Goal: Task Accomplishment & Management: Manage account settings

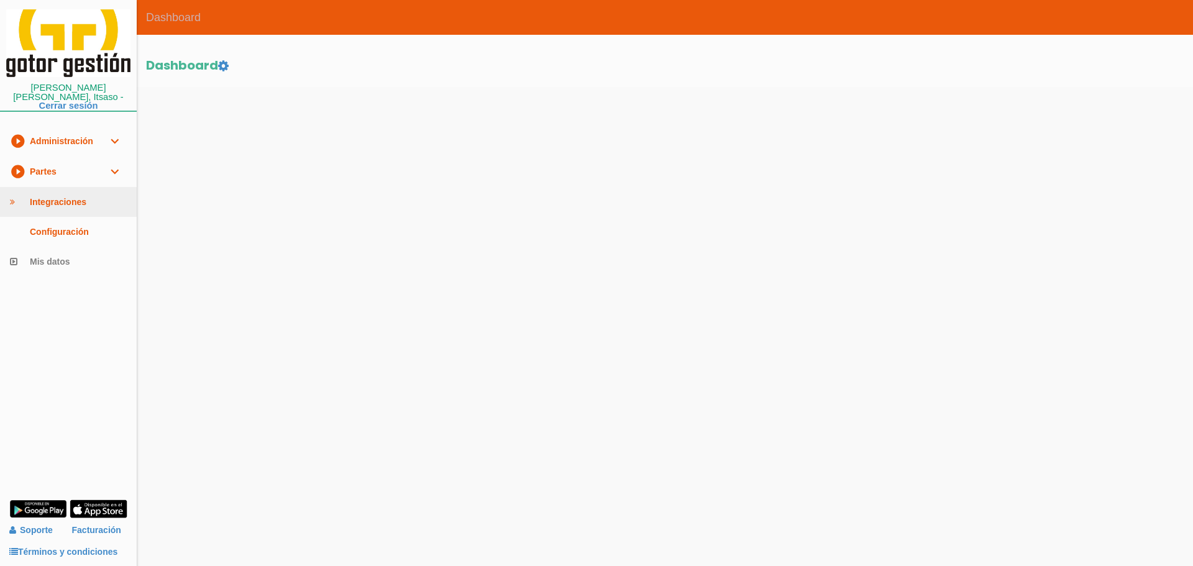
click at [60, 190] on link "Integraciones" at bounding box center [68, 202] width 137 height 30
click at [59, 157] on link "play_circle_filled Partes expand_more" at bounding box center [68, 172] width 137 height 30
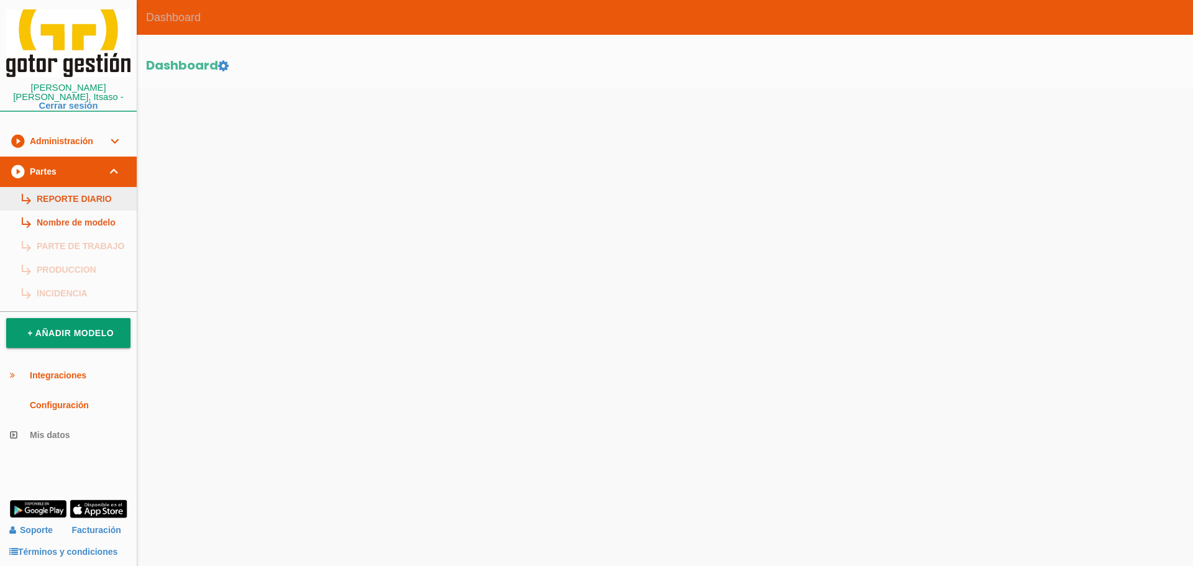
click at [68, 187] on link "subdirectory_arrow_right REPORTE DIARIO" at bounding box center [68, 199] width 137 height 24
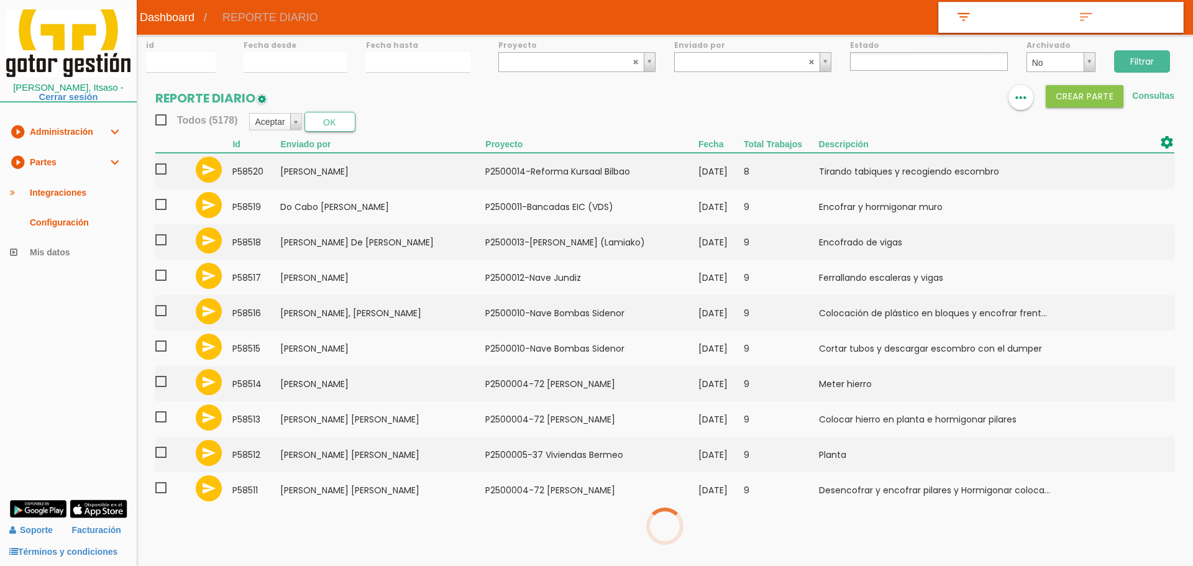
select select
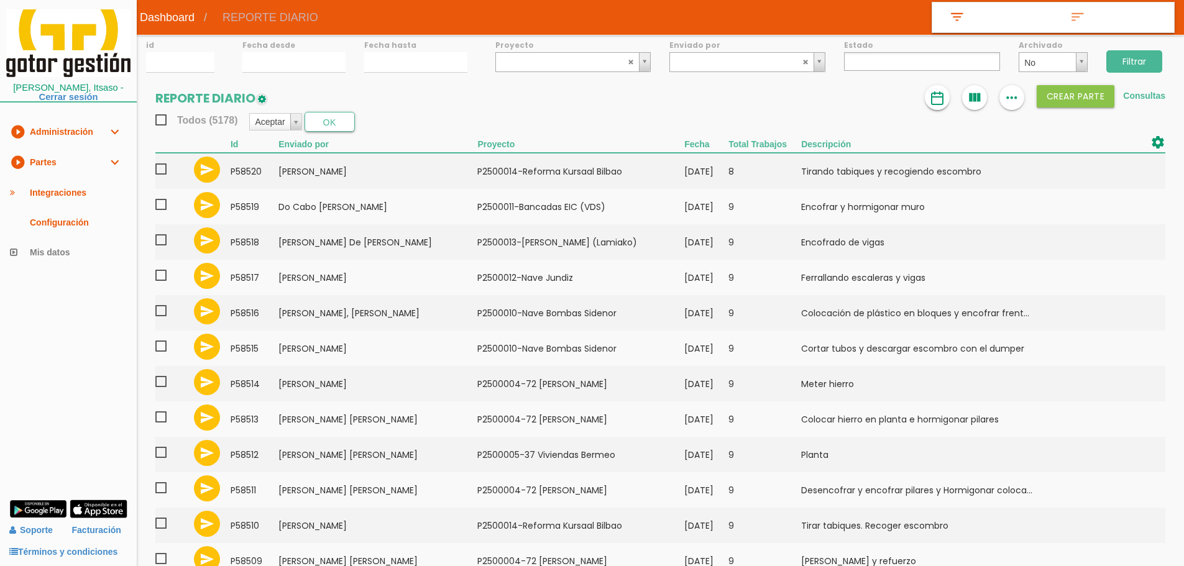
click at [938, 98] on img at bounding box center [937, 98] width 15 height 15
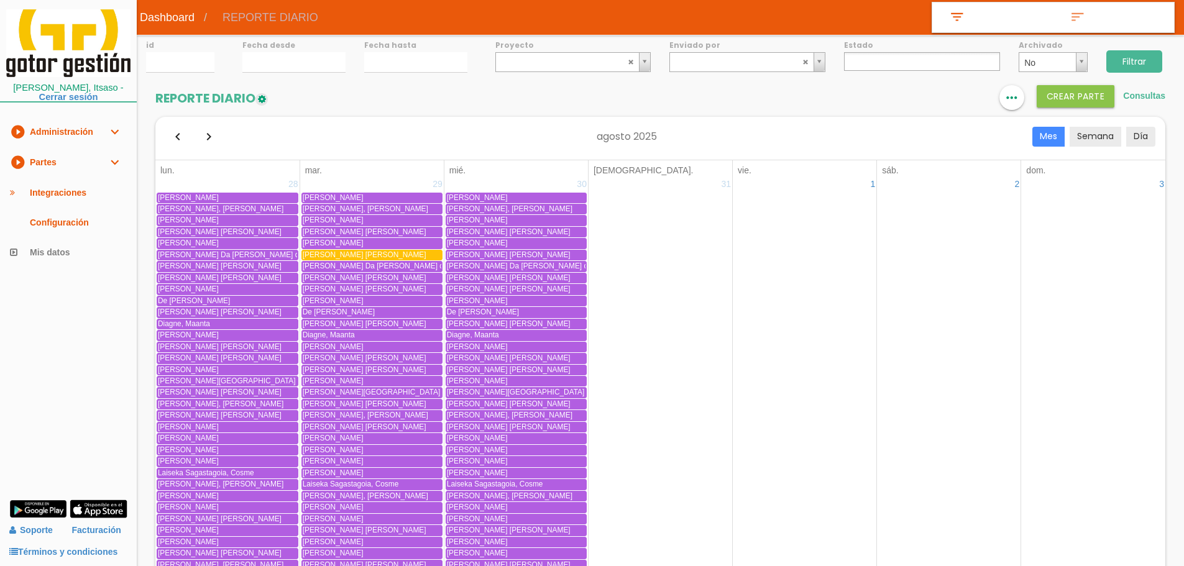
drag, startPoint x: 933, startPoint y: 99, endPoint x: 914, endPoint y: 97, distance: 18.7
click at [933, 99] on icon "format_list_bulleted" at bounding box center [937, 97] width 16 height 25
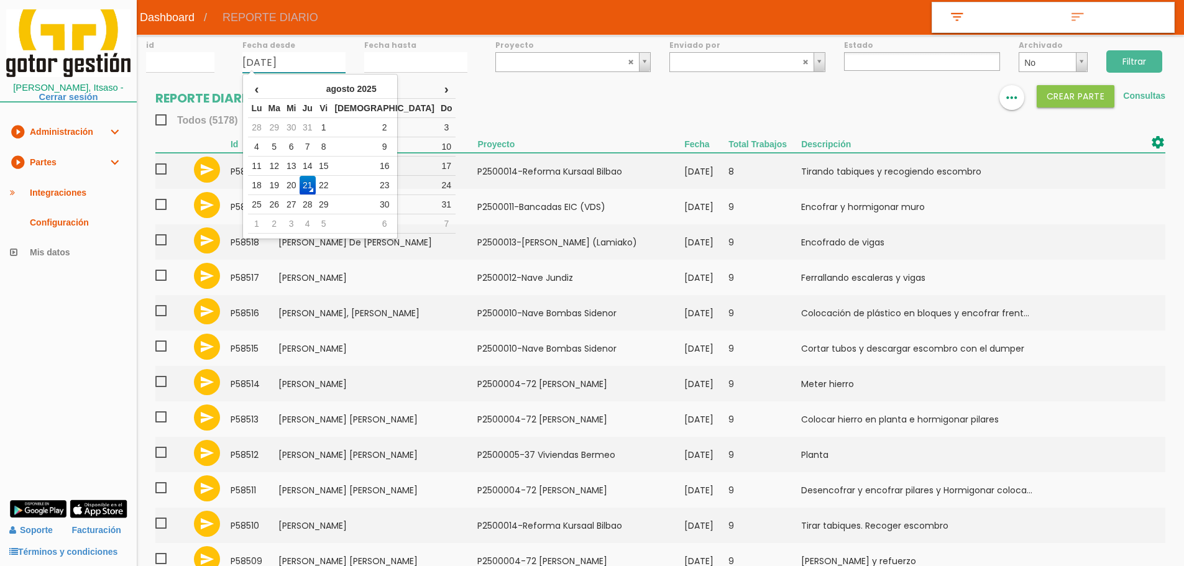
click at [286, 52] on input "21/08/2025" at bounding box center [293, 62] width 103 height 21
click at [265, 187] on td "18" at bounding box center [256, 185] width 17 height 19
type input "18/08/2025"
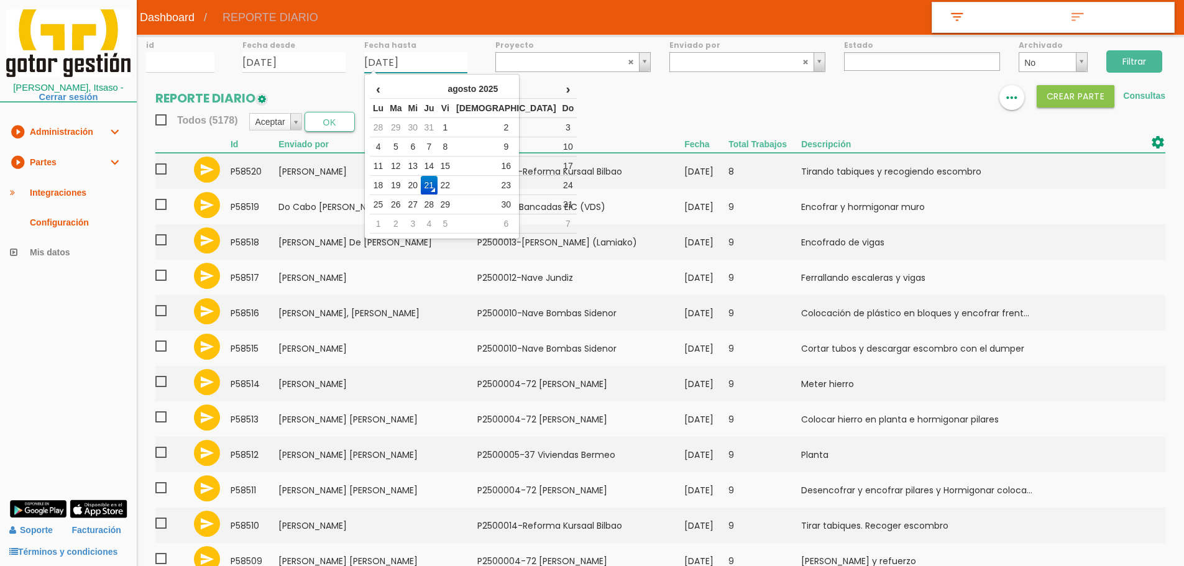
click at [399, 63] on input "21/08/2025" at bounding box center [415, 62] width 103 height 21
click at [383, 185] on td "18" at bounding box center [378, 185] width 17 height 19
type input "18/08/2025"
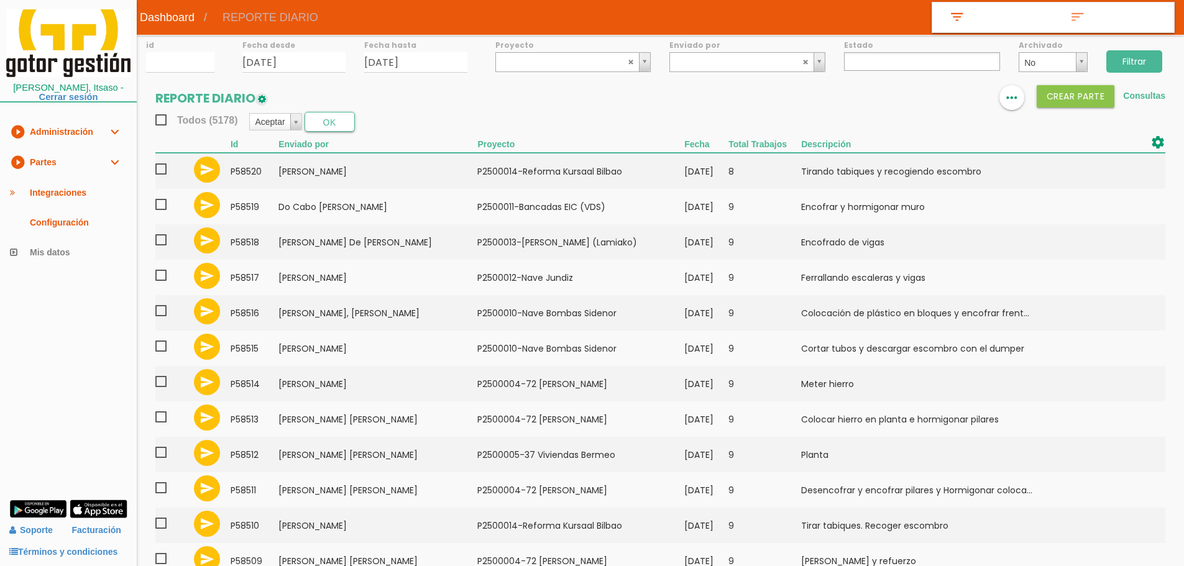
click at [1139, 58] on input "Filtrar" at bounding box center [1134, 61] width 56 height 22
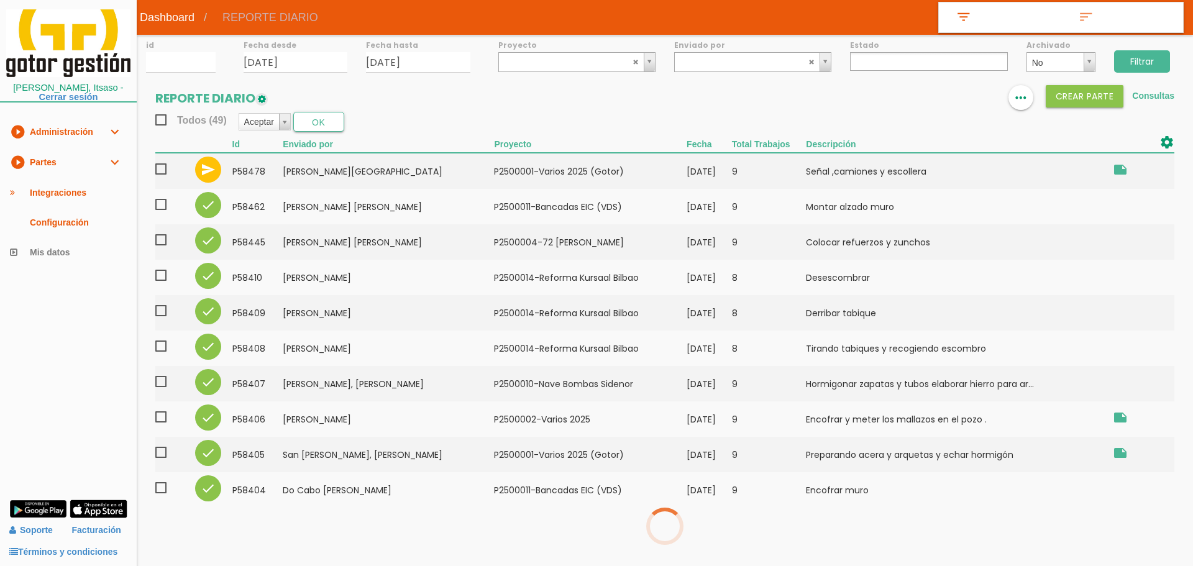
select select
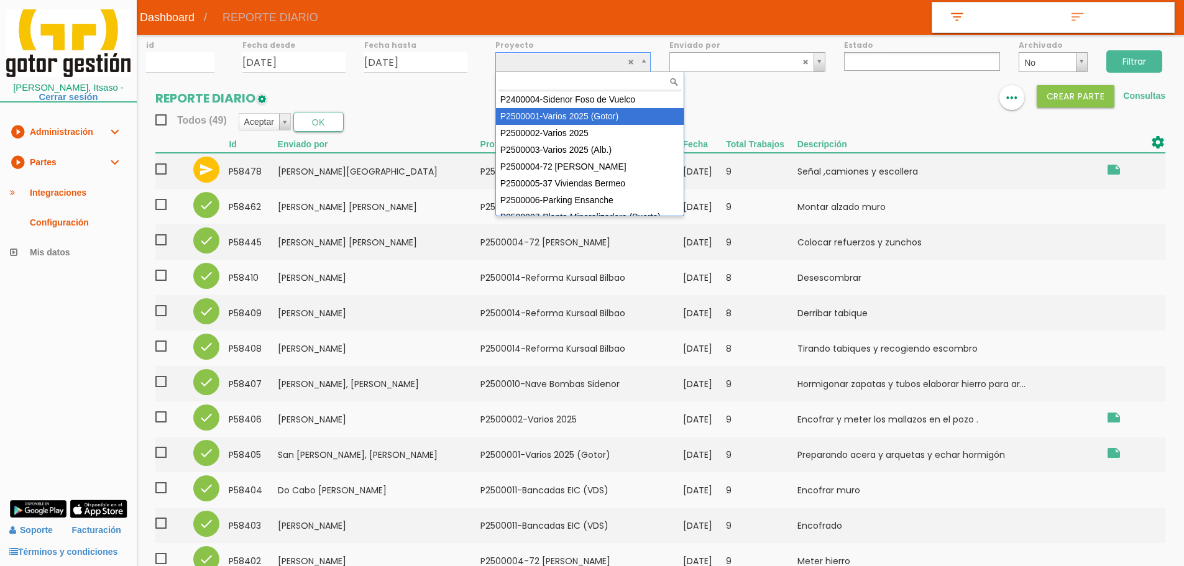
select select "83"
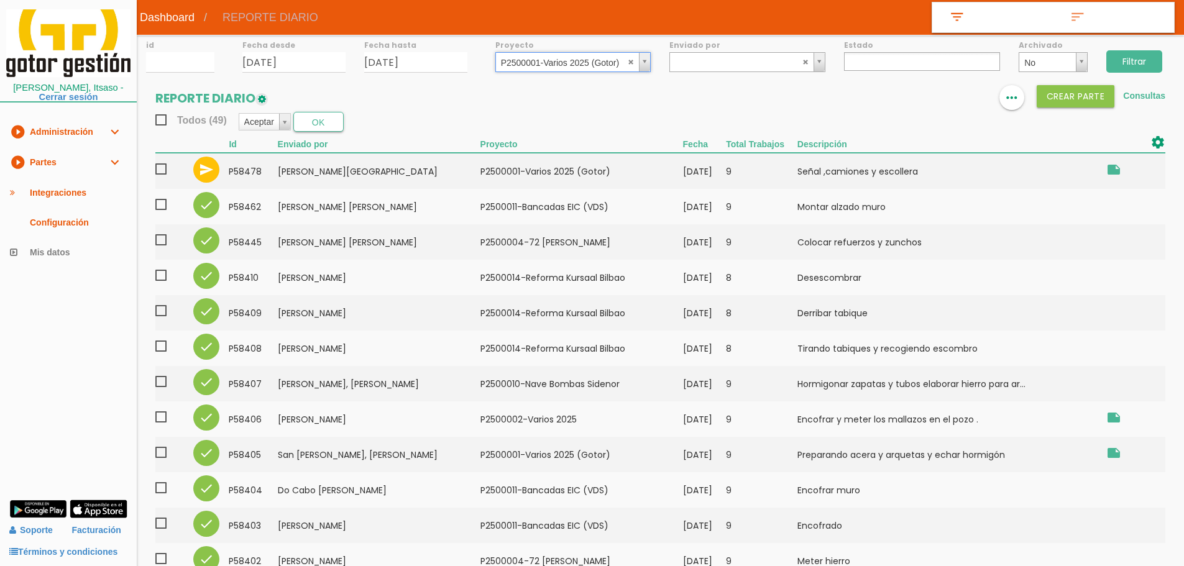
click at [1145, 62] on input "Filtrar" at bounding box center [1134, 61] width 56 height 22
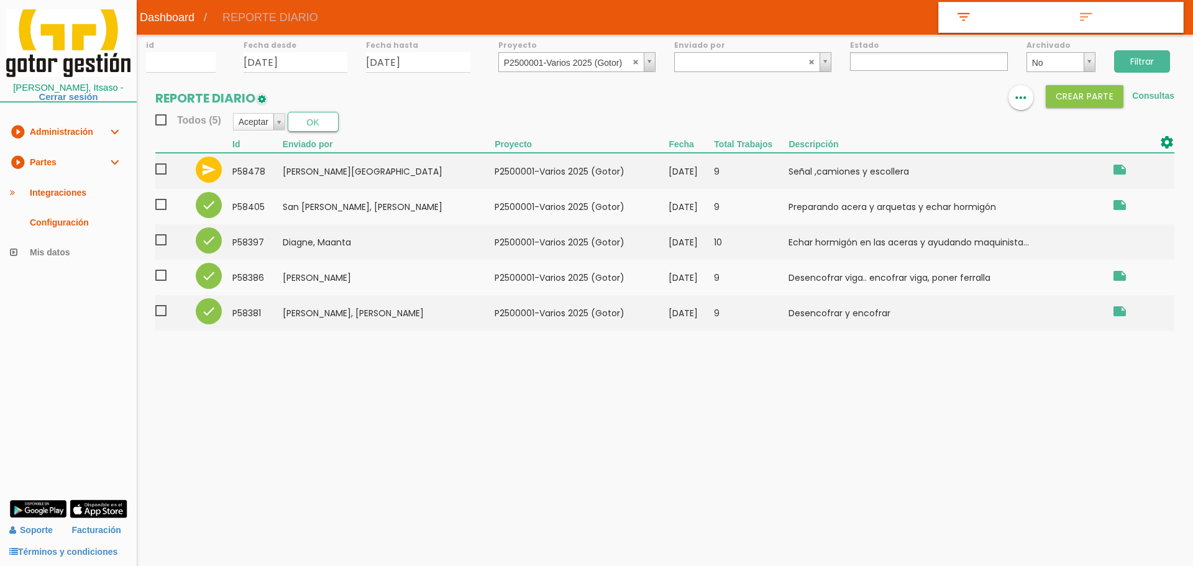
select select
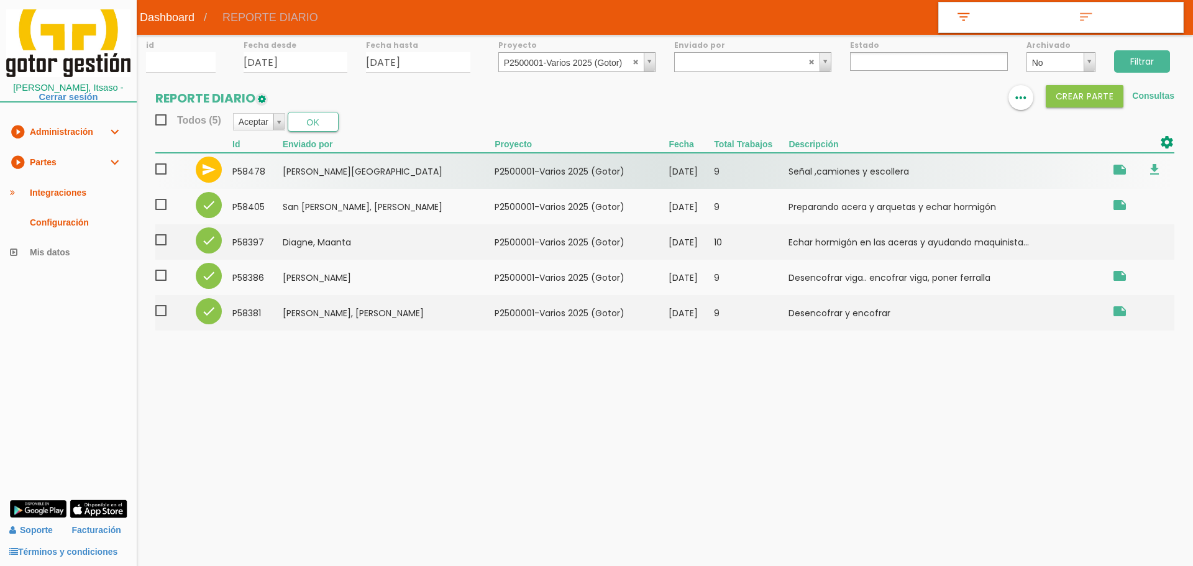
click at [161, 168] on span at bounding box center [166, 170] width 22 height 16
click at [0, 0] on input "checkbox" at bounding box center [0, 0] width 0 height 0
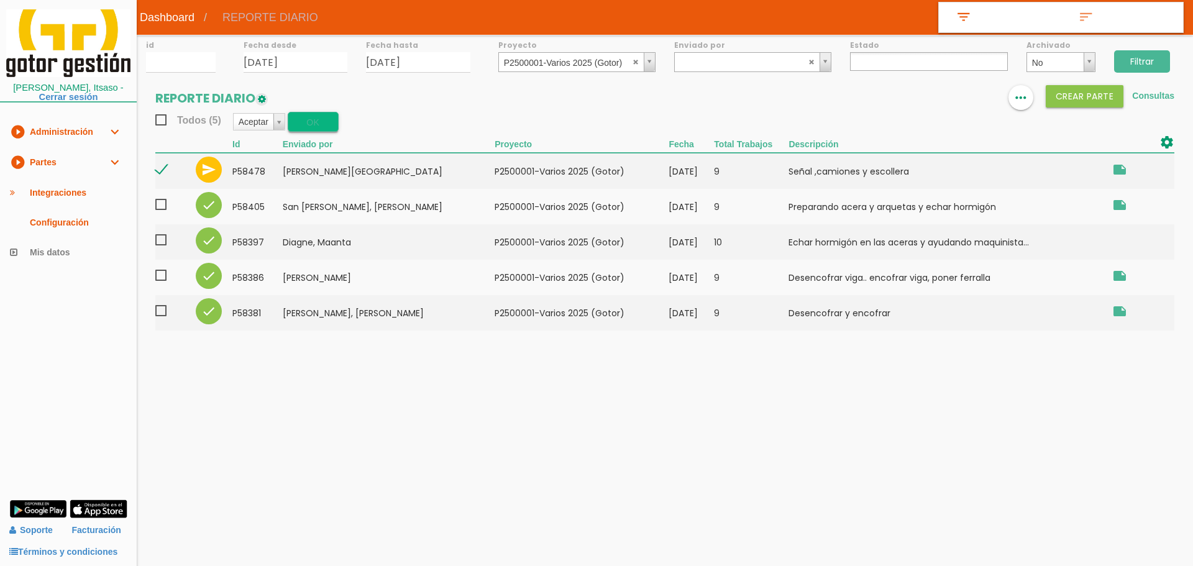
click at [309, 122] on button "OK" at bounding box center [313, 122] width 51 height 20
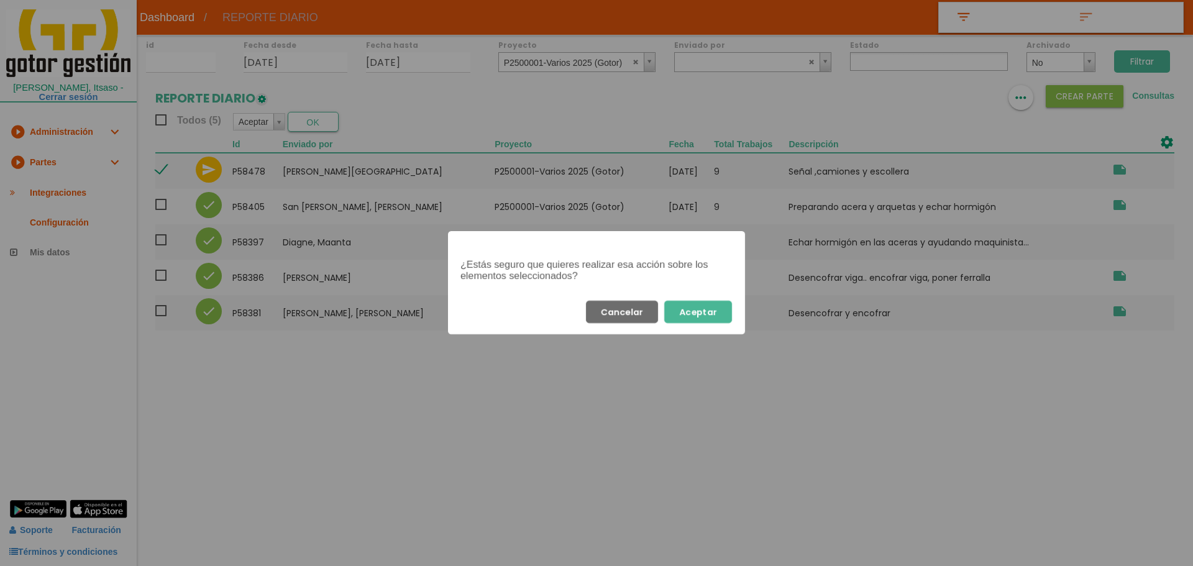
click at [708, 312] on button "Aceptar" at bounding box center [698, 312] width 68 height 22
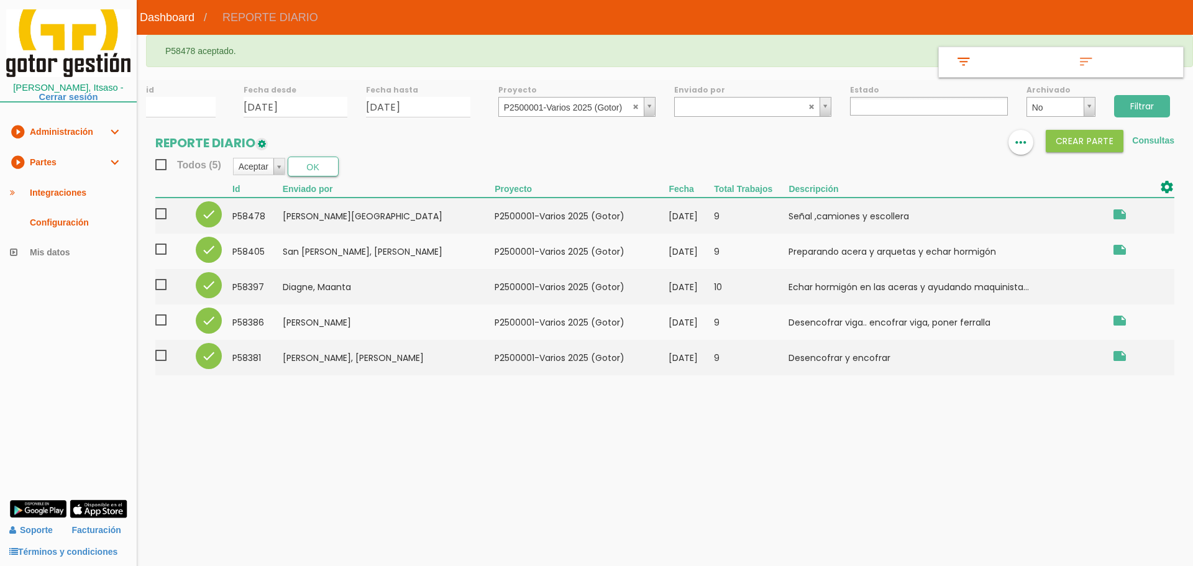
select select
click at [325, 109] on input "18/08/2025" at bounding box center [296, 107] width 104 height 21
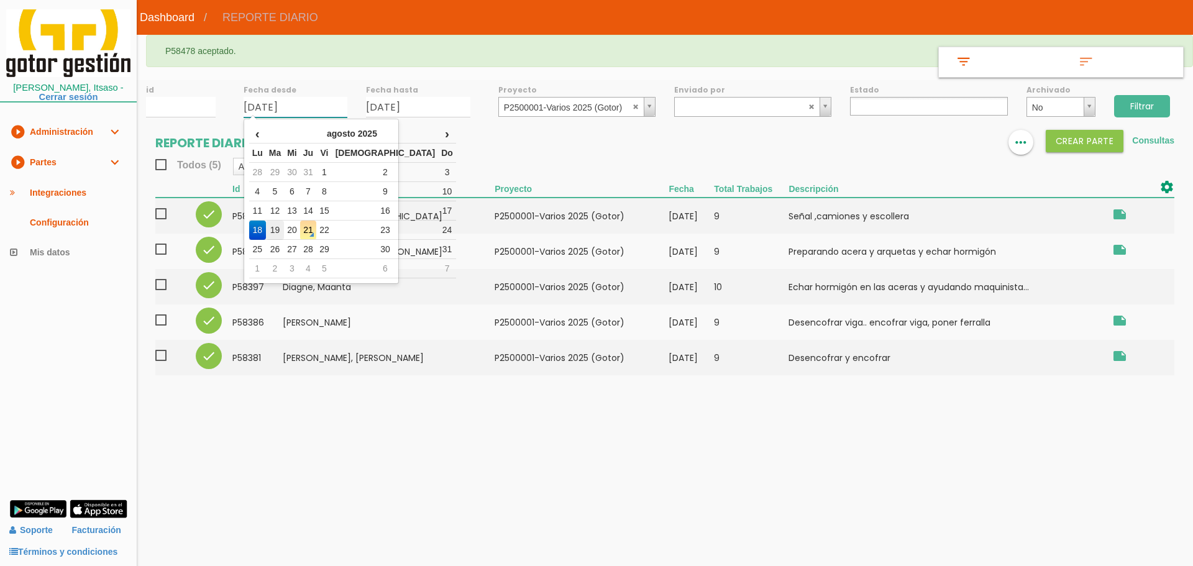
click at [280, 232] on td "19" at bounding box center [275, 230] width 18 height 19
type input "[DATE]"
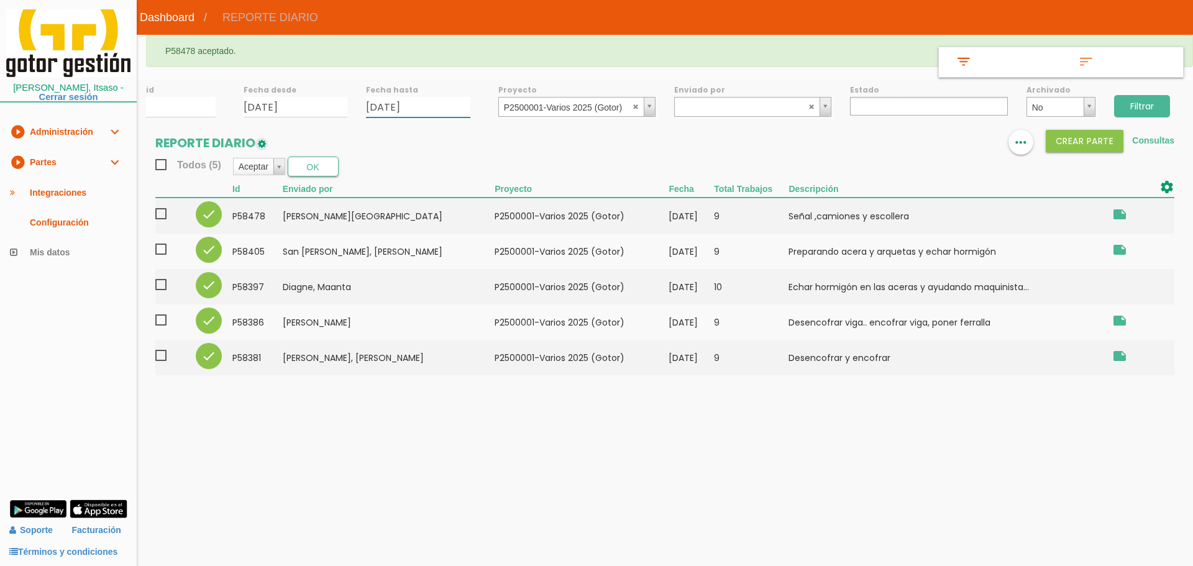
click at [433, 109] on input "18/08/2025" at bounding box center [418, 107] width 104 height 21
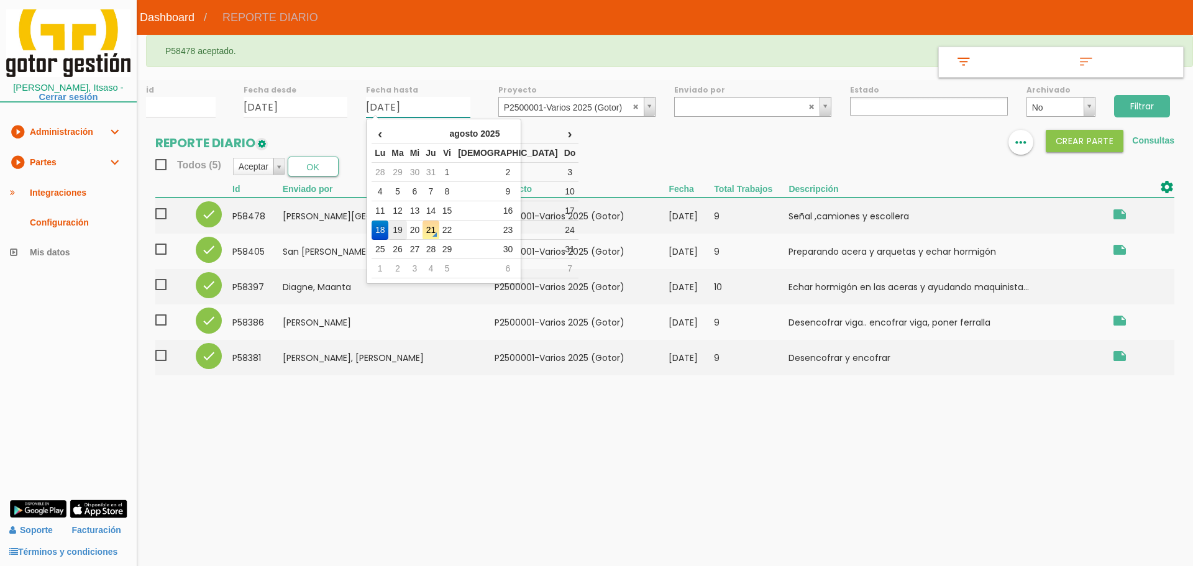
click at [400, 230] on td "19" at bounding box center [397, 230] width 18 height 19
type input "[DATE]"
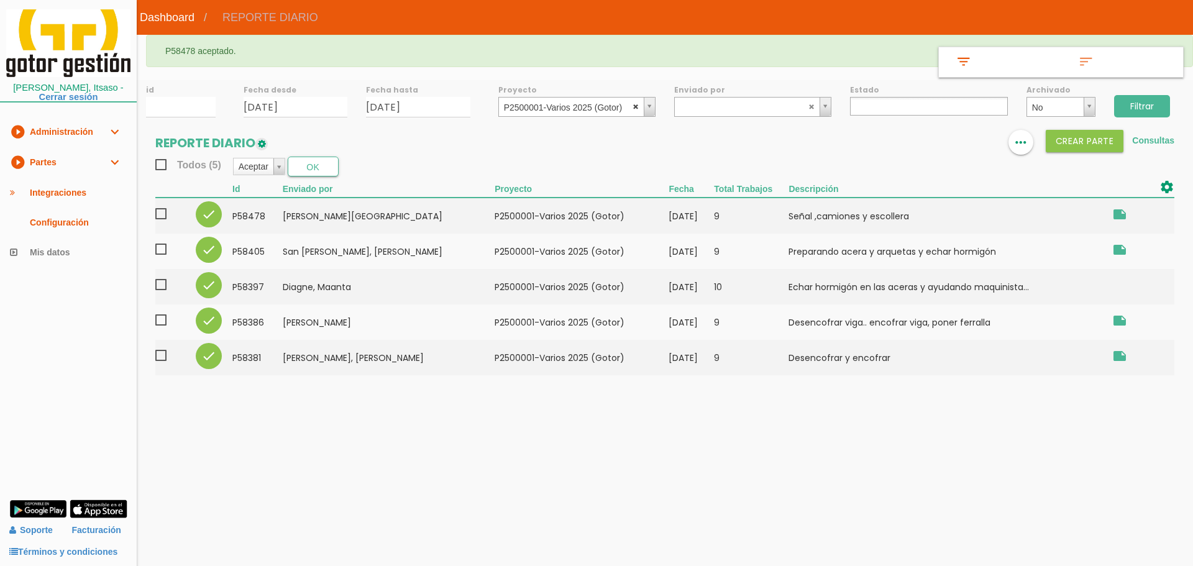
select select
click at [635, 107] on abbr at bounding box center [636, 106] width 7 height 7
click at [1153, 103] on input "Filtrar" at bounding box center [1142, 106] width 56 height 22
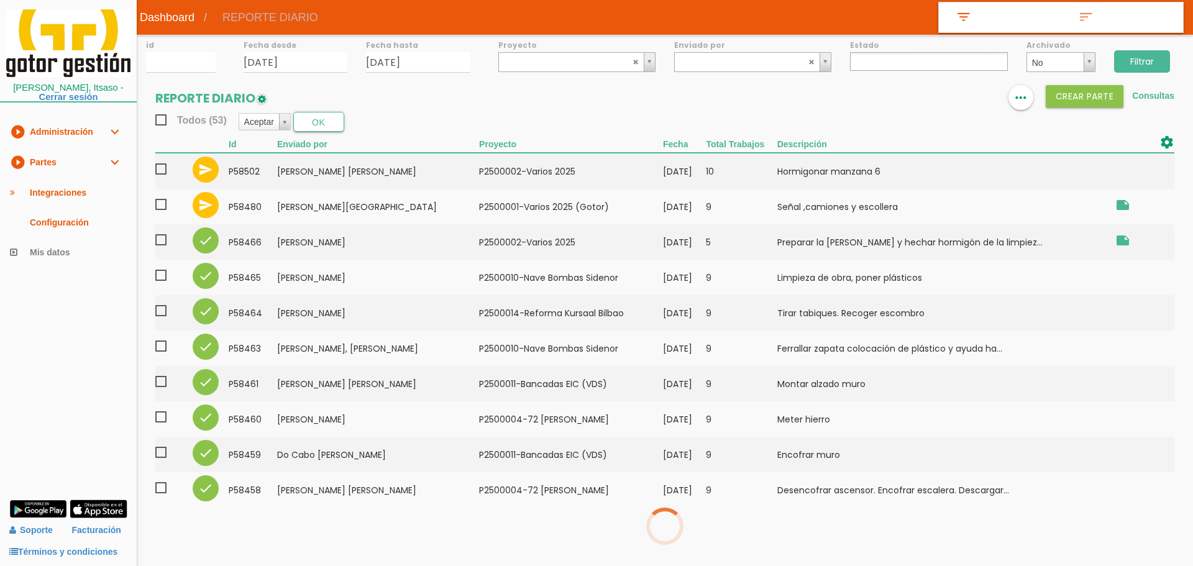
select select
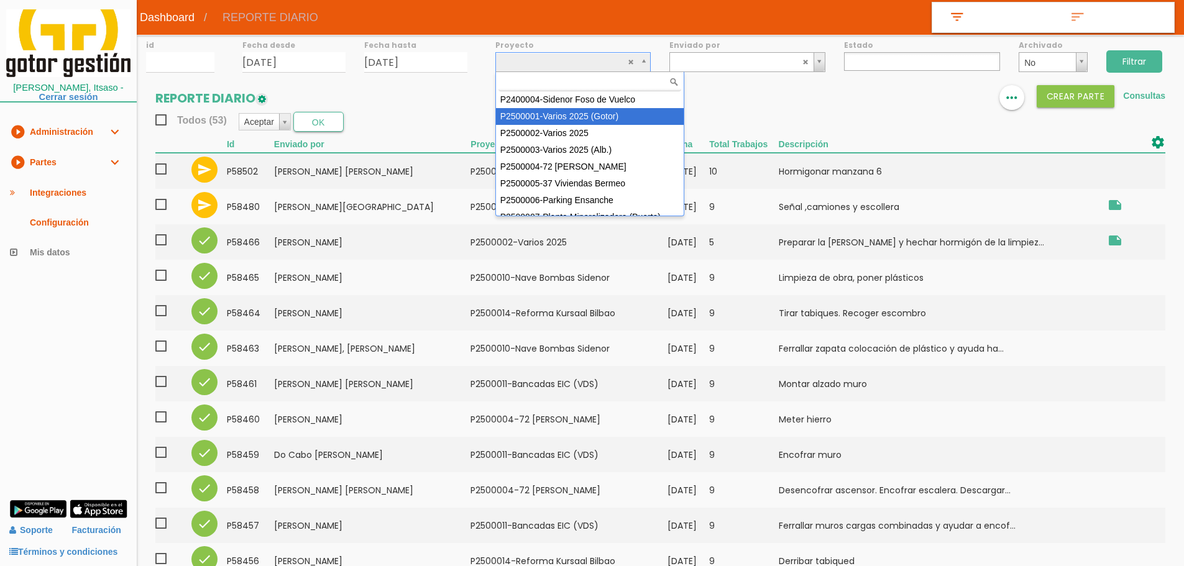
select select "83"
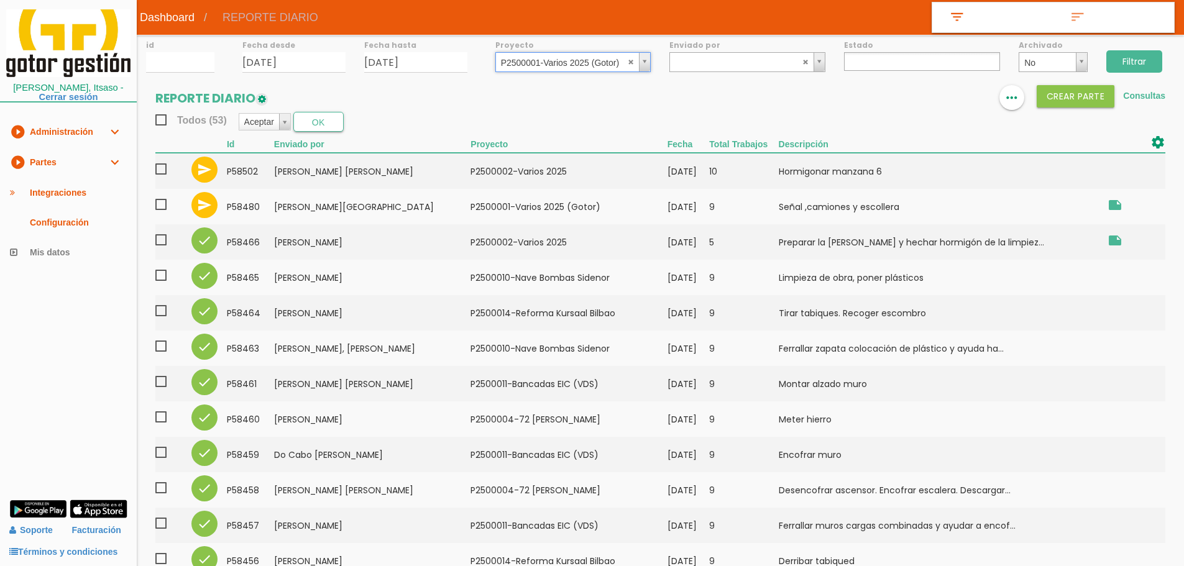
click at [1129, 51] on input "Filtrar" at bounding box center [1134, 61] width 56 height 22
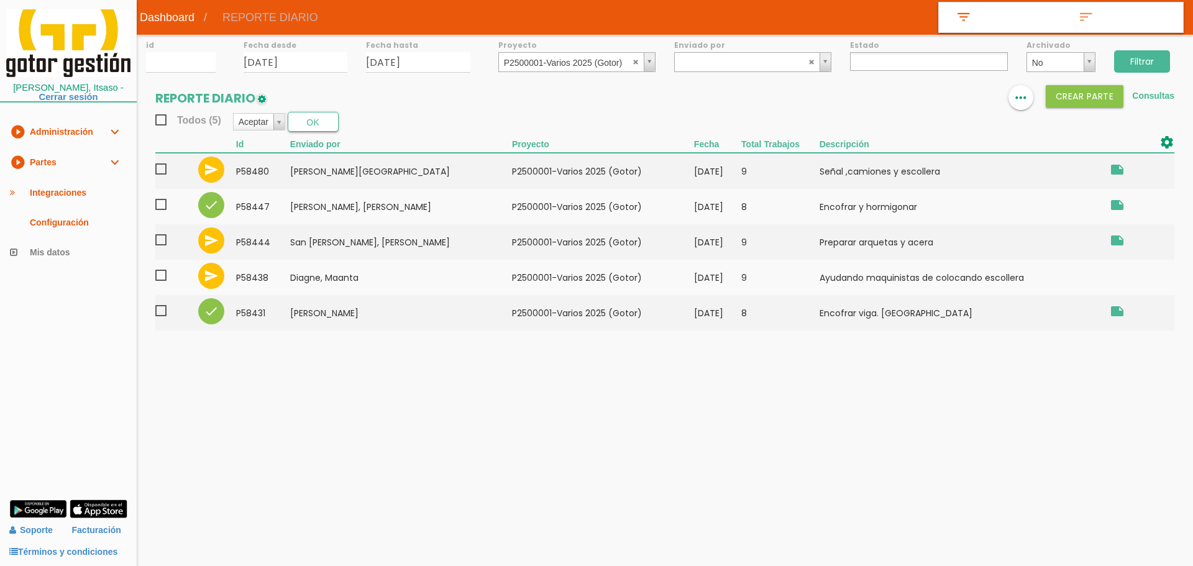
select select
click at [636, 65] on abbr at bounding box center [636, 61] width 7 height 7
click at [886, 57] on ul at bounding box center [928, 61] width 157 height 19
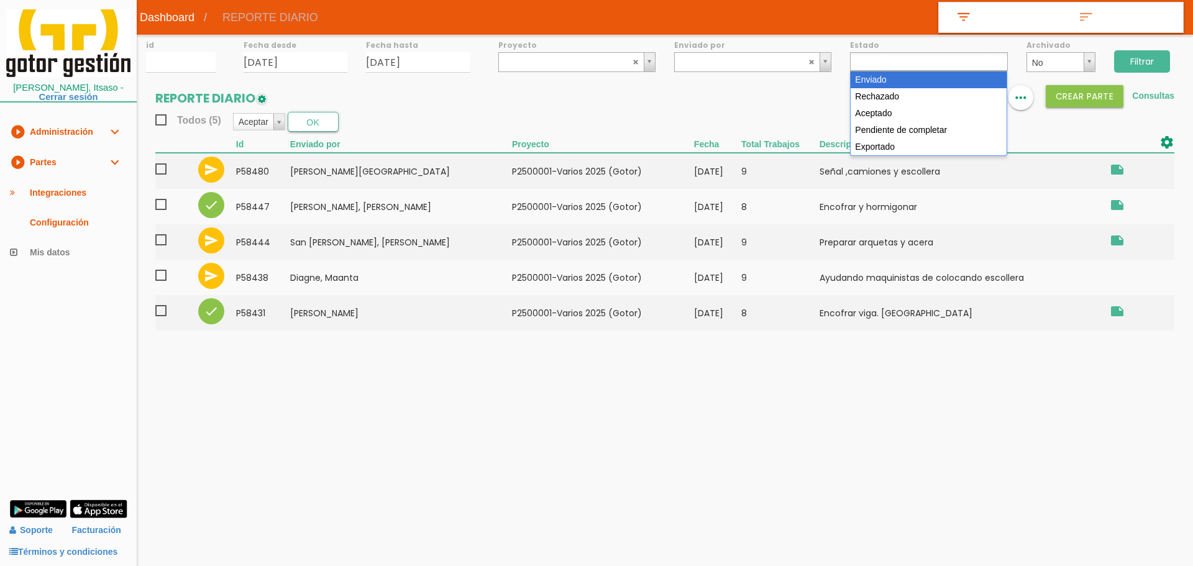
select select "1"
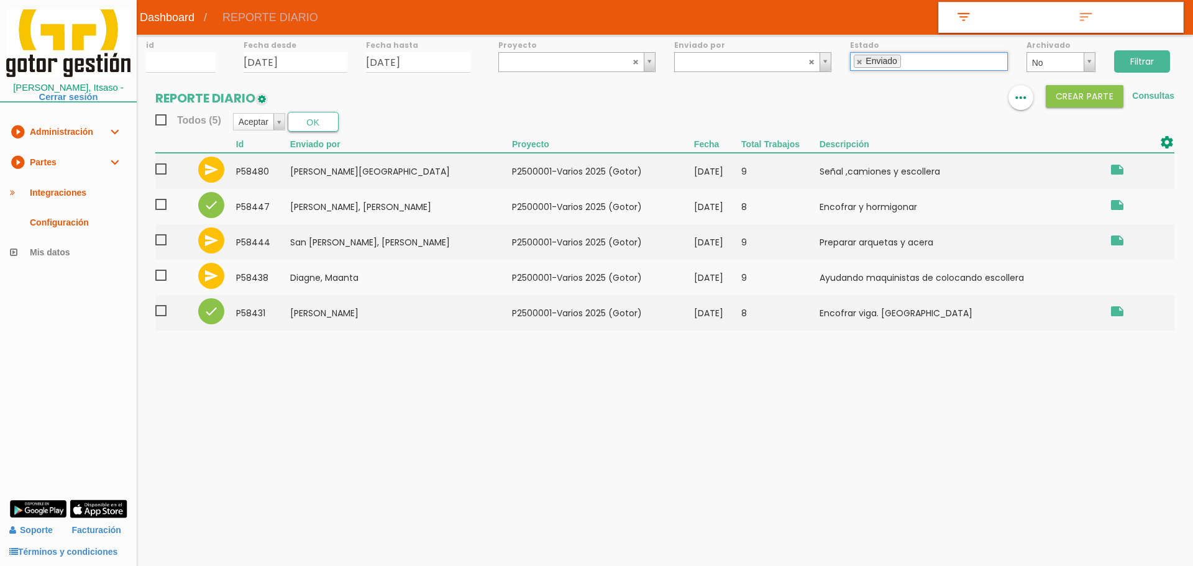
drag, startPoint x: 1149, startPoint y: 54, endPoint x: 1132, endPoint y: 68, distance: 22.5
click at [1148, 55] on input "Filtrar" at bounding box center [1142, 61] width 56 height 22
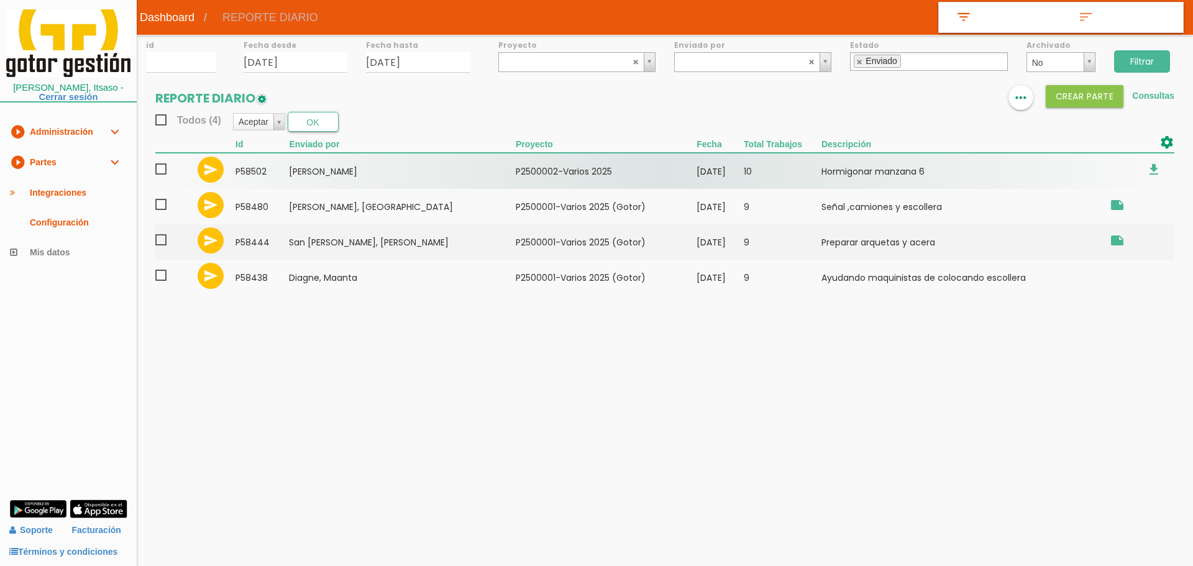
click at [161, 172] on span at bounding box center [166, 170] width 22 height 16
click at [0, 0] on input "checkbox" at bounding box center [0, 0] width 0 height 0
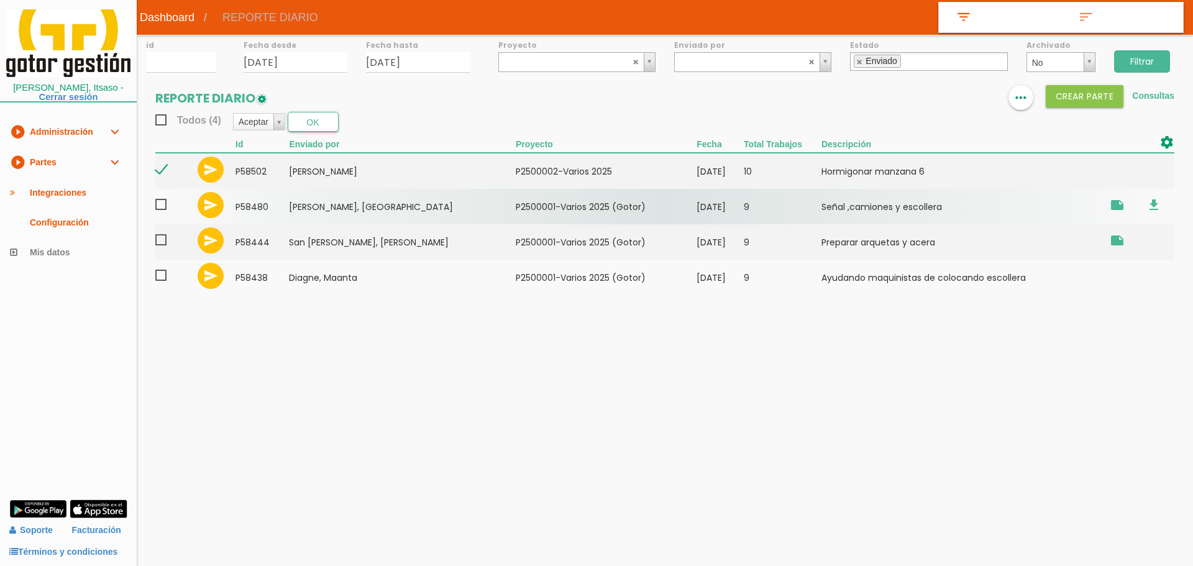
click at [160, 203] on span at bounding box center [166, 205] width 22 height 16
click at [0, 0] on input "checkbox" at bounding box center [0, 0] width 0 height 0
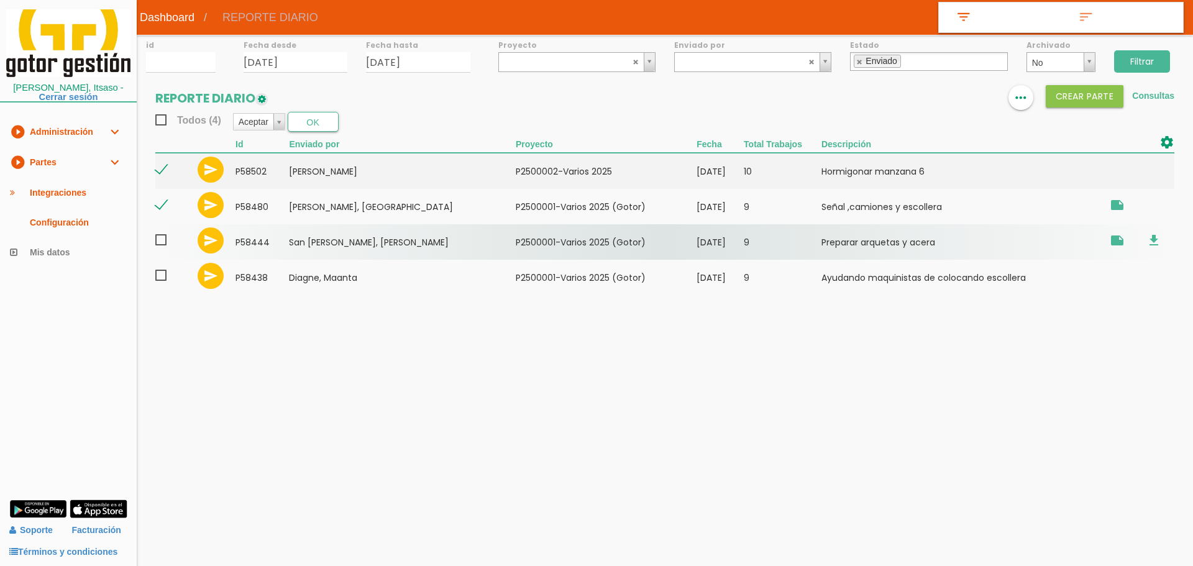
drag, startPoint x: 160, startPoint y: 238, endPoint x: 160, endPoint y: 249, distance: 10.6
click at [160, 240] on span at bounding box center [166, 240] width 22 height 16
click at [0, 0] on input "checkbox" at bounding box center [0, 0] width 0 height 0
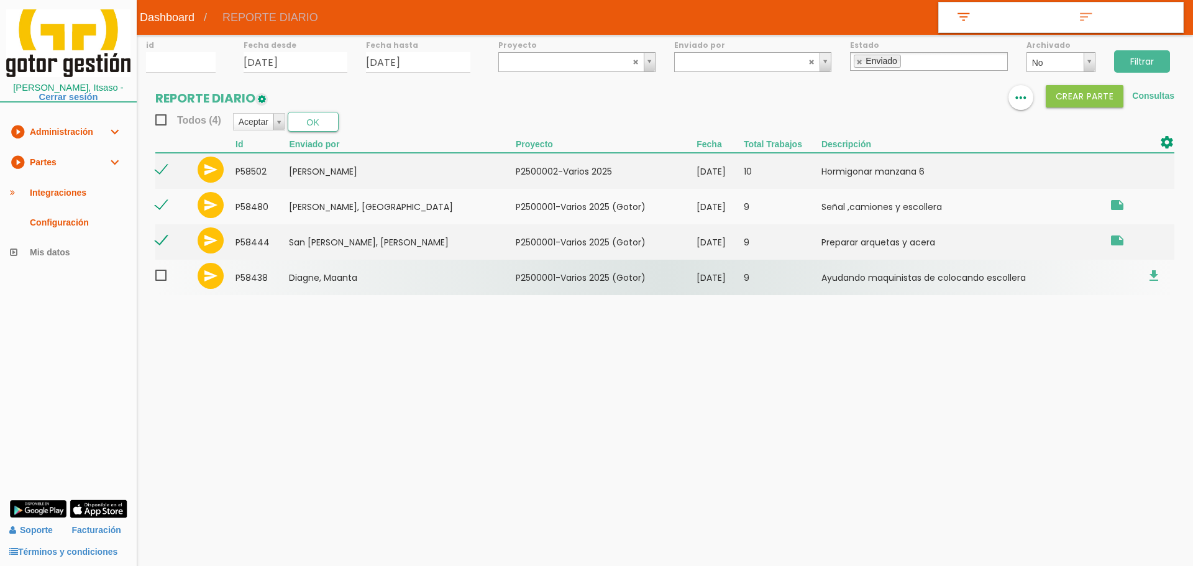
click at [160, 277] on span at bounding box center [166, 276] width 22 height 16
click at [0, 0] on input "checkbox" at bounding box center [0, 0] width 0 height 0
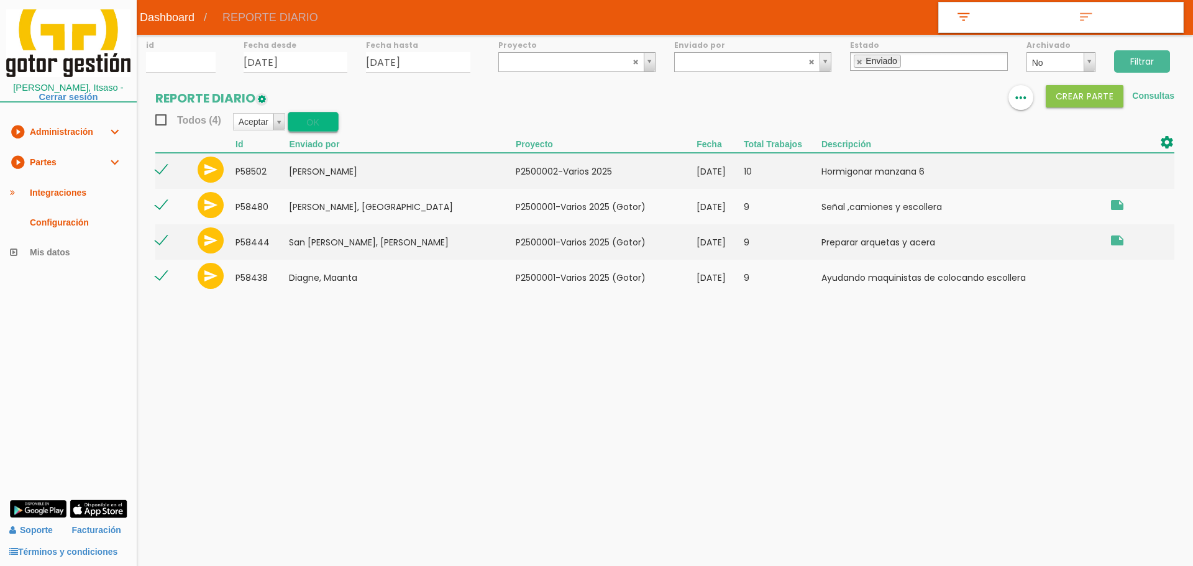
click at [306, 127] on button "OK" at bounding box center [313, 122] width 51 height 20
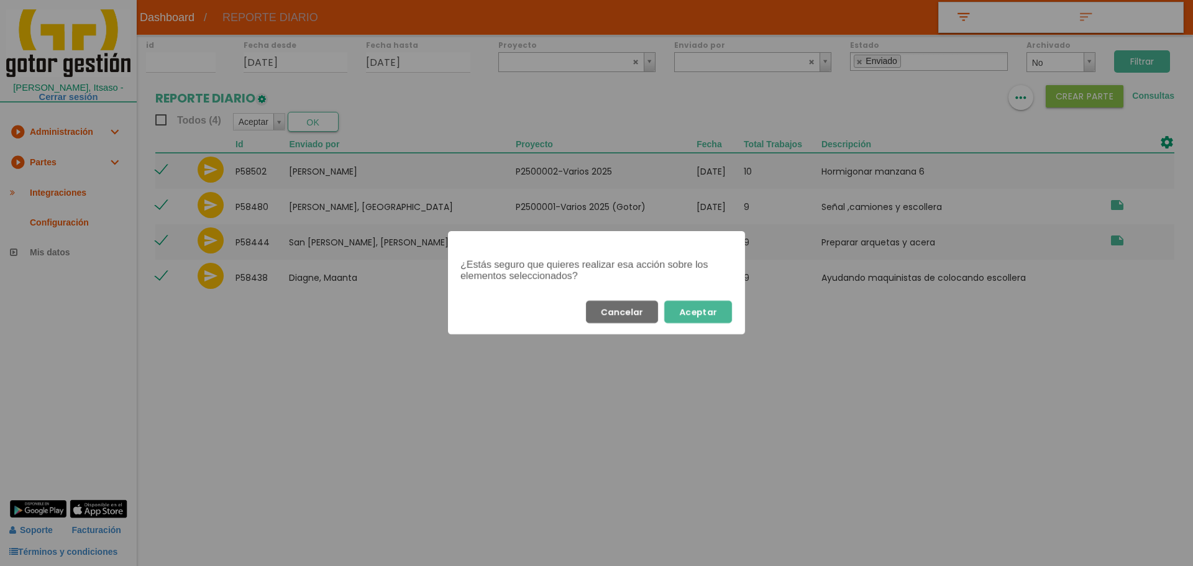
click at [699, 313] on button "Aceptar" at bounding box center [698, 312] width 68 height 22
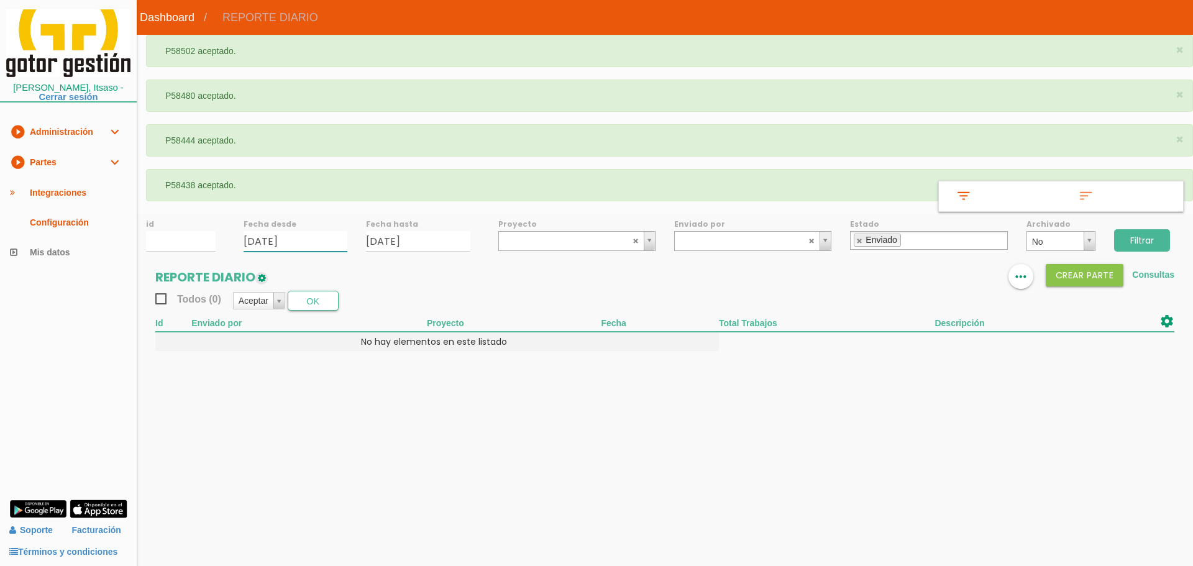
drag, startPoint x: 315, startPoint y: 239, endPoint x: 315, endPoint y: 249, distance: 9.9
click at [315, 239] on input "[DATE]" at bounding box center [296, 241] width 104 height 21
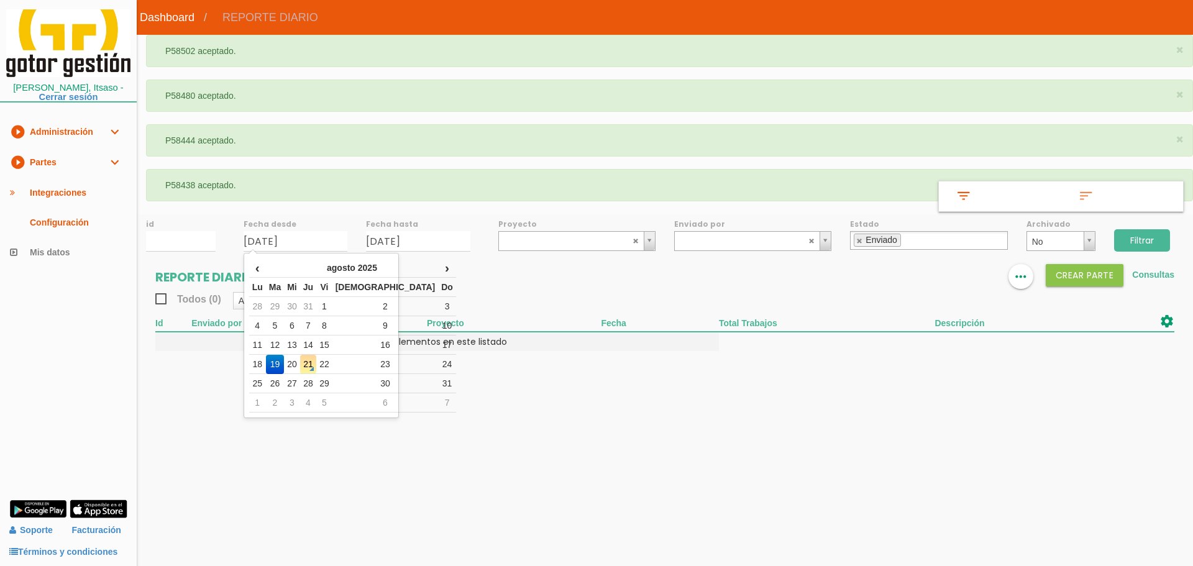
click at [70, 158] on link "play_circle_filled Partes expand_more" at bounding box center [68, 162] width 137 height 30
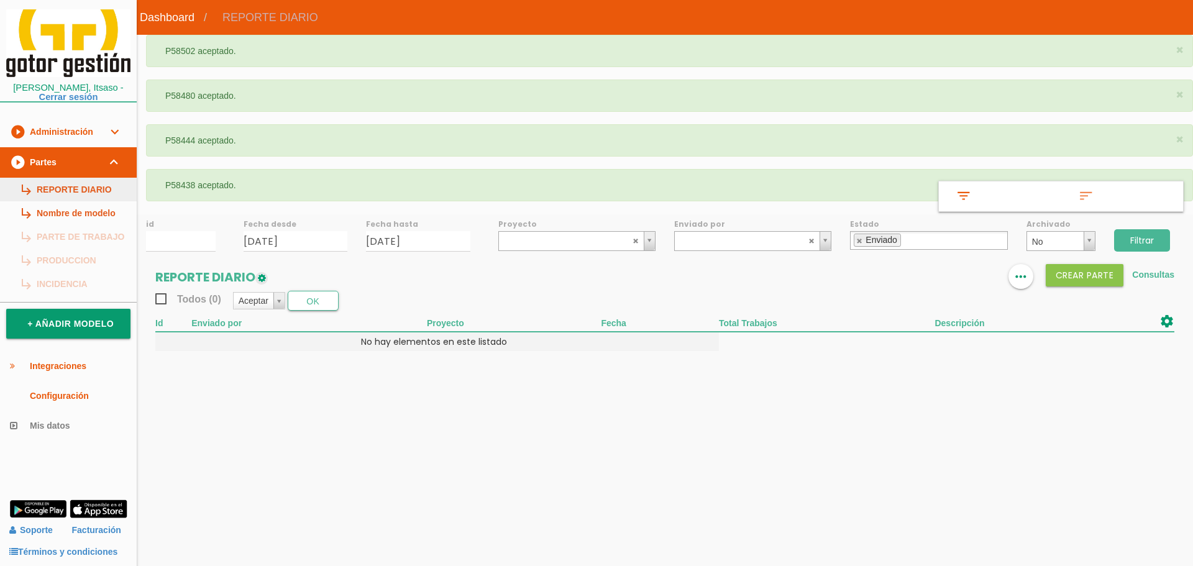
click at [73, 188] on link "subdirectory_arrow_right REPORTE DIARIO" at bounding box center [68, 190] width 137 height 24
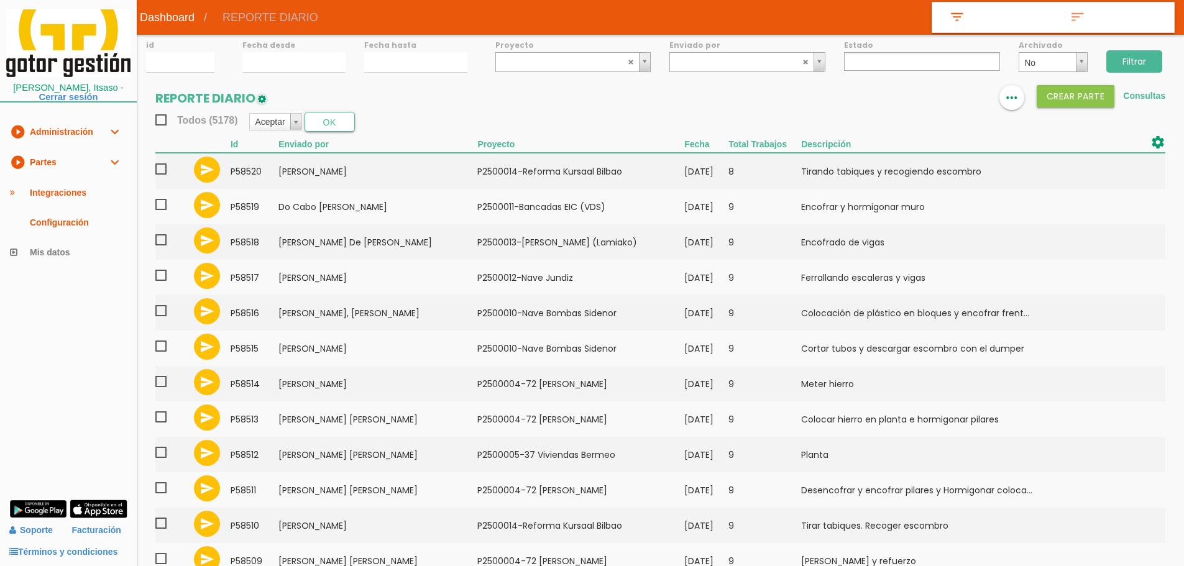
click at [895, 57] on ul at bounding box center [922, 61] width 156 height 19
select select "2"
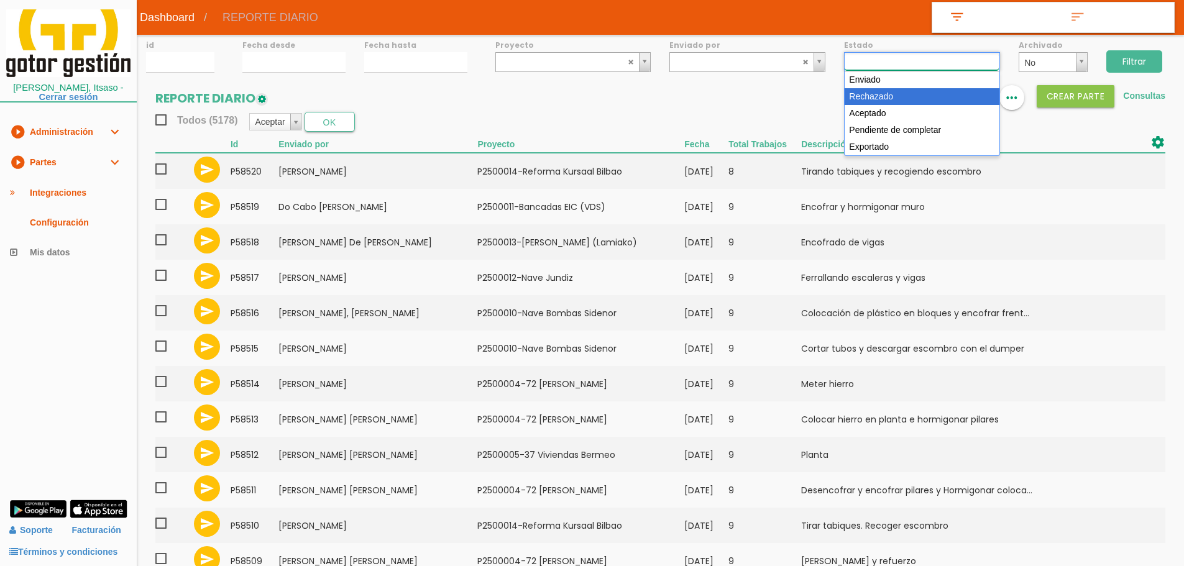
scroll to position [11, 0]
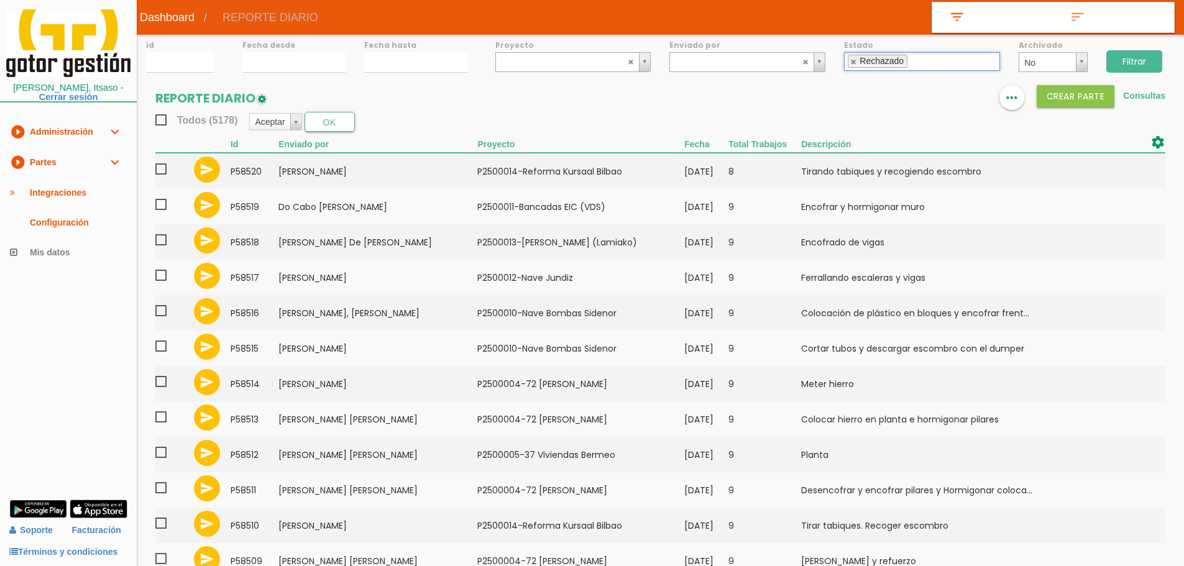
click at [900, 62] on div "Rechazado" at bounding box center [881, 61] width 44 height 8
click at [854, 60] on link at bounding box center [853, 62] width 7 height 8
click at [870, 58] on ul at bounding box center [922, 61] width 156 height 19
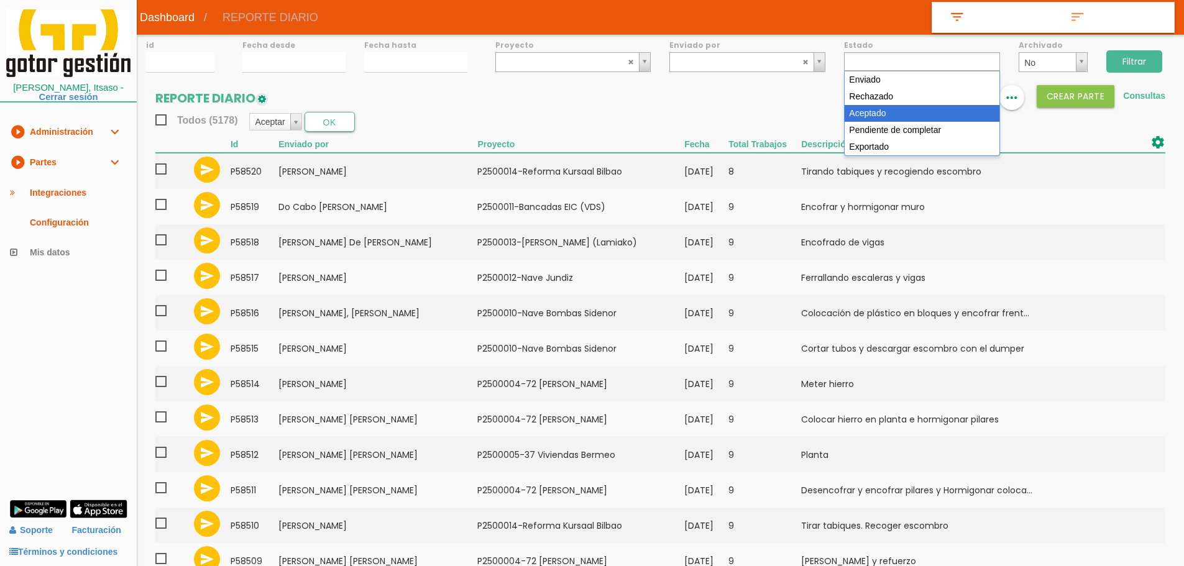
select select "3"
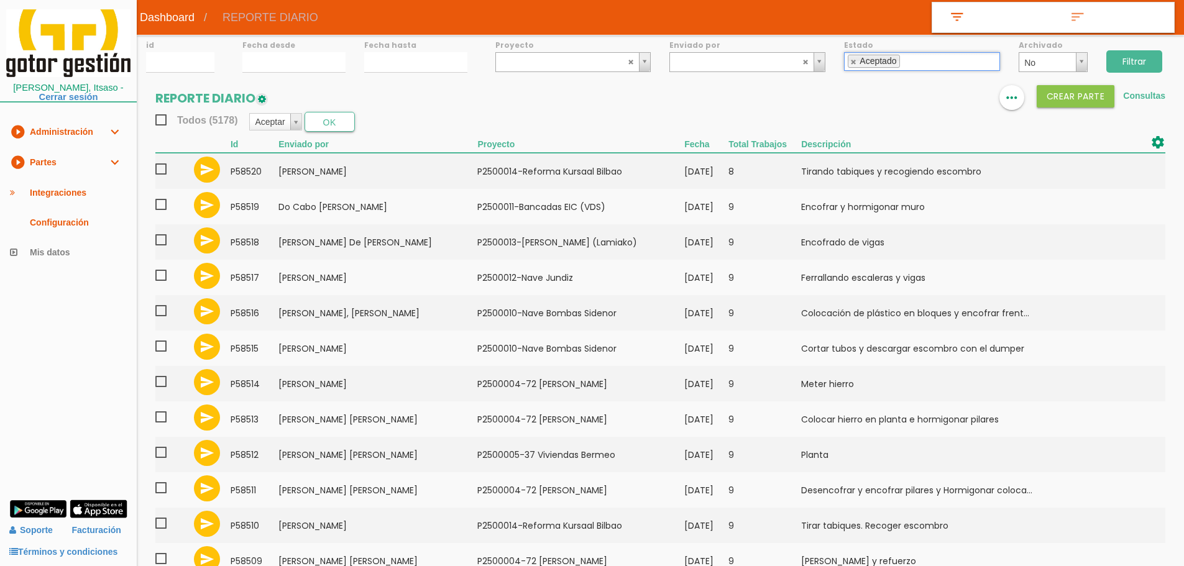
click at [1142, 55] on input "Filtrar" at bounding box center [1134, 61] width 56 height 22
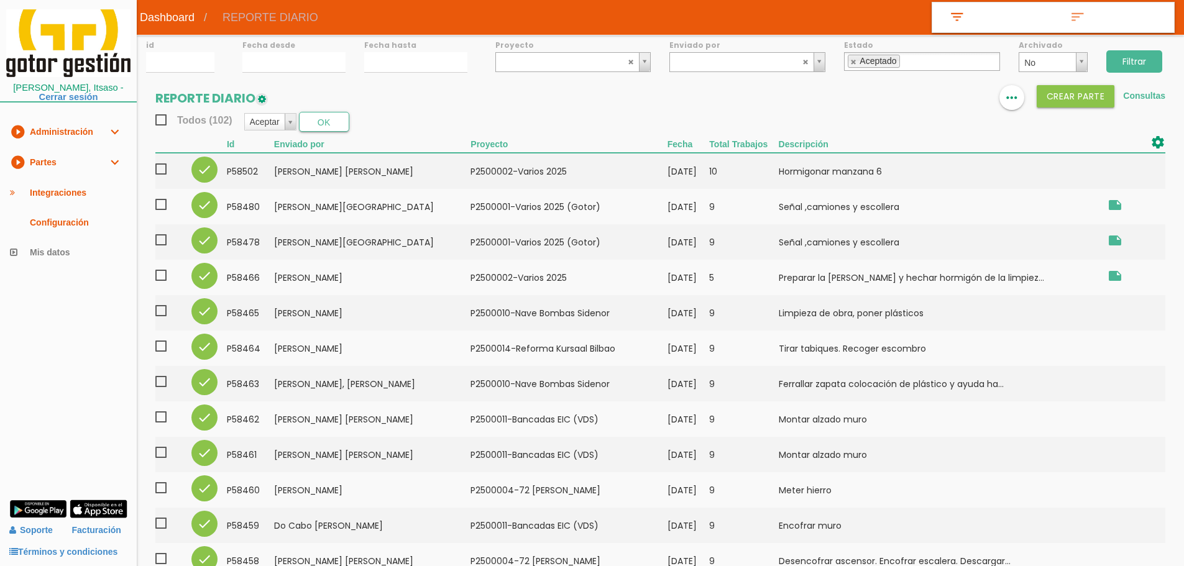
click at [164, 117] on span "Todos (102)" at bounding box center [193, 120] width 77 height 16
click at [0, 0] on input "Todos (102)" at bounding box center [0, 0] width 0 height 0
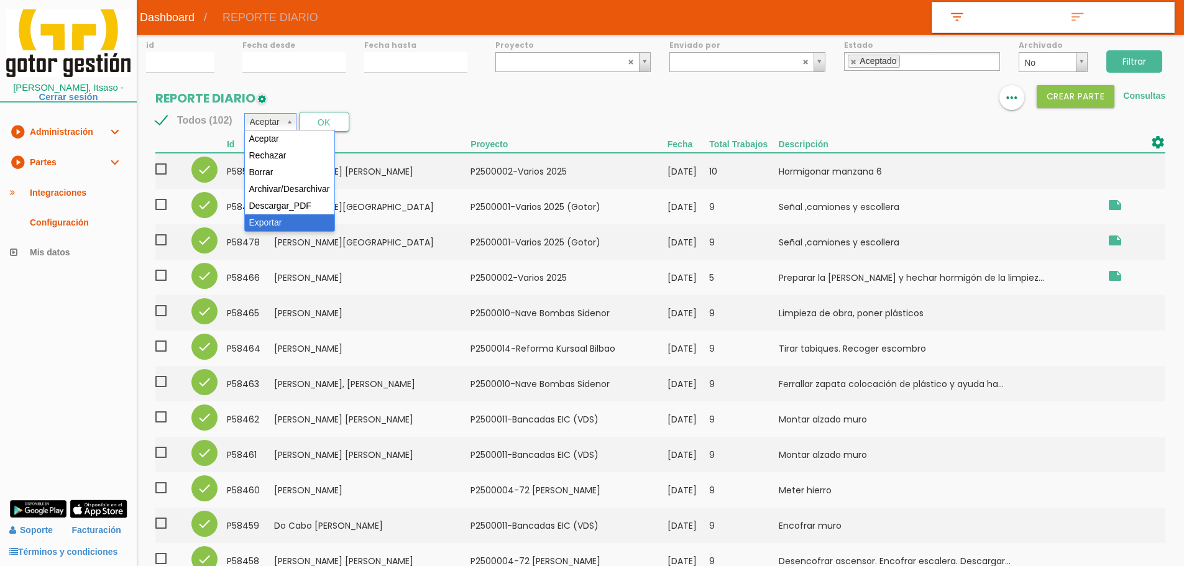
select select "6"
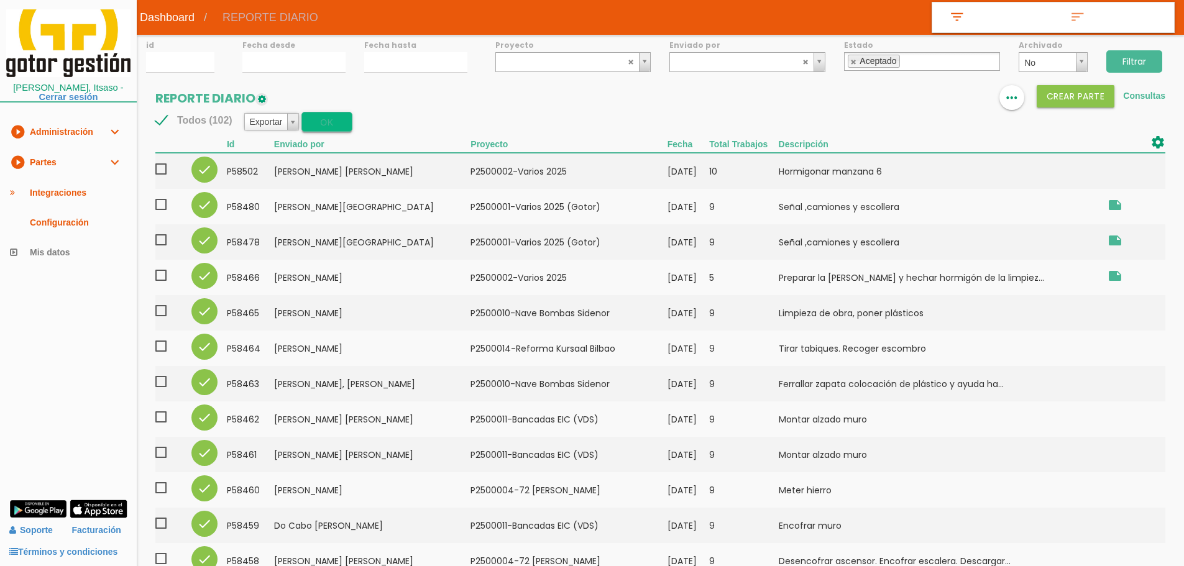
click at [336, 124] on button "OK" at bounding box center [326, 122] width 50 height 20
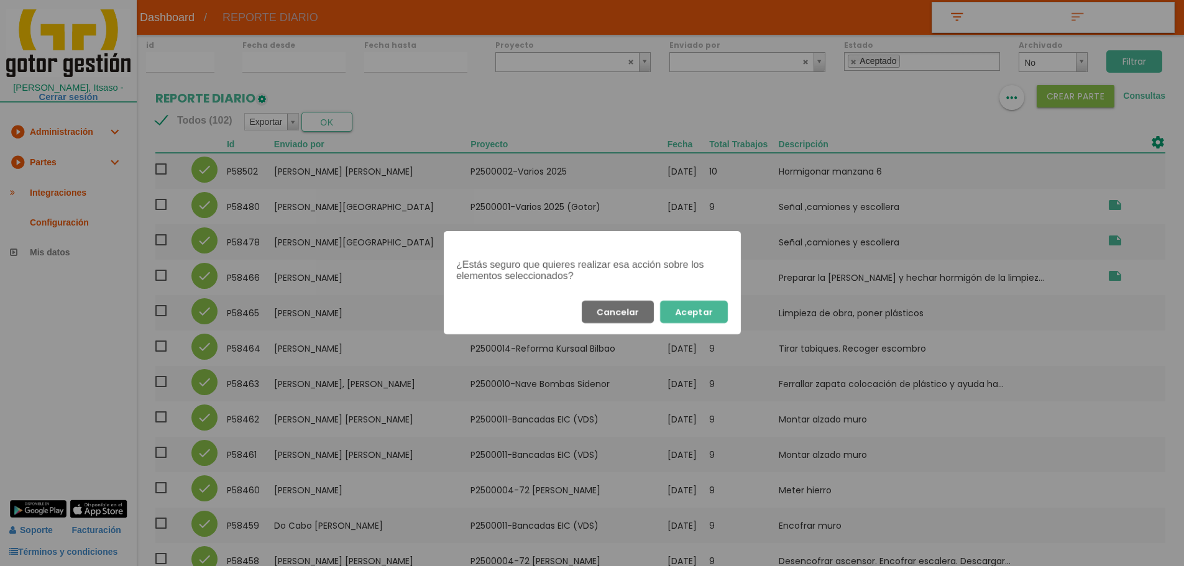
click at [713, 314] on button "Aceptar" at bounding box center [694, 312] width 68 height 22
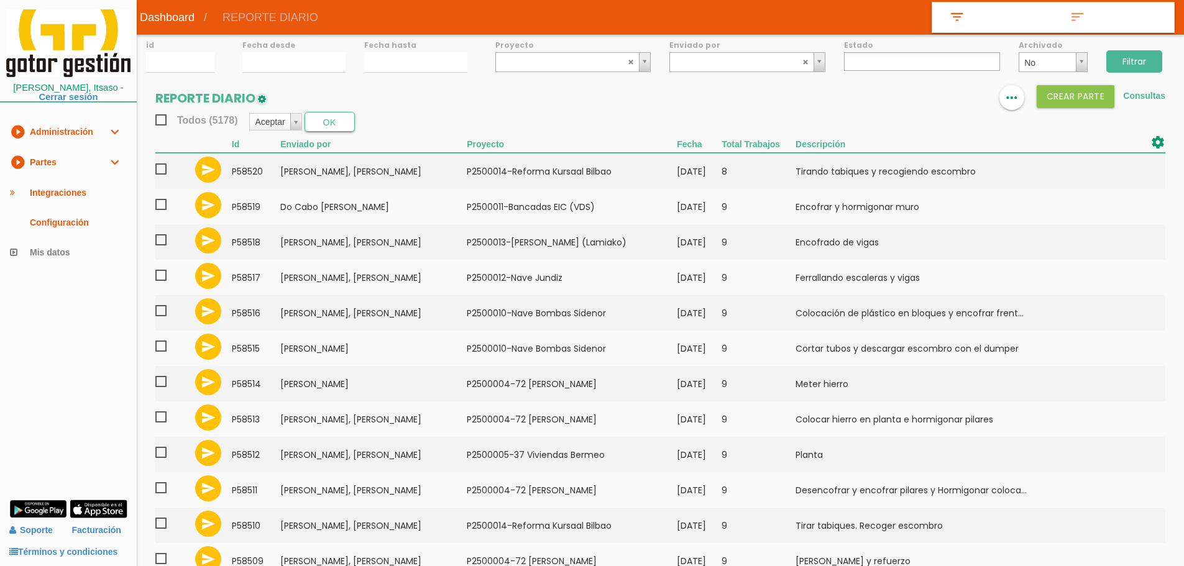
select select
click at [56, 162] on link "play_circle_filled Partes expand_more" at bounding box center [68, 162] width 137 height 30
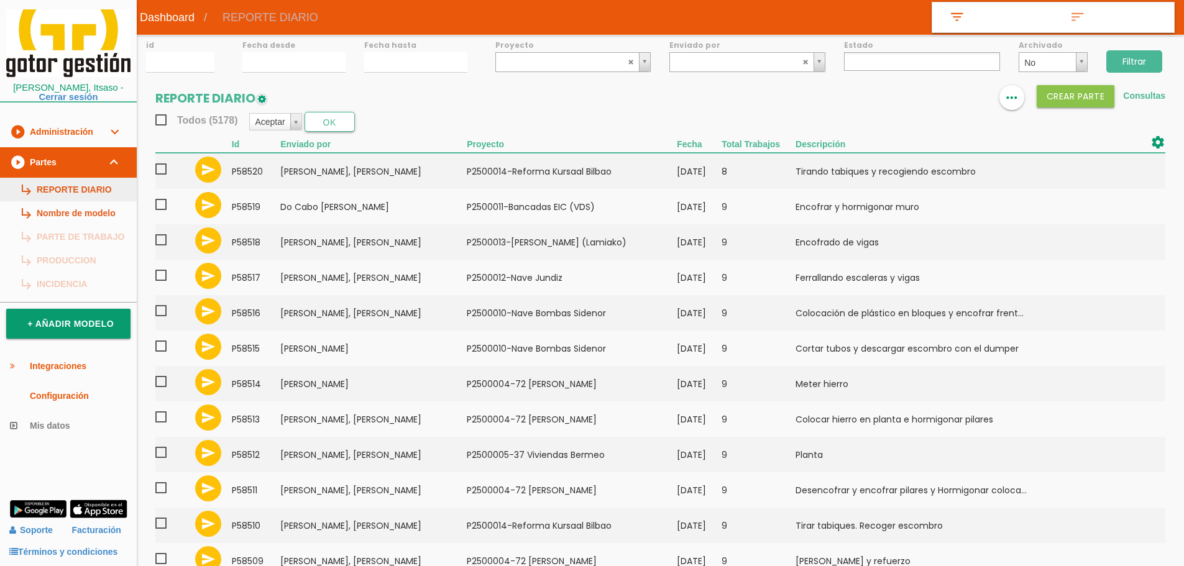
click at [68, 190] on link "subdirectory_arrow_right REPORTE DIARIO" at bounding box center [68, 190] width 137 height 24
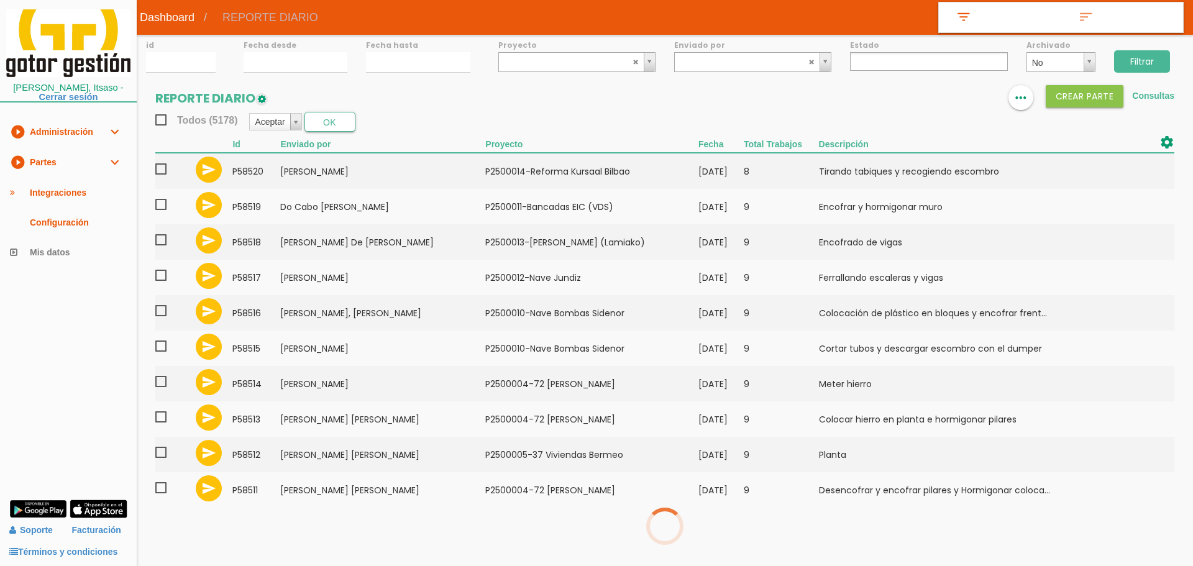
select select
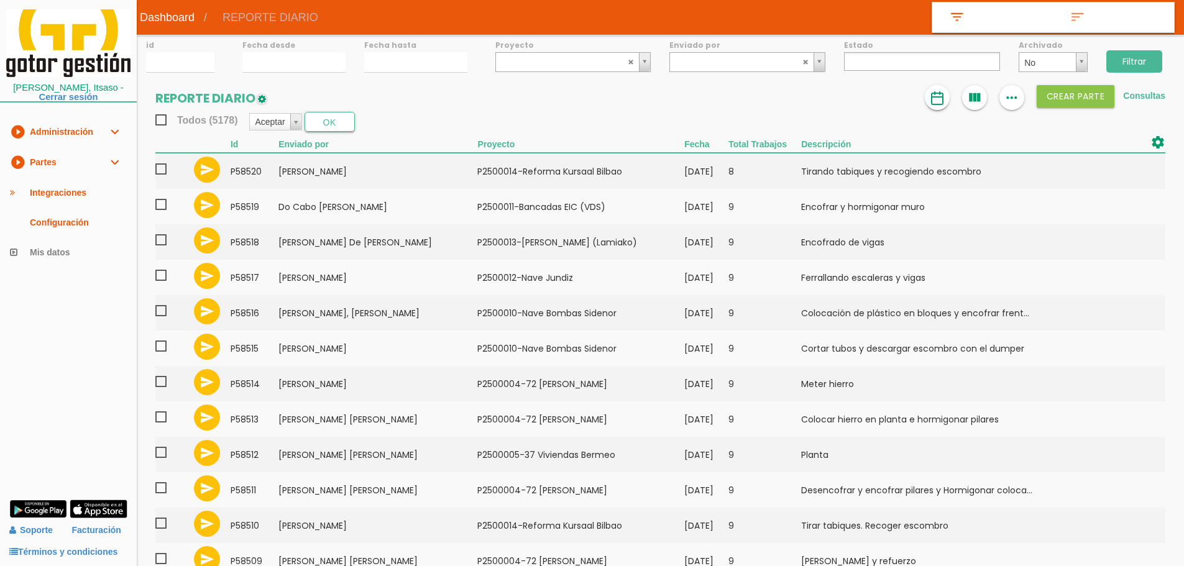
click at [928, 98] on link at bounding box center [937, 97] width 25 height 25
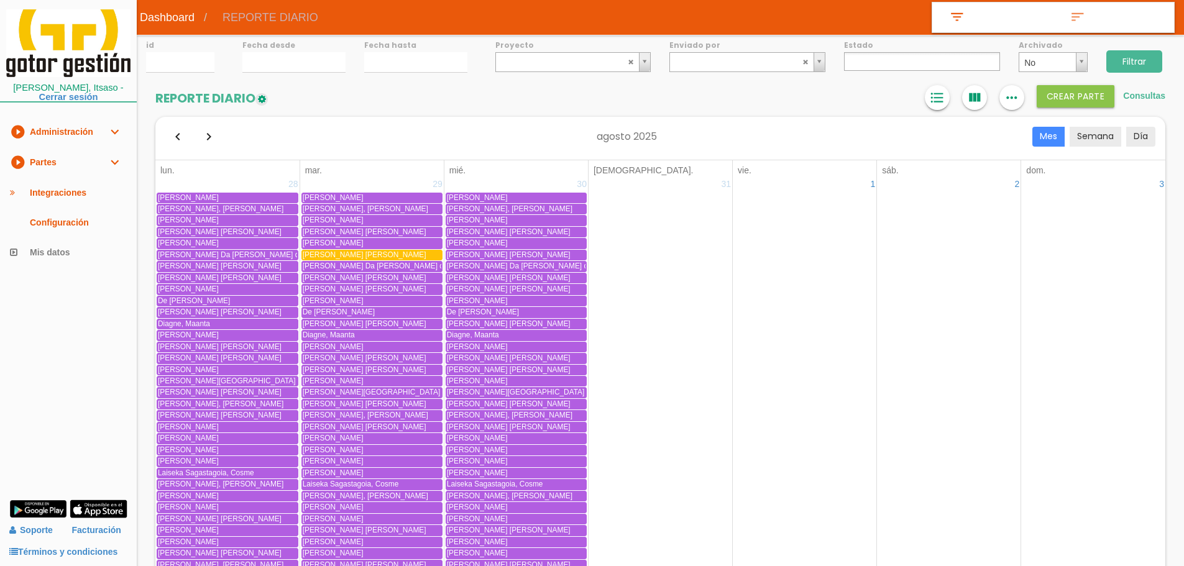
click at [932, 99] on icon "format_list_bulleted" at bounding box center [937, 97] width 16 height 25
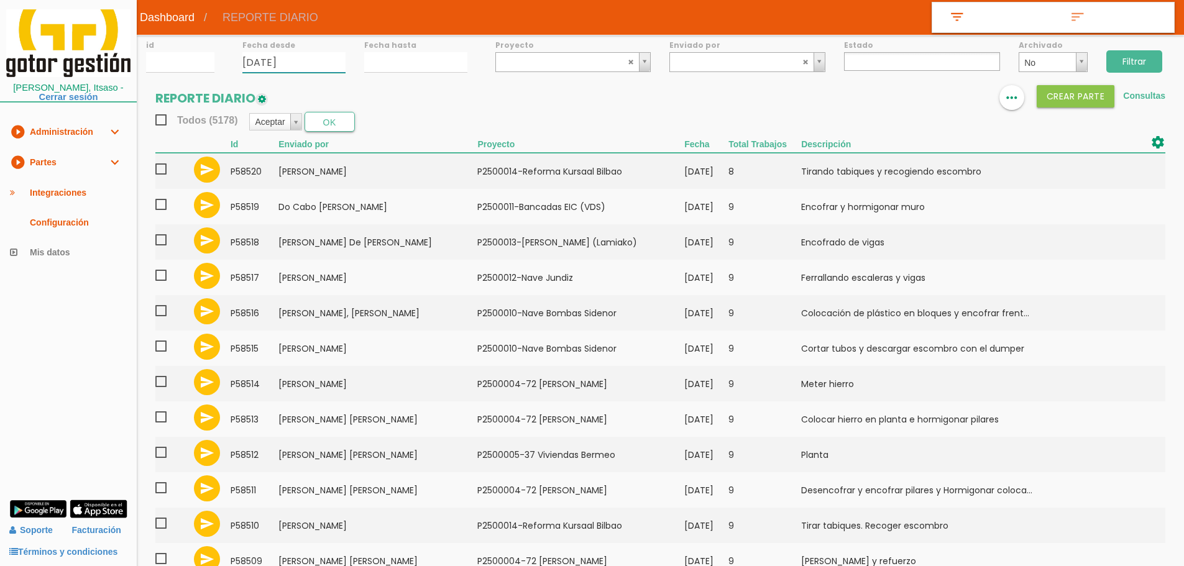
click at [273, 57] on input "21/08/2025" at bounding box center [293, 62] width 103 height 21
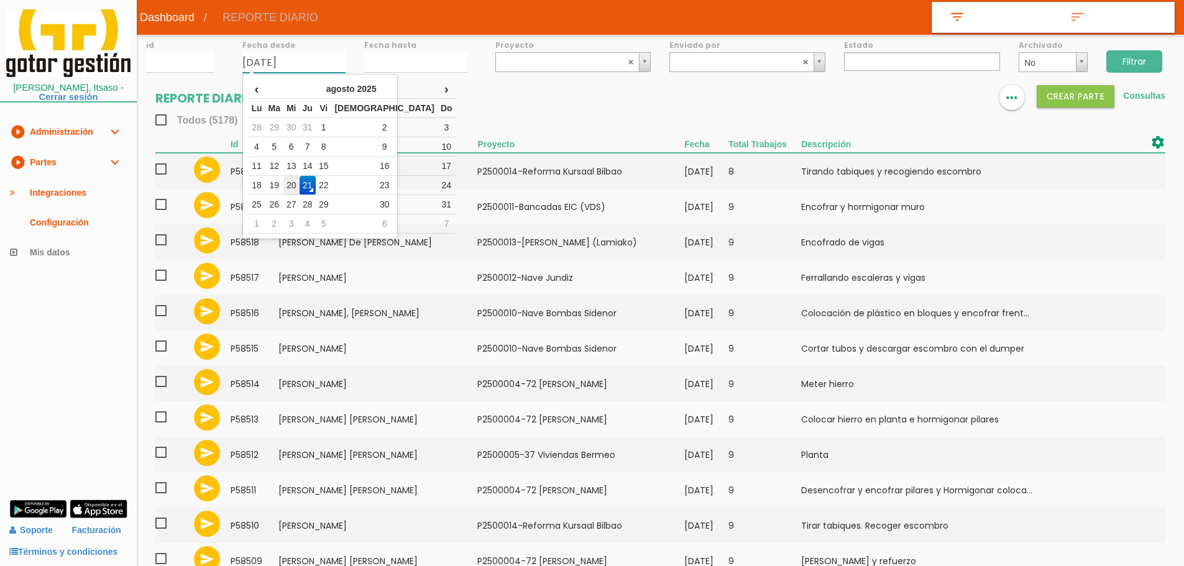
click at [300, 185] on td "20" at bounding box center [291, 185] width 16 height 19
type input "[DATE]"
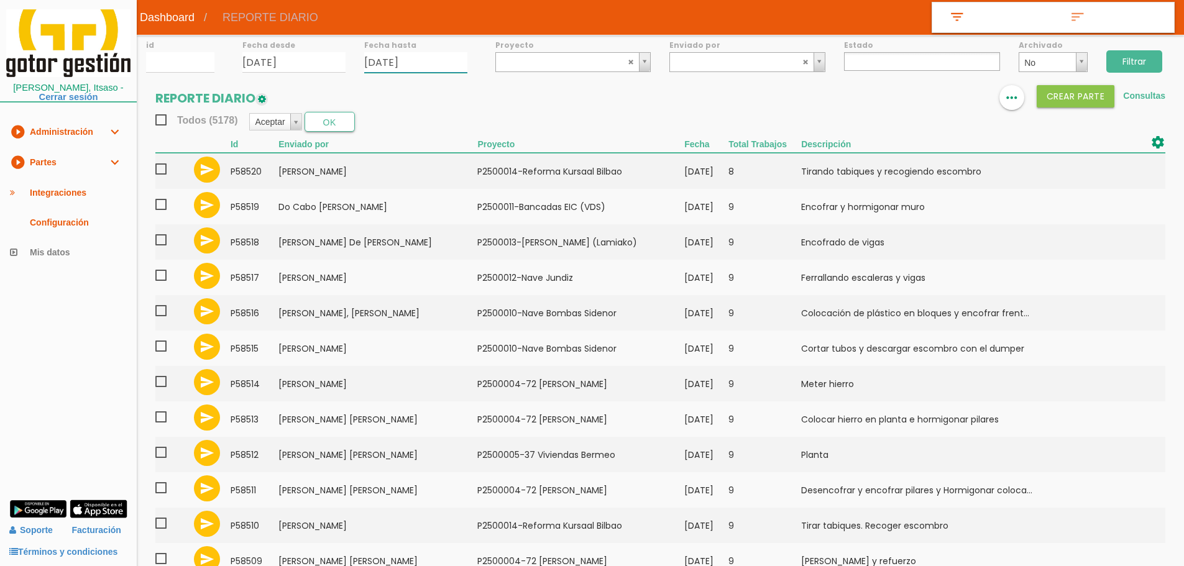
click at [408, 62] on input "21/08/2025" at bounding box center [415, 62] width 103 height 21
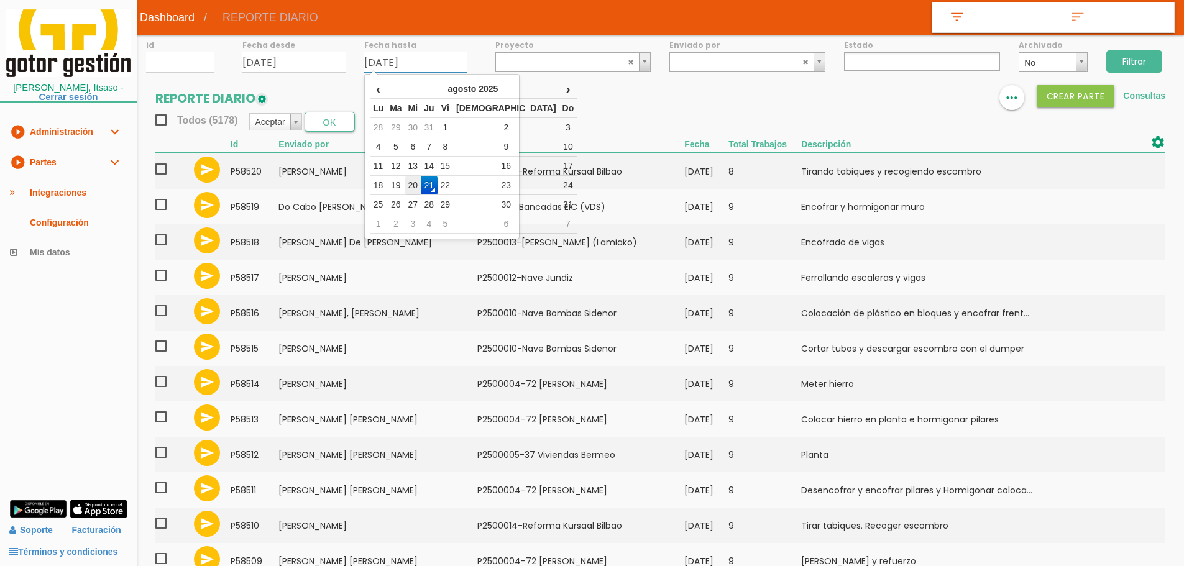
click at [421, 184] on td "20" at bounding box center [413, 185] width 16 height 19
type input "[DATE]"
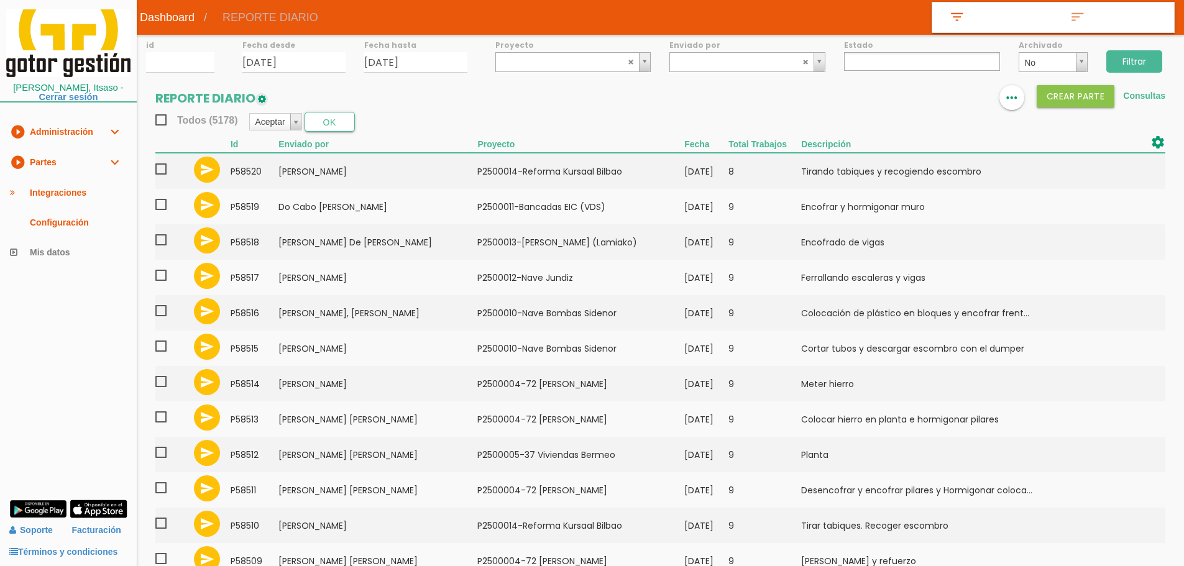
click at [1148, 54] on input "Filtrar" at bounding box center [1134, 61] width 56 height 22
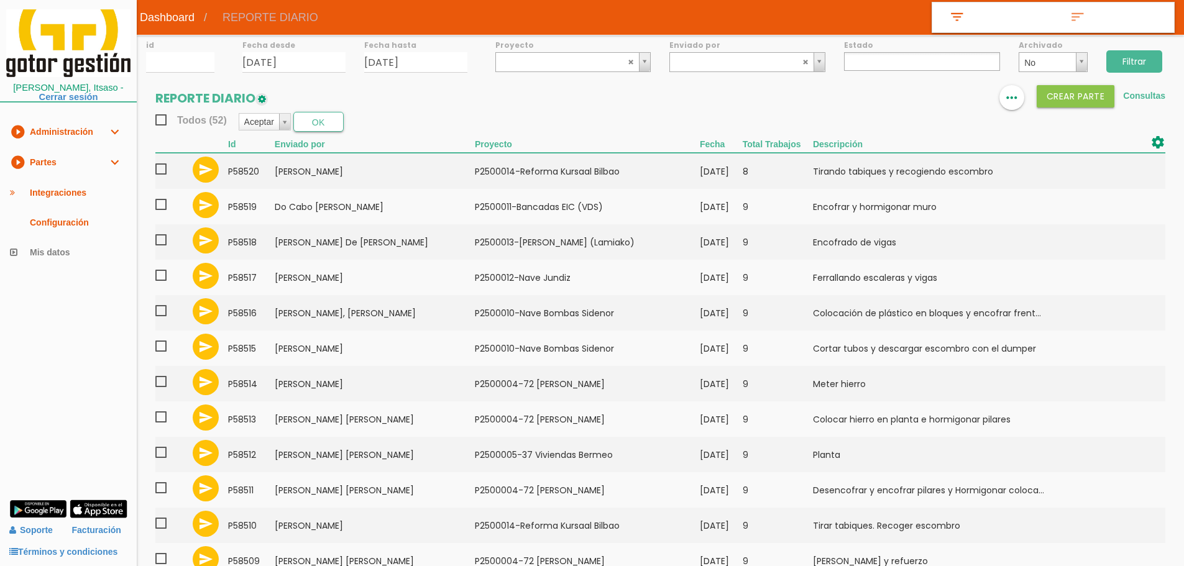
select select
select select "84"
click at [1129, 62] on input "Filtrar" at bounding box center [1134, 61] width 56 height 22
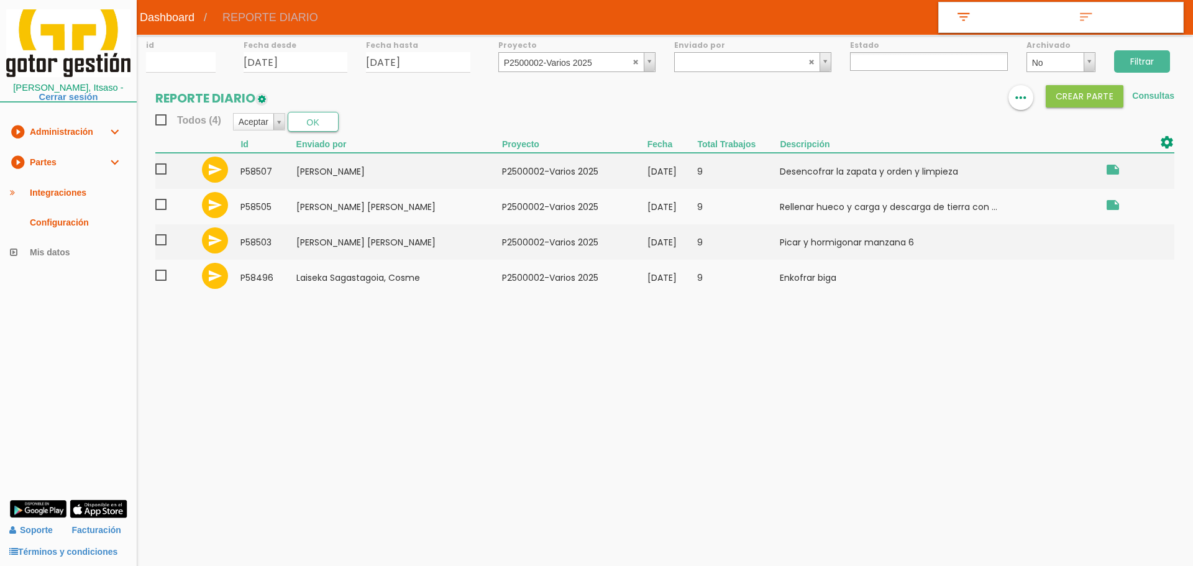
select select
click at [634, 61] on abbr at bounding box center [636, 61] width 7 height 7
click at [1150, 68] on input "Filtrar" at bounding box center [1142, 61] width 56 height 22
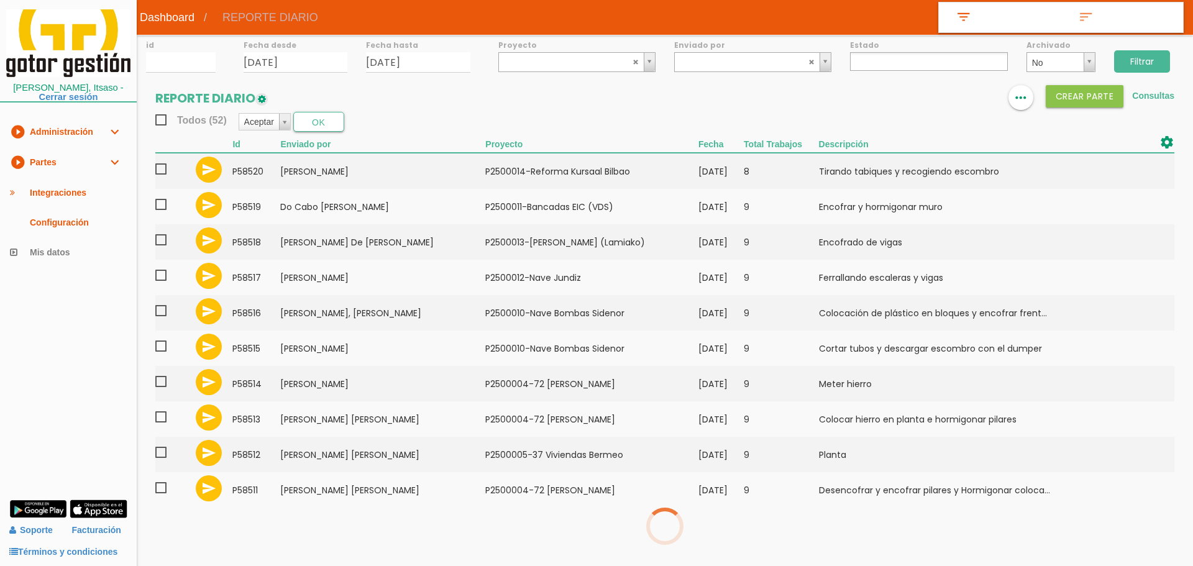
select select
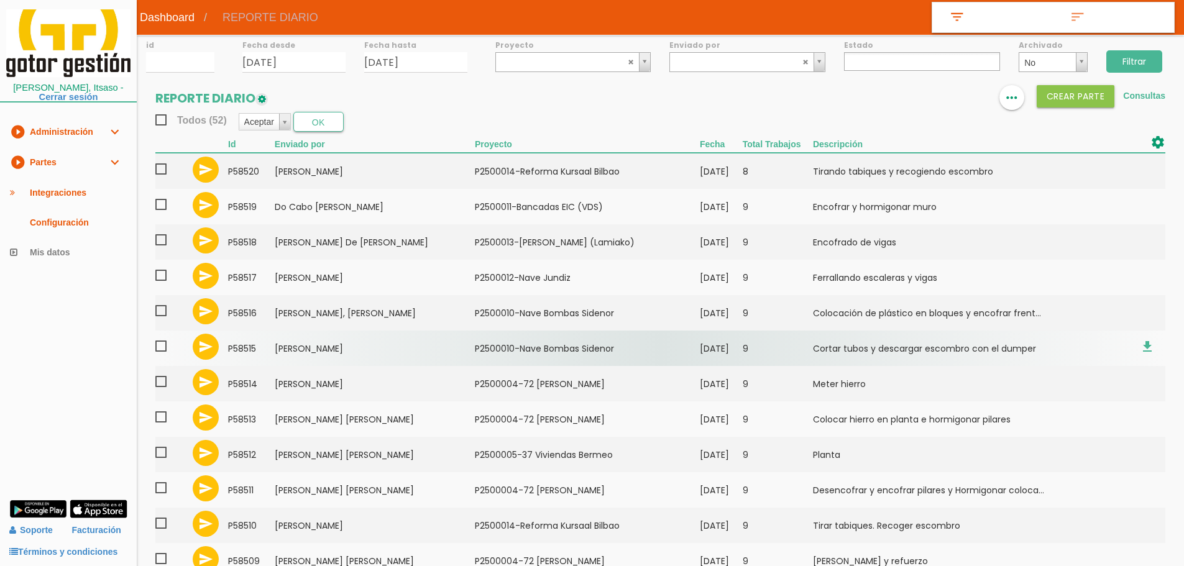
click at [365, 355] on td "[PERSON_NAME]" at bounding box center [375, 348] width 200 height 35
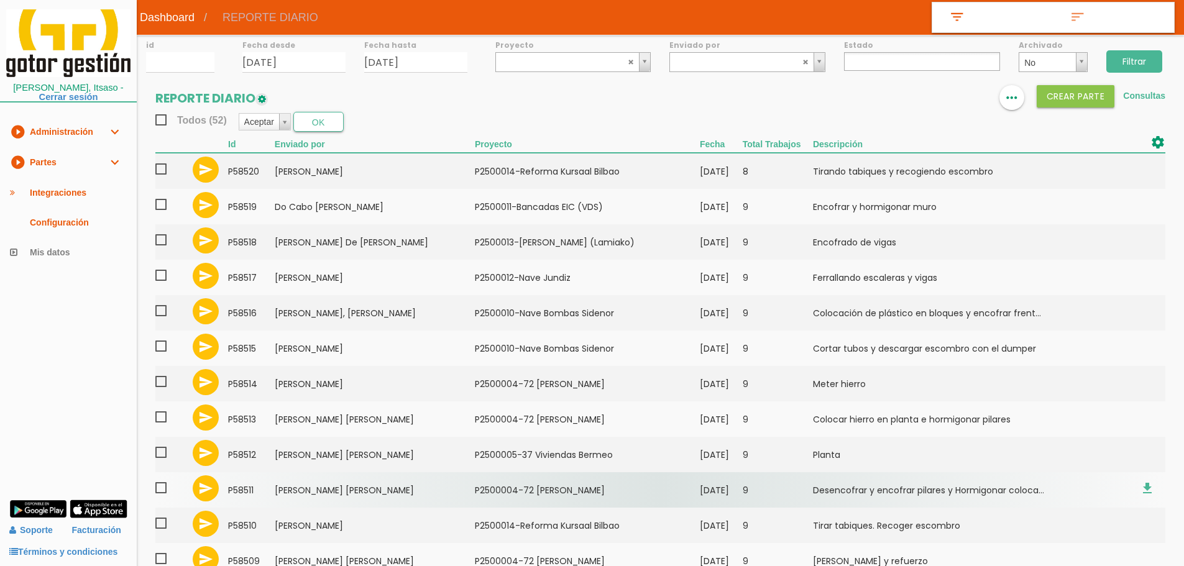
click at [373, 483] on td "[PERSON_NAME] [PERSON_NAME]" at bounding box center [375, 489] width 200 height 35
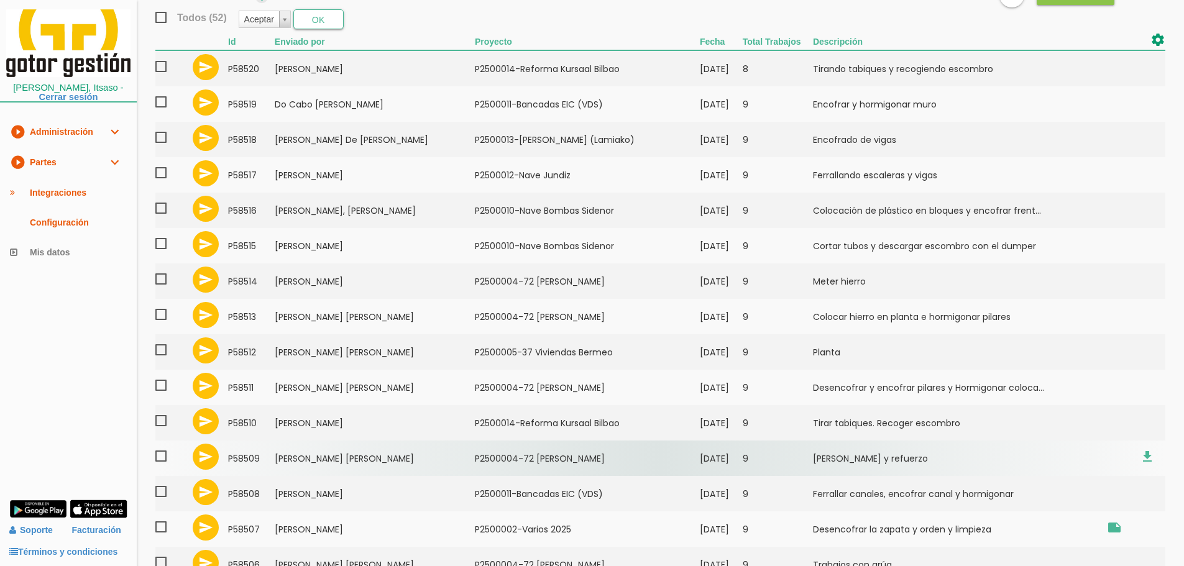
scroll to position [124, 0]
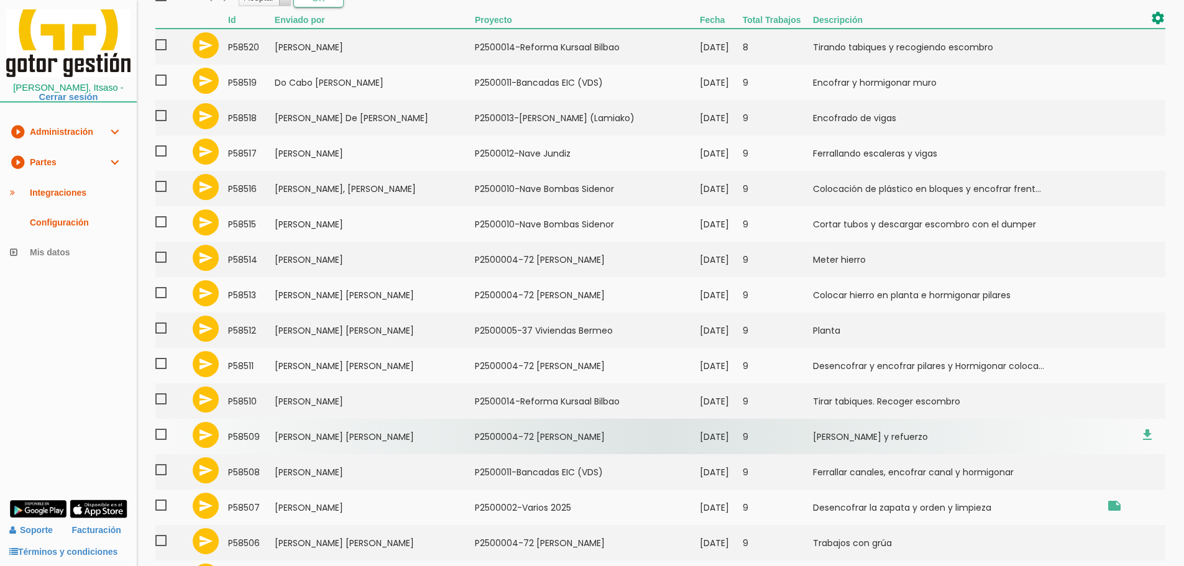
click at [364, 438] on td "Bocanegra Bedoya, Juan Diego" at bounding box center [375, 436] width 200 height 35
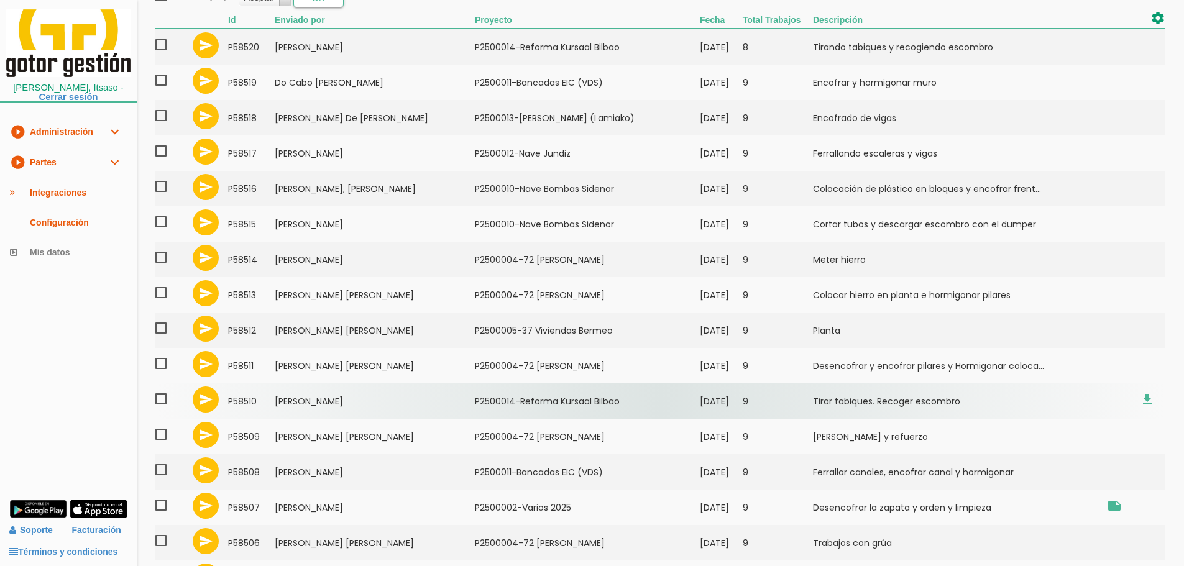
click at [370, 405] on td "Marquez Ulla, Endika" at bounding box center [375, 400] width 200 height 35
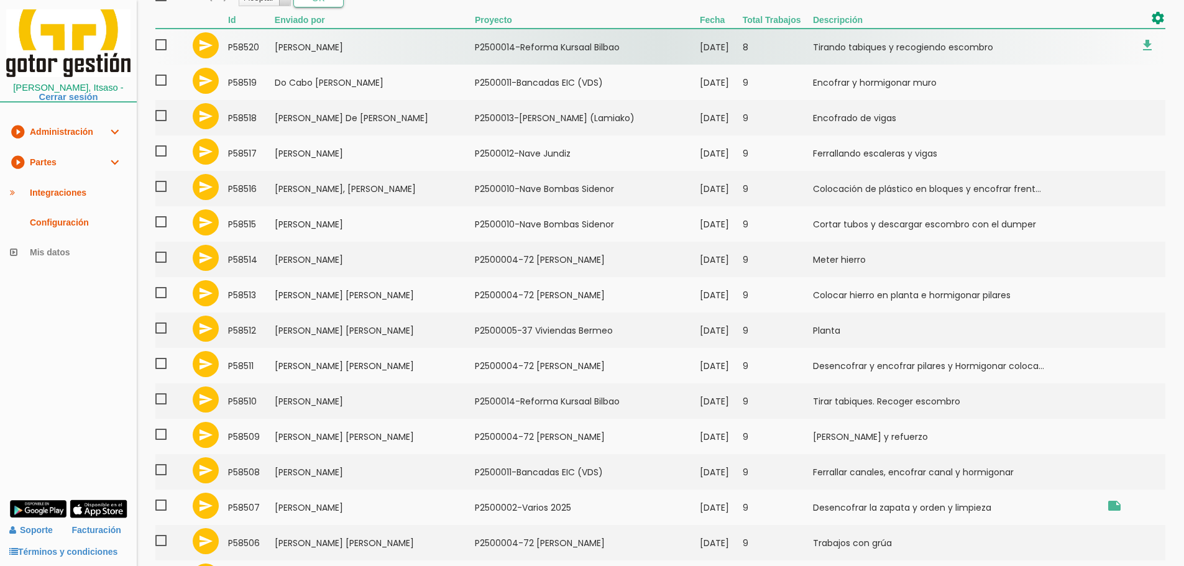
scroll to position [0, 0]
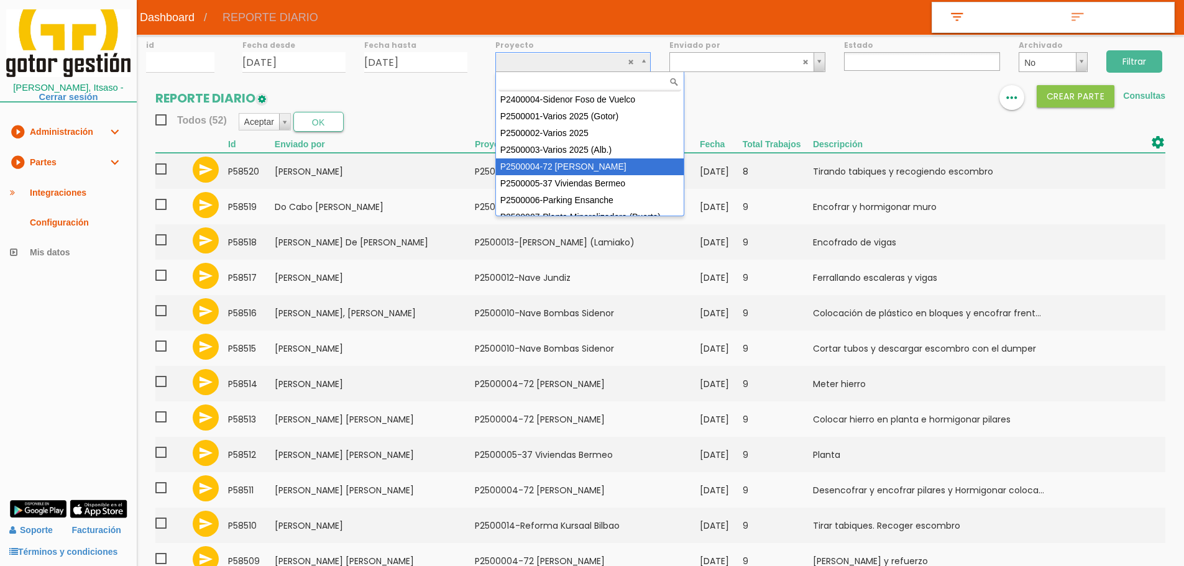
select select "86"
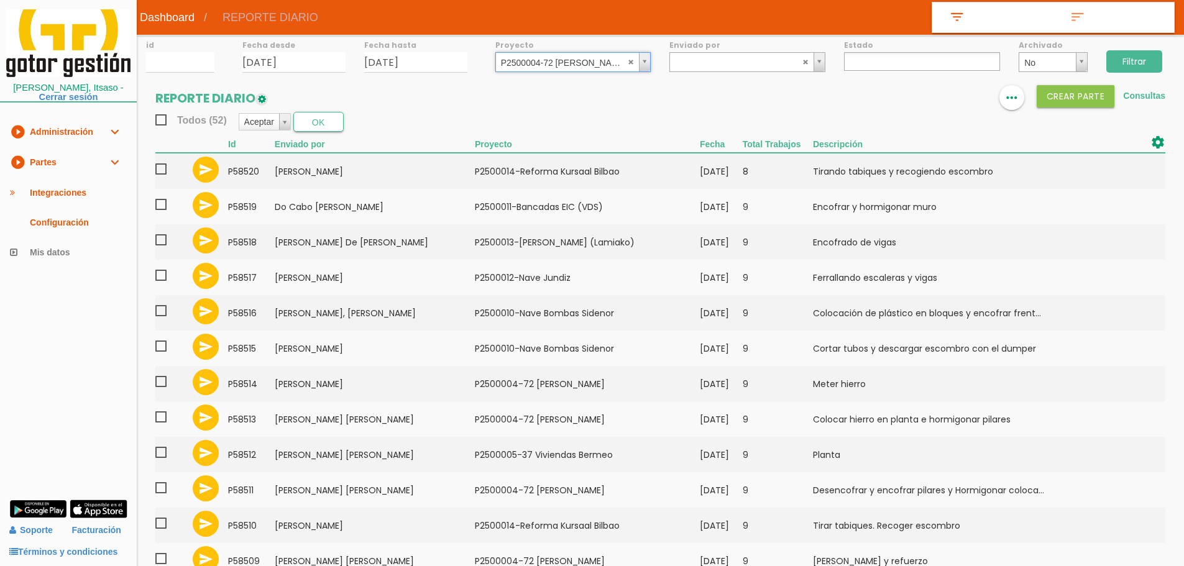
click at [1140, 60] on input "Filtrar" at bounding box center [1134, 61] width 56 height 22
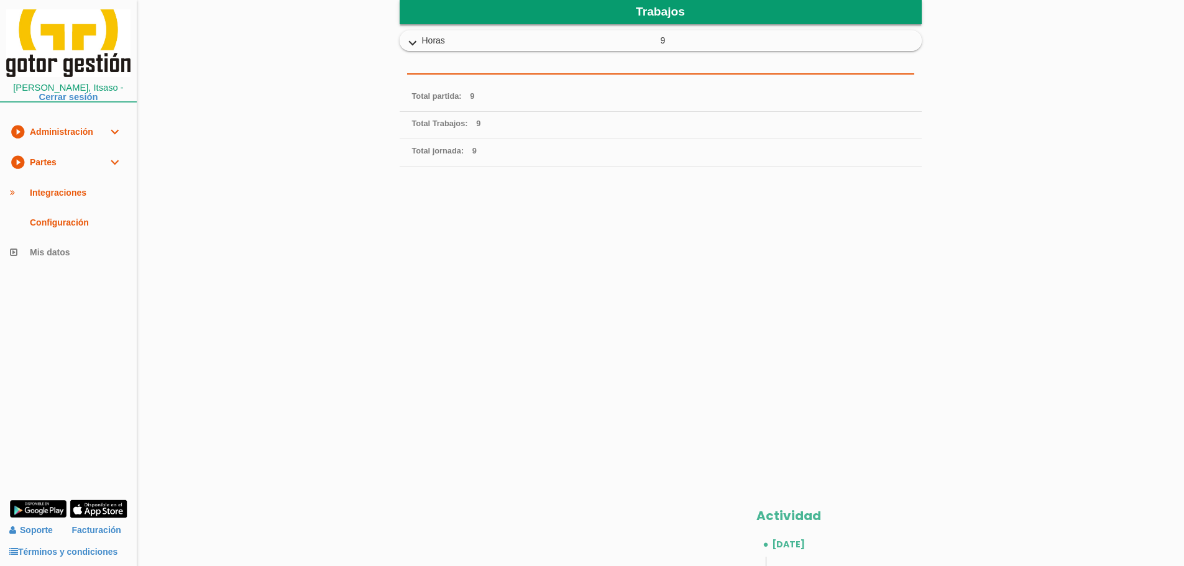
scroll to position [352, 0]
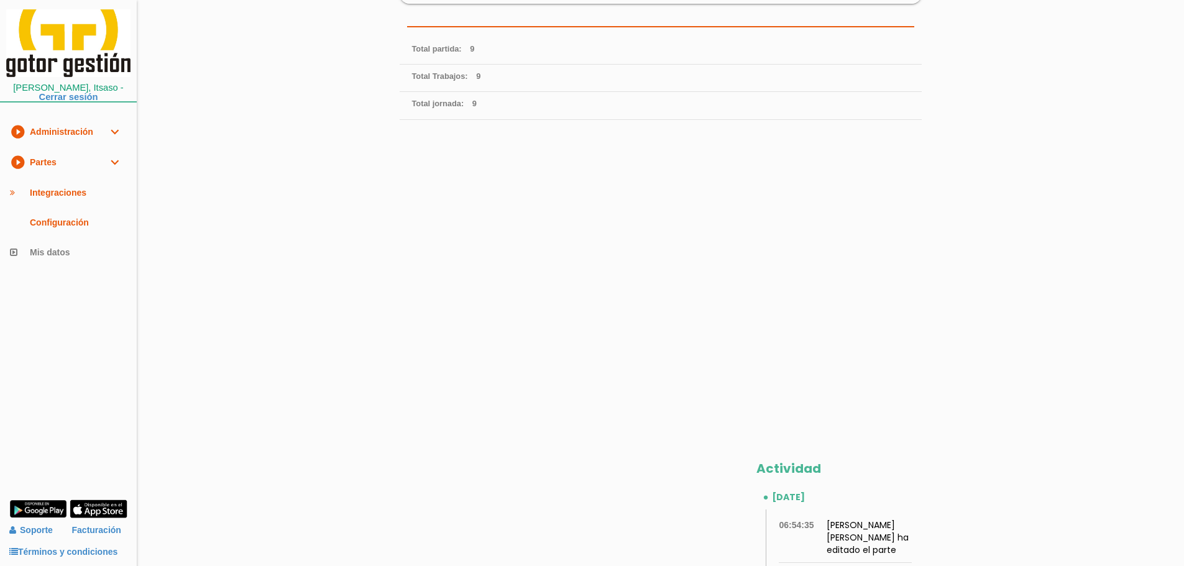
scroll to position [311, 0]
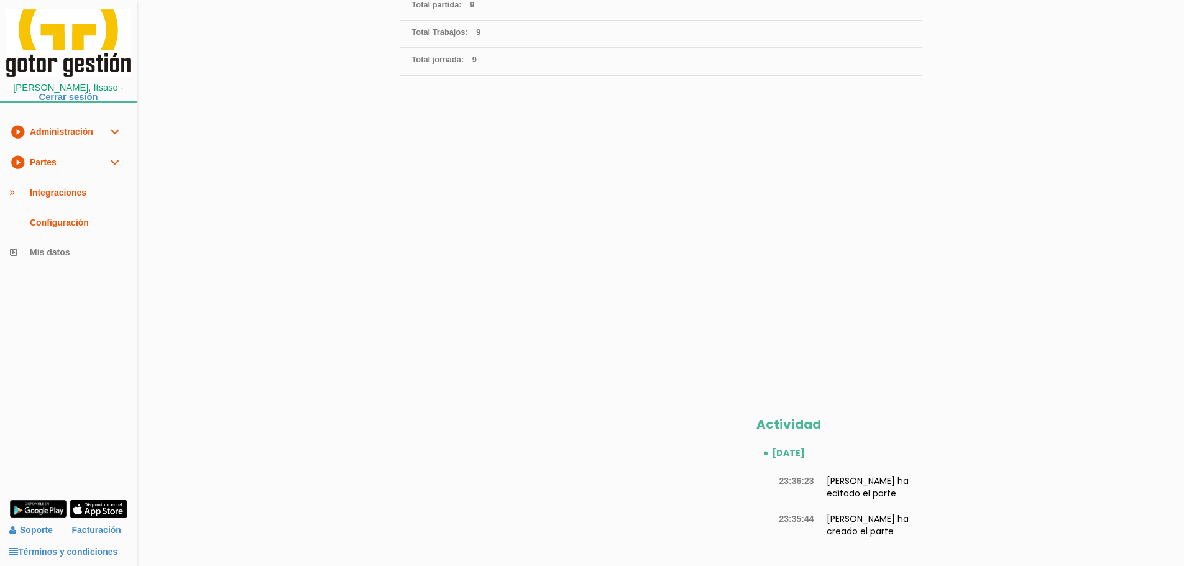
scroll to position [373, 0]
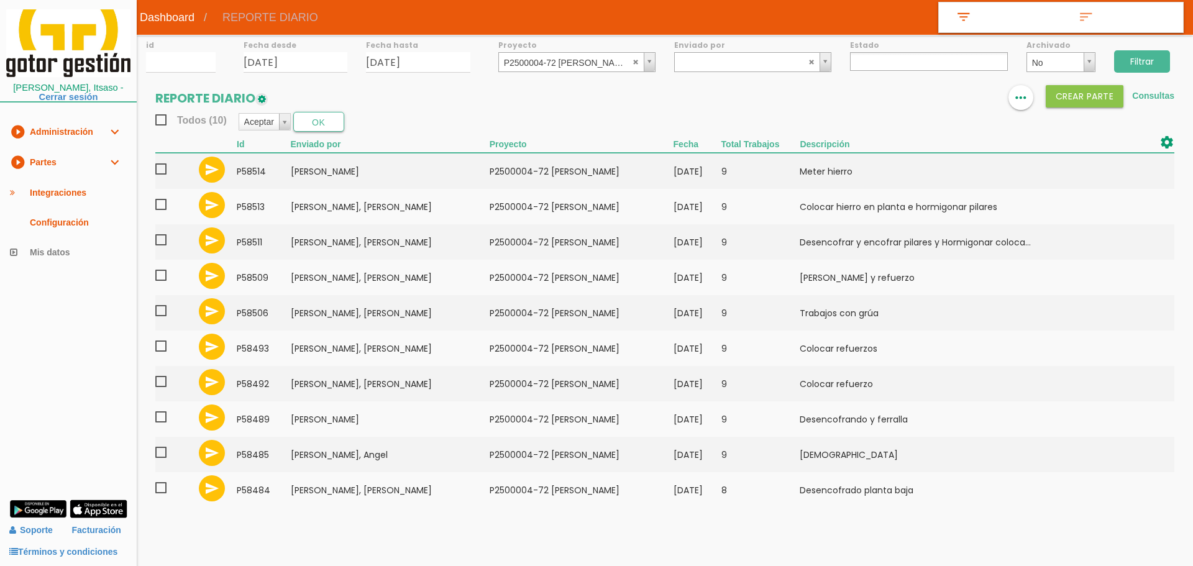
select select
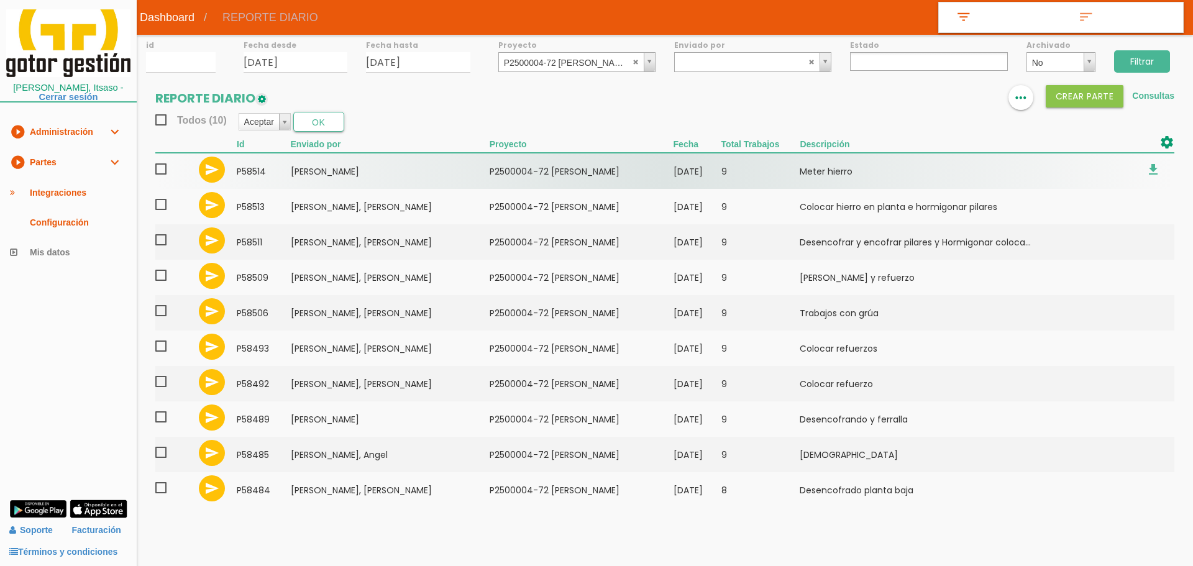
click at [161, 167] on span at bounding box center [166, 170] width 22 height 16
click at [0, 0] on input "checkbox" at bounding box center [0, 0] width 0 height 0
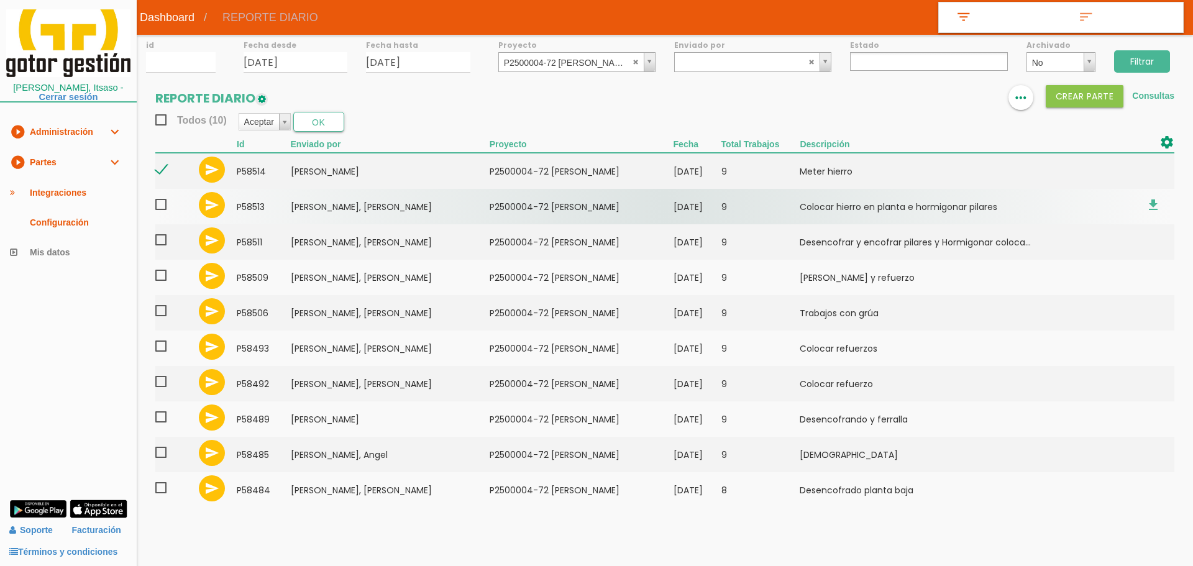
click at [162, 206] on span at bounding box center [166, 205] width 22 height 16
click at [0, 0] on input "checkbox" at bounding box center [0, 0] width 0 height 0
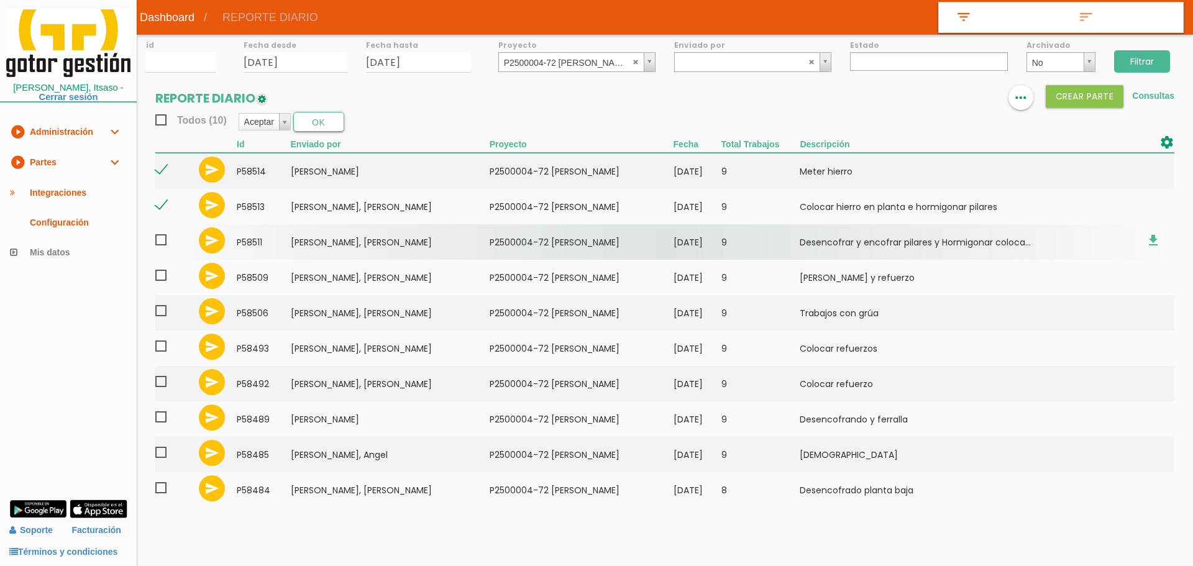
click at [160, 244] on span at bounding box center [166, 240] width 22 height 16
click at [0, 0] on input "checkbox" at bounding box center [0, 0] width 0 height 0
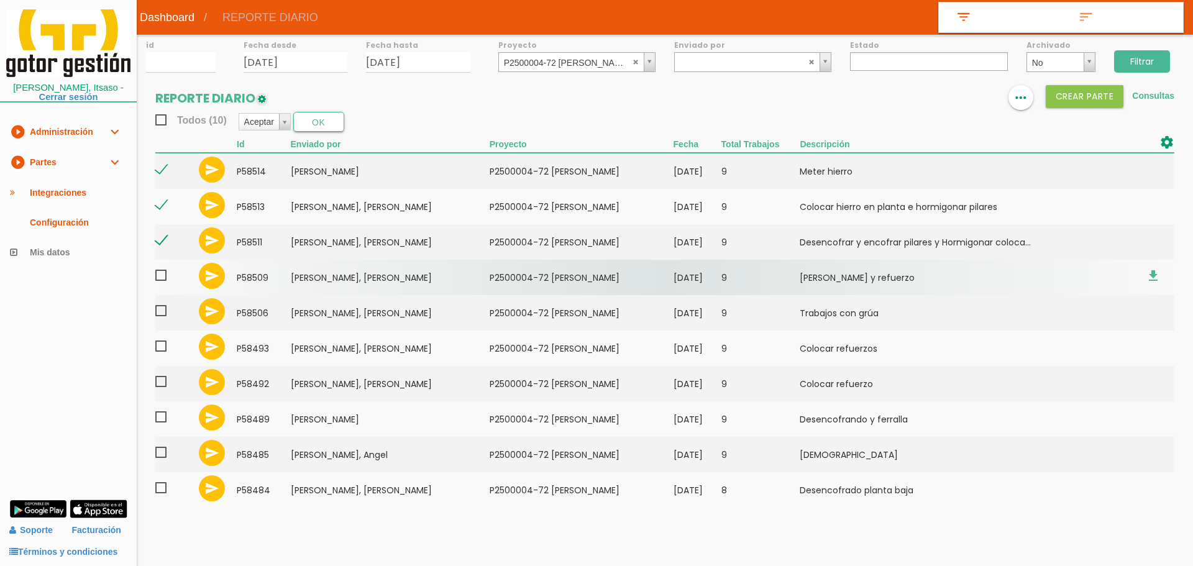
click at [158, 276] on span at bounding box center [166, 276] width 22 height 16
click at [0, 0] on input "checkbox" at bounding box center [0, 0] width 0 height 0
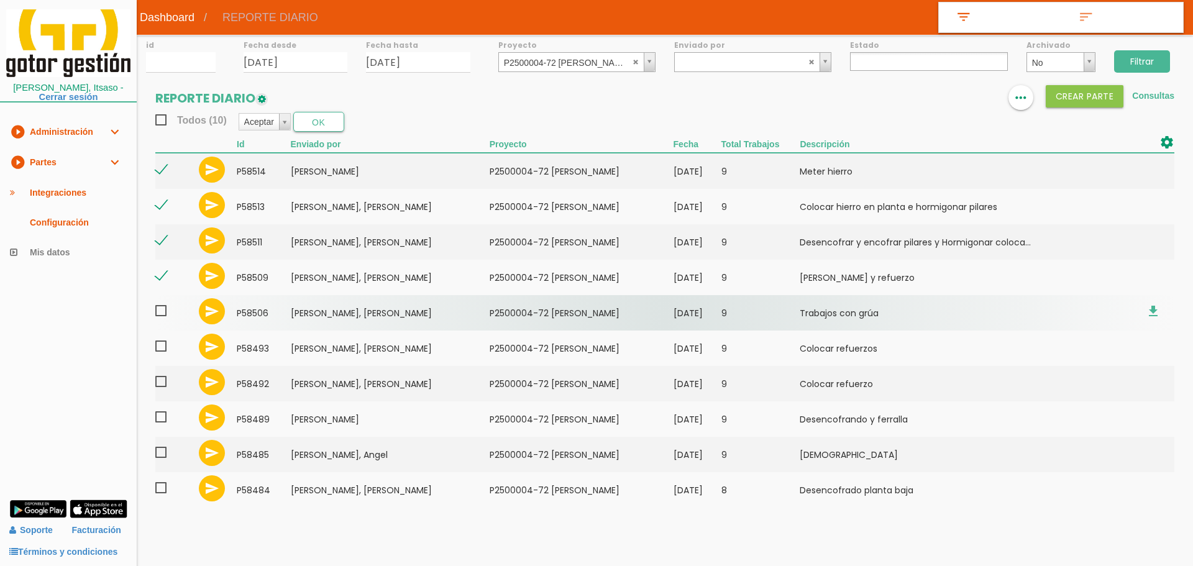
click at [159, 311] on span at bounding box center [166, 311] width 22 height 16
click at [0, 0] on input "checkbox" at bounding box center [0, 0] width 0 height 0
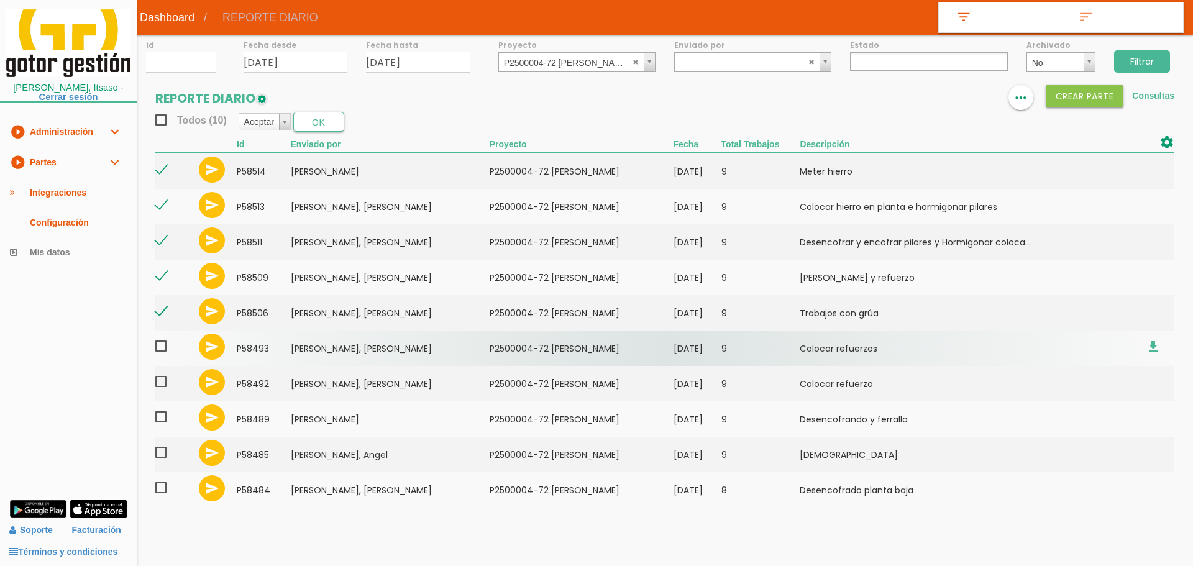
click at [160, 345] on span at bounding box center [166, 347] width 22 height 16
click at [0, 0] on input "checkbox" at bounding box center [0, 0] width 0 height 0
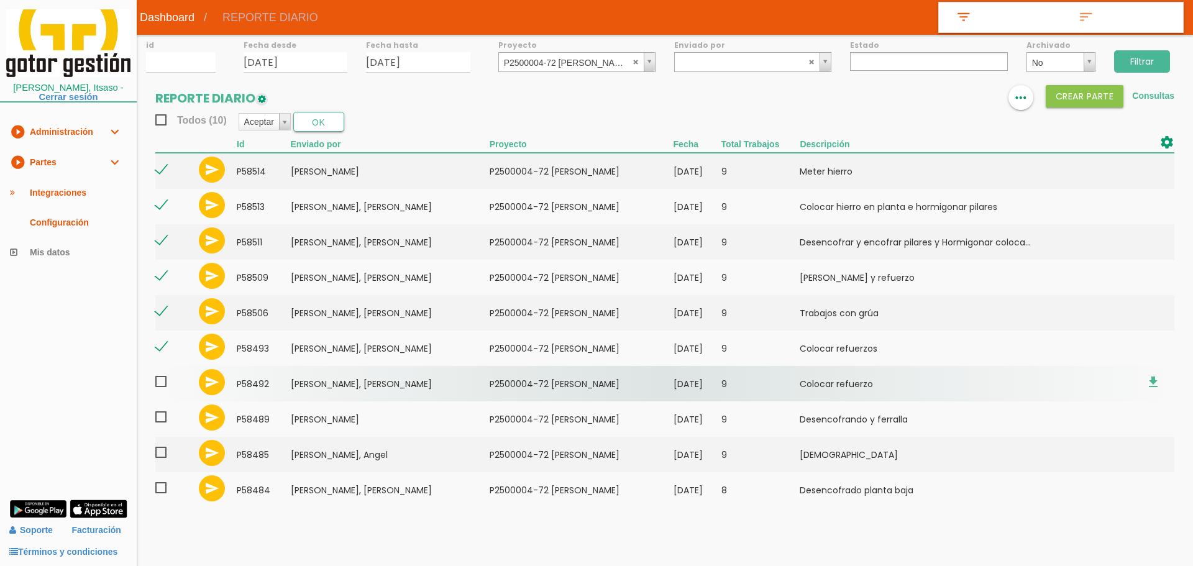
click at [158, 383] on span at bounding box center [166, 382] width 22 height 16
click at [0, 0] on input "checkbox" at bounding box center [0, 0] width 0 height 0
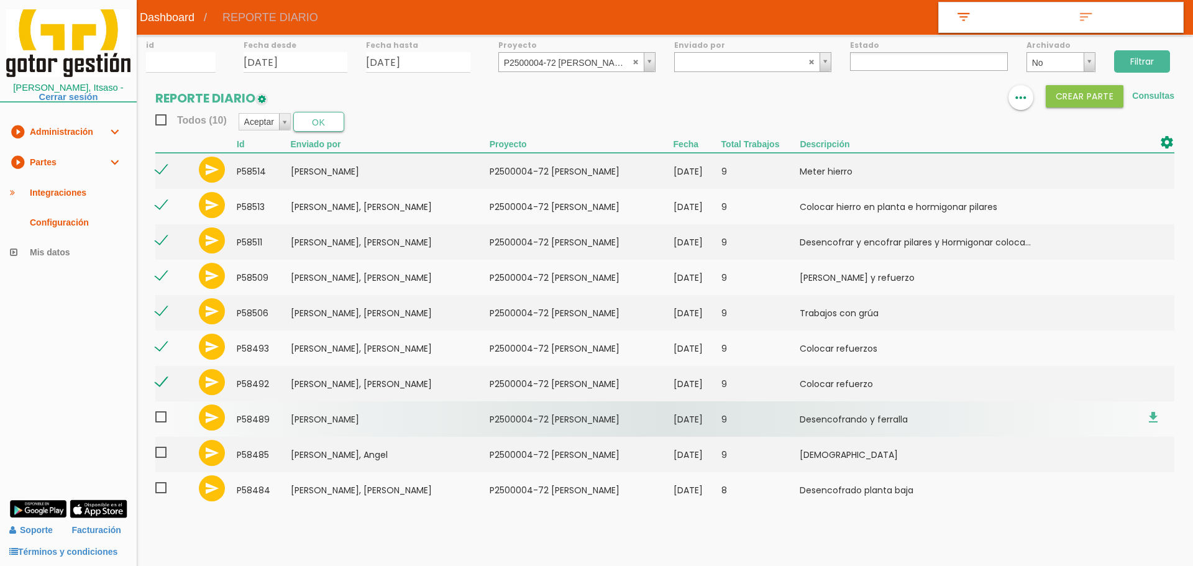
click at [157, 421] on span at bounding box center [166, 418] width 22 height 16
click at [0, 0] on input "checkbox" at bounding box center [0, 0] width 0 height 0
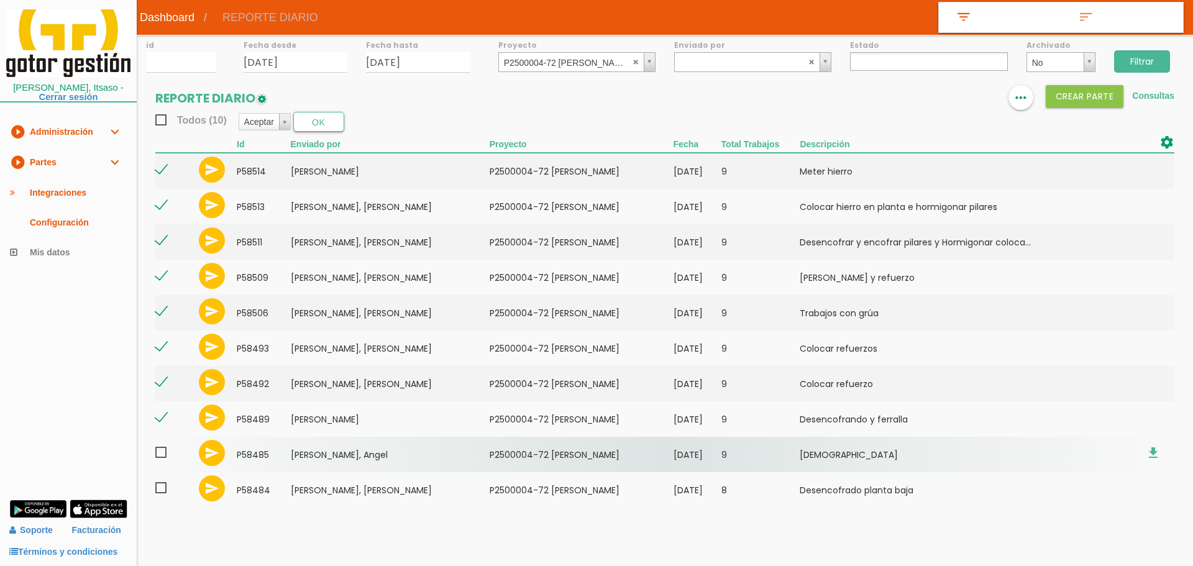
click at [164, 450] on span at bounding box center [166, 453] width 22 height 16
click at [0, 0] on input "checkbox" at bounding box center [0, 0] width 0 height 0
click at [163, 485] on span at bounding box center [166, 488] width 22 height 16
click at [0, 0] on input "checkbox" at bounding box center [0, 0] width 0 height 0
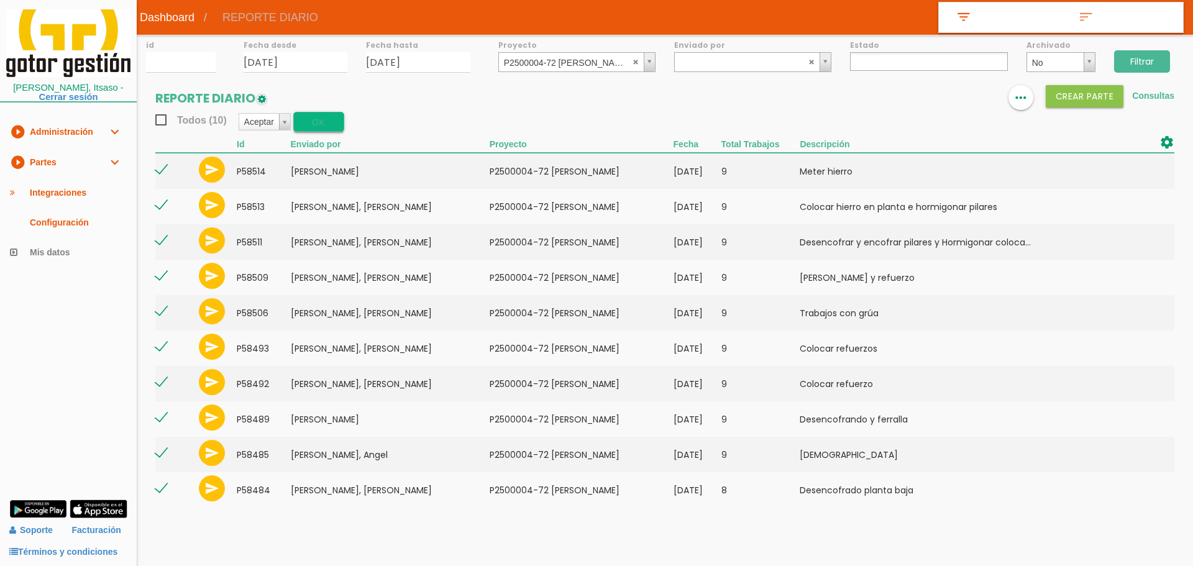
click at [305, 115] on button "OK" at bounding box center [318, 122] width 51 height 20
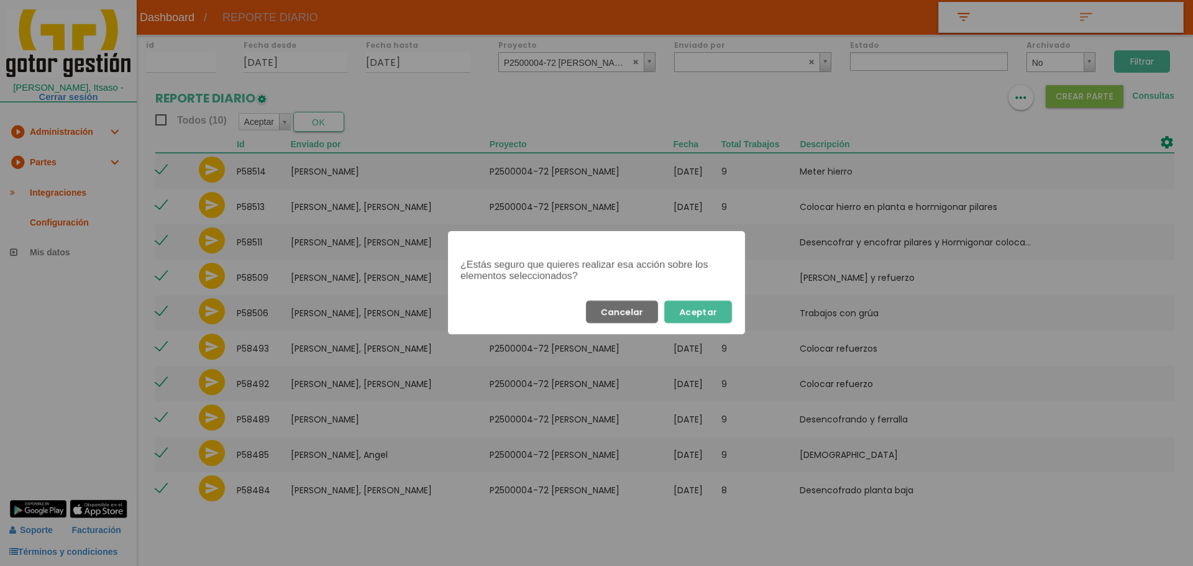
click at [704, 315] on button "Aceptar" at bounding box center [698, 312] width 68 height 22
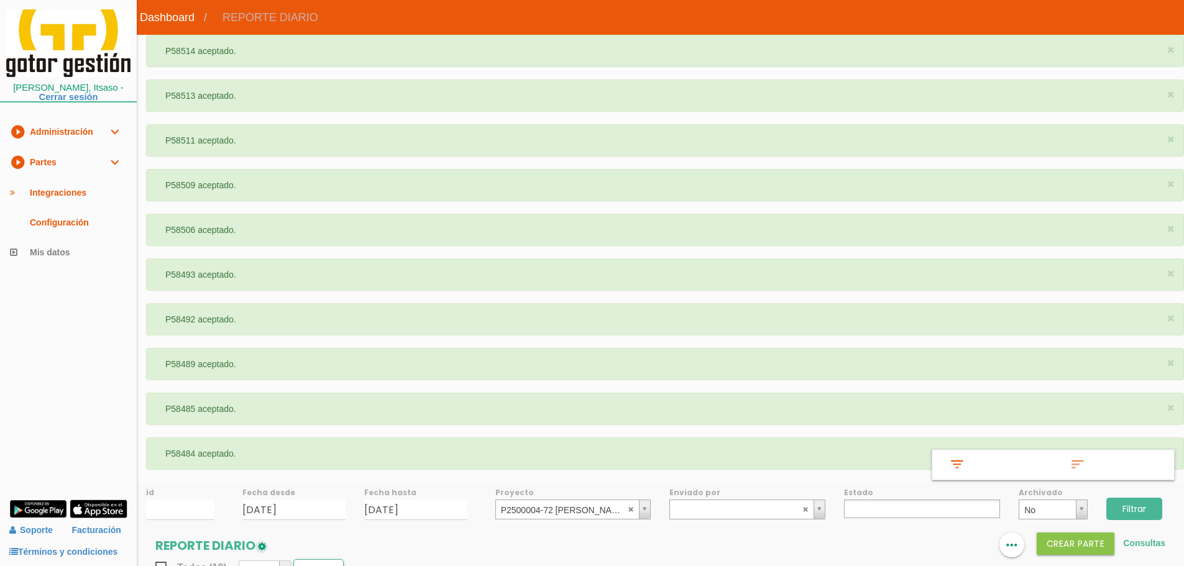
select select
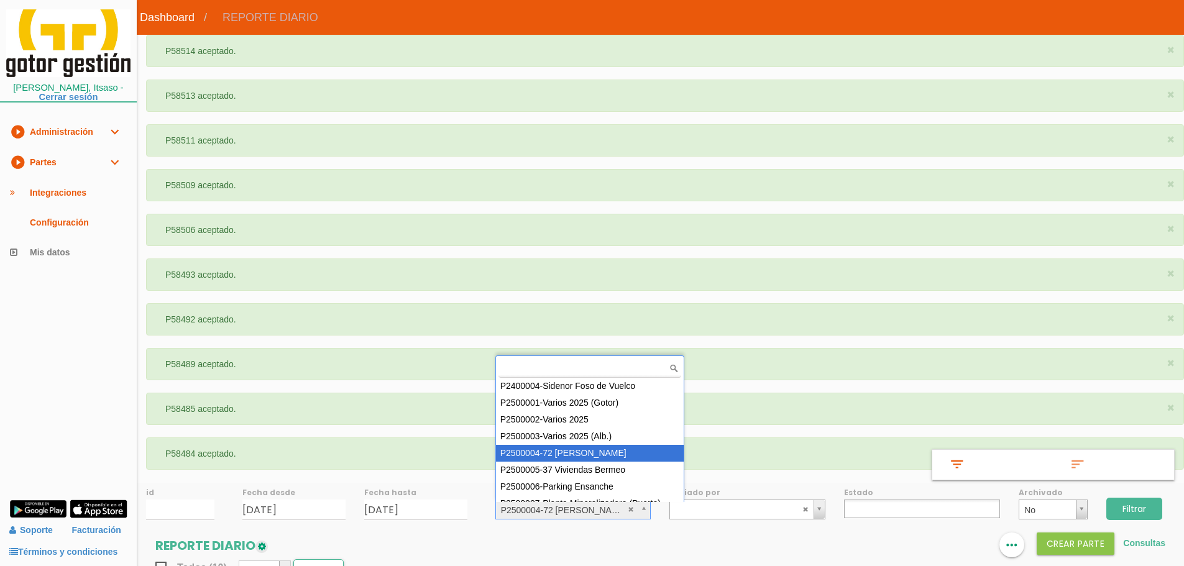
scroll to position [10, 0]
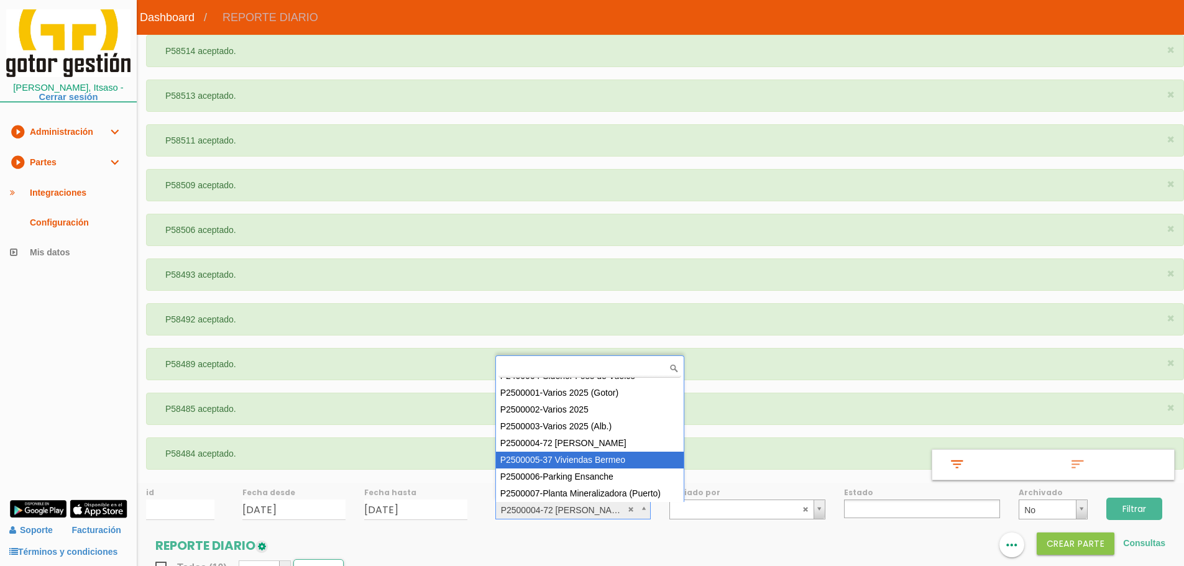
select select "87"
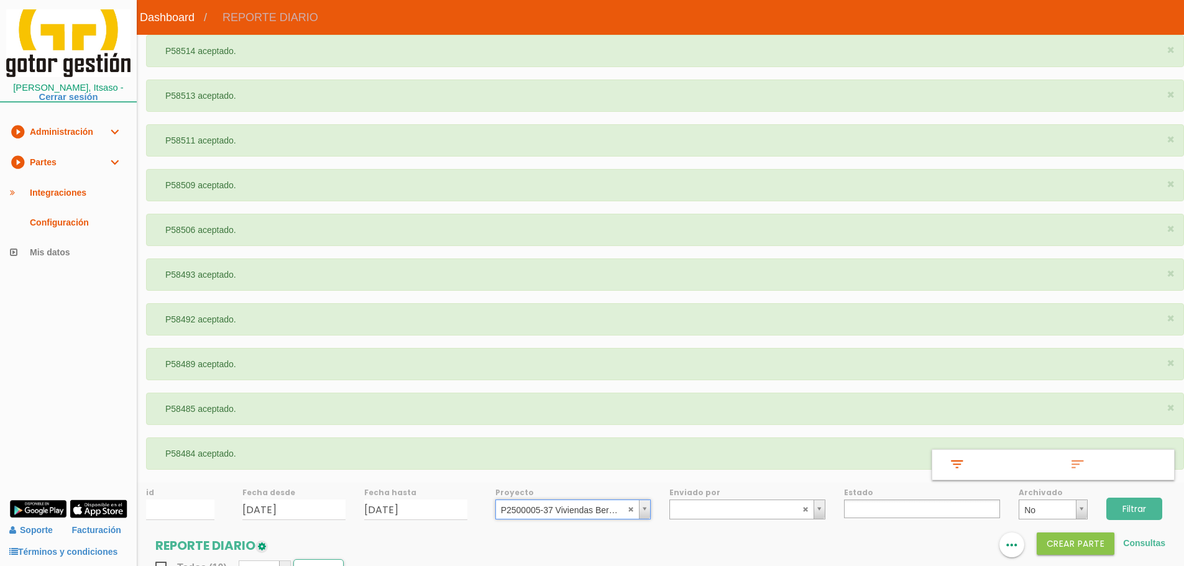
click at [1130, 513] on input "Filtrar" at bounding box center [1134, 509] width 56 height 22
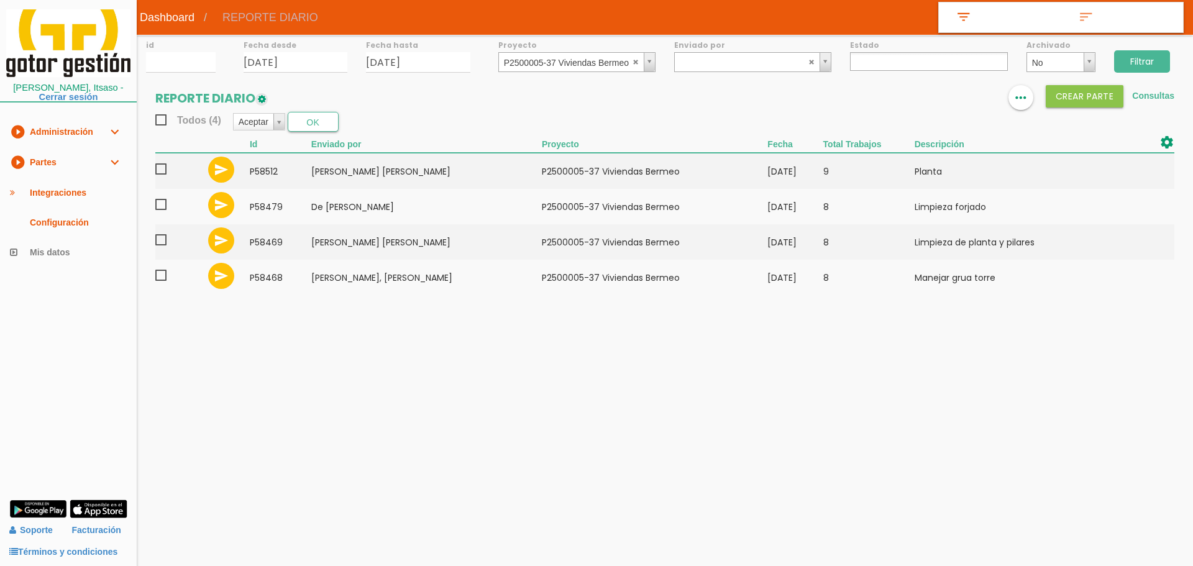
select select
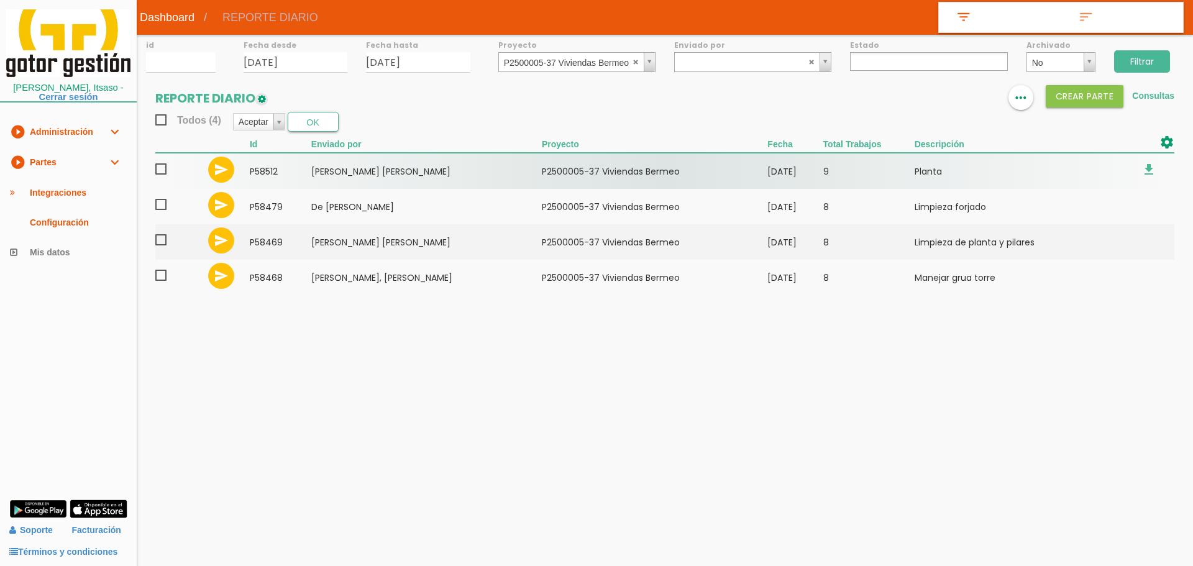
click at [157, 167] on span at bounding box center [166, 170] width 22 height 16
click at [0, 0] on input "checkbox" at bounding box center [0, 0] width 0 height 0
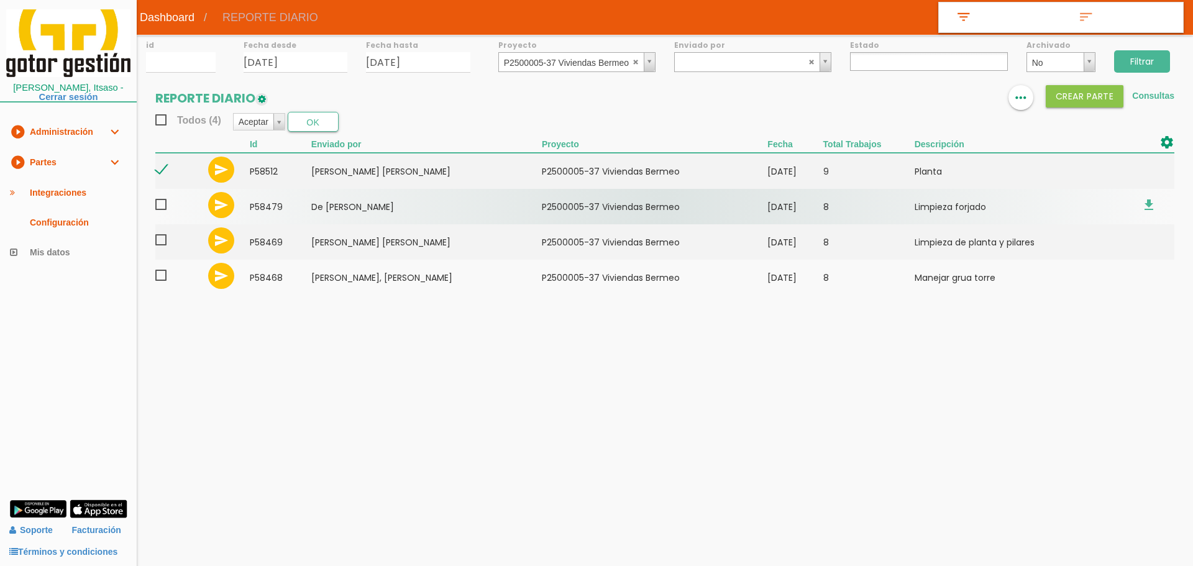
click at [163, 208] on span at bounding box center [166, 205] width 22 height 16
click at [0, 0] on input "checkbox" at bounding box center [0, 0] width 0 height 0
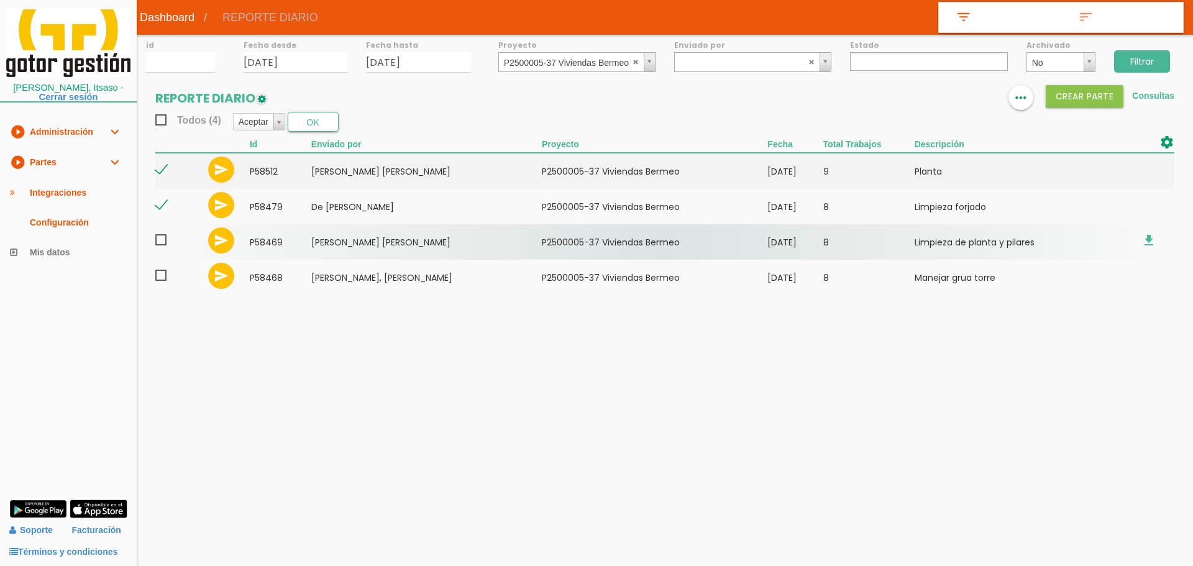
click at [160, 239] on span at bounding box center [166, 240] width 22 height 16
click at [0, 0] on input "checkbox" at bounding box center [0, 0] width 0 height 0
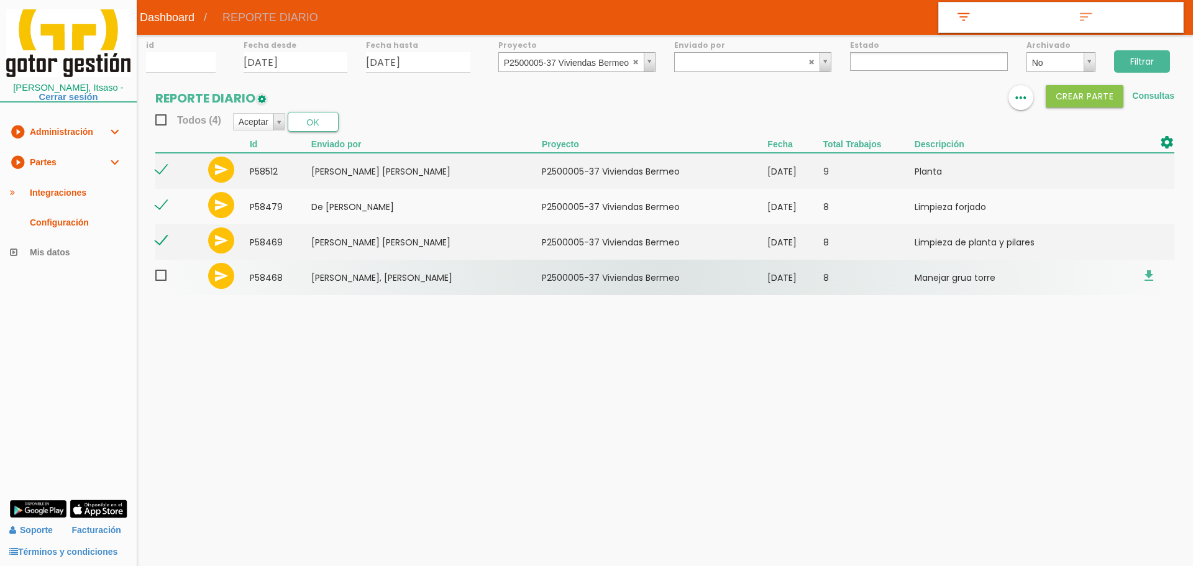
click at [161, 276] on span at bounding box center [166, 276] width 22 height 16
click at [0, 0] on input "checkbox" at bounding box center [0, 0] width 0 height 0
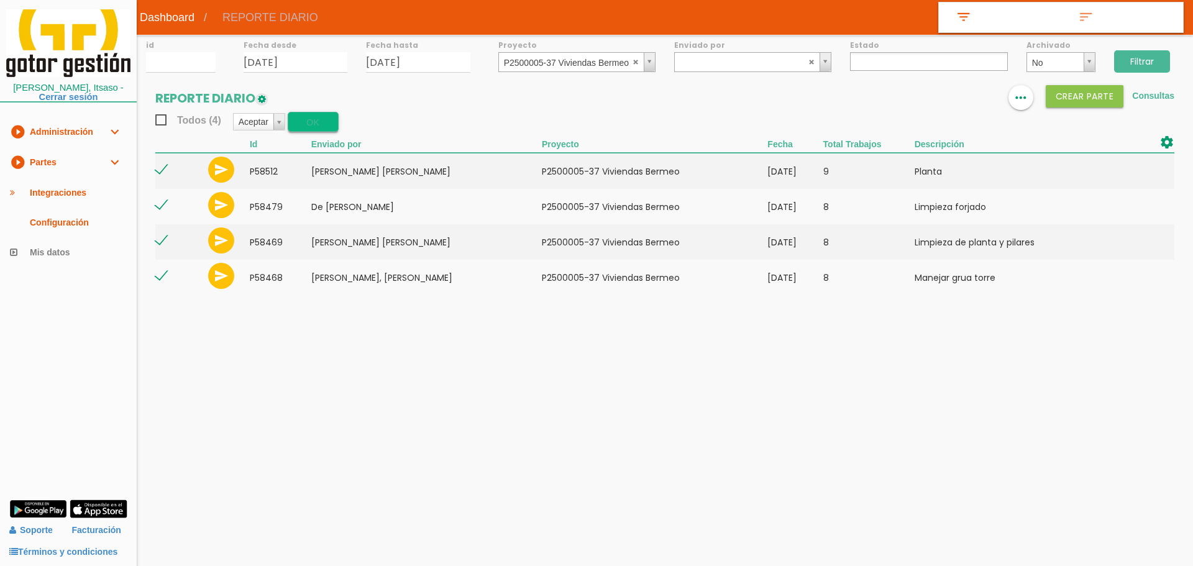
click at [317, 125] on button "OK" at bounding box center [313, 122] width 51 height 20
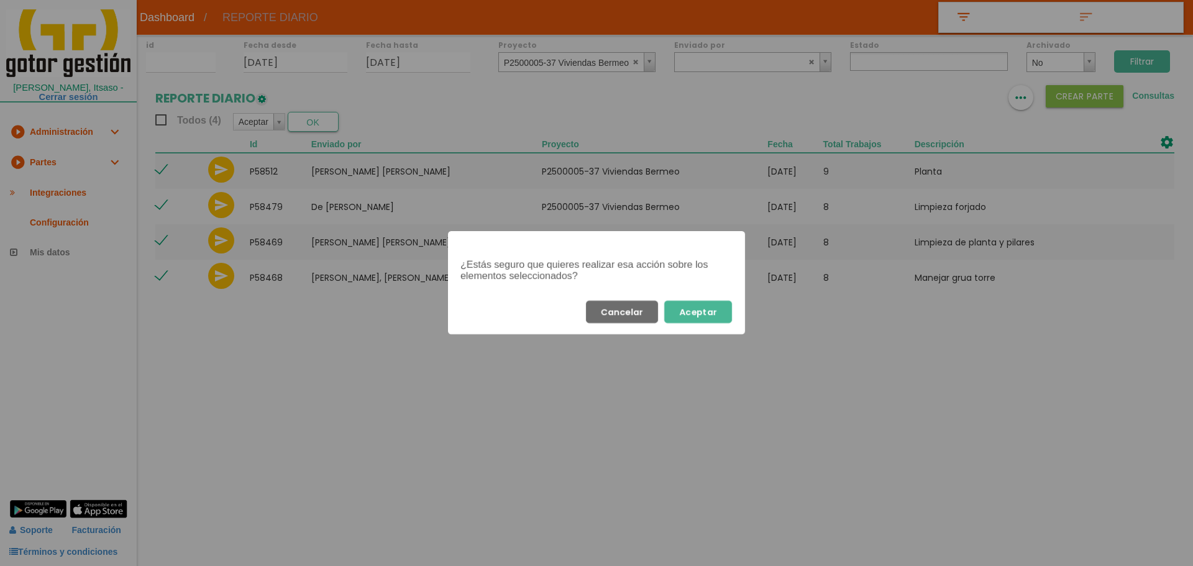
click at [721, 313] on button "Aceptar" at bounding box center [698, 312] width 68 height 22
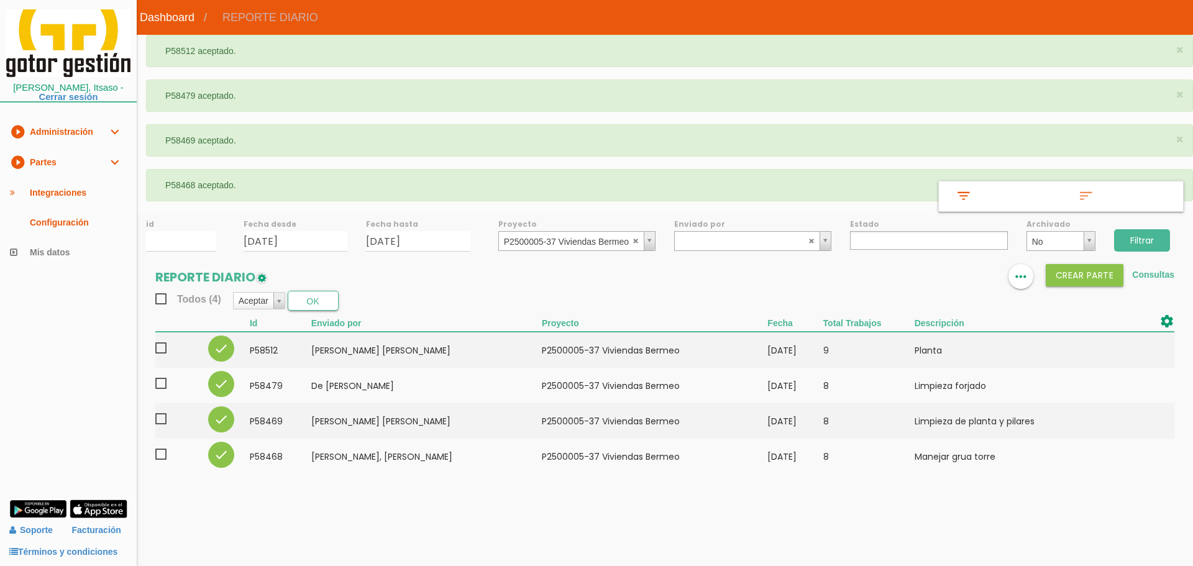
select select
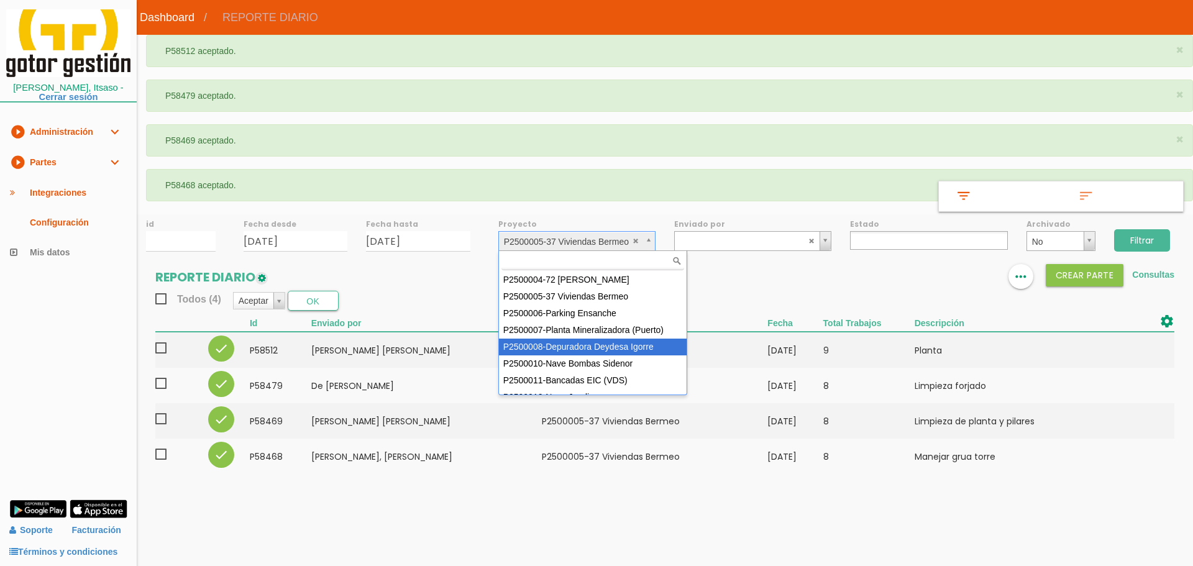
scroll to position [111, 0]
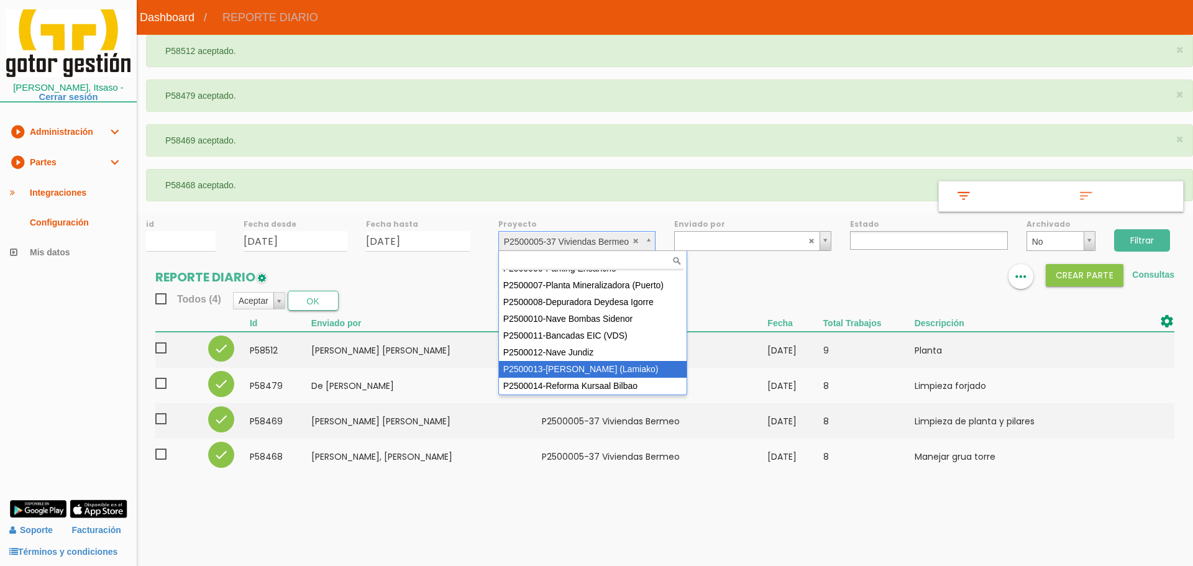
select select "96"
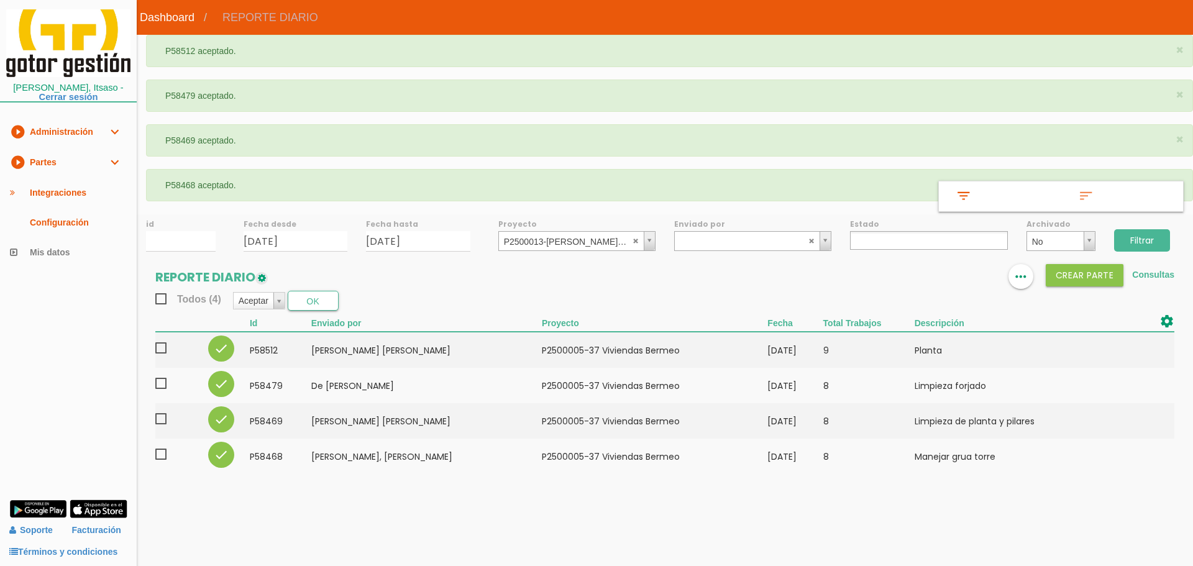
click at [1148, 236] on input "Filtrar" at bounding box center [1142, 240] width 56 height 22
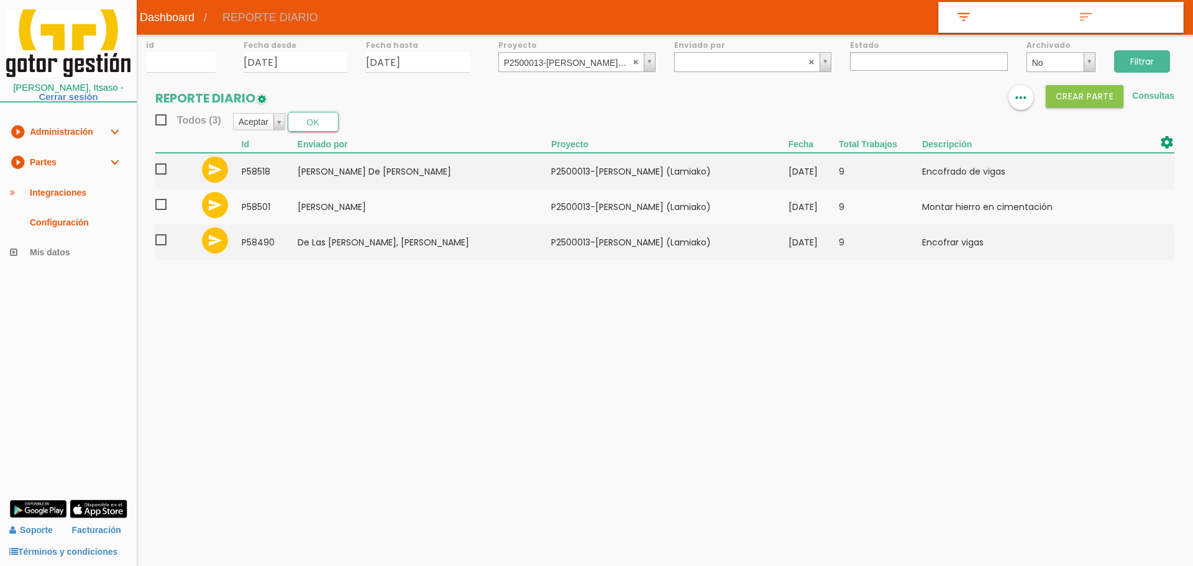
select select
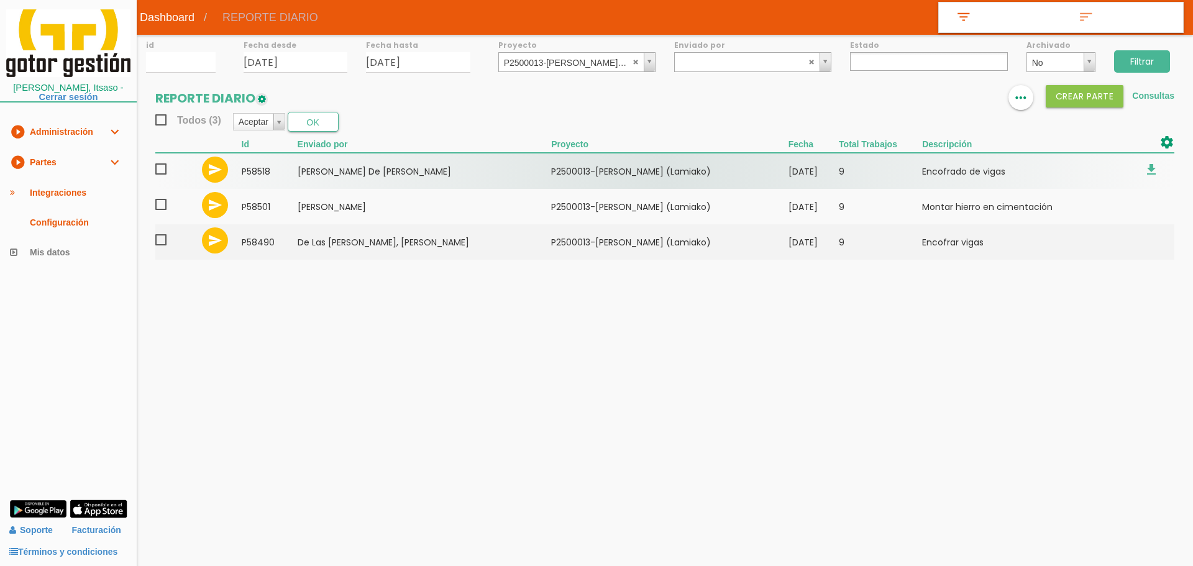
click at [162, 168] on span at bounding box center [166, 170] width 22 height 16
click at [0, 0] on input "checkbox" at bounding box center [0, 0] width 0 height 0
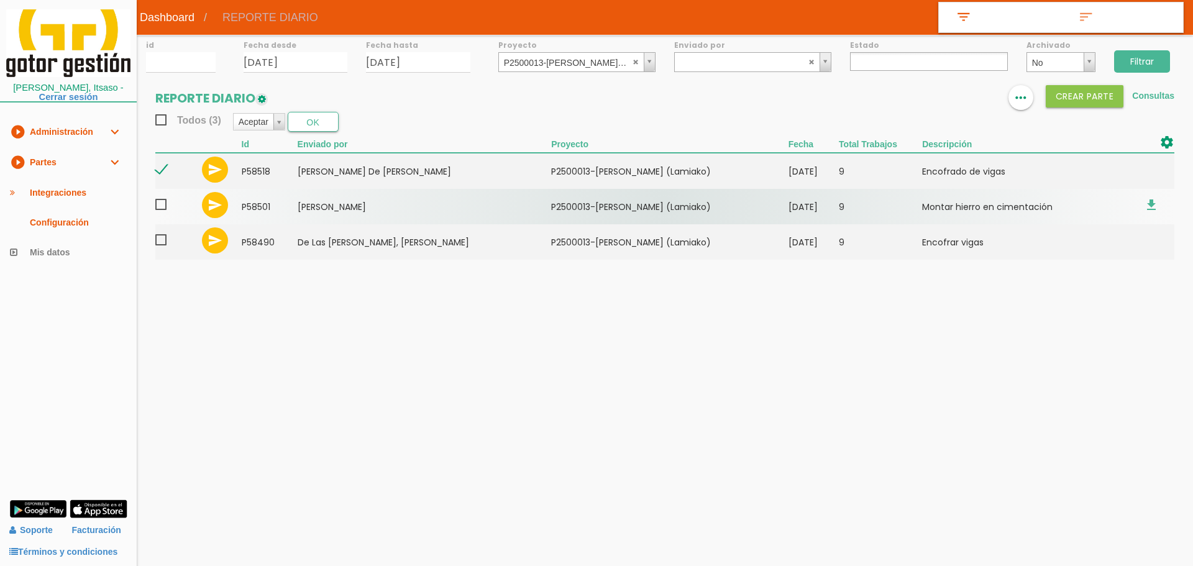
click at [165, 209] on span at bounding box center [166, 205] width 22 height 16
click at [0, 0] on input "checkbox" at bounding box center [0, 0] width 0 height 0
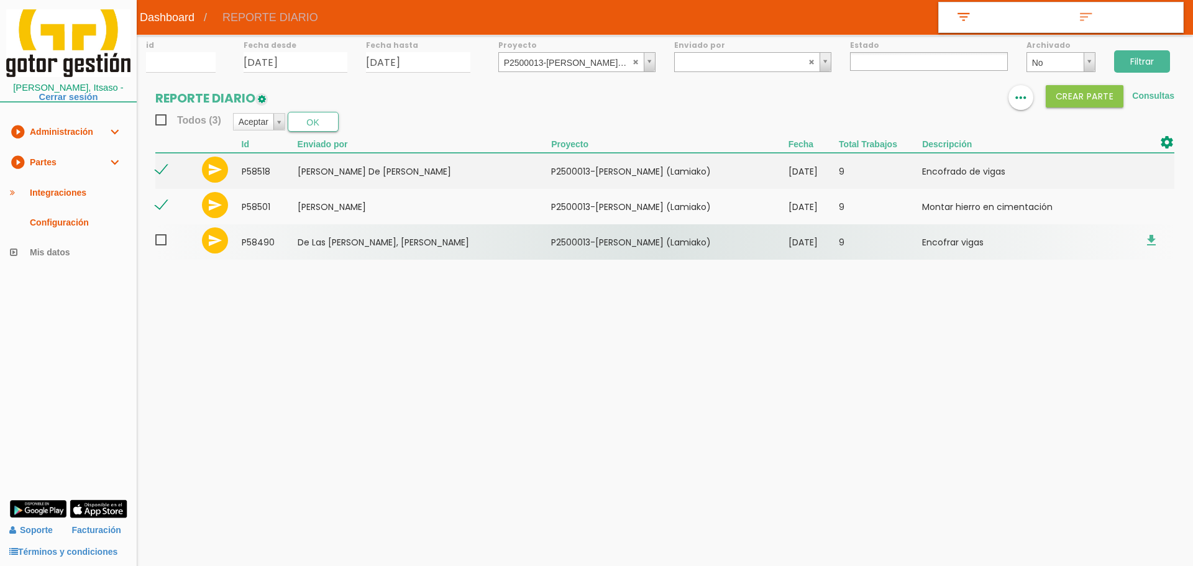
click at [165, 242] on span at bounding box center [166, 240] width 22 height 16
click at [0, 0] on input "checkbox" at bounding box center [0, 0] width 0 height 0
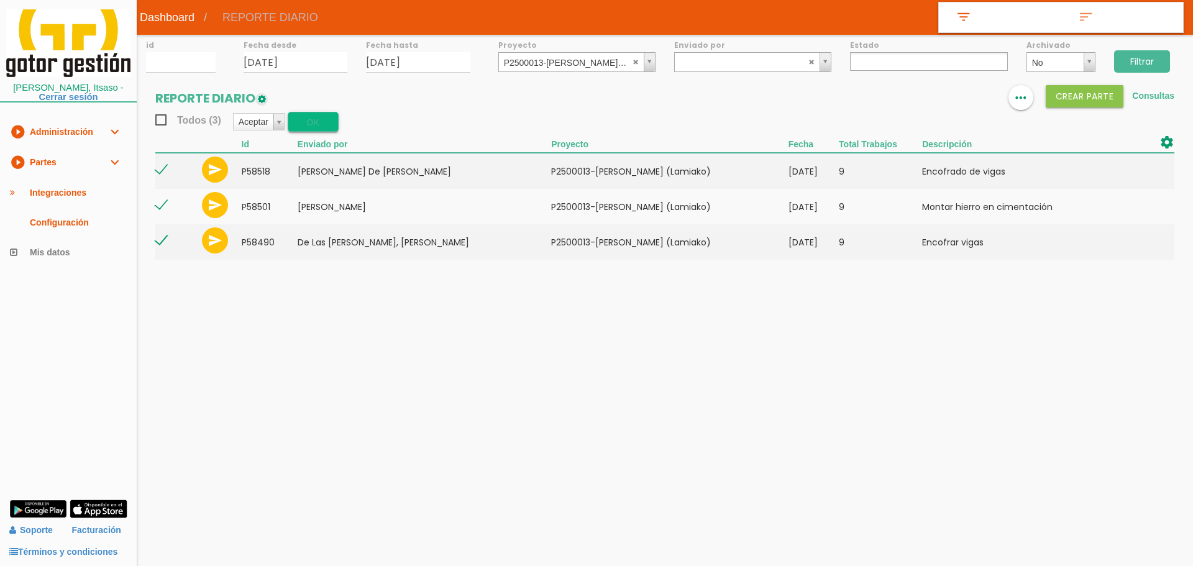
click at [314, 129] on button "OK" at bounding box center [313, 122] width 51 height 20
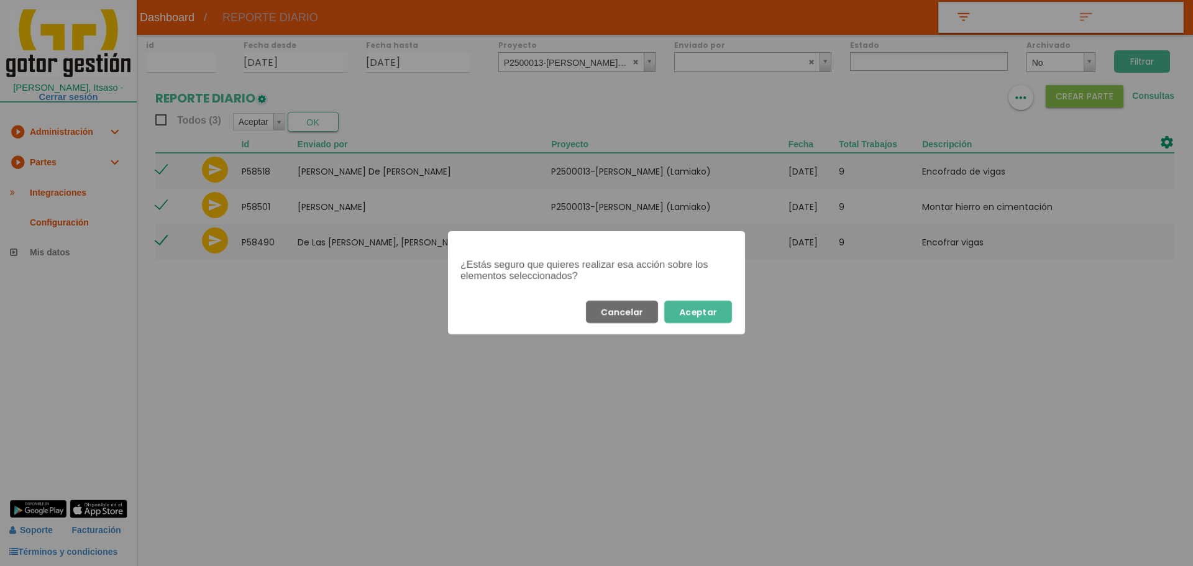
click at [713, 318] on button "Aceptar" at bounding box center [698, 312] width 68 height 22
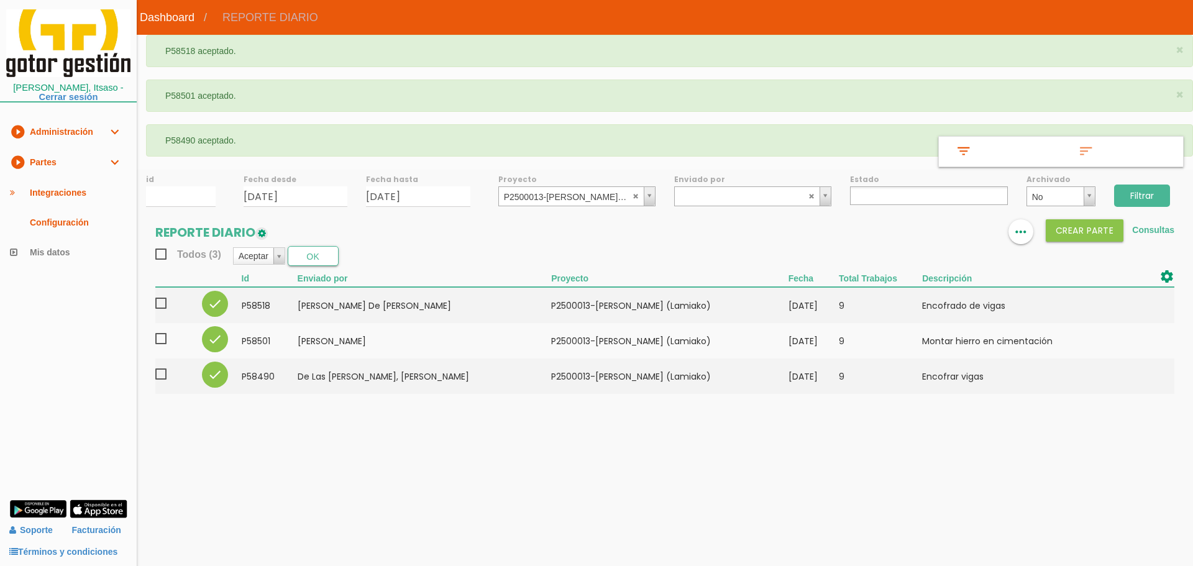
select select
click at [634, 197] on abbr at bounding box center [636, 195] width 7 height 7
click at [1138, 195] on input "Filtrar" at bounding box center [1142, 196] width 56 height 22
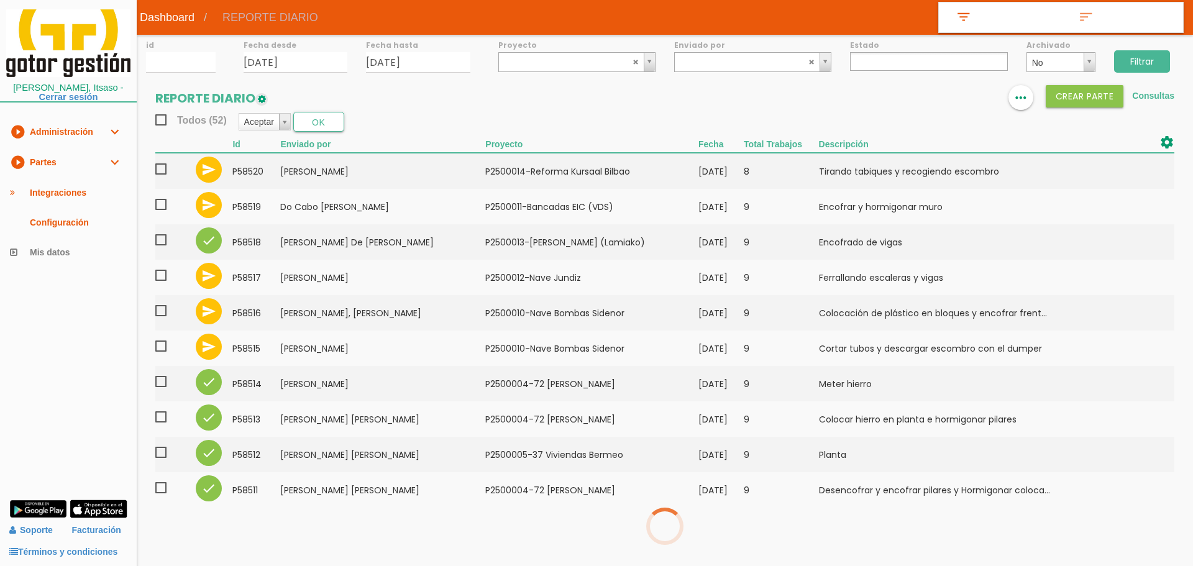
select select
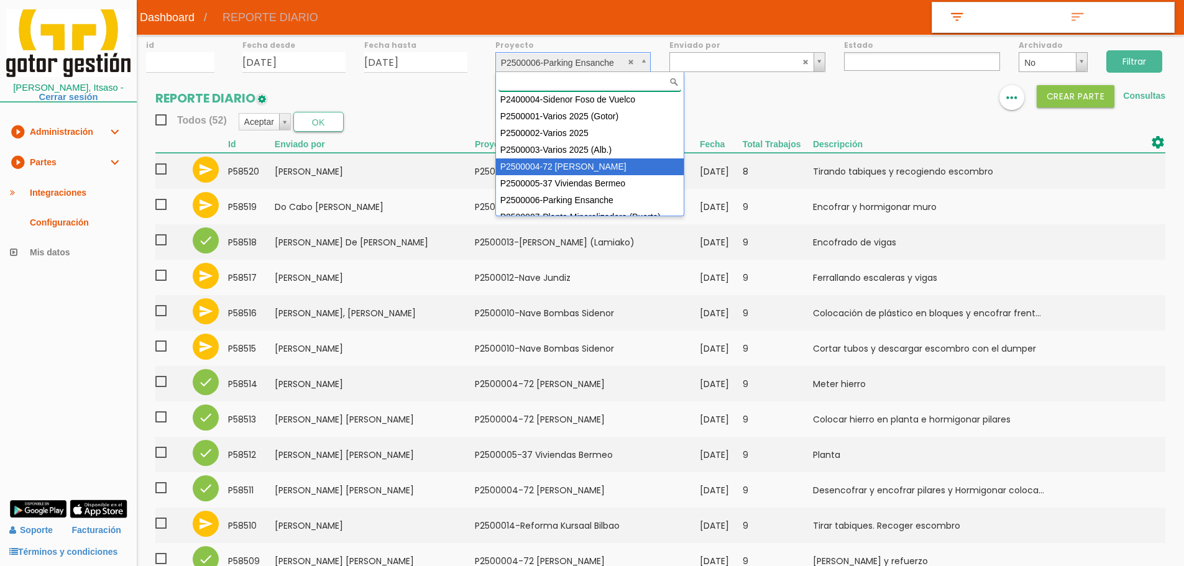
scroll to position [62, 0]
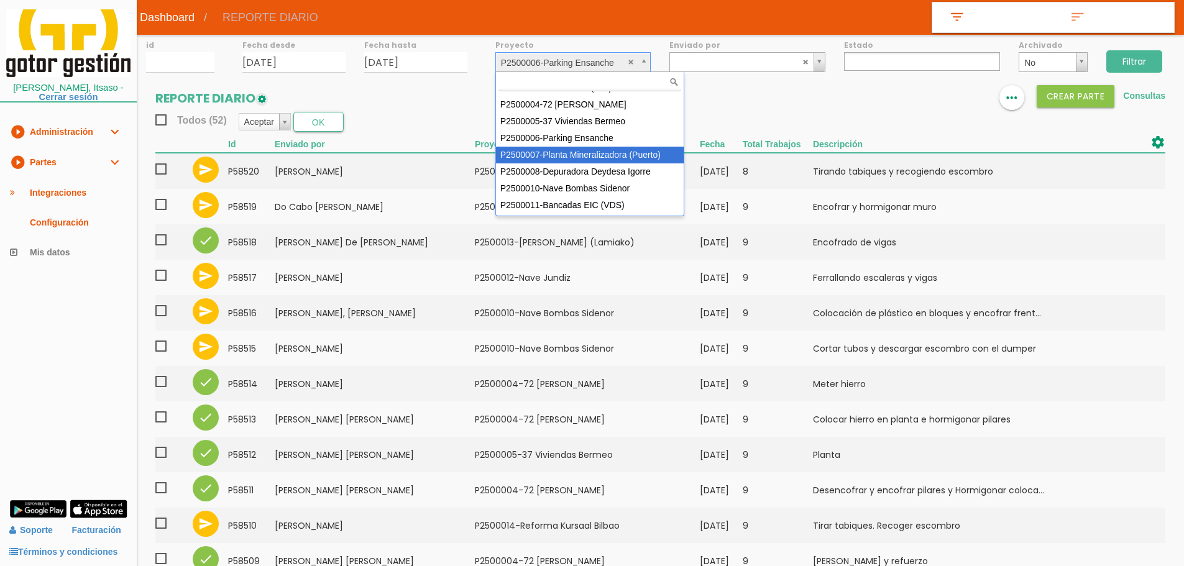
select select "89"
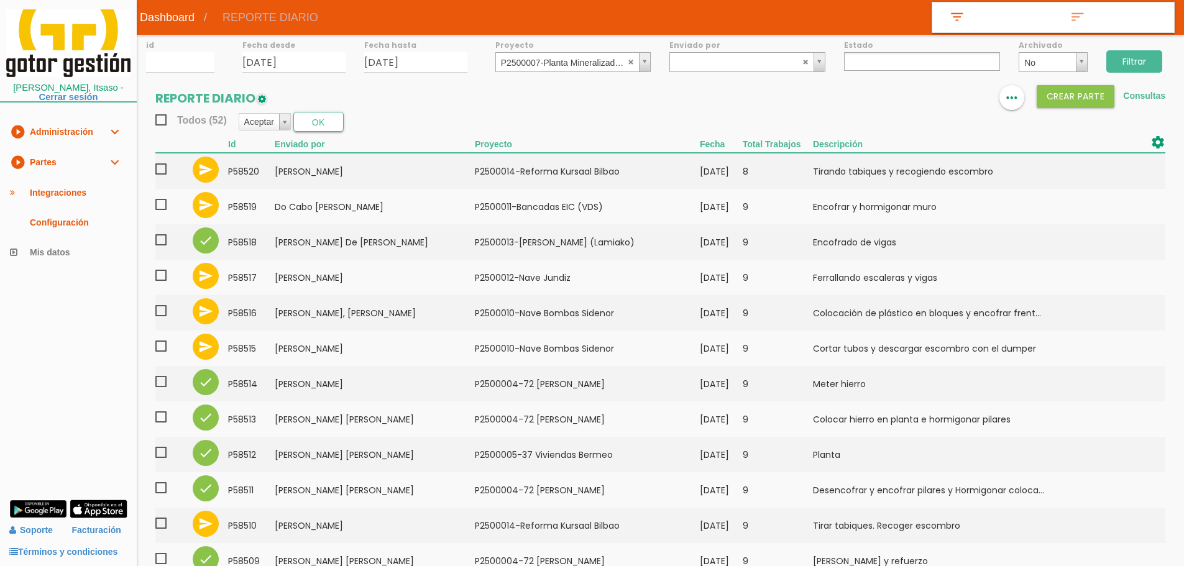
click at [1135, 65] on input "Filtrar" at bounding box center [1134, 61] width 56 height 22
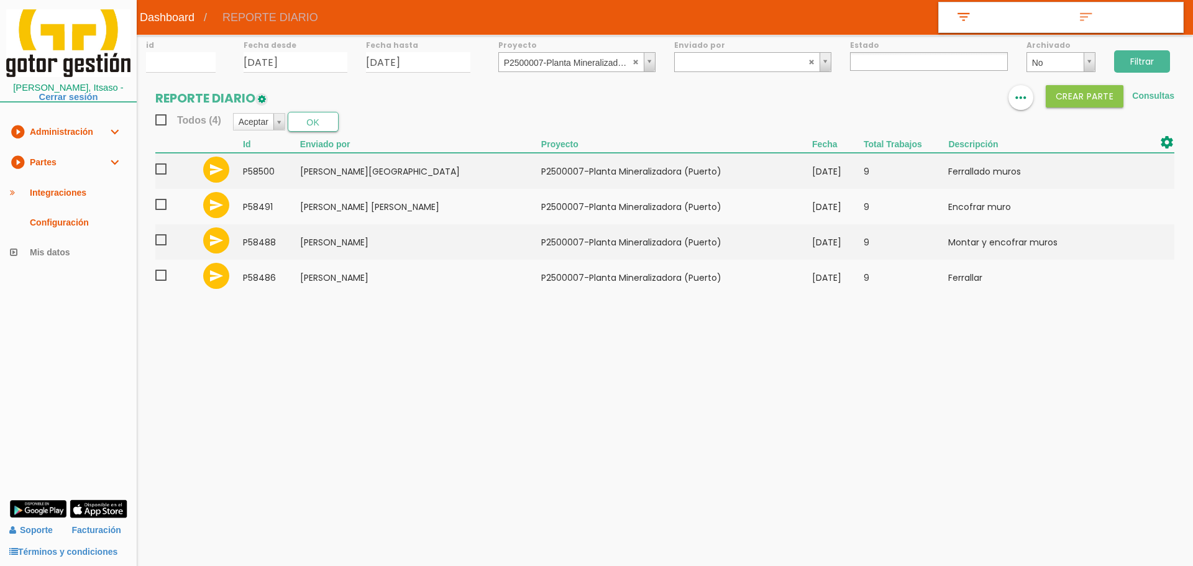
select select
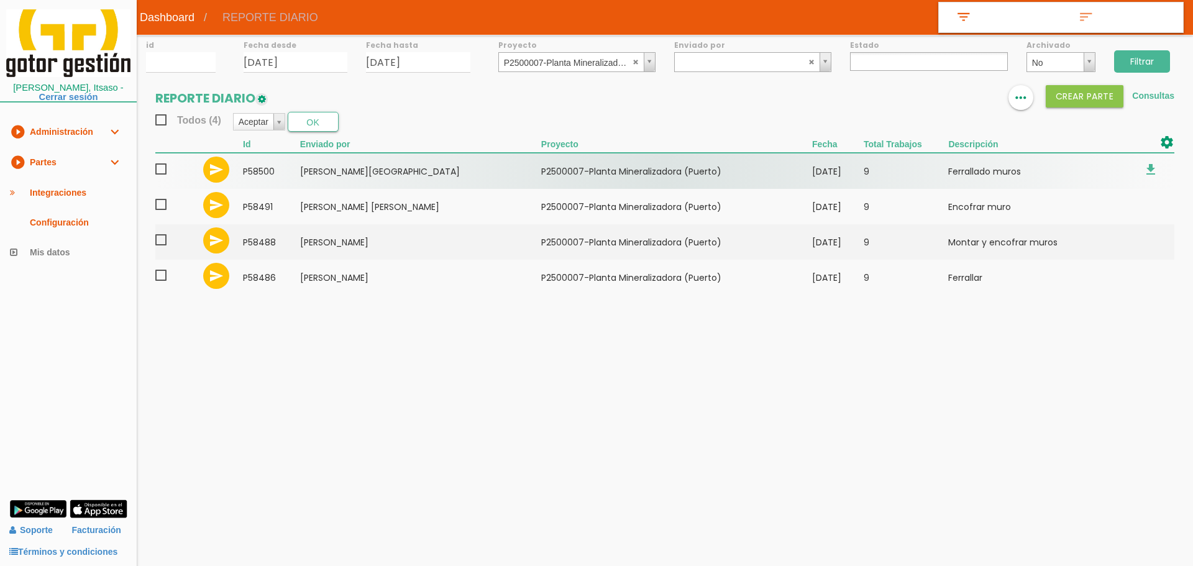
click at [162, 174] on span at bounding box center [166, 170] width 22 height 16
click at [0, 0] on input "checkbox" at bounding box center [0, 0] width 0 height 0
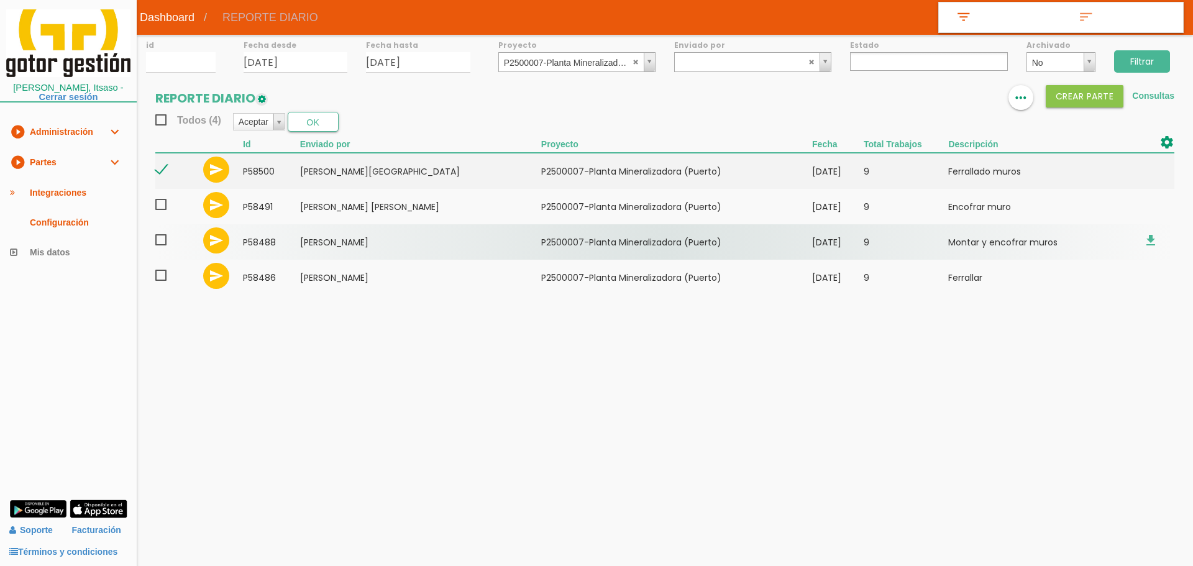
drag, startPoint x: 162, startPoint y: 204, endPoint x: 162, endPoint y: 239, distance: 34.8
click at [162, 208] on span at bounding box center [166, 205] width 22 height 16
click at [0, 0] on input "checkbox" at bounding box center [0, 0] width 0 height 0
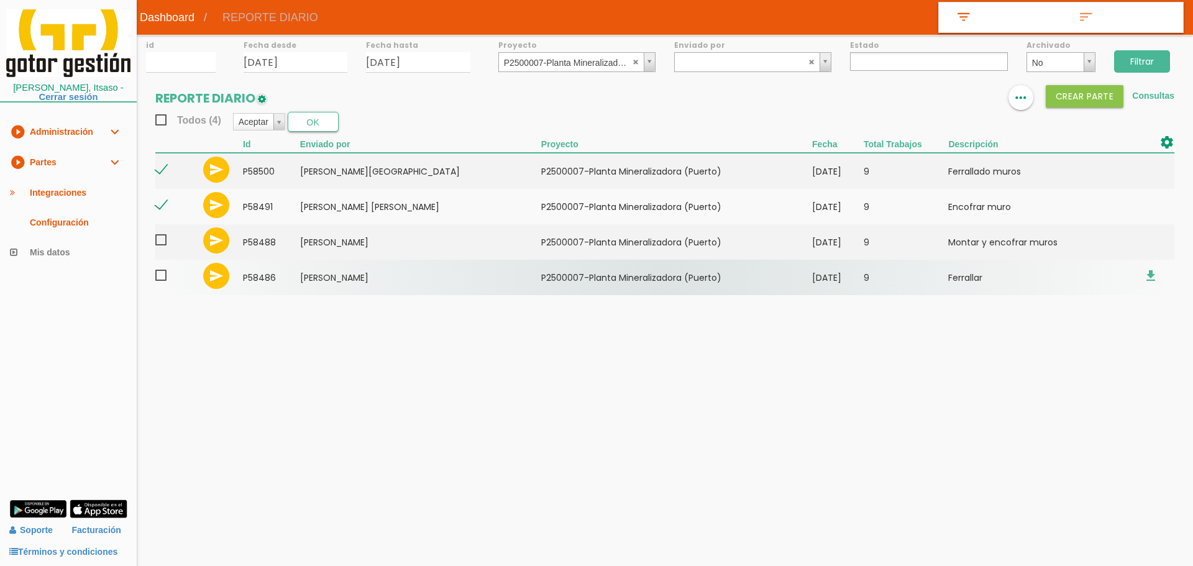
drag, startPoint x: 161, startPoint y: 240, endPoint x: 163, endPoint y: 266, distance: 25.6
click at [161, 244] on span at bounding box center [166, 240] width 22 height 16
click at [0, 0] on input "checkbox" at bounding box center [0, 0] width 0 height 0
click at [163, 273] on span at bounding box center [166, 276] width 22 height 16
click at [0, 0] on input "checkbox" at bounding box center [0, 0] width 0 height 0
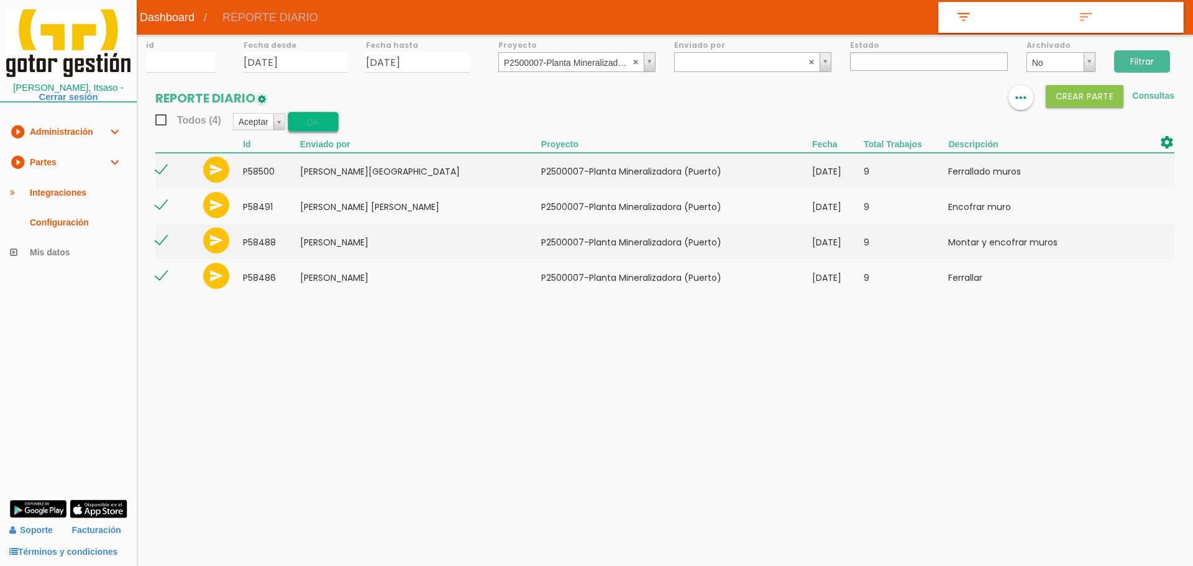
click at [308, 119] on button "OK" at bounding box center [313, 122] width 51 height 20
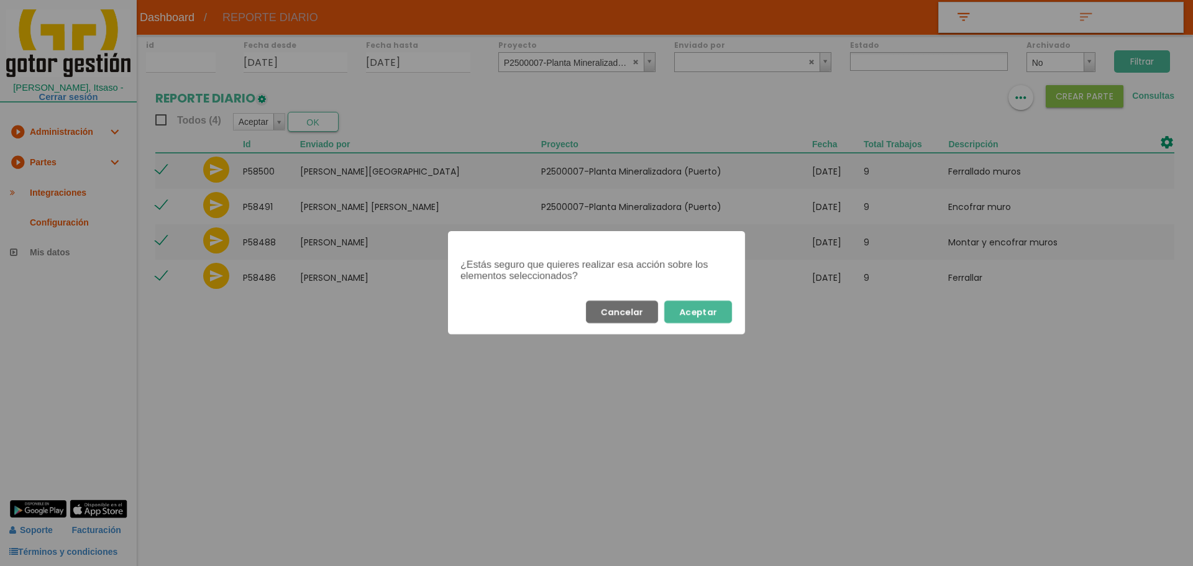
click at [703, 315] on button "Aceptar" at bounding box center [698, 312] width 68 height 22
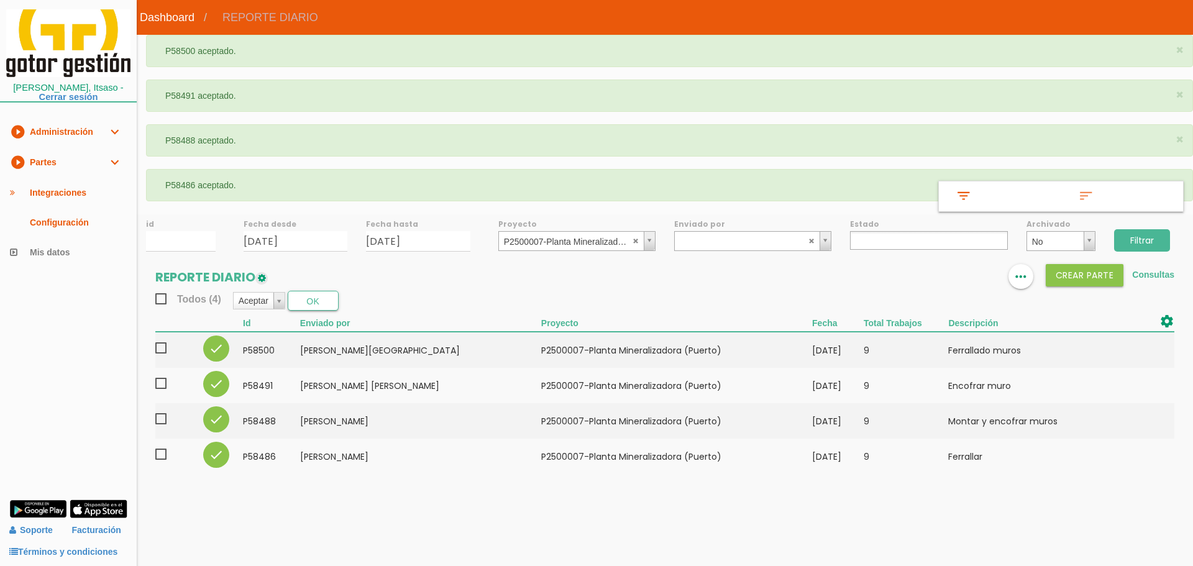
select select
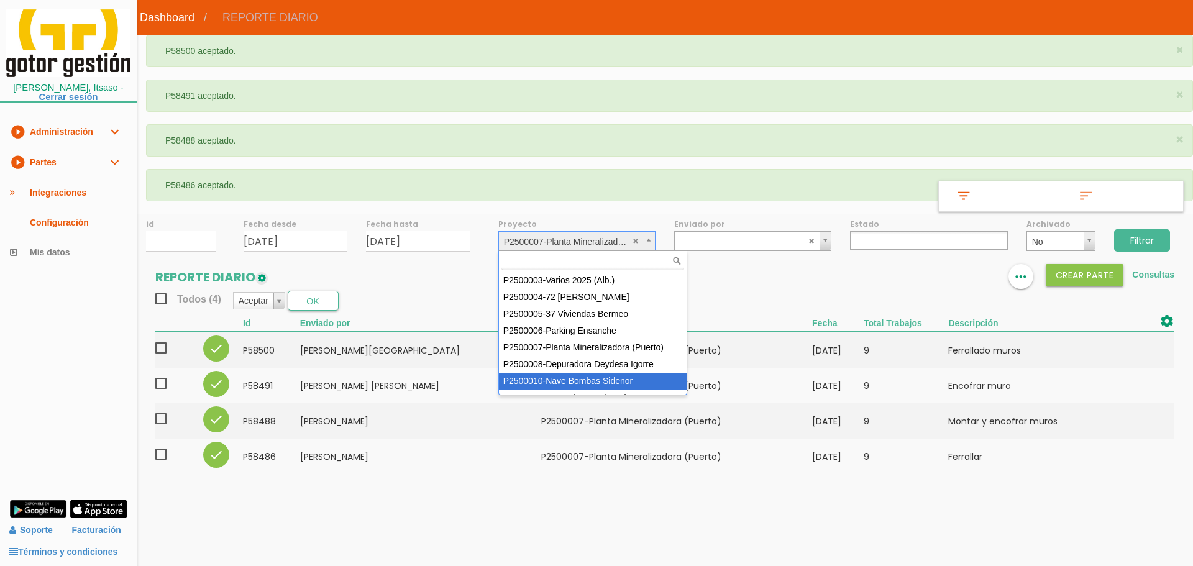
scroll to position [79, 0]
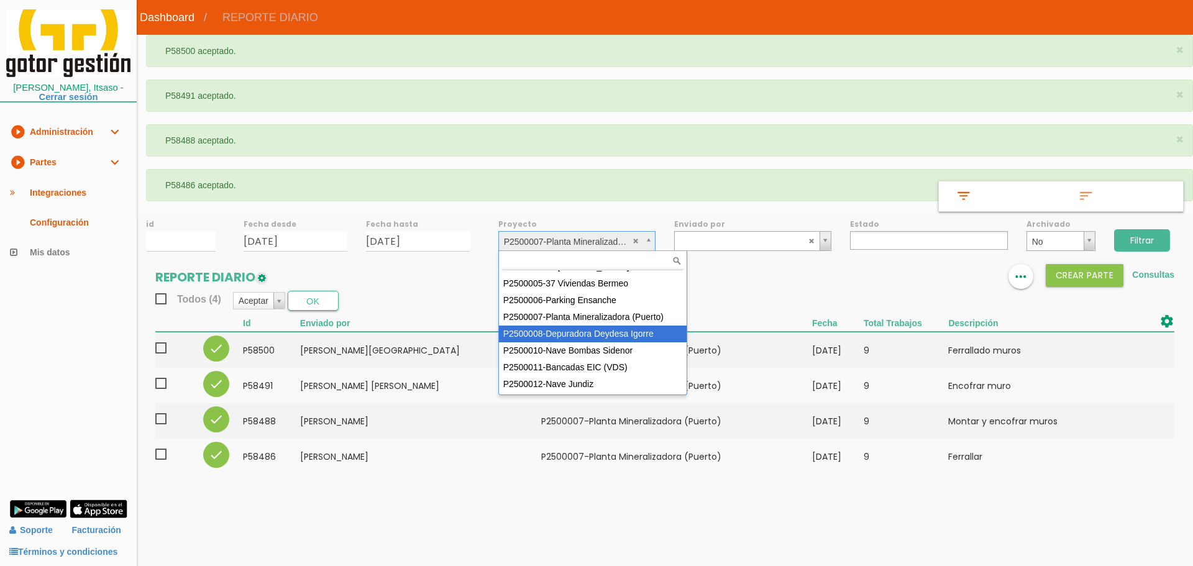
select select "90"
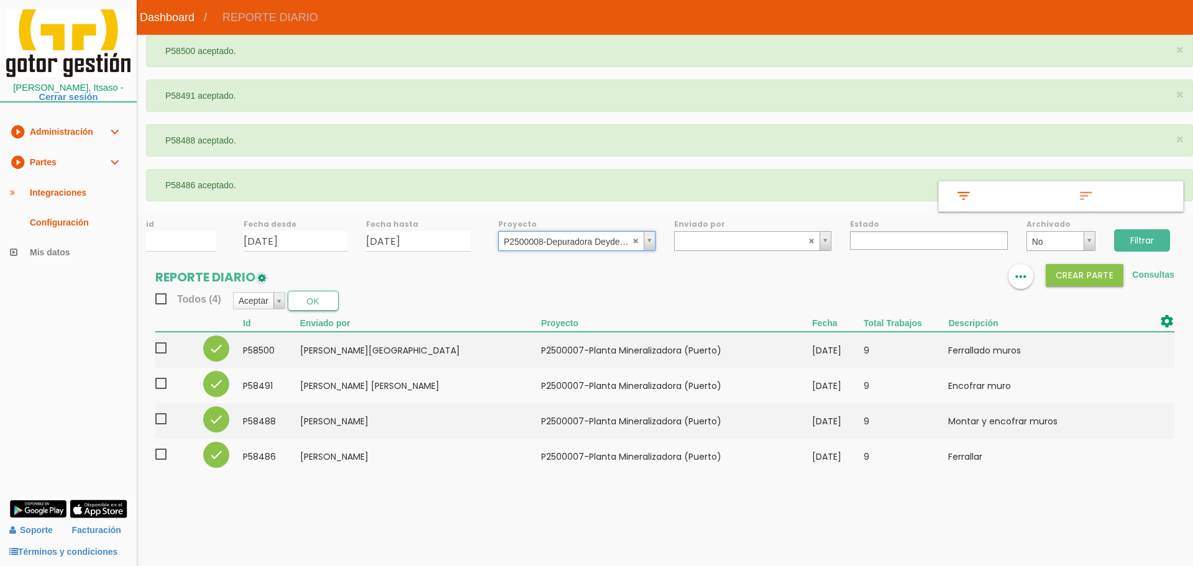
click at [1150, 237] on input "Filtrar" at bounding box center [1142, 240] width 56 height 22
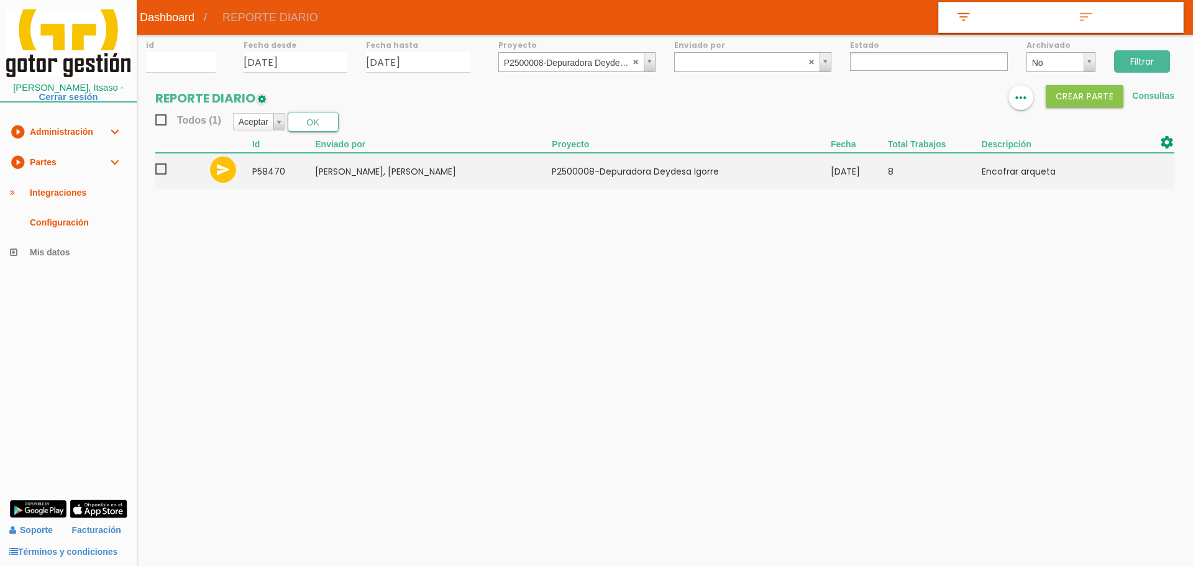
select select
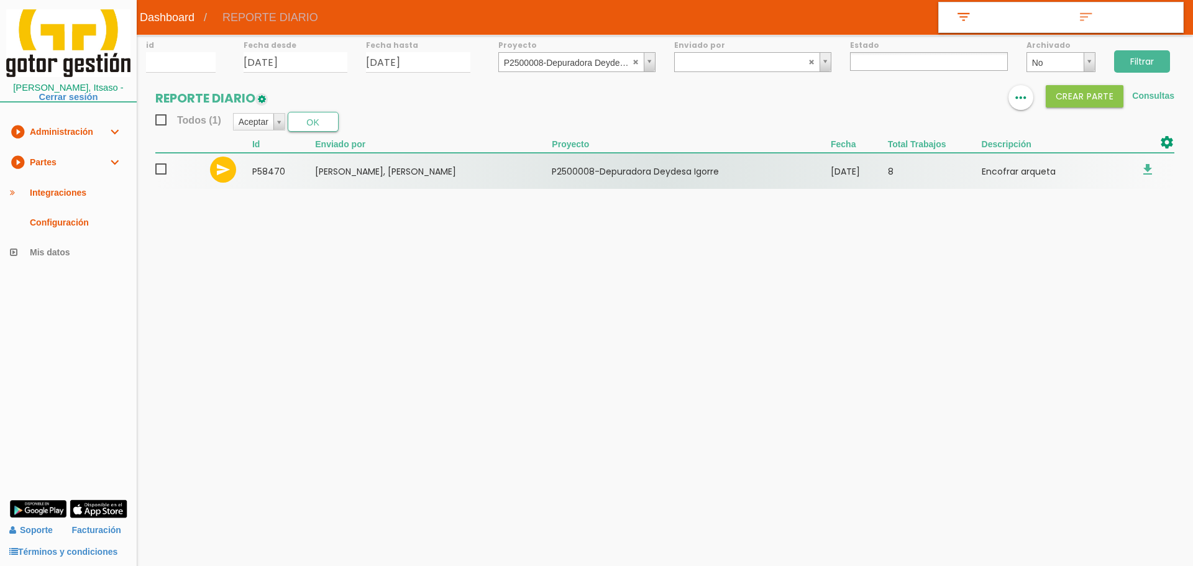
click at [160, 170] on span at bounding box center [166, 170] width 22 height 16
click at [0, 0] on input "checkbox" at bounding box center [0, 0] width 0 height 0
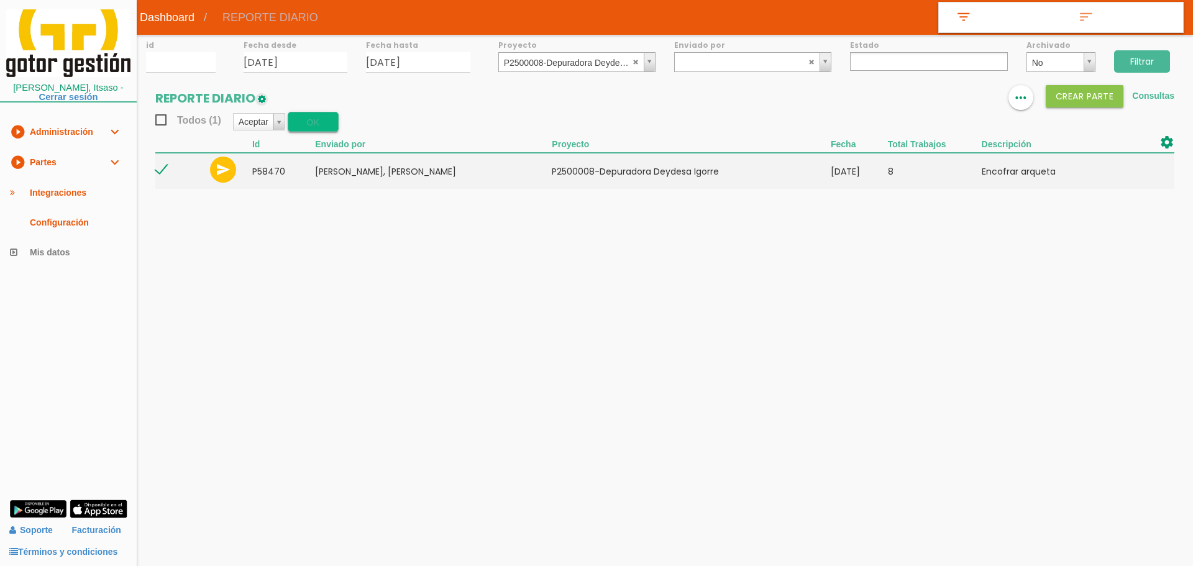
click at [321, 125] on button "OK" at bounding box center [313, 122] width 51 height 20
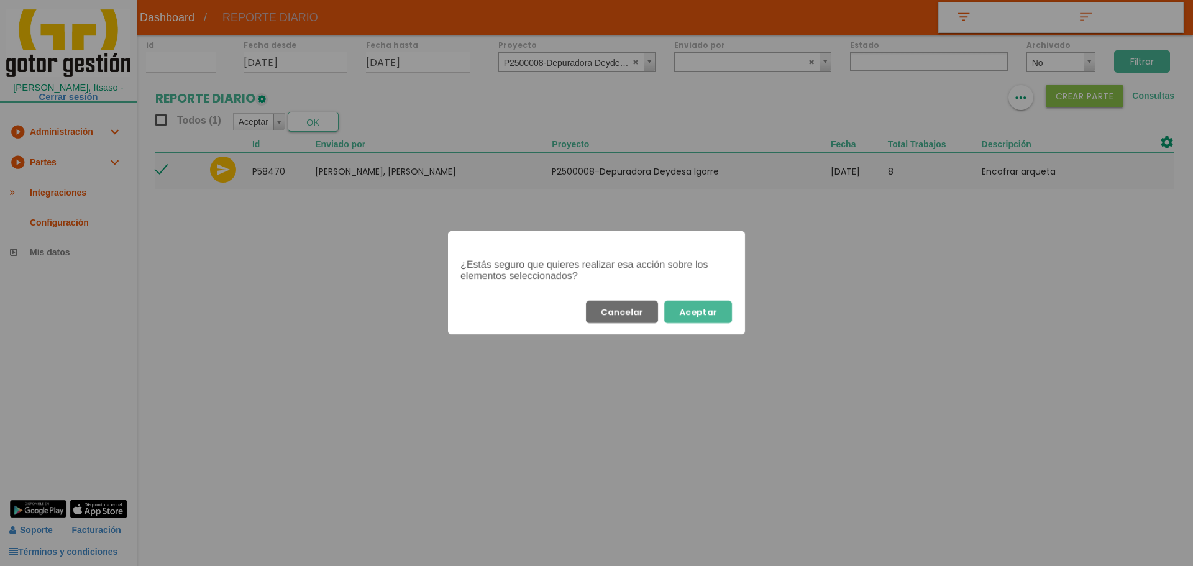
click at [694, 318] on button "Aceptar" at bounding box center [698, 312] width 68 height 22
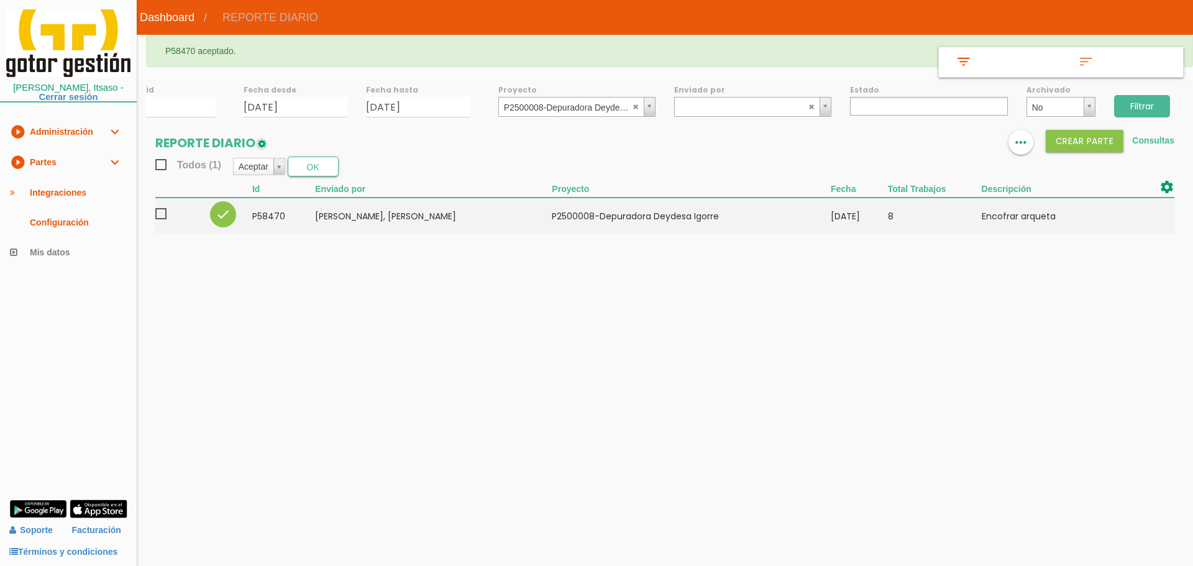
select select
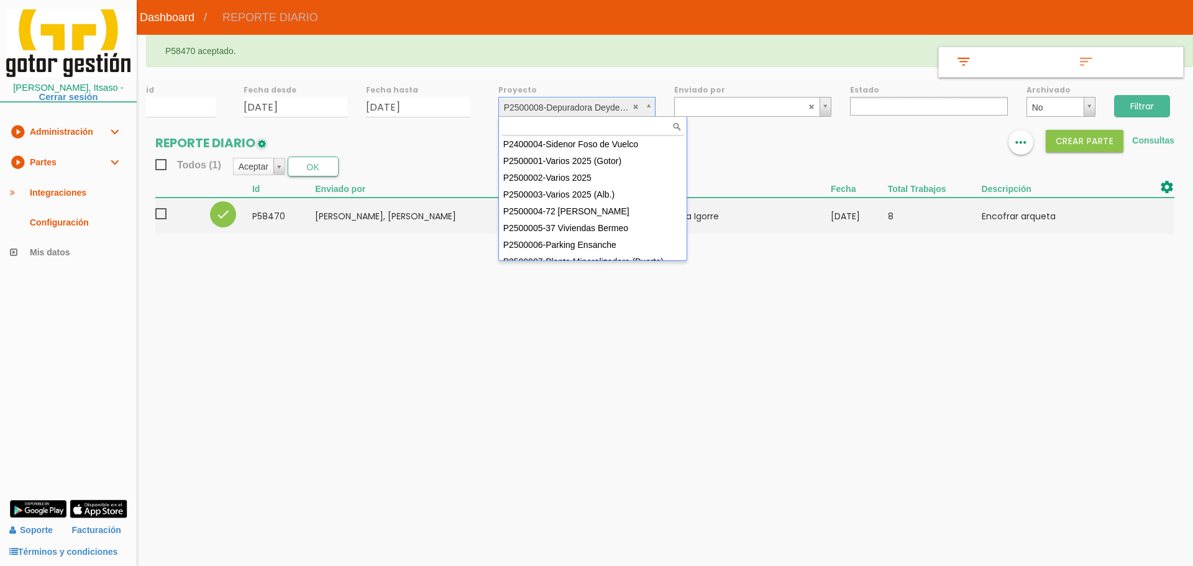
scroll to position [50, 0]
select select "92"
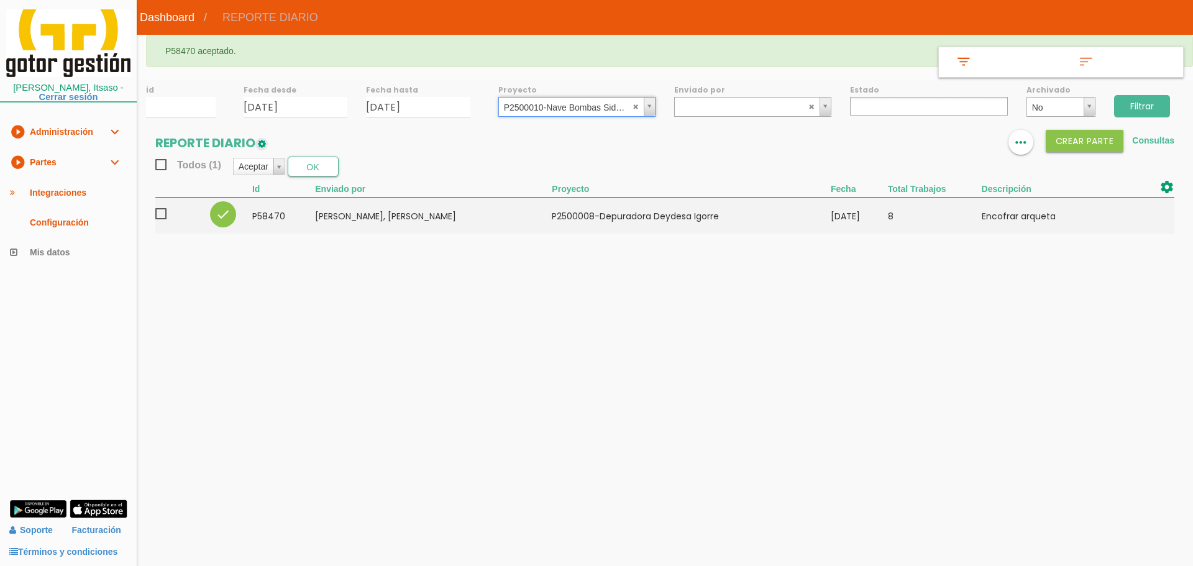
click at [1127, 98] on input "Filtrar" at bounding box center [1142, 106] width 56 height 22
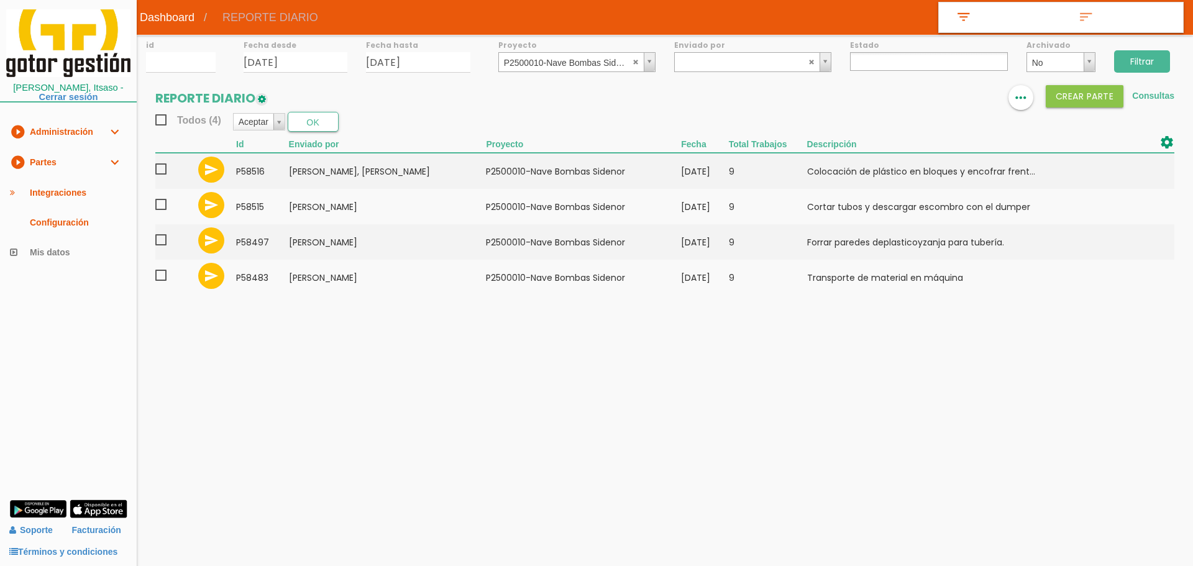
select select
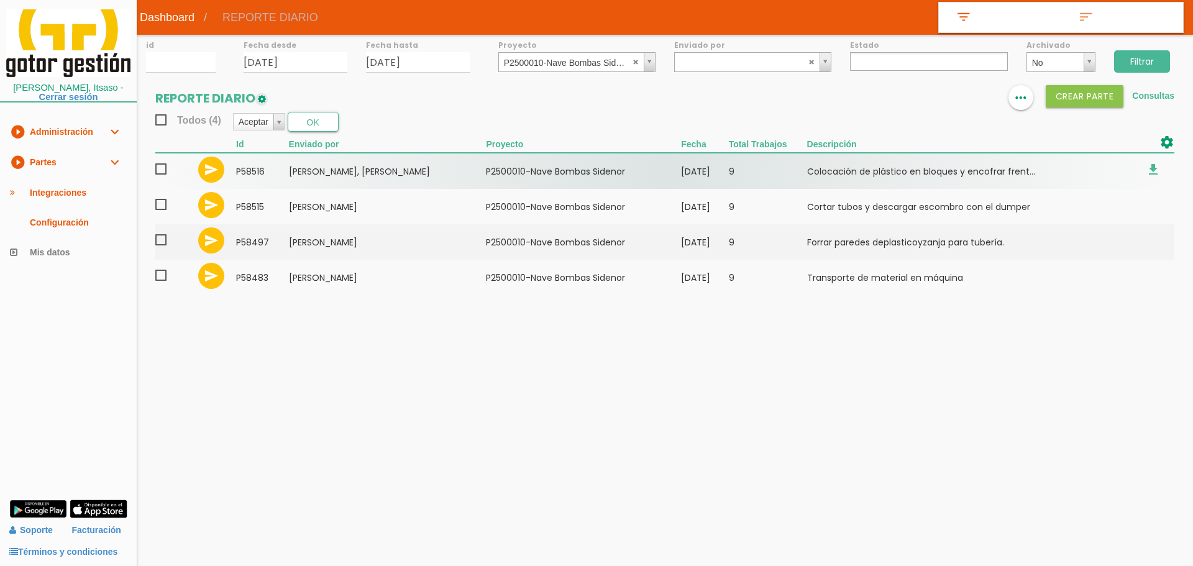
click at [160, 169] on span at bounding box center [166, 170] width 22 height 16
click at [0, 0] on input "checkbox" at bounding box center [0, 0] width 0 height 0
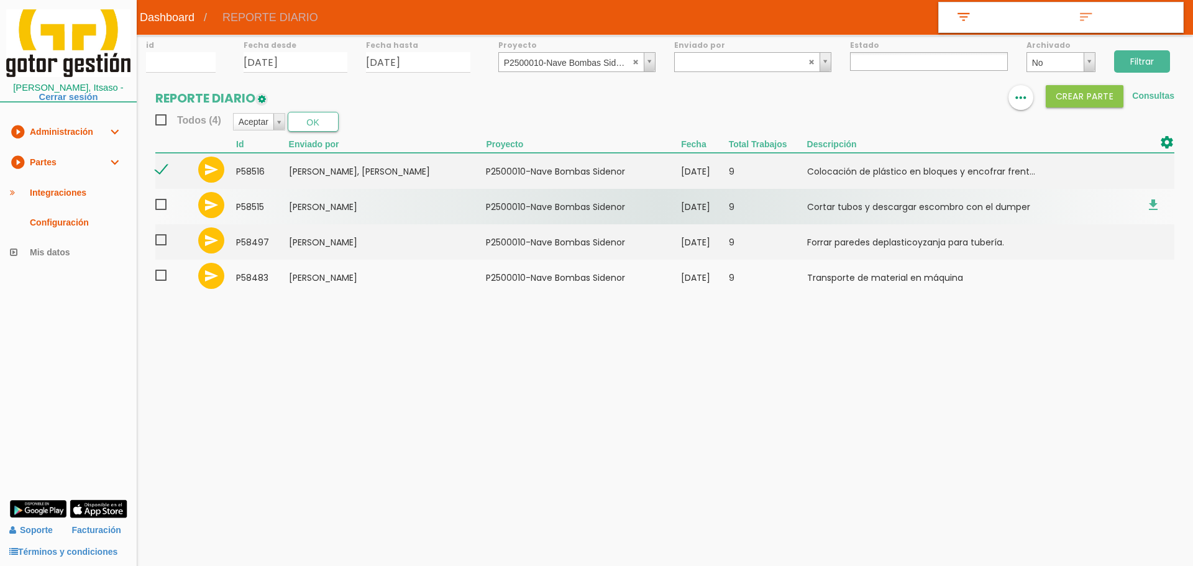
click at [160, 206] on span at bounding box center [166, 205] width 22 height 16
click at [0, 0] on input "checkbox" at bounding box center [0, 0] width 0 height 0
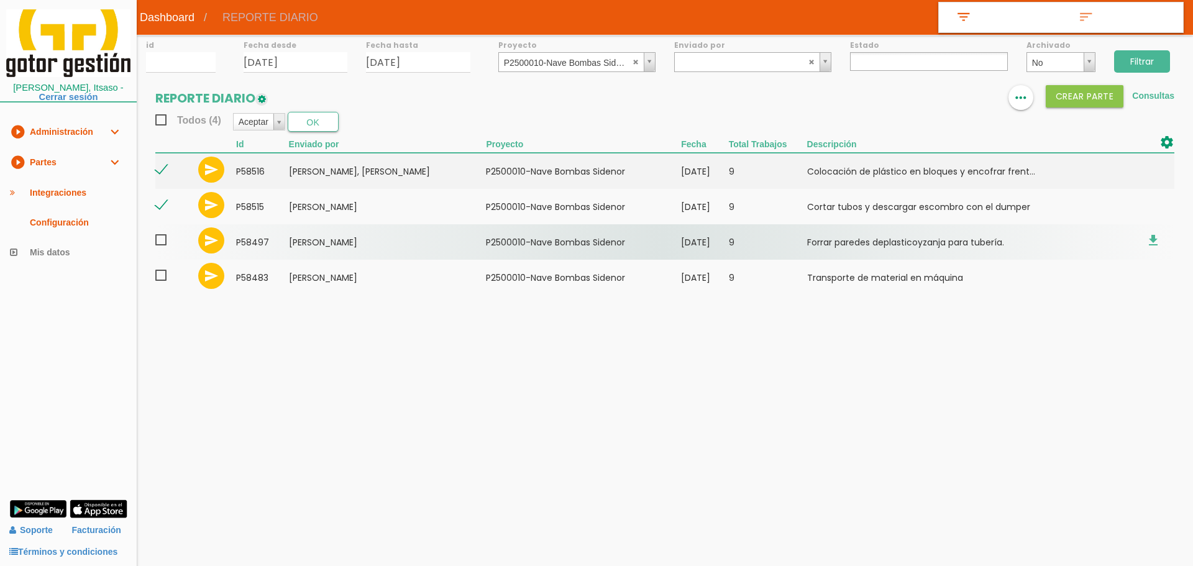
drag, startPoint x: 160, startPoint y: 240, endPoint x: 160, endPoint y: 250, distance: 10.0
click at [160, 241] on span at bounding box center [166, 240] width 22 height 16
click at [0, 0] on input "checkbox" at bounding box center [0, 0] width 0 height 0
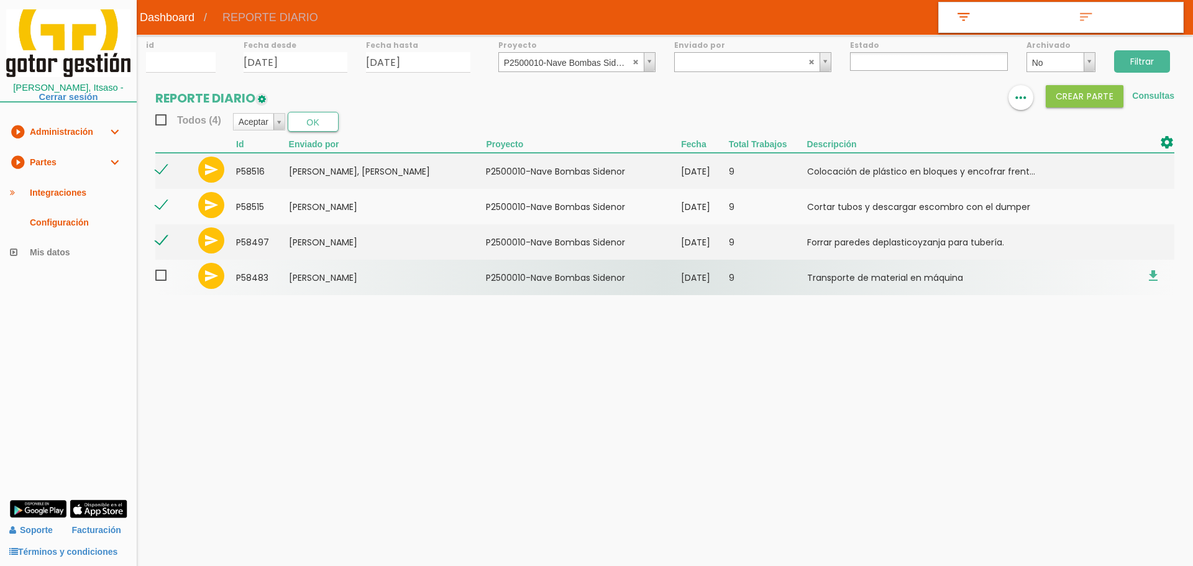
click at [163, 276] on span at bounding box center [166, 276] width 22 height 16
click at [0, 0] on input "checkbox" at bounding box center [0, 0] width 0 height 0
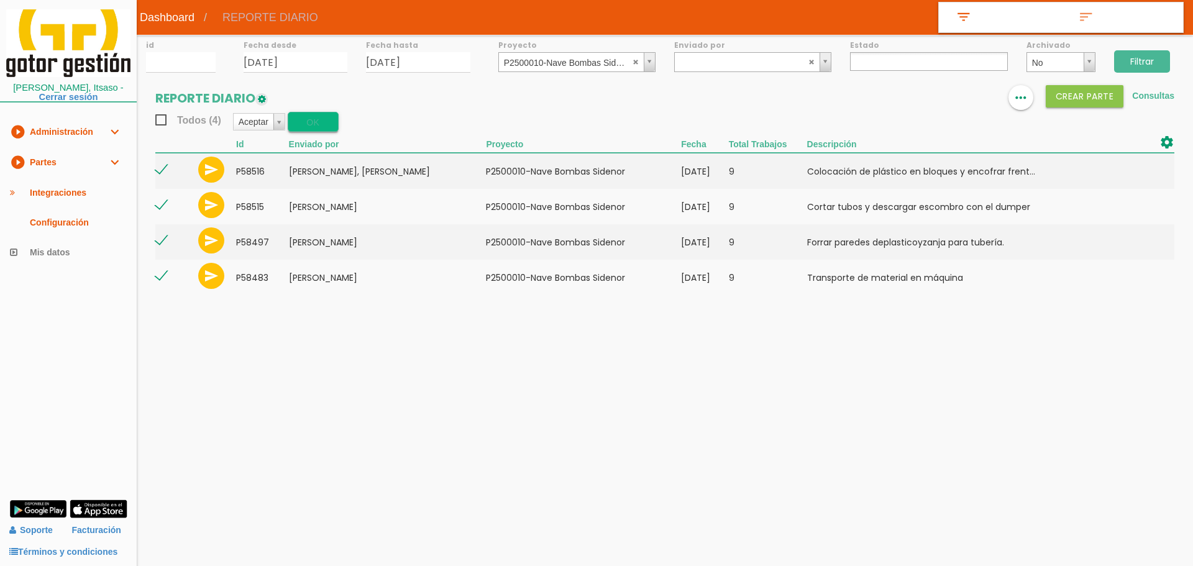
click at [305, 127] on button "OK" at bounding box center [313, 122] width 51 height 20
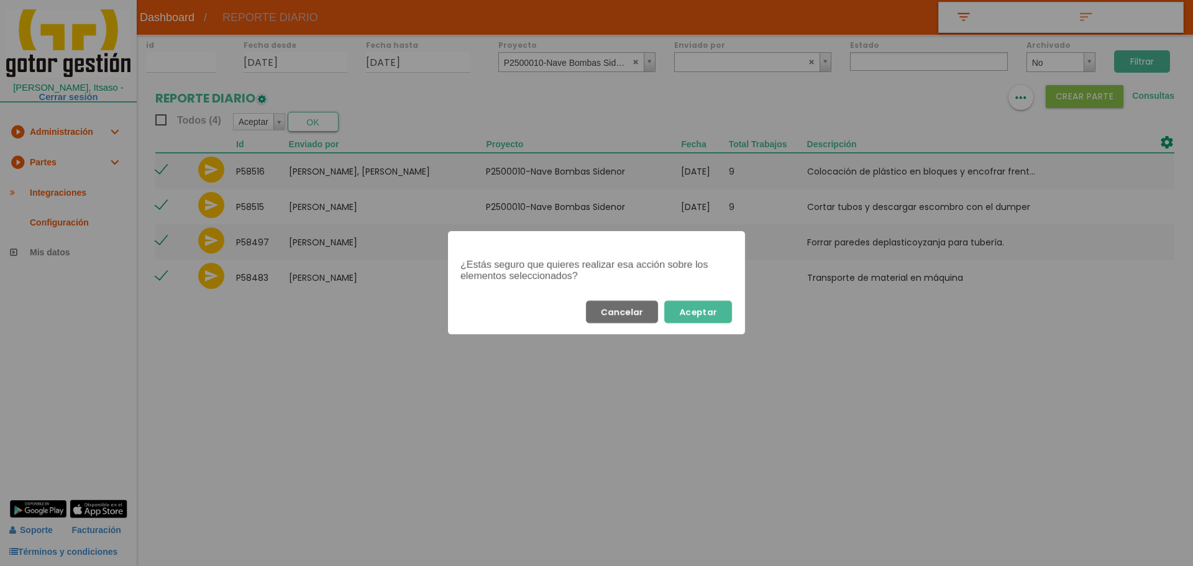
click at [721, 310] on button "Aceptar" at bounding box center [698, 312] width 68 height 22
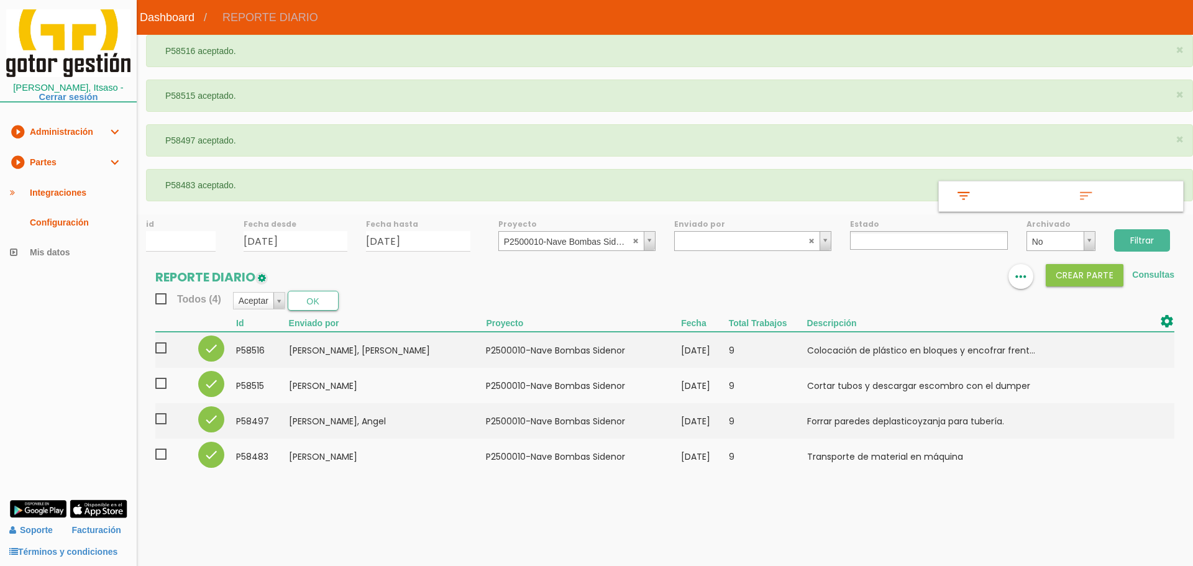
select select
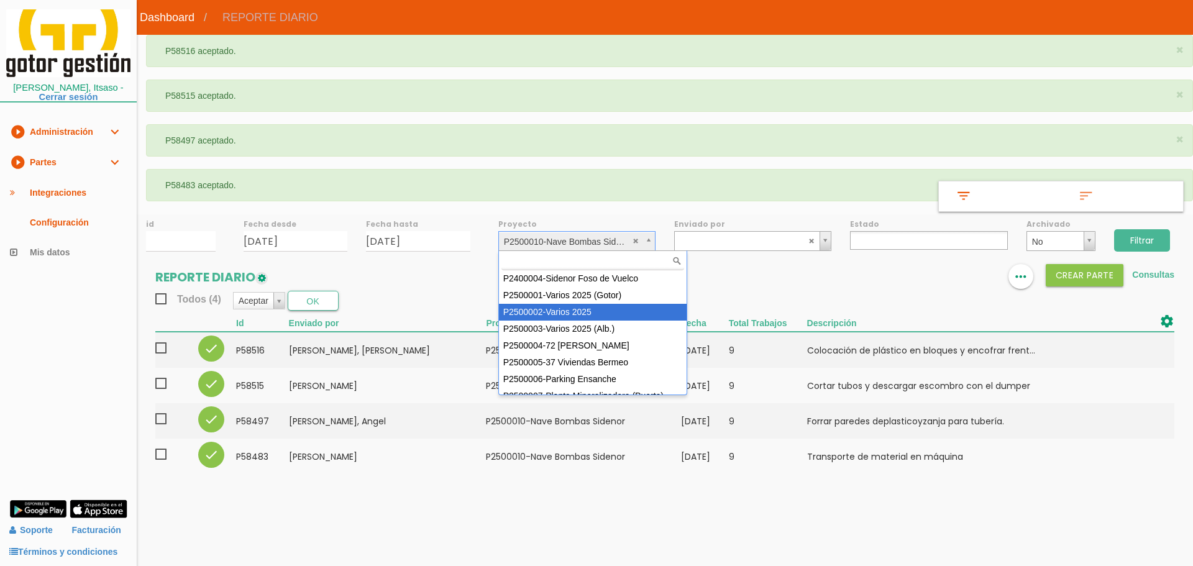
select select "84"
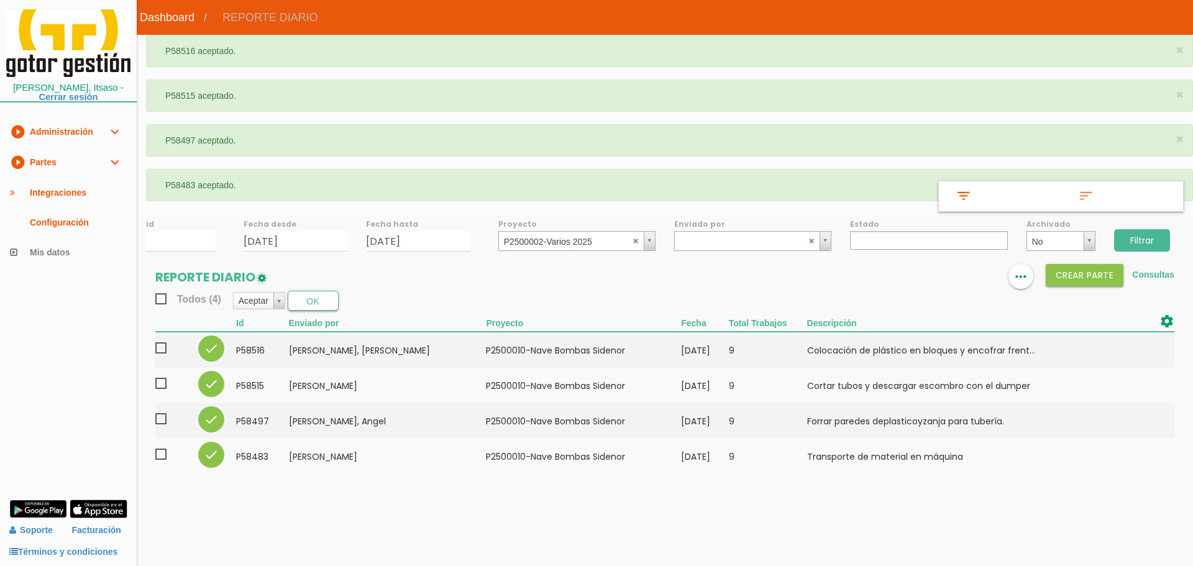
click at [1138, 239] on input "Filtrar" at bounding box center [1142, 240] width 56 height 22
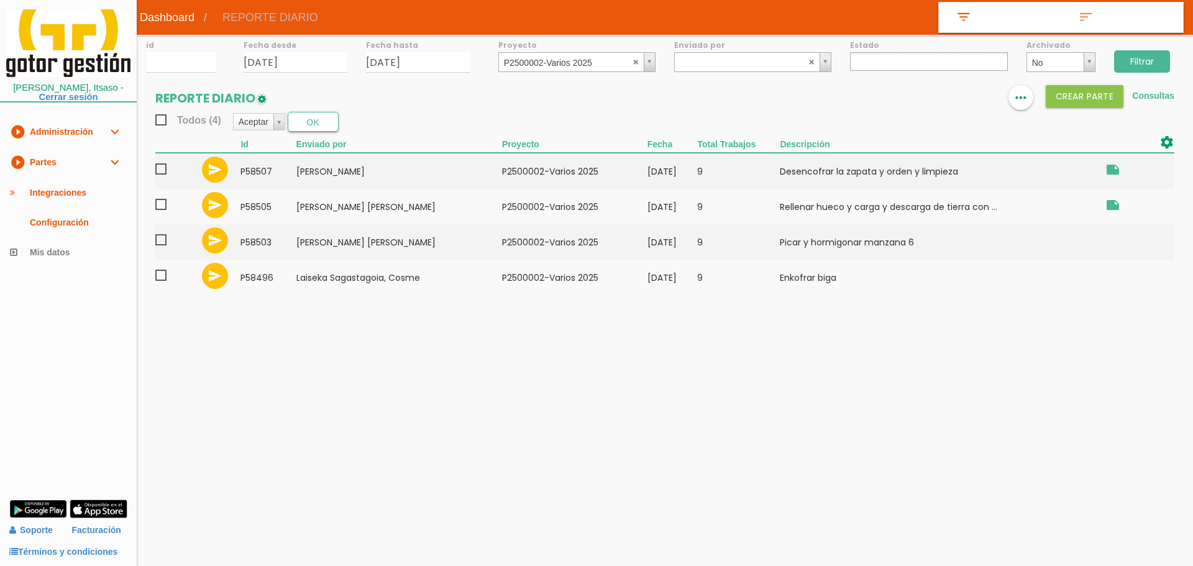
select select
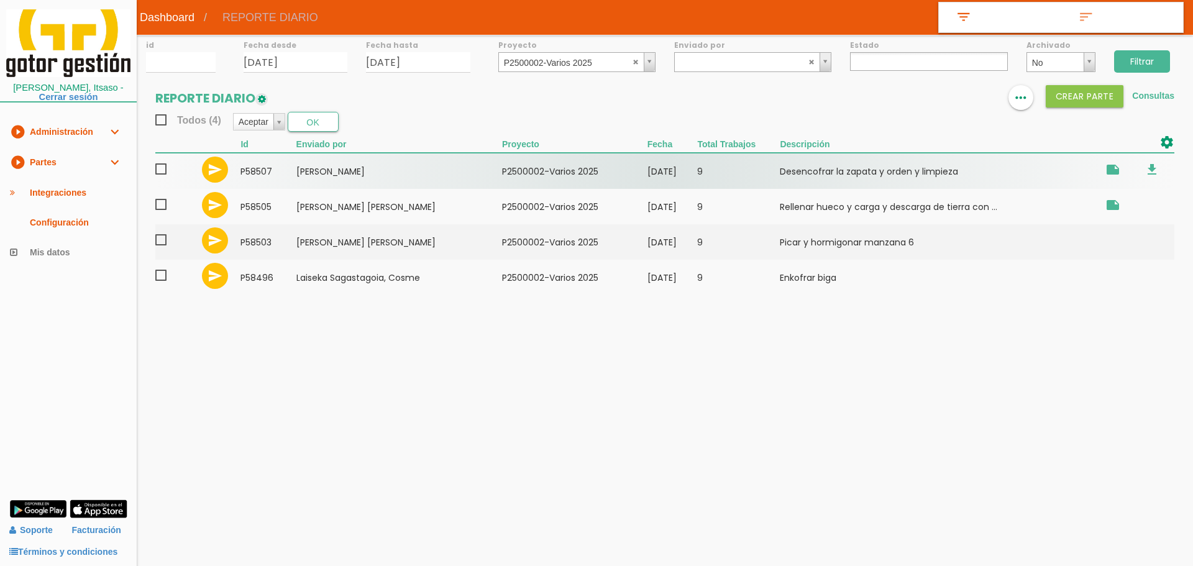
click at [163, 169] on span at bounding box center [166, 170] width 22 height 16
click at [0, 0] on input "checkbox" at bounding box center [0, 0] width 0 height 0
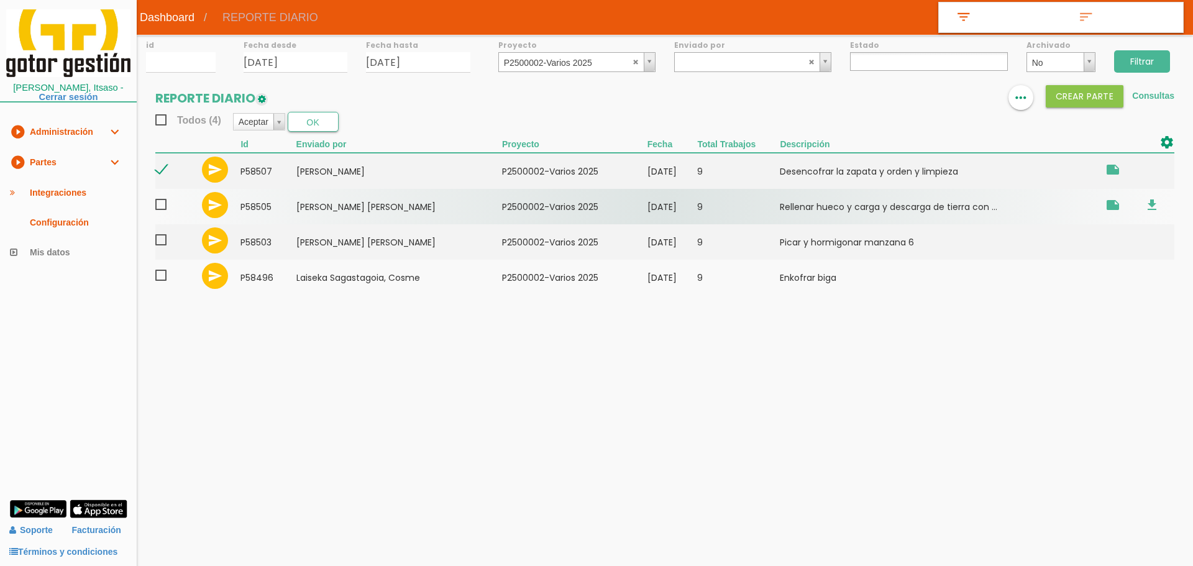
click at [165, 206] on span at bounding box center [166, 205] width 22 height 16
click at [0, 0] on input "checkbox" at bounding box center [0, 0] width 0 height 0
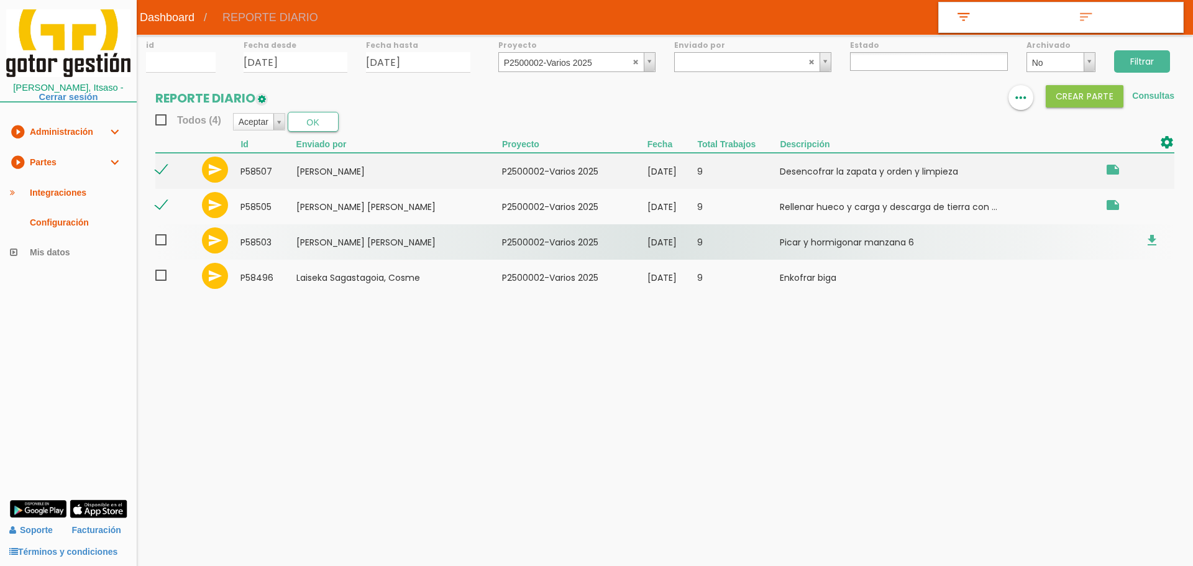
click at [162, 242] on span at bounding box center [166, 240] width 22 height 16
click at [0, 0] on input "checkbox" at bounding box center [0, 0] width 0 height 0
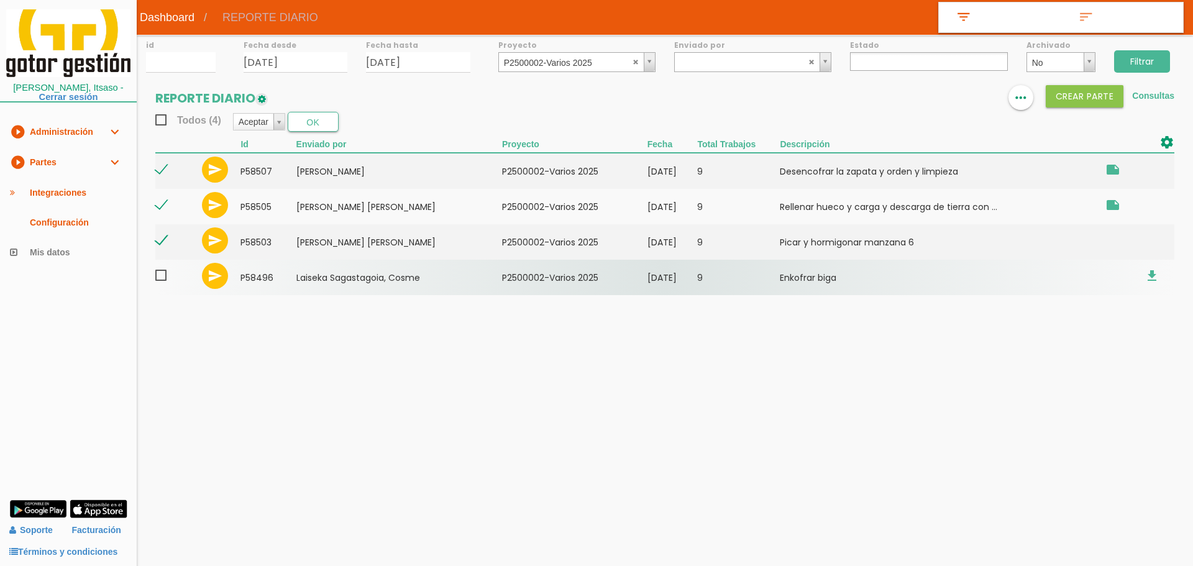
click at [164, 276] on span at bounding box center [166, 276] width 22 height 16
click at [0, 0] on input "checkbox" at bounding box center [0, 0] width 0 height 0
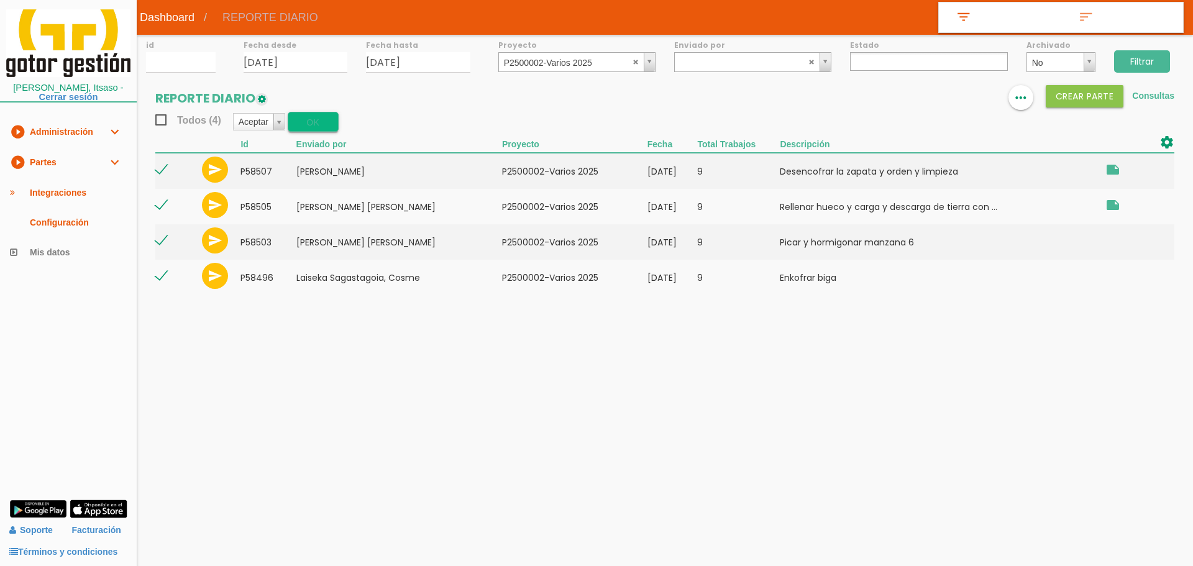
click at [313, 124] on button "OK" at bounding box center [313, 122] width 51 height 20
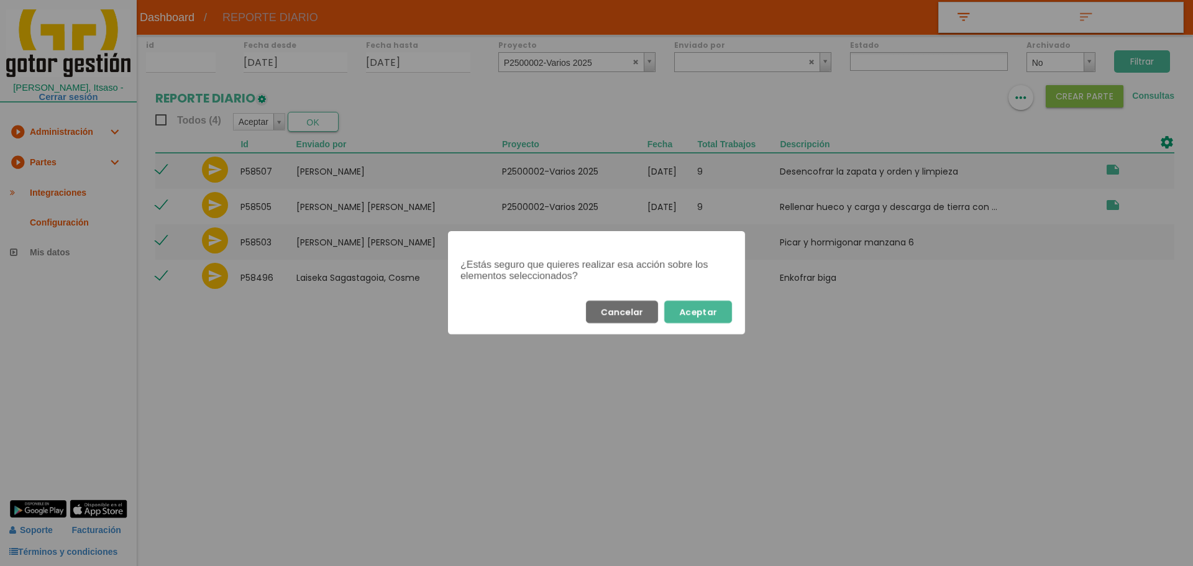
click at [675, 312] on button "Aceptar" at bounding box center [698, 312] width 68 height 22
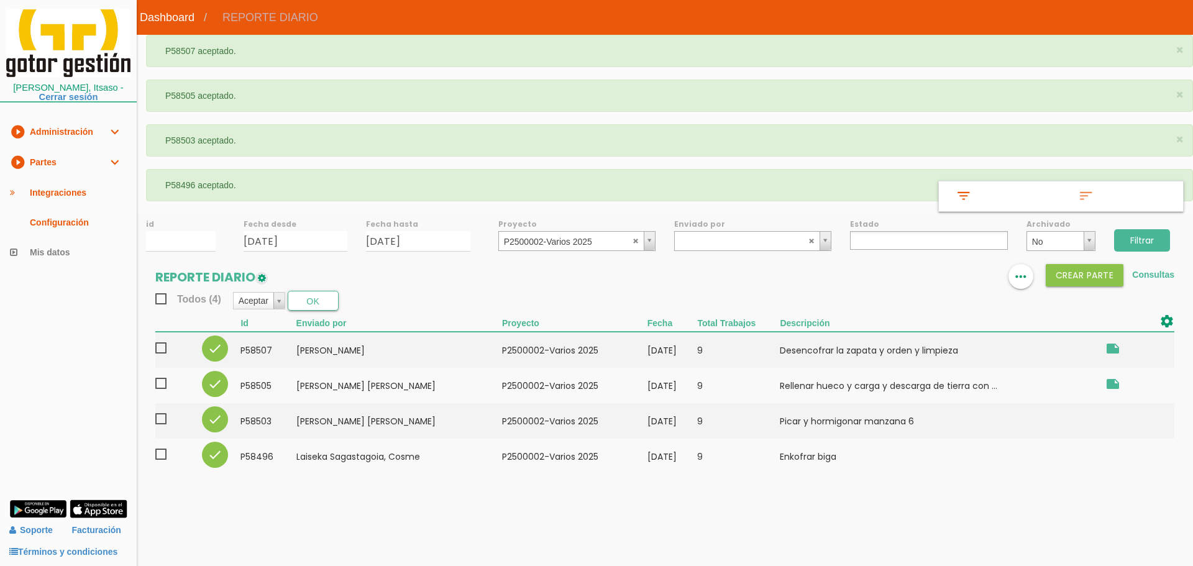
select select
click at [575, 252] on div "id Fecha desde [DATE] Fecha hasta [DATE] Proyecto P2500003-Varios 2025 (Alb.) ﻿…" at bounding box center [665, 350] width 1056 height 273
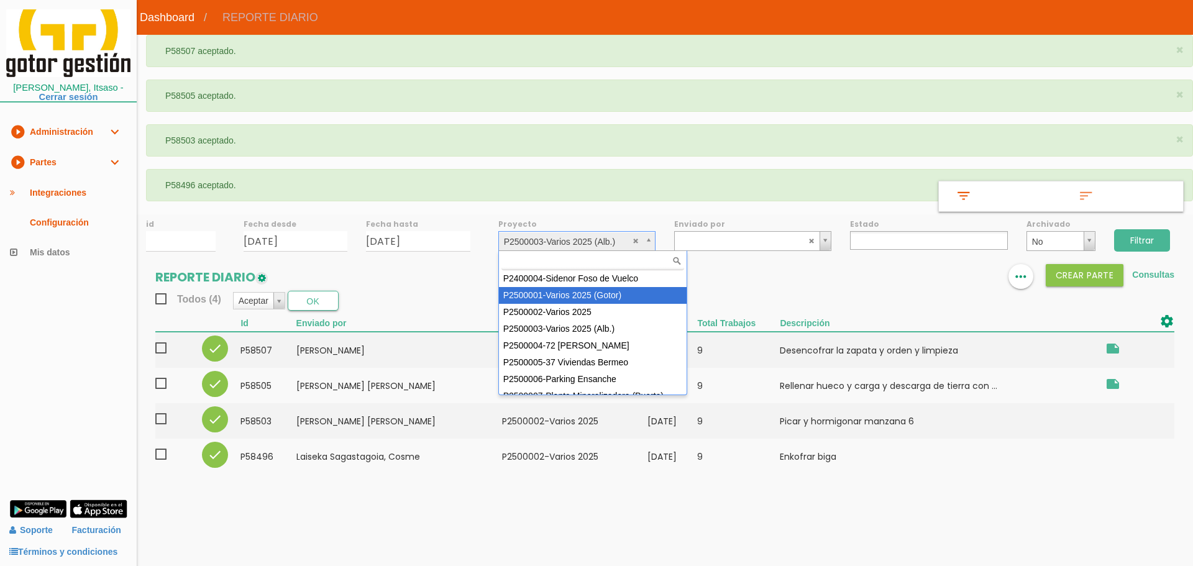
select select "83"
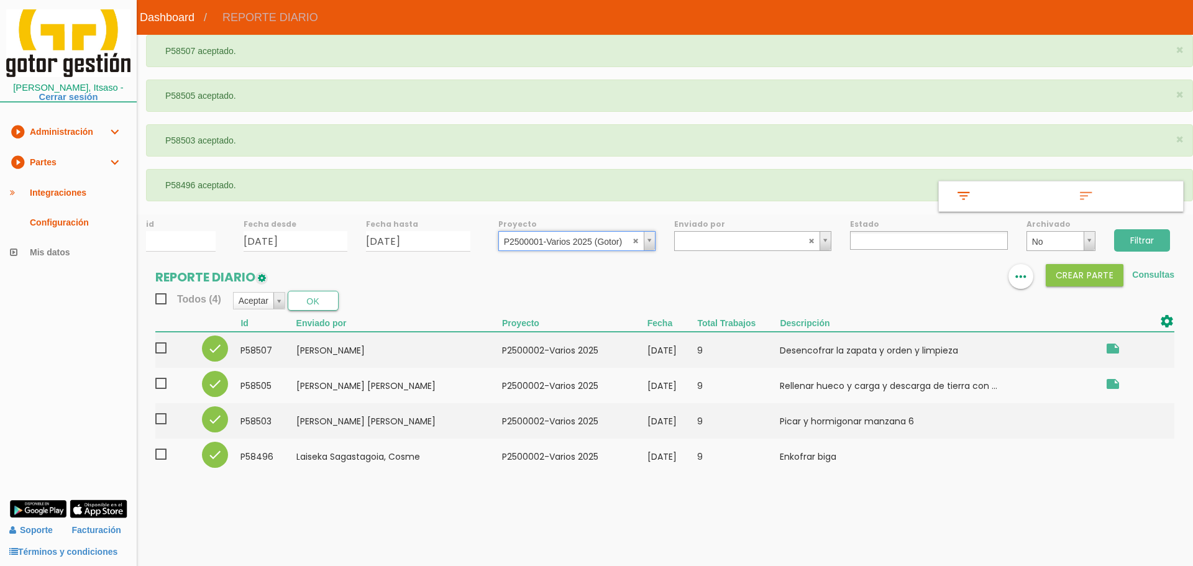
drag, startPoint x: 1163, startPoint y: 237, endPoint x: 990, endPoint y: 135, distance: 200.6
click at [1162, 237] on input "Filtrar" at bounding box center [1142, 240] width 56 height 22
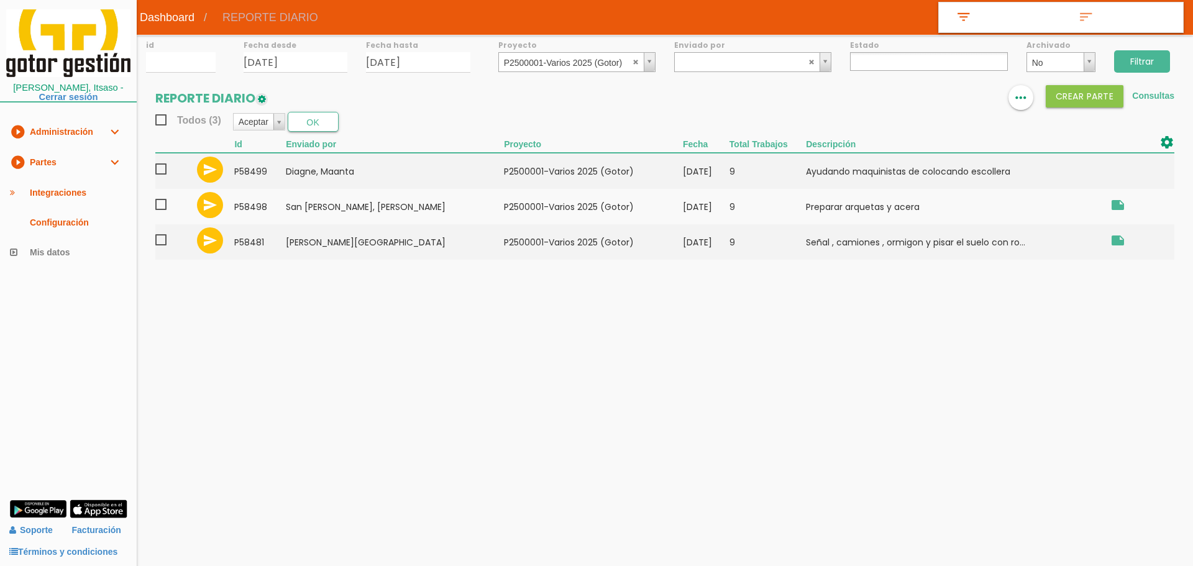
select select
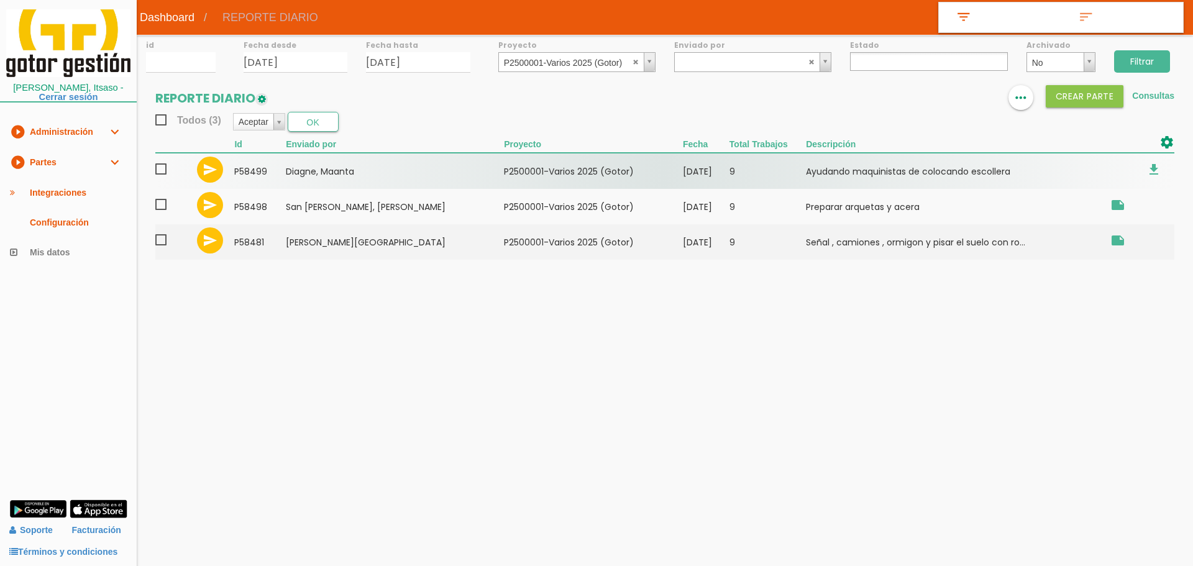
click at [162, 169] on span at bounding box center [166, 170] width 22 height 16
click at [0, 0] on input "checkbox" at bounding box center [0, 0] width 0 height 0
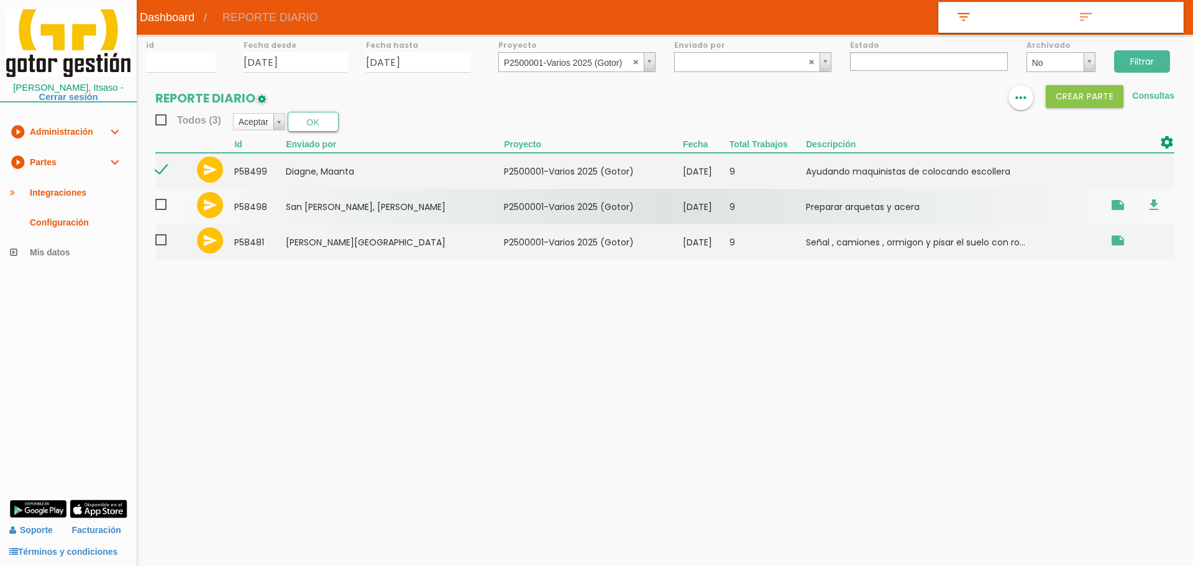
click at [160, 205] on span at bounding box center [166, 205] width 22 height 16
click at [0, 0] on input "checkbox" at bounding box center [0, 0] width 0 height 0
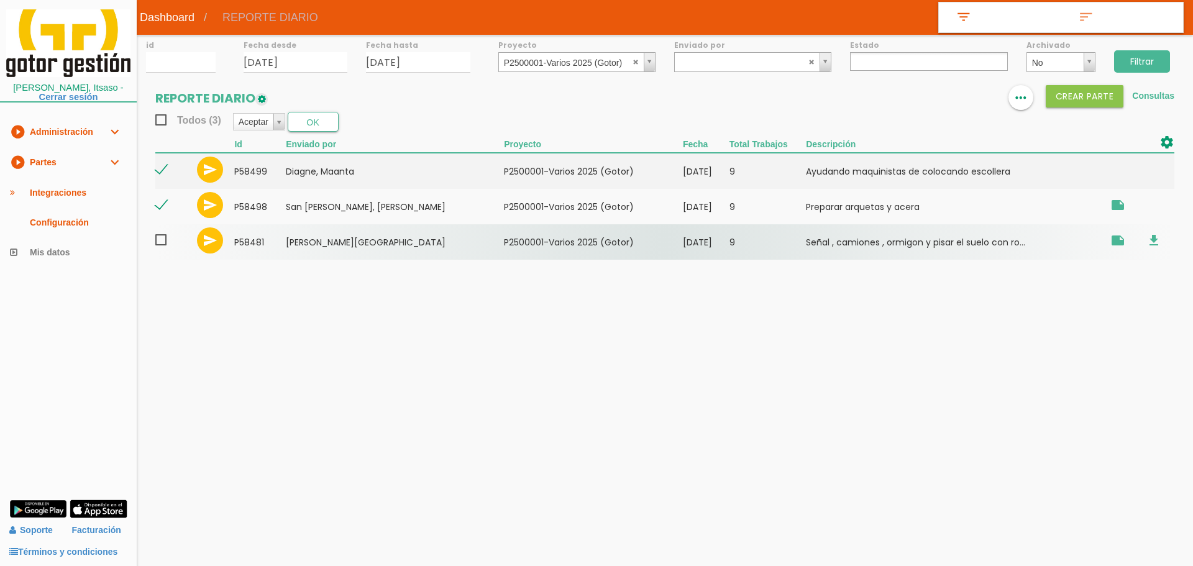
click at [158, 242] on span at bounding box center [166, 240] width 22 height 16
click at [0, 0] on input "checkbox" at bounding box center [0, 0] width 0 height 0
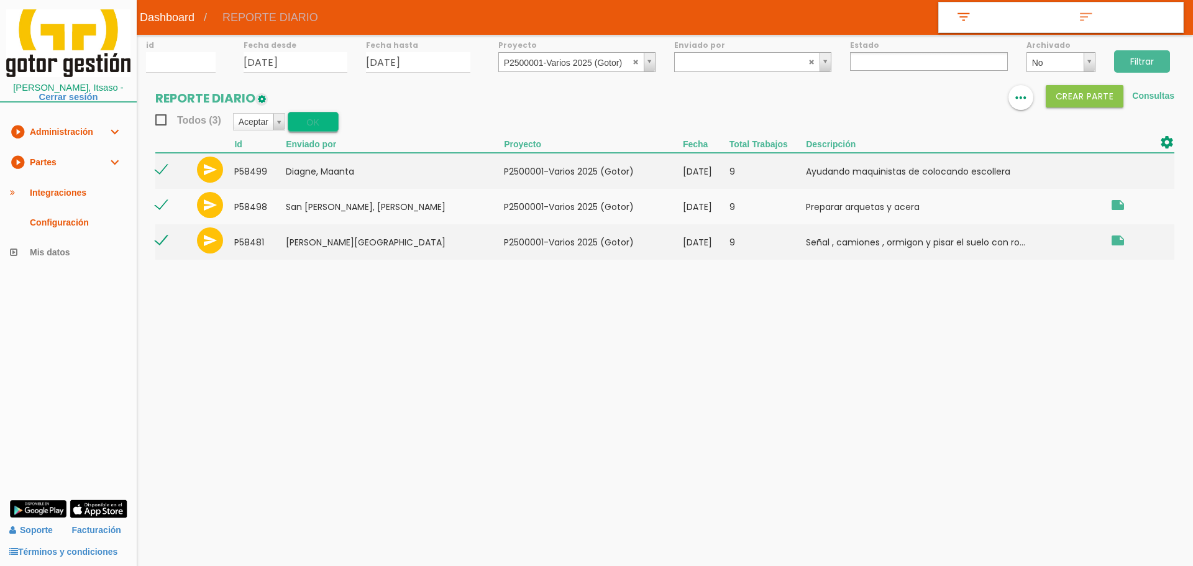
click at [300, 122] on button "OK" at bounding box center [313, 122] width 51 height 20
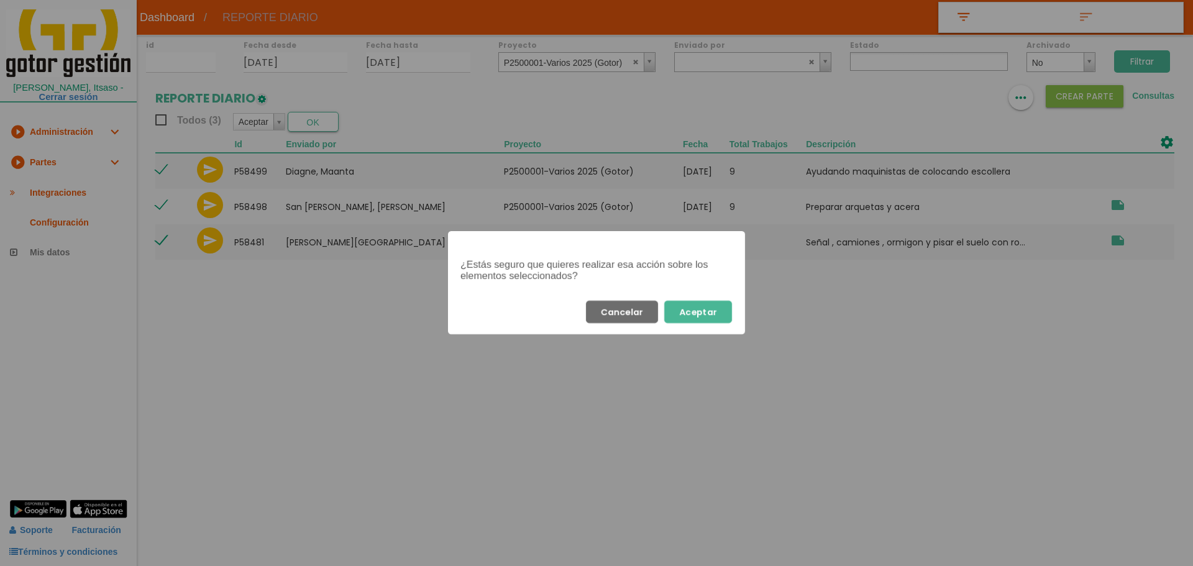
click at [702, 314] on button "Aceptar" at bounding box center [698, 312] width 68 height 22
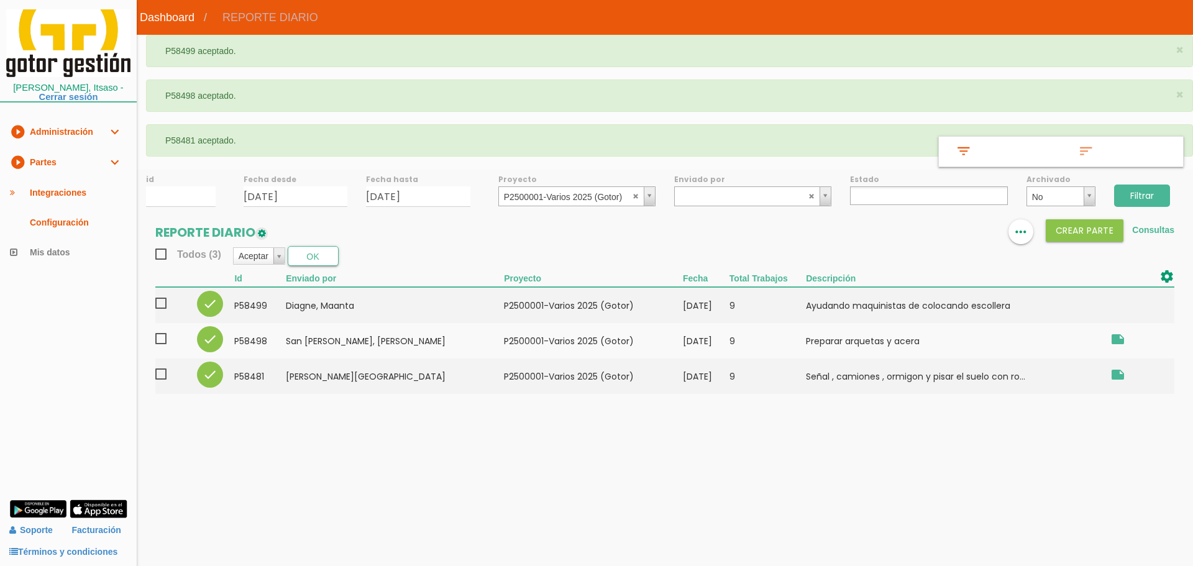
select select
click at [544, 208] on div "id Fecha desde 20/08/2025 Fecha hasta 20/08/2025 Proyecto ﻿P2500001-Varios 2025…" at bounding box center [665, 287] width 1056 height 237
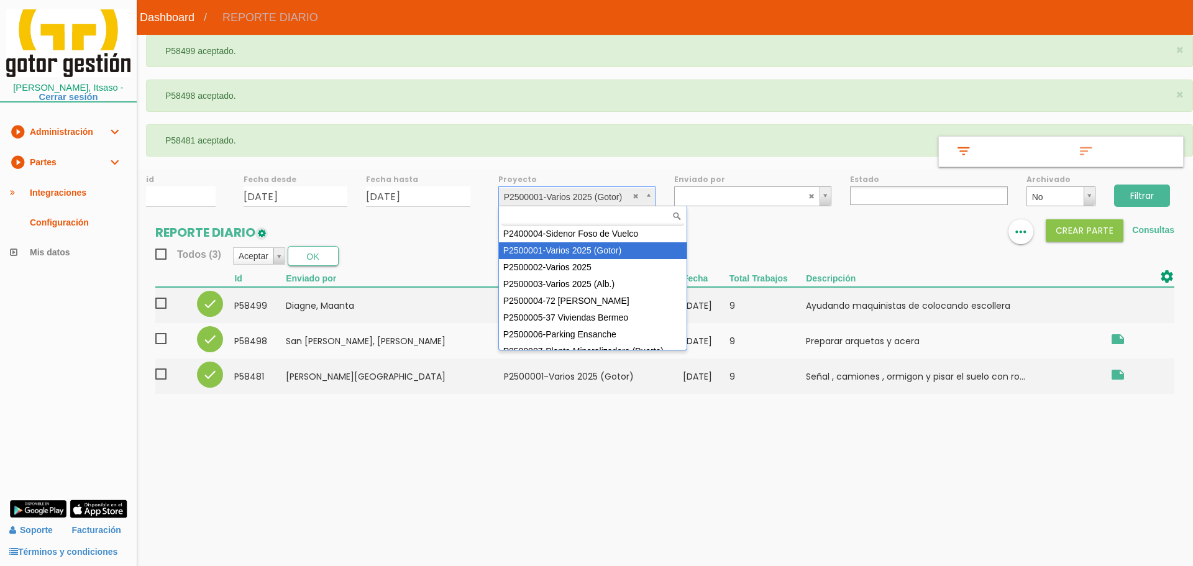
scroll to position [111, 0]
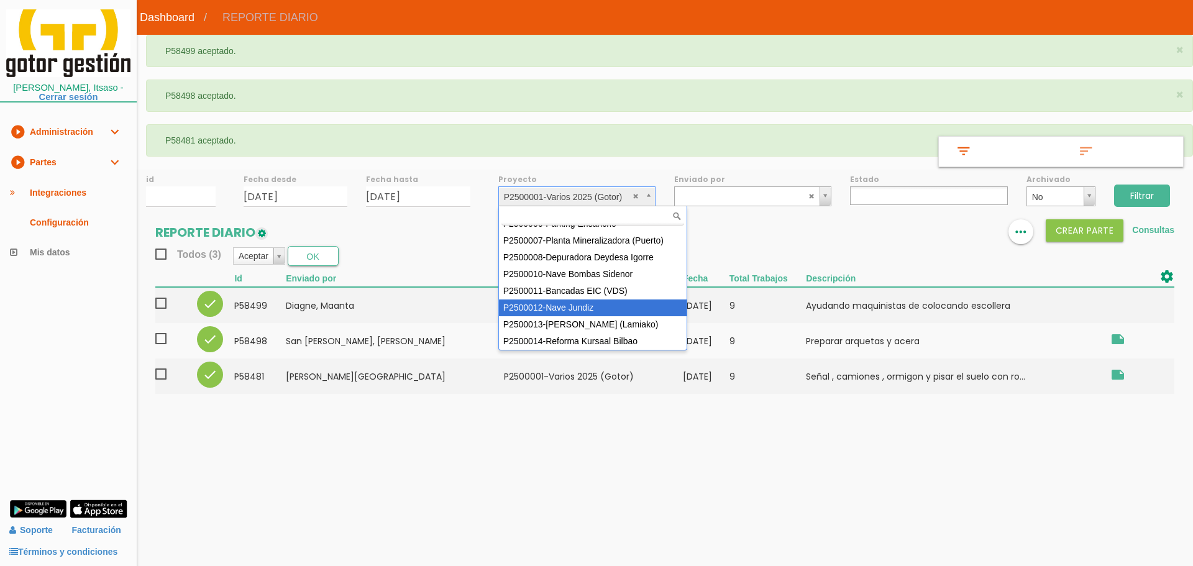
select select "95"
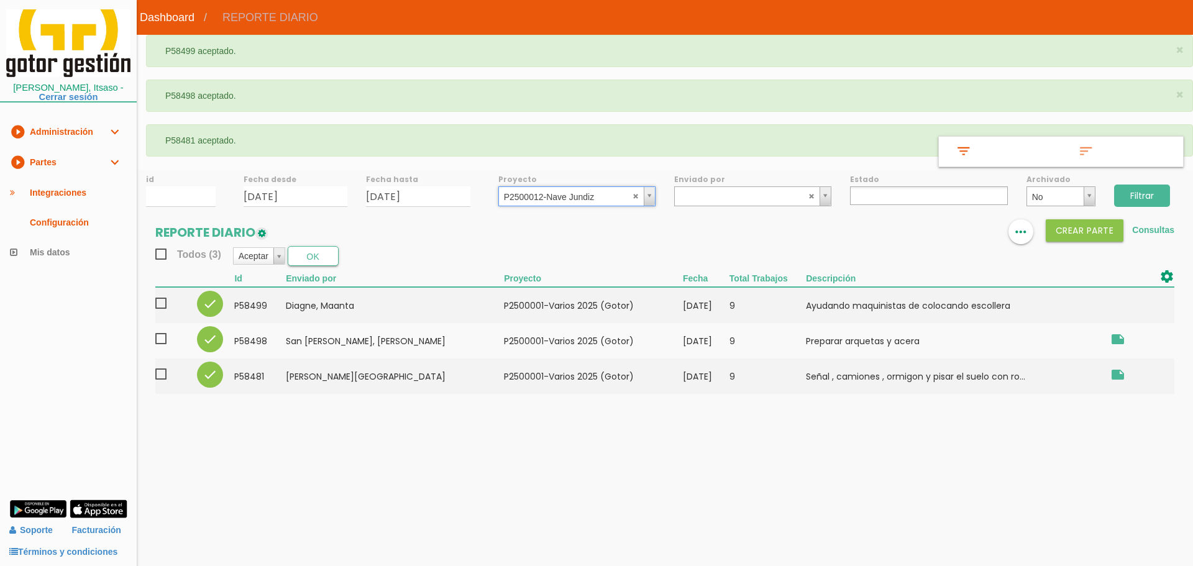
click at [1170, 193] on input "Filtrar" at bounding box center [1142, 196] width 56 height 22
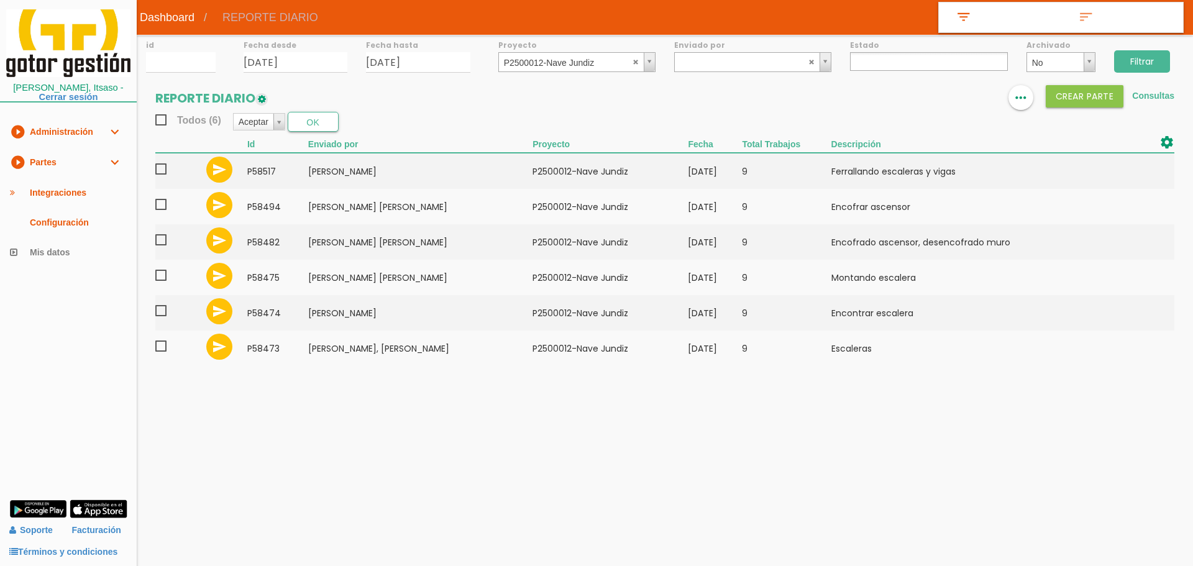
select select
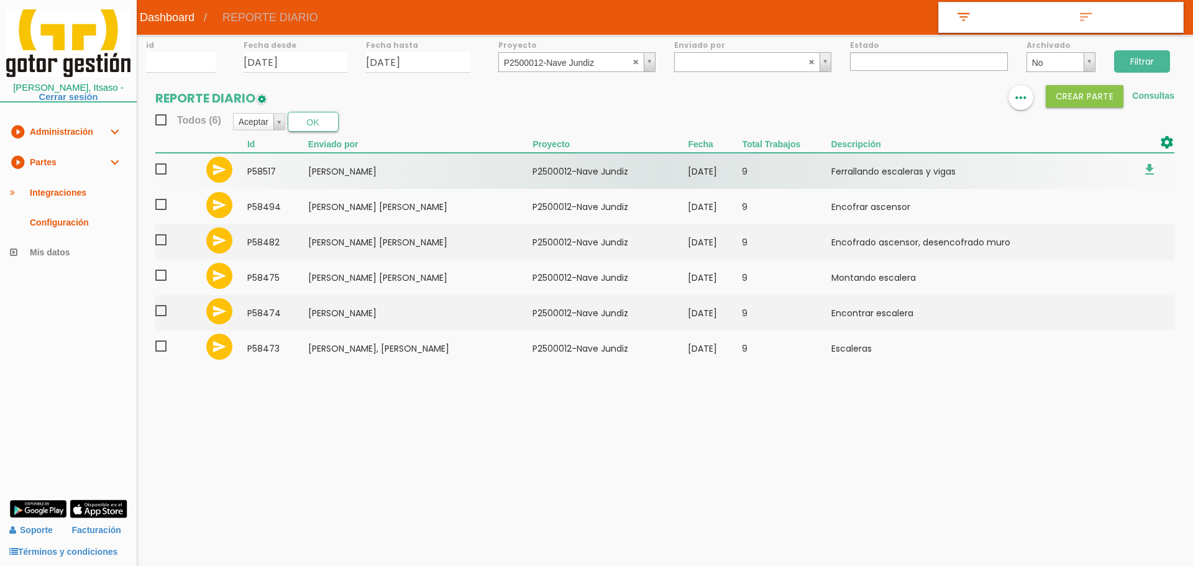
click at [157, 171] on span at bounding box center [166, 170] width 22 height 16
click at [0, 0] on input "checkbox" at bounding box center [0, 0] width 0 height 0
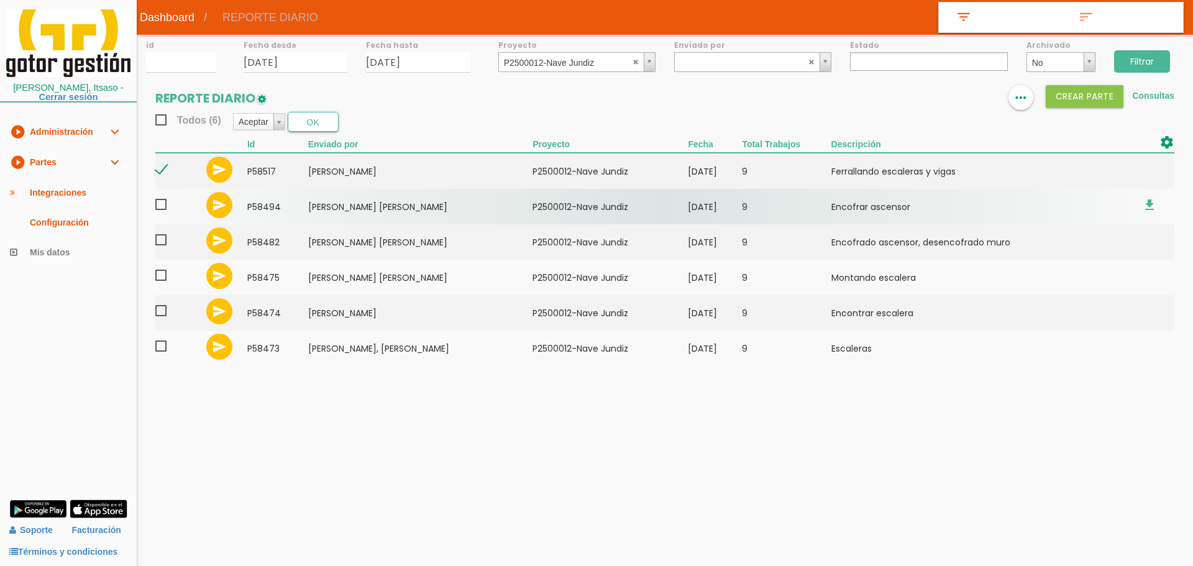
click at [162, 202] on span at bounding box center [166, 205] width 22 height 16
click at [0, 0] on input "checkbox" at bounding box center [0, 0] width 0 height 0
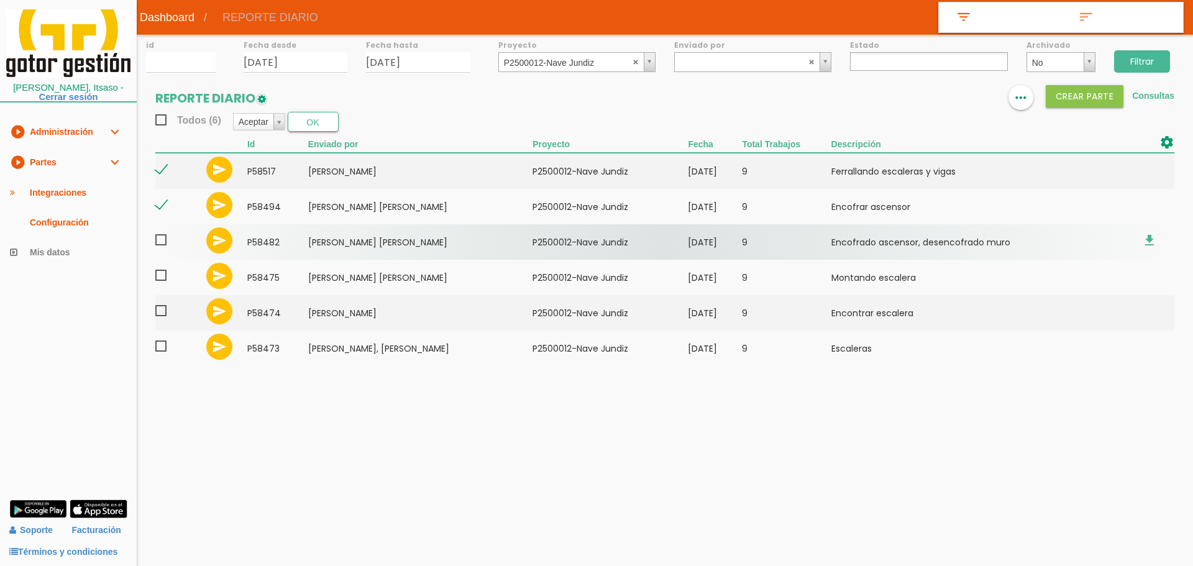
click at [163, 248] on span at bounding box center [166, 240] width 22 height 16
click at [0, 0] on input "checkbox" at bounding box center [0, 0] width 0 height 0
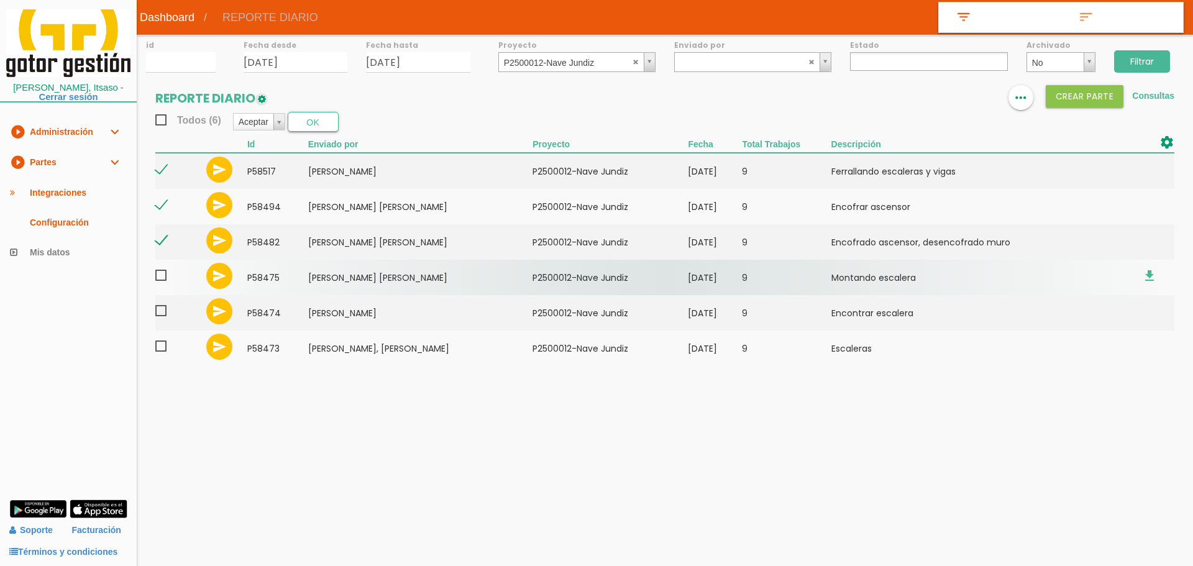
click at [163, 276] on span at bounding box center [166, 276] width 22 height 16
click at [0, 0] on input "checkbox" at bounding box center [0, 0] width 0 height 0
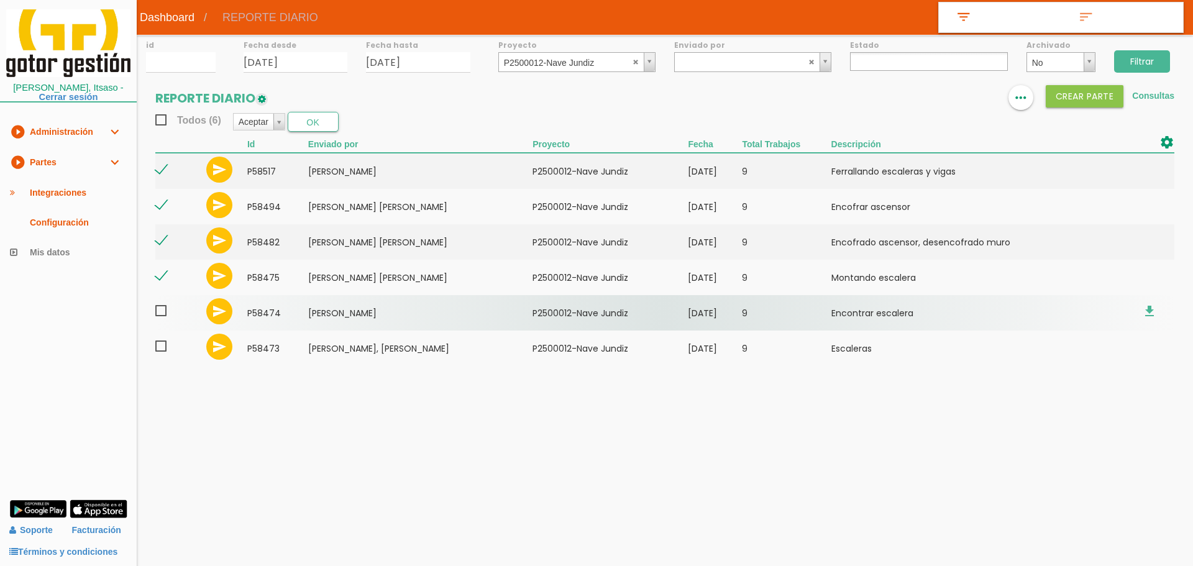
click at [162, 314] on span at bounding box center [166, 311] width 22 height 16
click at [0, 0] on input "checkbox" at bounding box center [0, 0] width 0 height 0
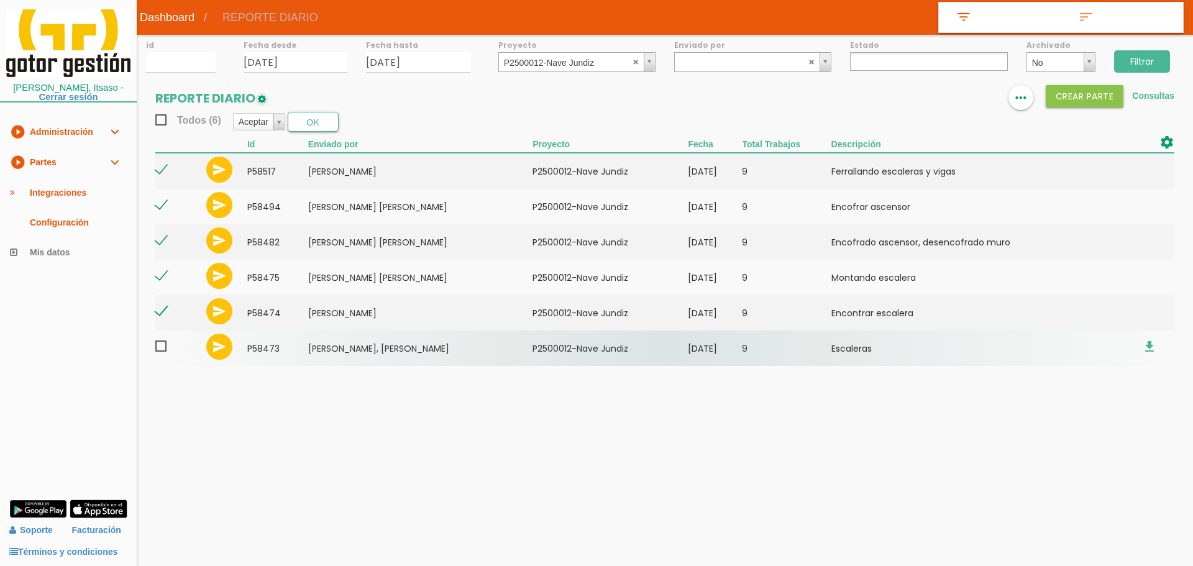
click at [163, 347] on span at bounding box center [166, 347] width 22 height 16
click at [0, 0] on input "checkbox" at bounding box center [0, 0] width 0 height 0
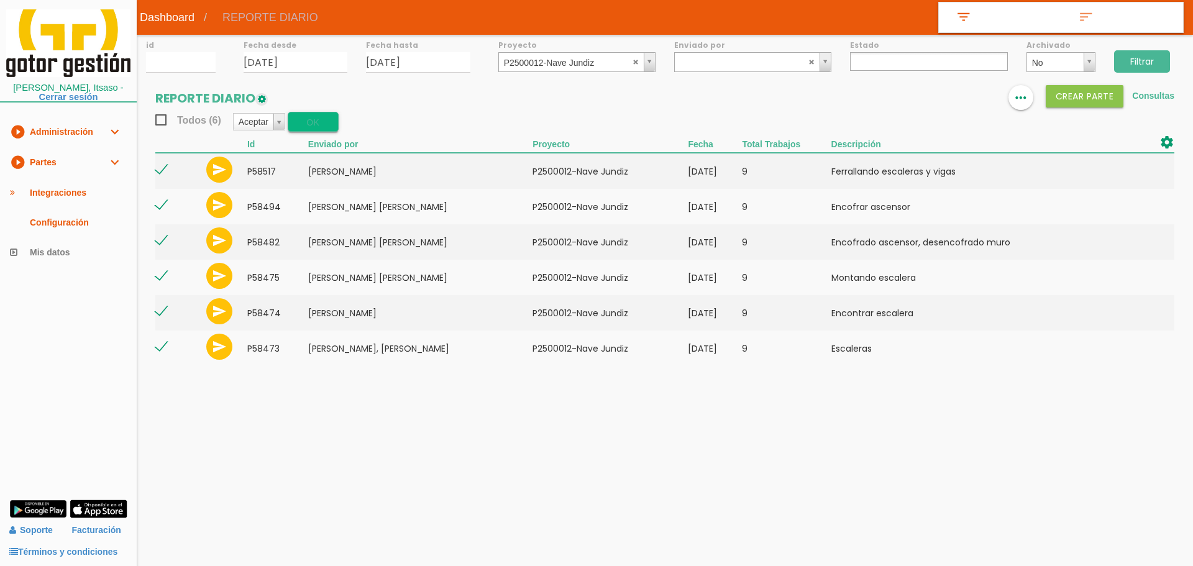
click at [317, 124] on button "OK" at bounding box center [313, 122] width 51 height 20
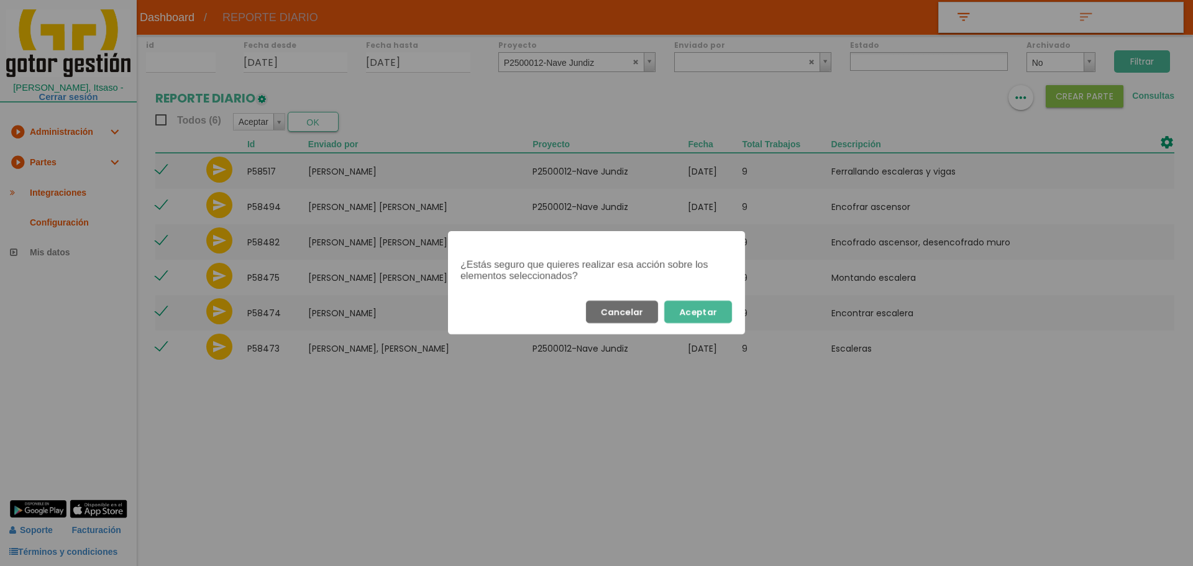
click at [715, 306] on button "Aceptar" at bounding box center [698, 312] width 68 height 22
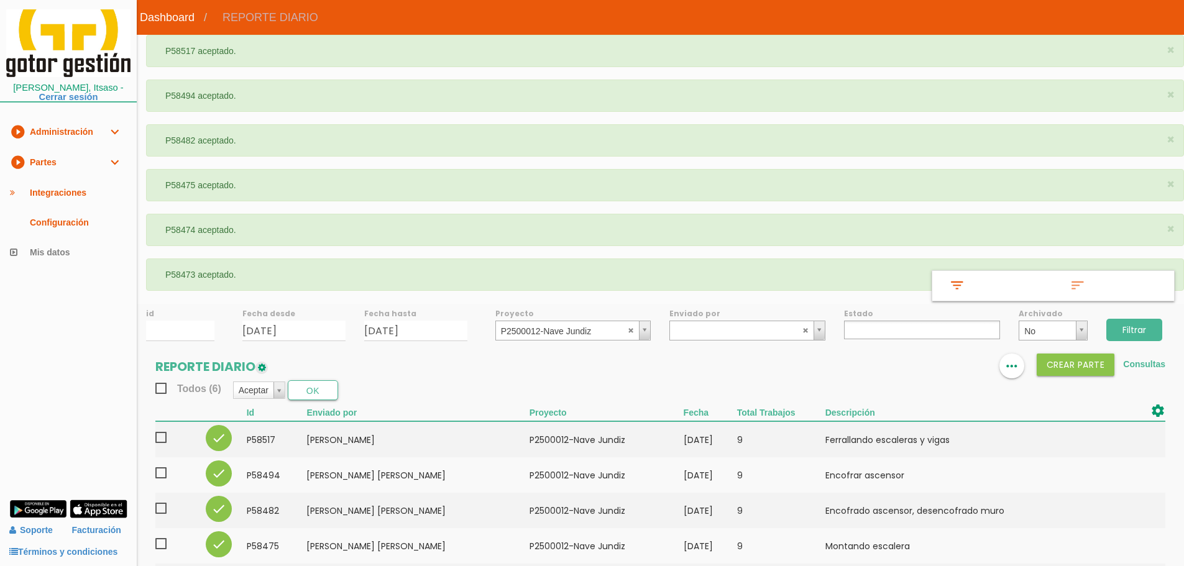
select select
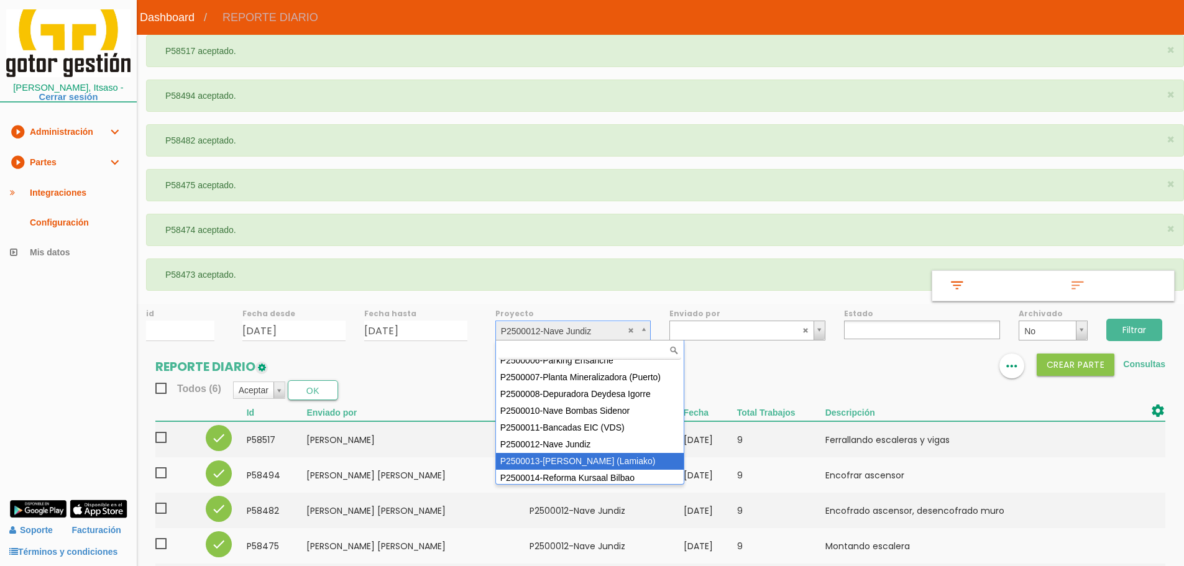
scroll to position [111, 0]
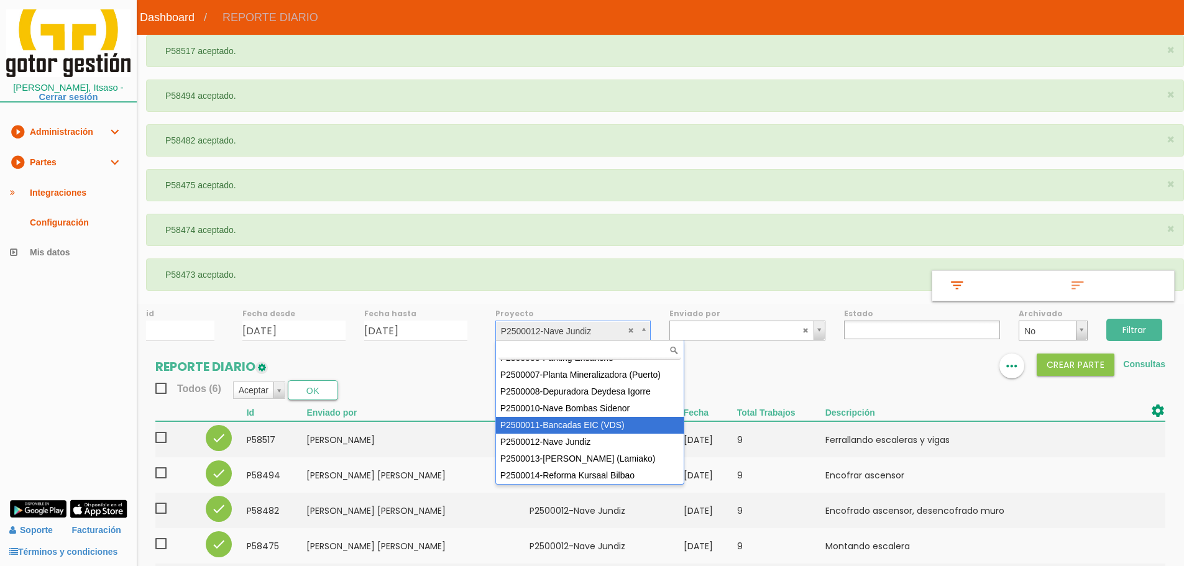
select select "93"
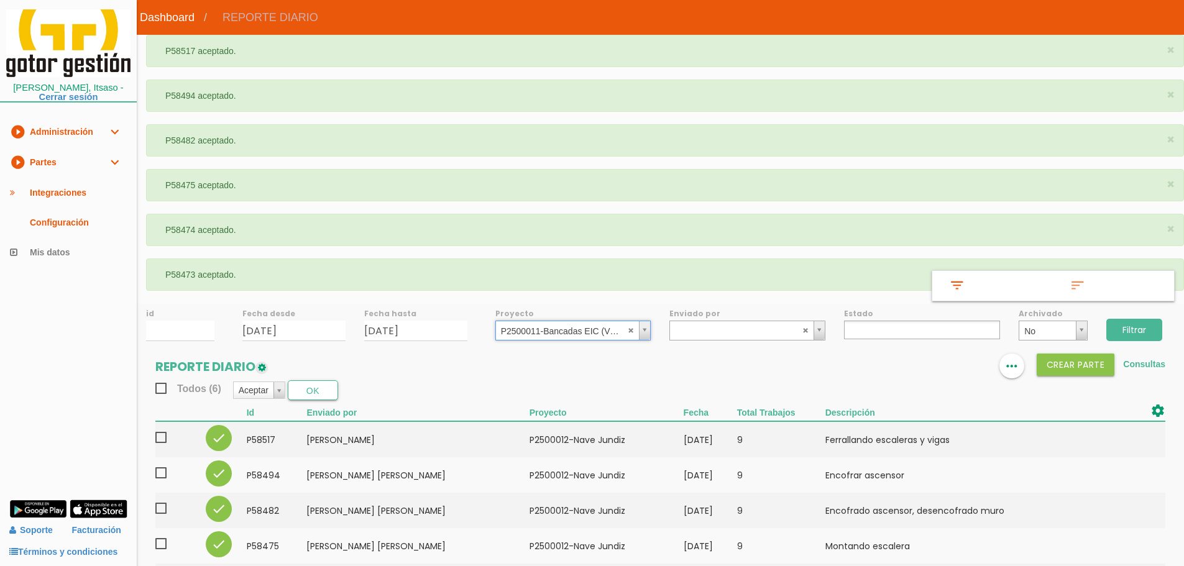
click at [1142, 324] on input "Filtrar" at bounding box center [1134, 330] width 56 height 22
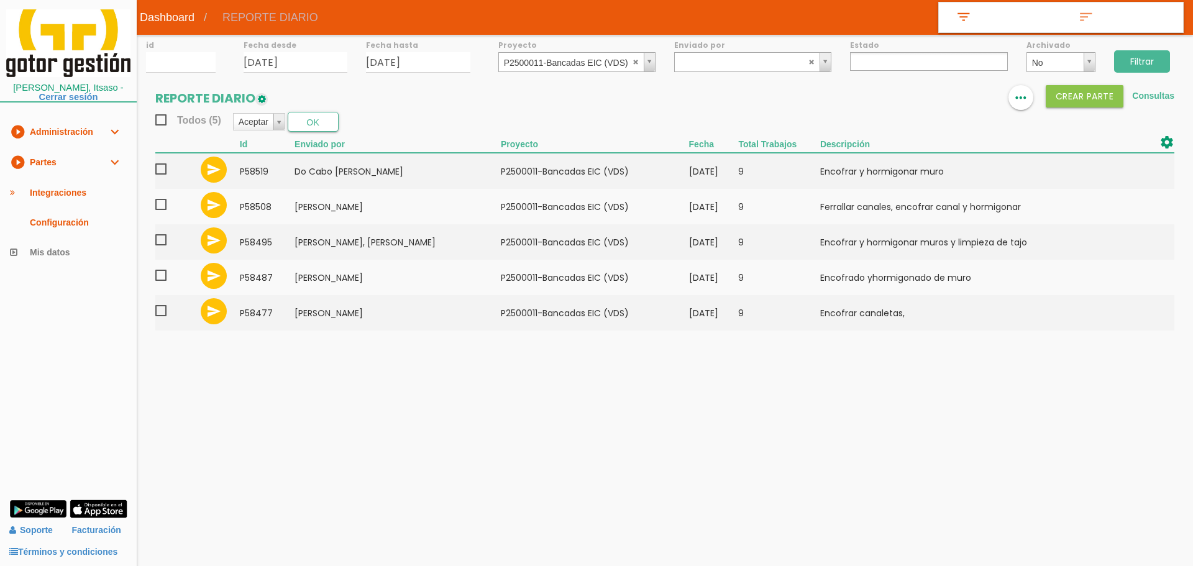
select select
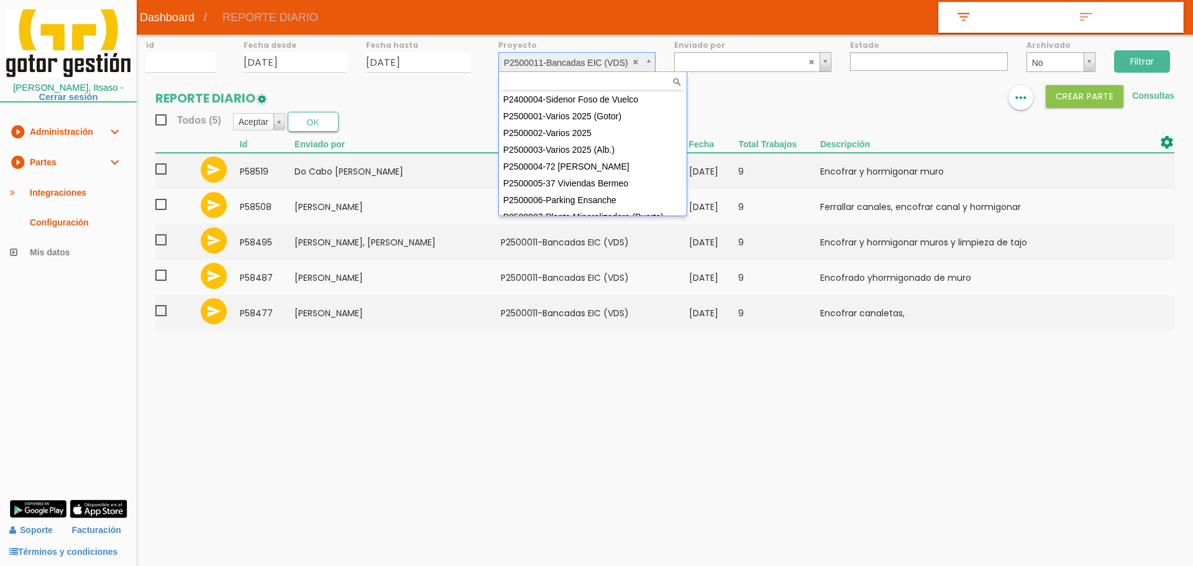
drag, startPoint x: 556, startPoint y: 61, endPoint x: 577, endPoint y: 108, distance: 51.5
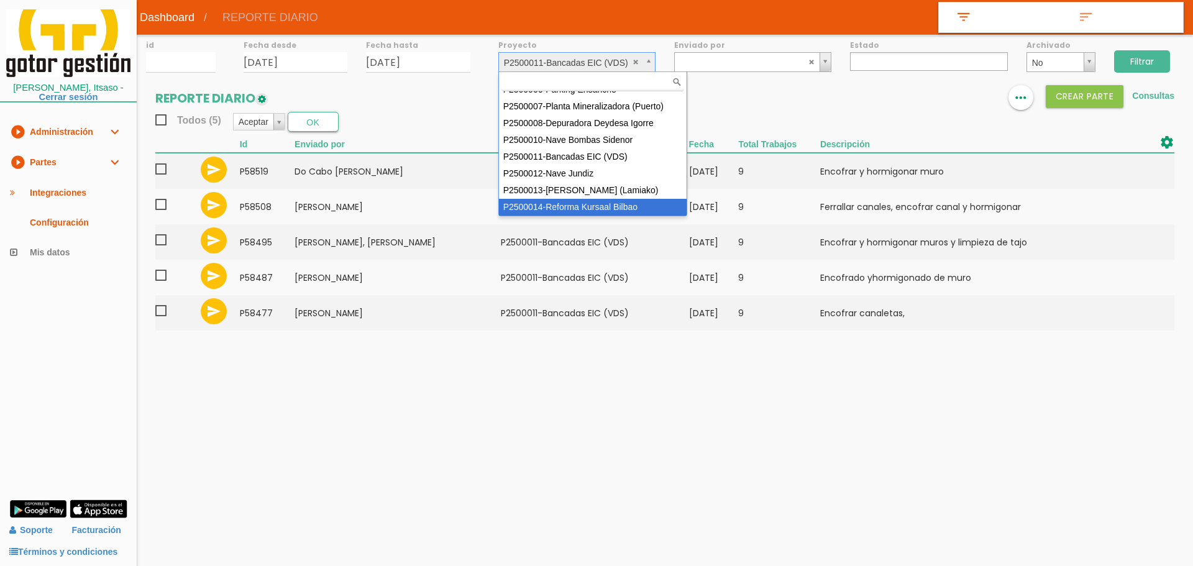
select select "97"
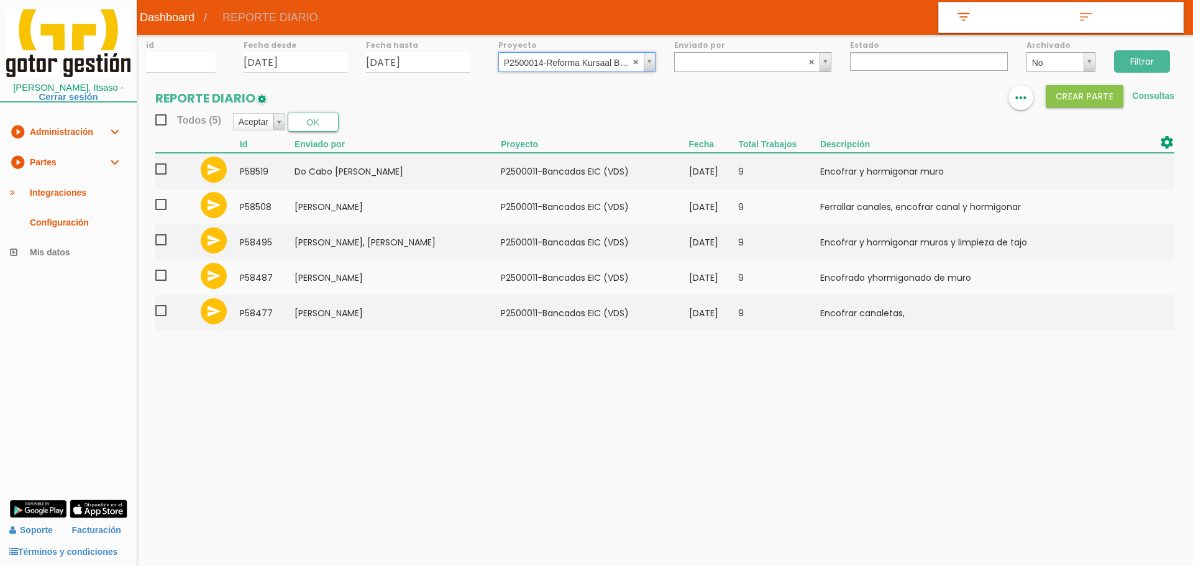
click at [1145, 57] on input "Filtrar" at bounding box center [1142, 61] width 56 height 22
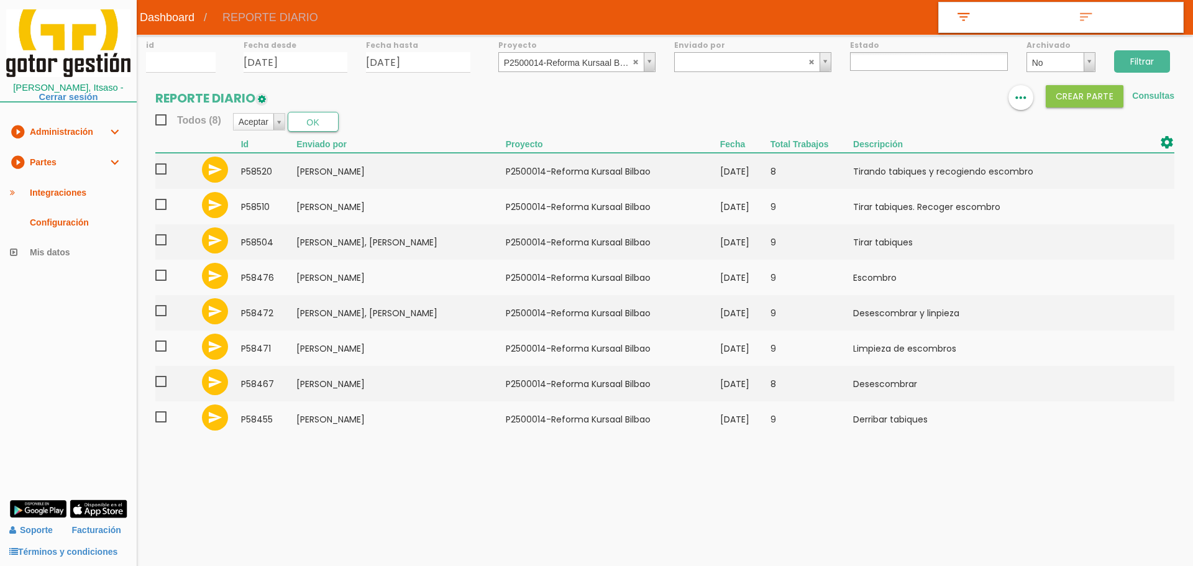
select select
drag, startPoint x: 632, startPoint y: 63, endPoint x: 571, endPoint y: 57, distance: 61.2
click at [633, 63] on abbr at bounding box center [636, 61] width 7 height 7
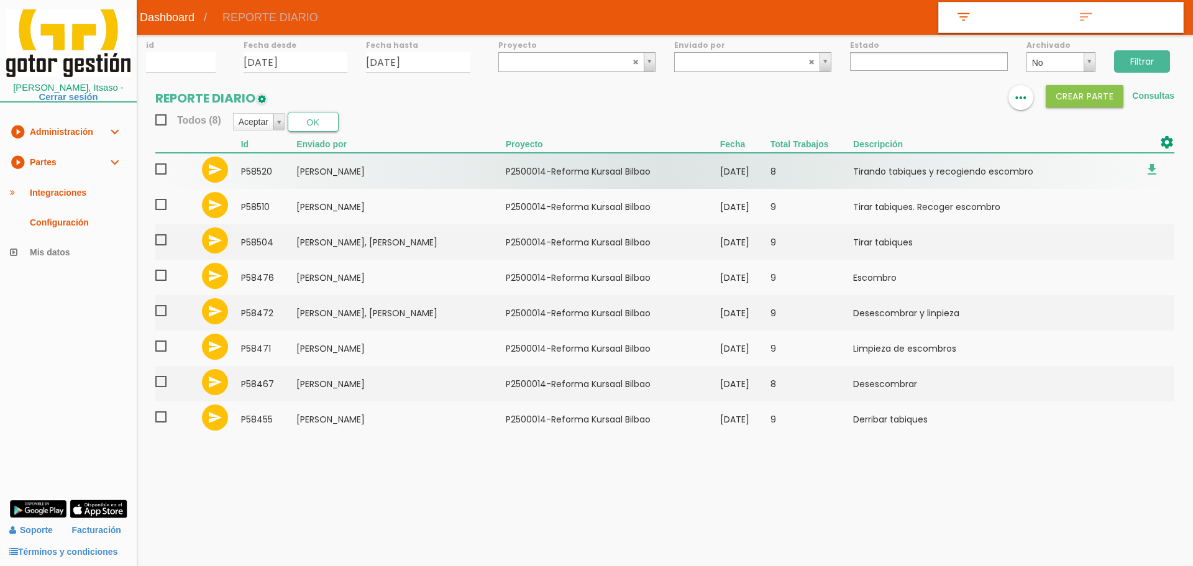
click at [162, 172] on span at bounding box center [166, 170] width 22 height 16
click at [0, 0] on input "checkbox" at bounding box center [0, 0] width 0 height 0
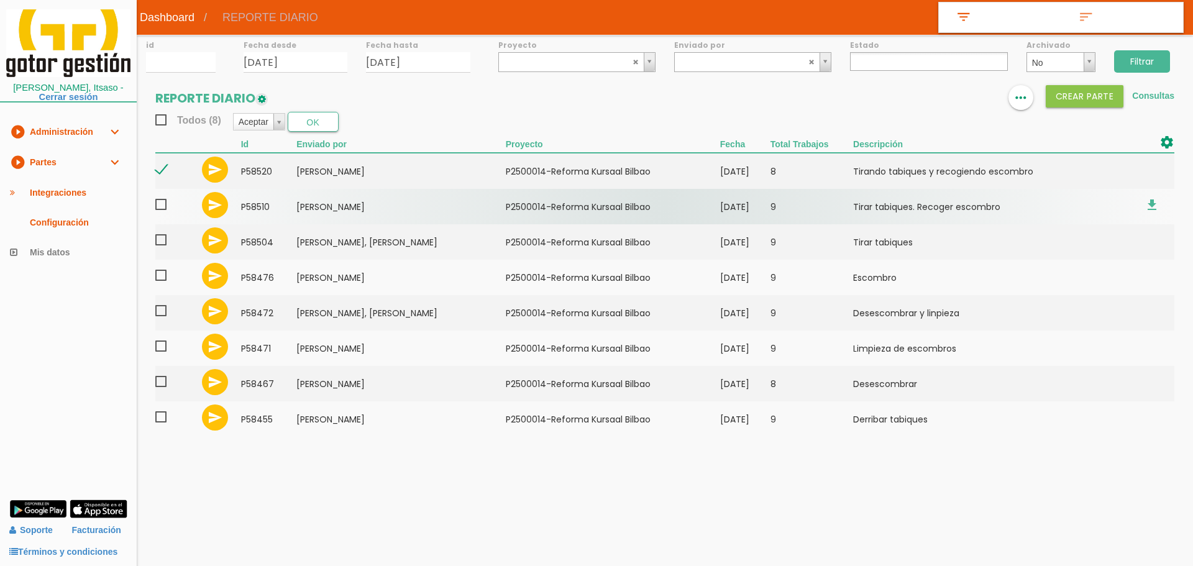
drag, startPoint x: 164, startPoint y: 206, endPoint x: 161, endPoint y: 213, distance: 7.5
click at [164, 207] on span at bounding box center [166, 205] width 22 height 16
click at [0, 0] on input "checkbox" at bounding box center [0, 0] width 0 height 0
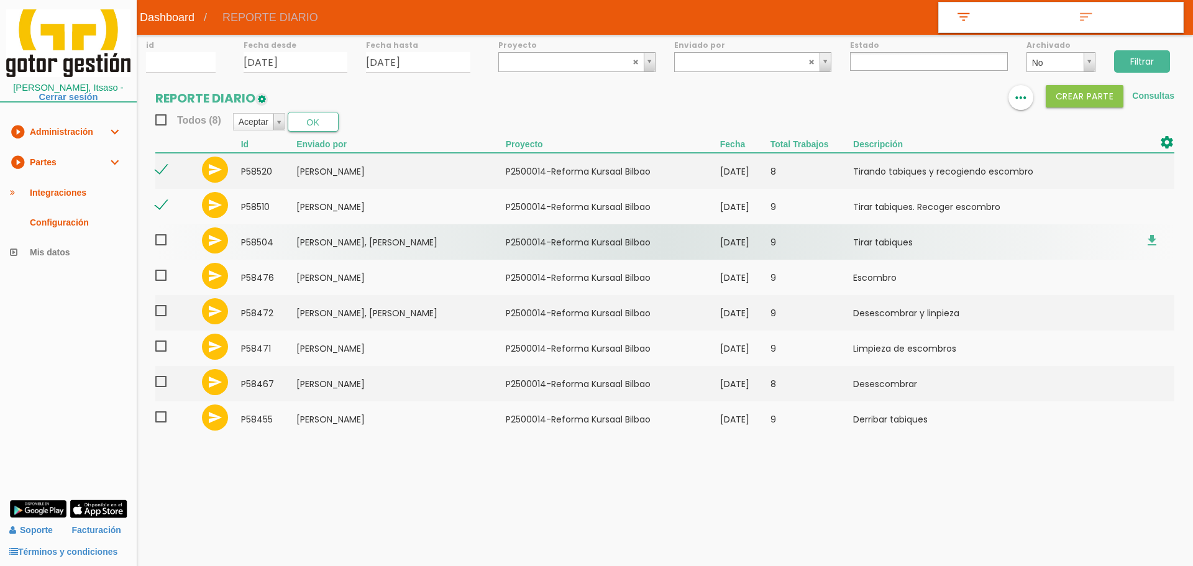
click at [162, 241] on span at bounding box center [166, 240] width 22 height 16
click at [0, 0] on input "checkbox" at bounding box center [0, 0] width 0 height 0
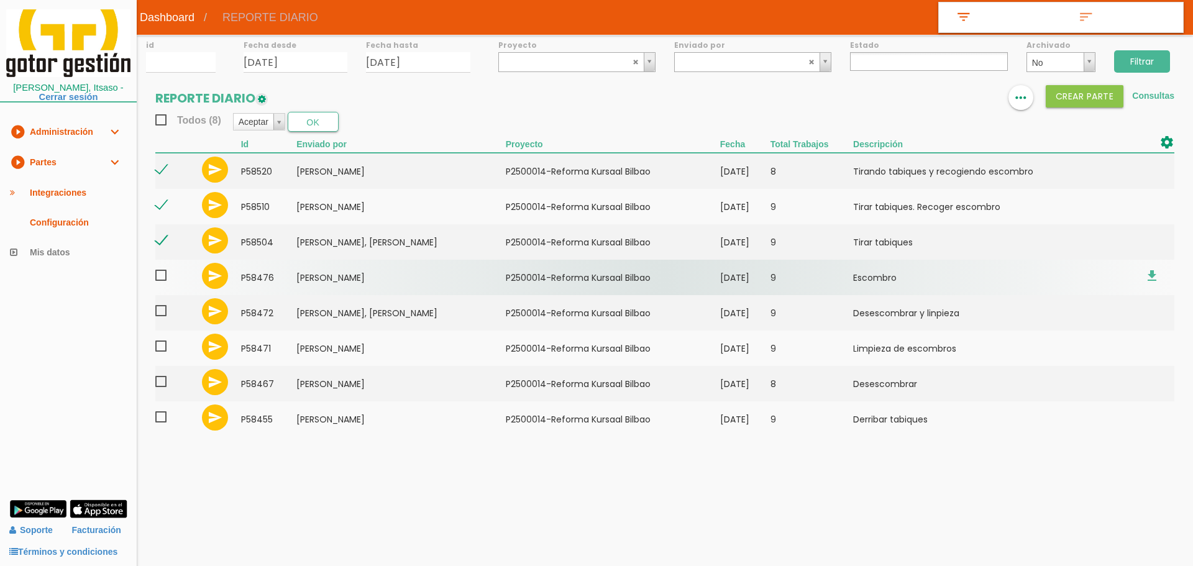
click at [161, 280] on span at bounding box center [166, 276] width 22 height 16
click at [0, 0] on input "checkbox" at bounding box center [0, 0] width 0 height 0
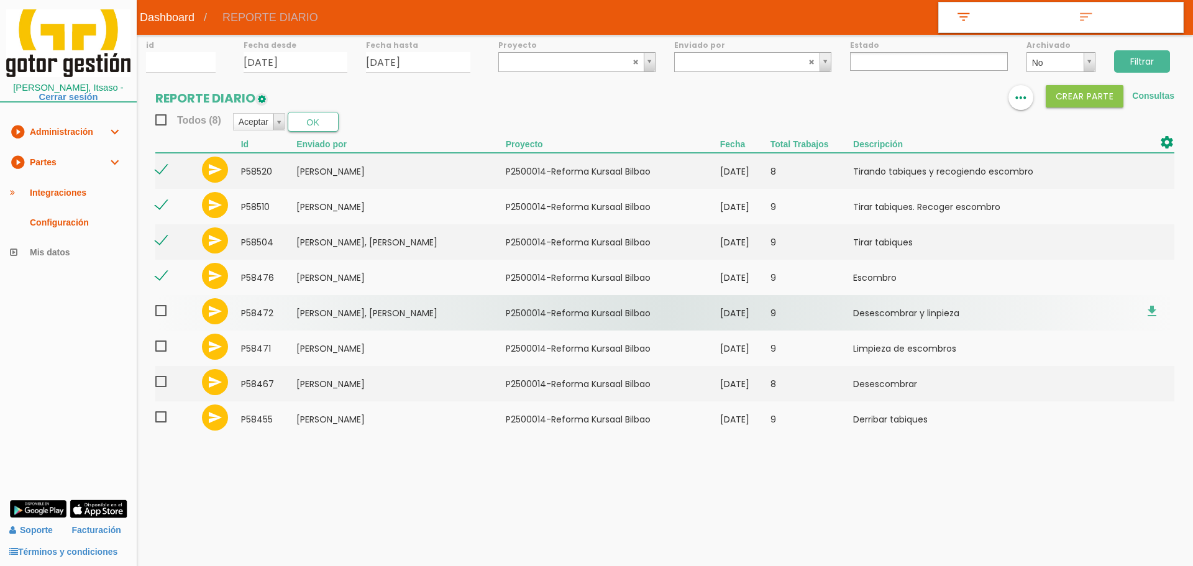
click at [158, 314] on span at bounding box center [166, 311] width 22 height 16
click at [0, 0] on input "checkbox" at bounding box center [0, 0] width 0 height 0
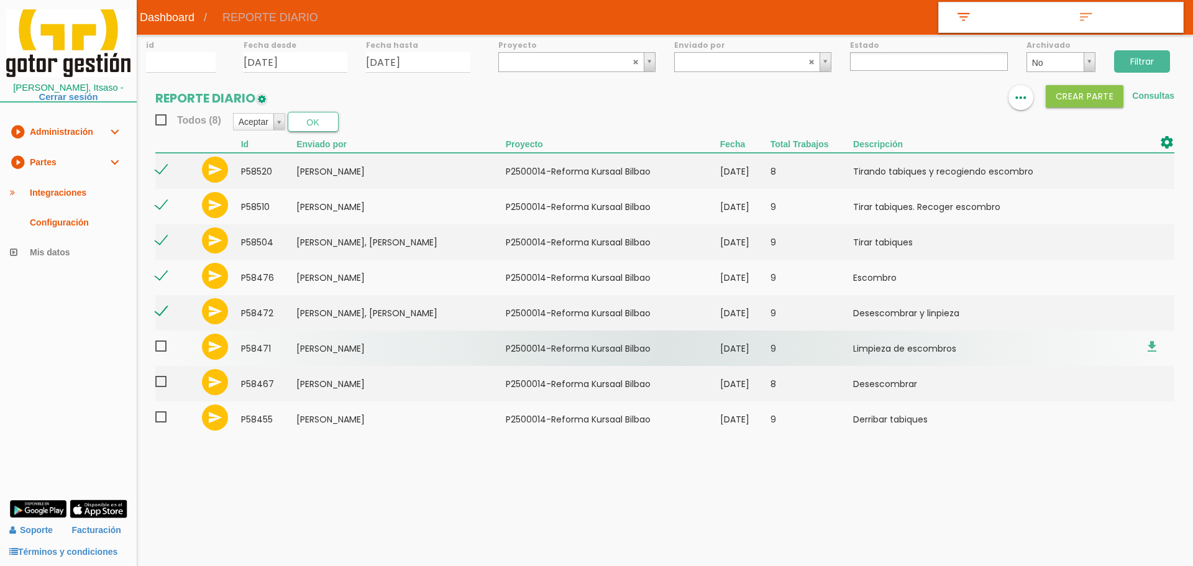
click at [162, 344] on span at bounding box center [166, 347] width 22 height 16
click at [0, 0] on input "checkbox" at bounding box center [0, 0] width 0 height 0
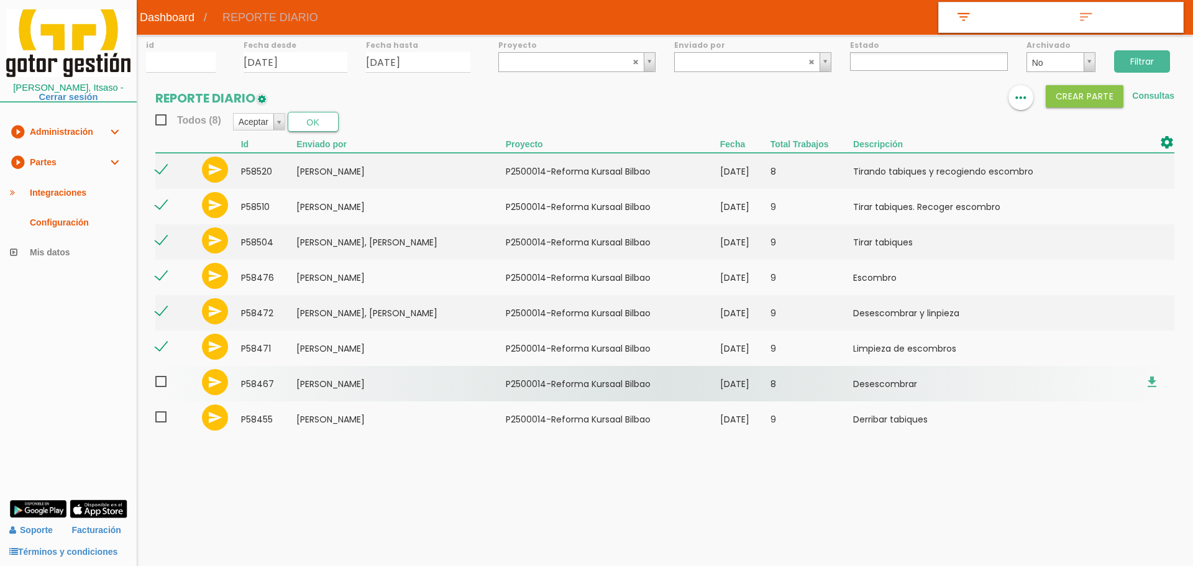
click at [162, 378] on span at bounding box center [166, 382] width 22 height 16
click at [0, 0] on input "checkbox" at bounding box center [0, 0] width 0 height 0
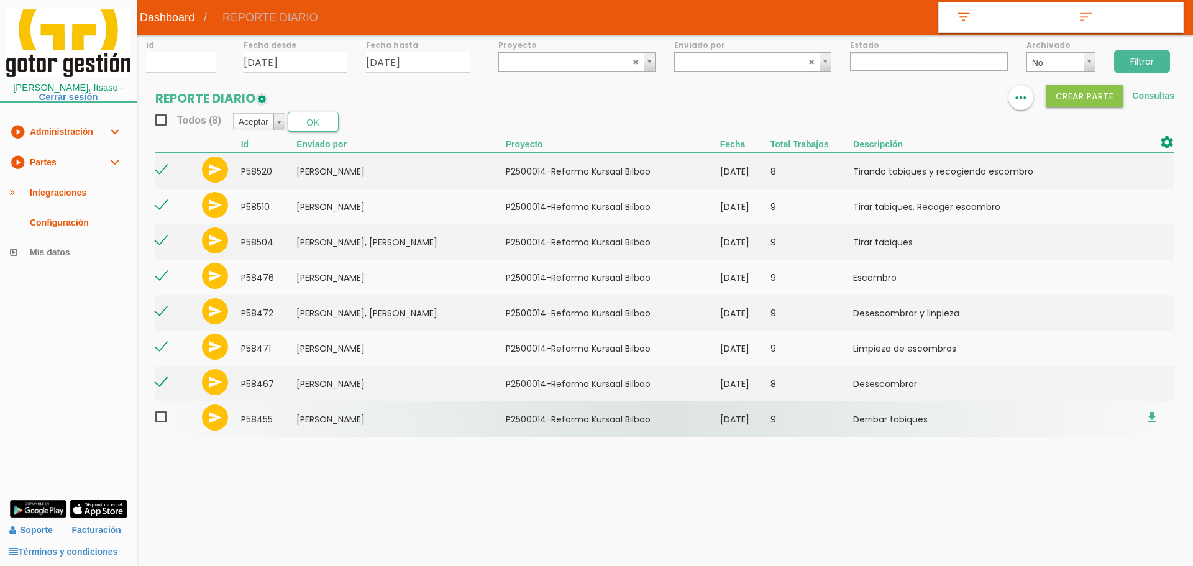
click at [164, 417] on span at bounding box center [166, 418] width 22 height 16
click at [0, 0] on input "checkbox" at bounding box center [0, 0] width 0 height 0
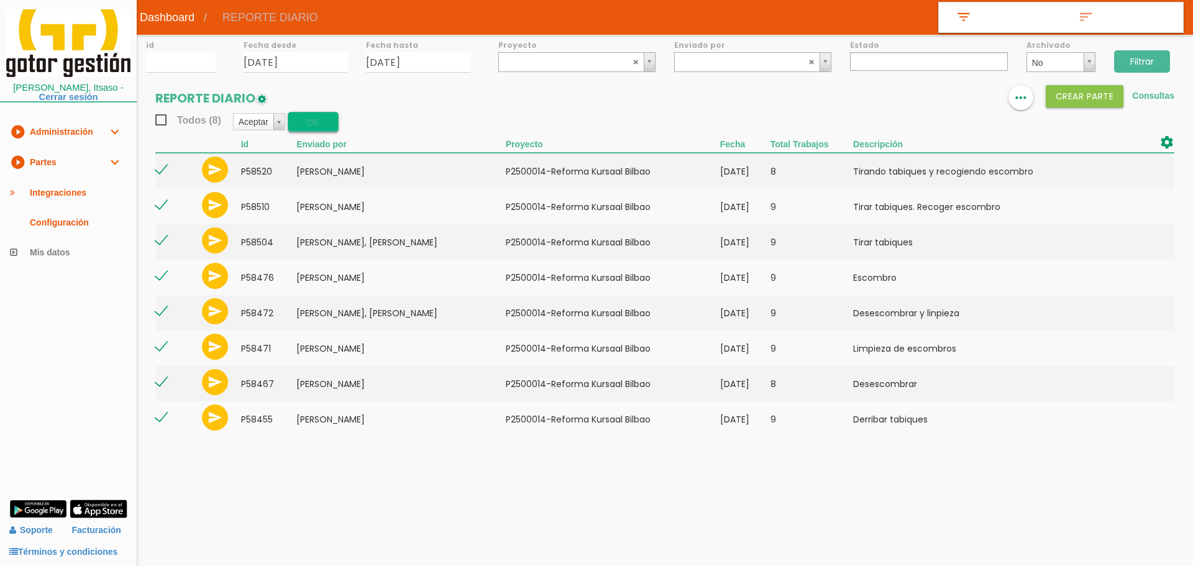
click at [314, 114] on button "OK" at bounding box center [313, 122] width 51 height 20
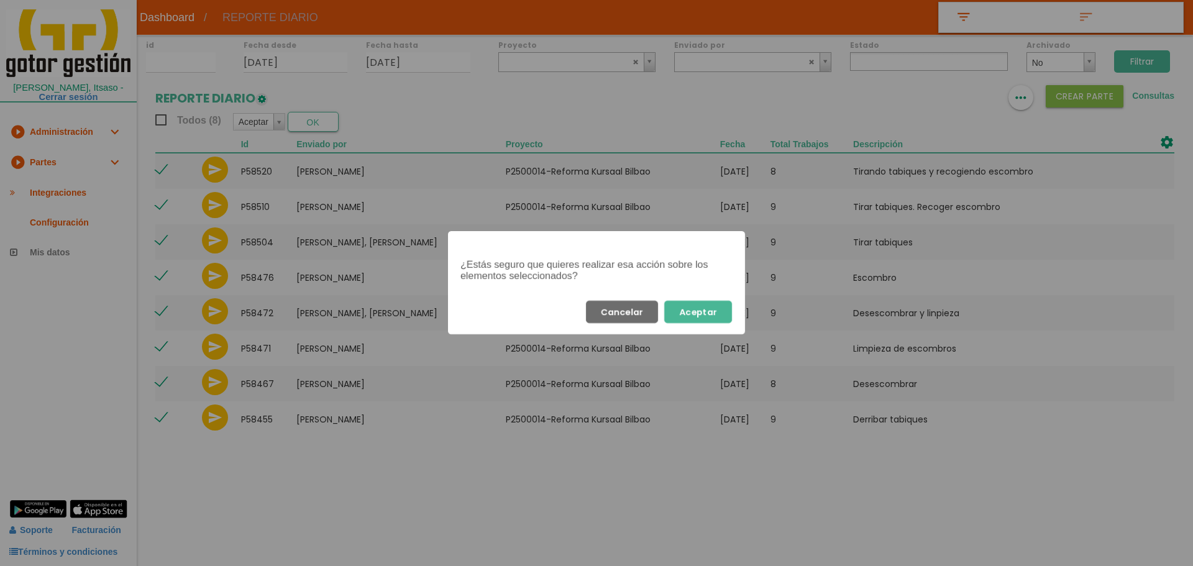
click at [730, 308] on button "Aceptar" at bounding box center [698, 312] width 68 height 22
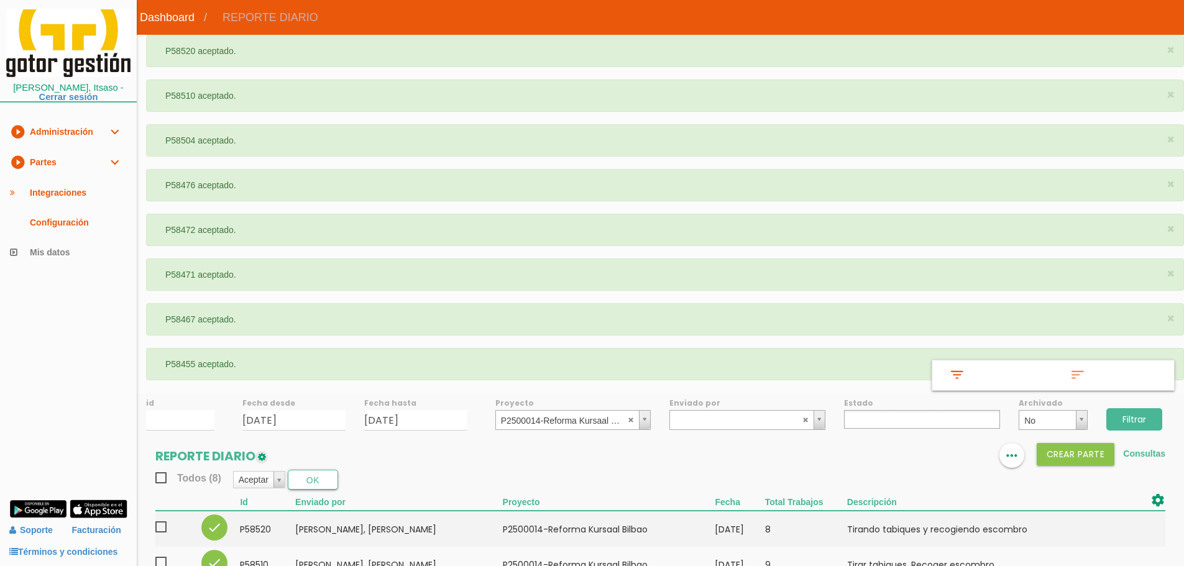
select select
click at [635, 421] on abbr at bounding box center [631, 419] width 7 height 7
click at [859, 421] on ul at bounding box center [922, 419] width 156 height 19
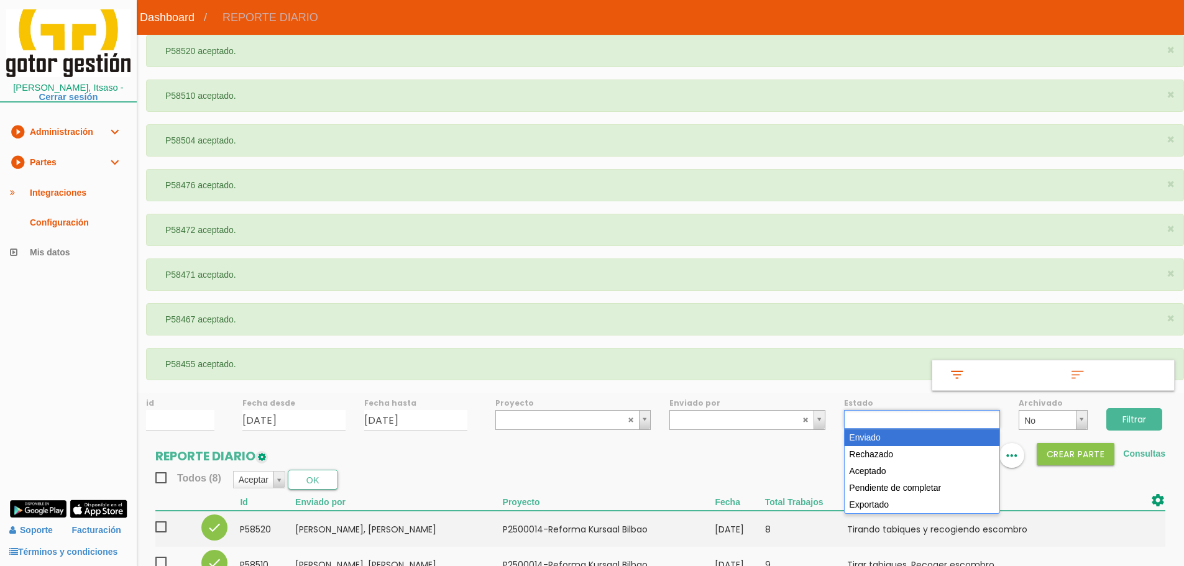
select select "1"
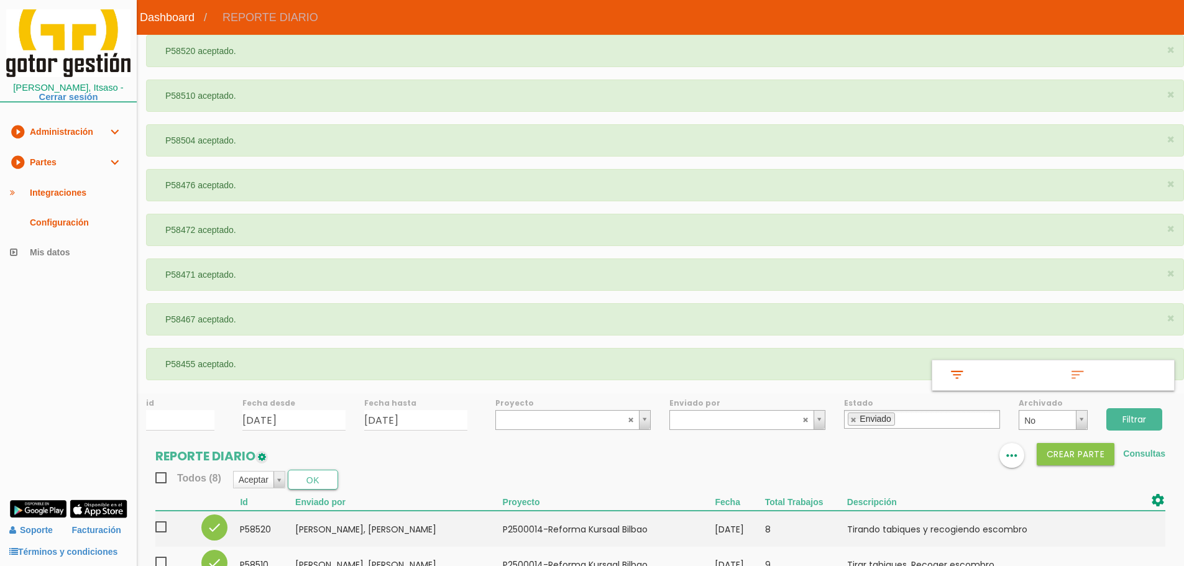
click at [1130, 419] on input "Filtrar" at bounding box center [1134, 419] width 56 height 22
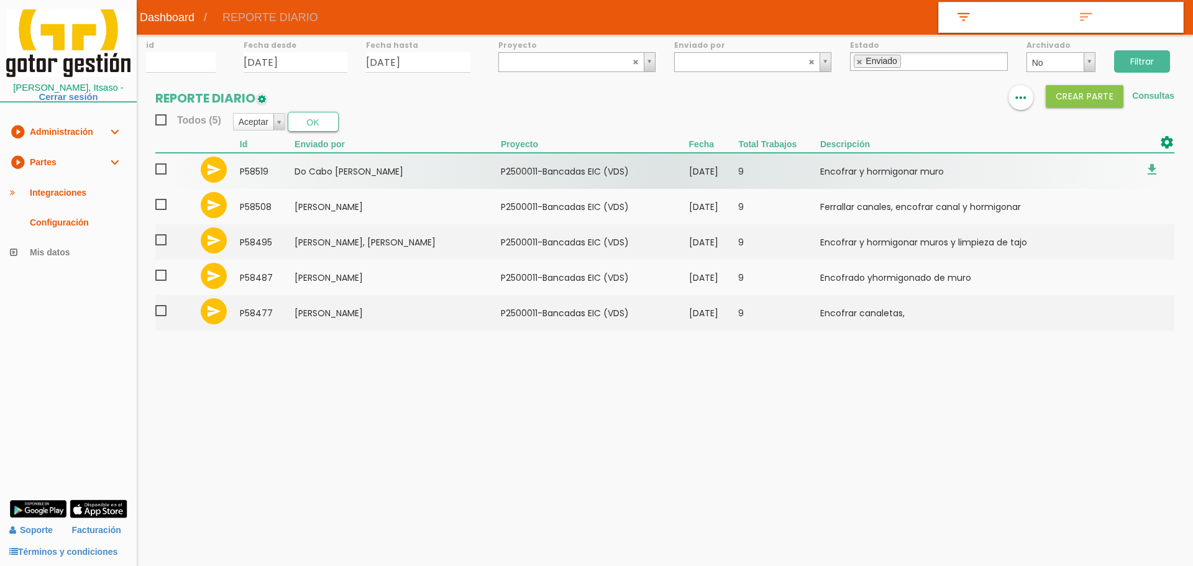
click at [158, 173] on span at bounding box center [166, 170] width 22 height 16
click at [0, 0] on input "checkbox" at bounding box center [0, 0] width 0 height 0
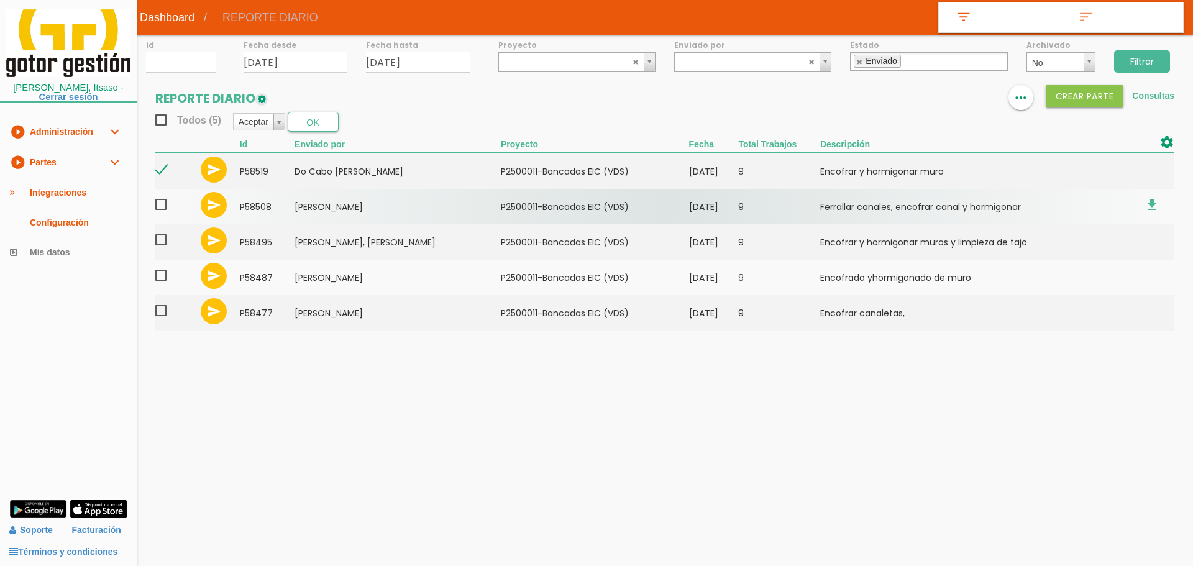
click at [160, 211] on span at bounding box center [166, 205] width 22 height 16
click at [0, 0] on input "checkbox" at bounding box center [0, 0] width 0 height 0
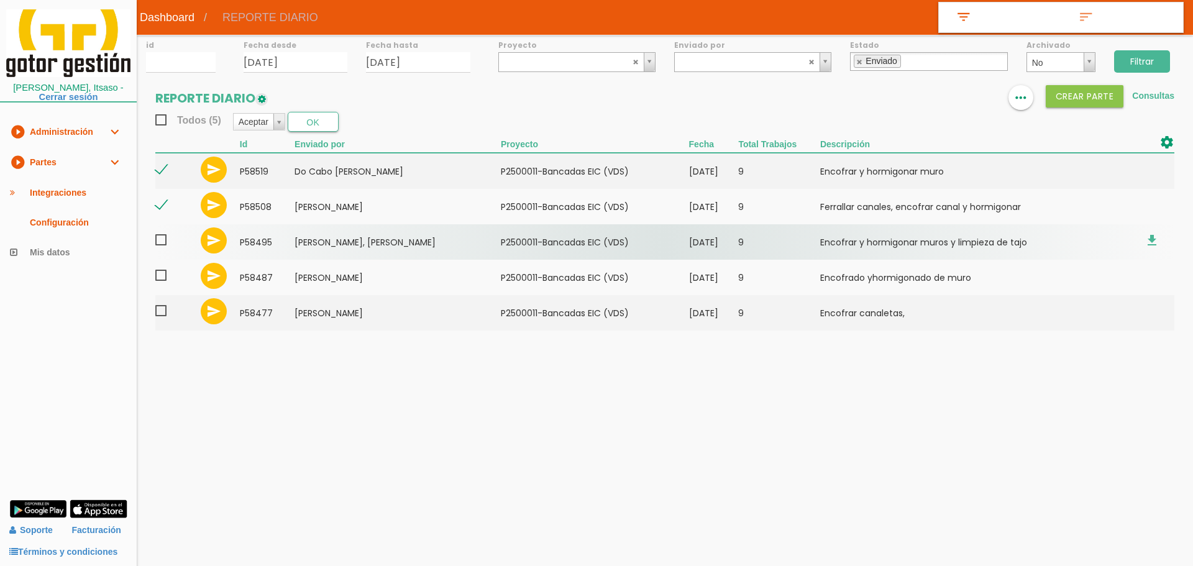
click at [165, 245] on span at bounding box center [166, 240] width 22 height 16
click at [0, 0] on input "checkbox" at bounding box center [0, 0] width 0 height 0
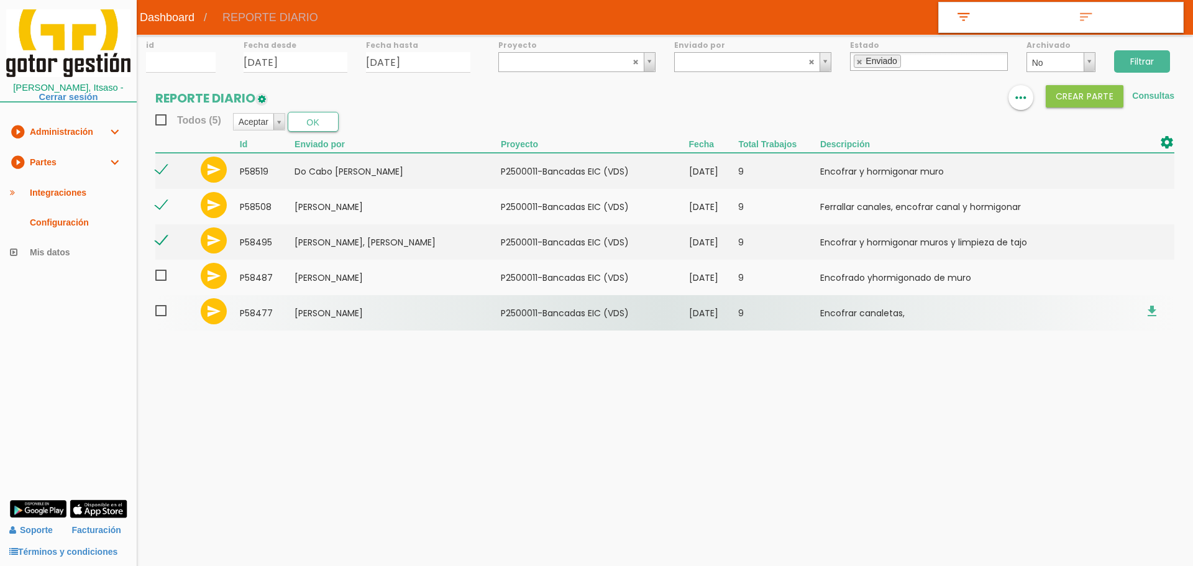
drag, startPoint x: 163, startPoint y: 275, endPoint x: 166, endPoint y: 301, distance: 26.2
click at [163, 275] on span at bounding box center [166, 276] width 22 height 16
click at [0, 0] on input "checkbox" at bounding box center [0, 0] width 0 height 0
drag, startPoint x: 167, startPoint y: 315, endPoint x: 168, endPoint y: 306, distance: 9.5
click at [167, 316] on span at bounding box center [166, 311] width 22 height 16
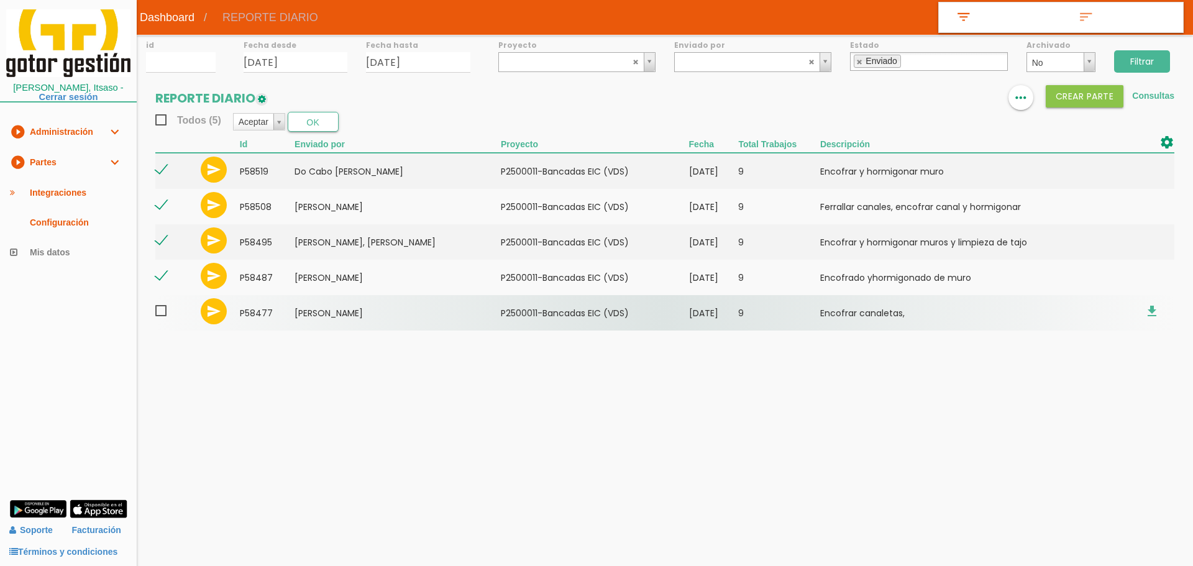
click at [0, 0] on input "checkbox" at bounding box center [0, 0] width 0 height 0
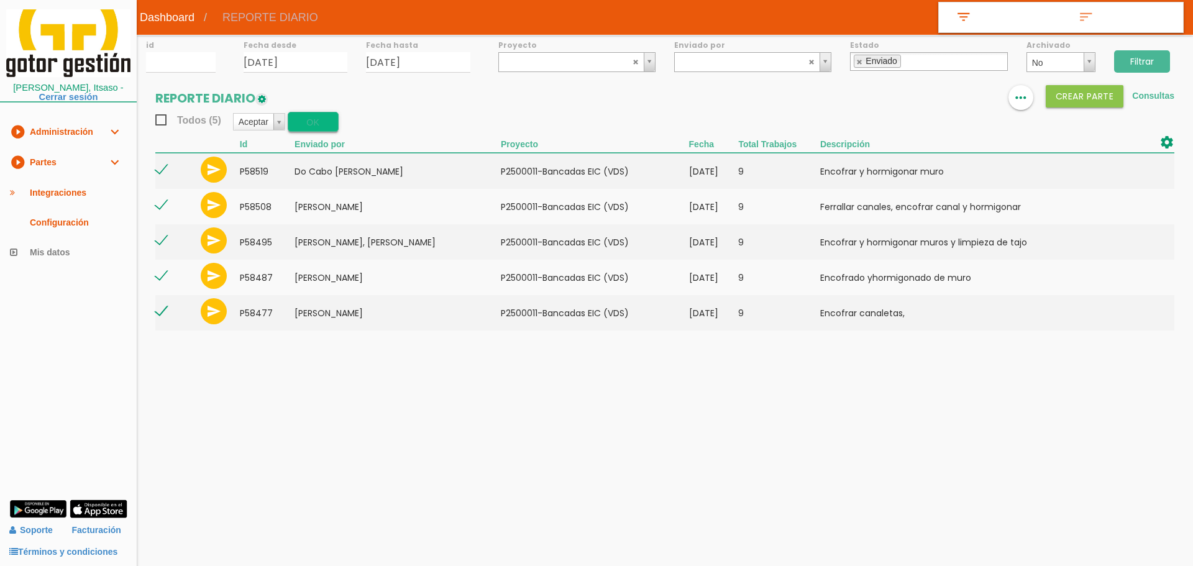
click at [335, 117] on button "OK" at bounding box center [313, 122] width 51 height 20
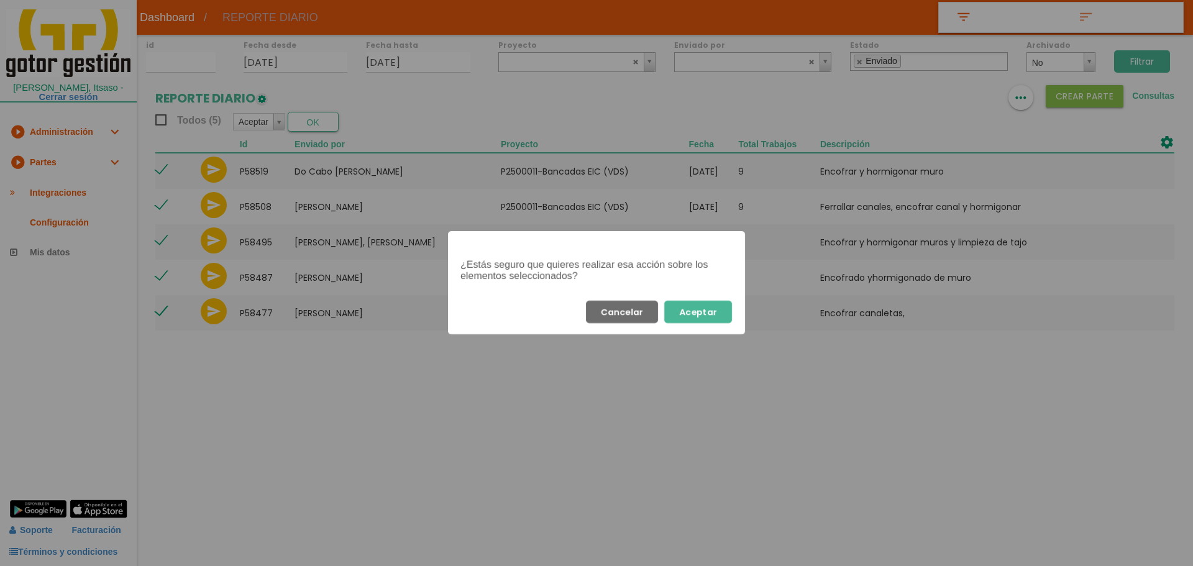
click at [724, 311] on button "Aceptar" at bounding box center [698, 312] width 68 height 22
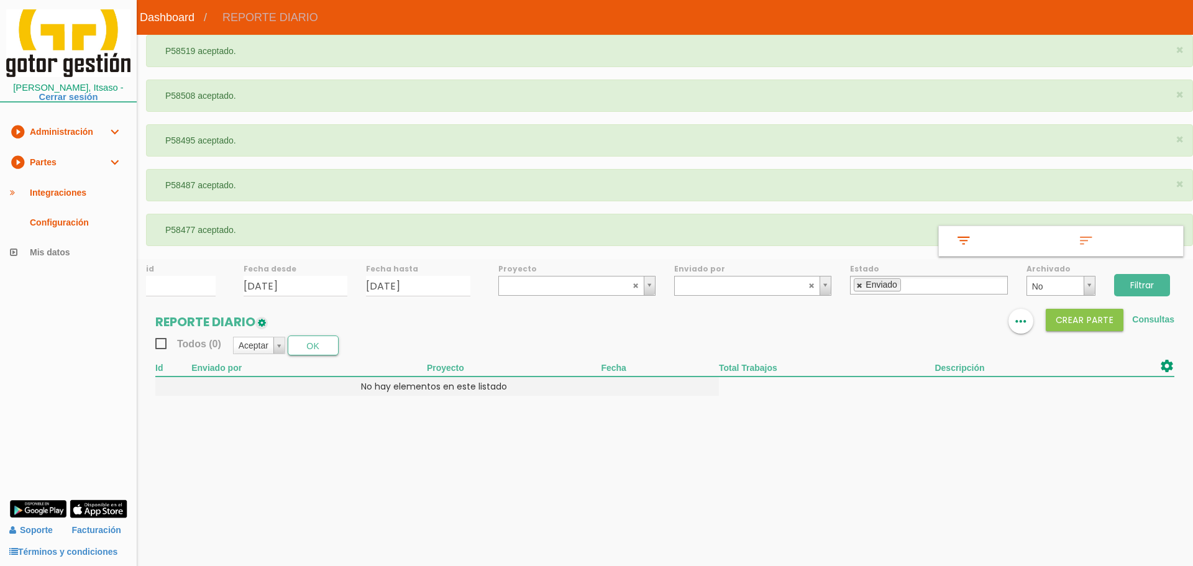
drag, startPoint x: 859, startPoint y: 286, endPoint x: 863, endPoint y: 280, distance: 7.2
click at [861, 285] on link at bounding box center [859, 286] width 7 height 8
select select
click at [1148, 295] on input "Filtrar" at bounding box center [1142, 285] width 56 height 22
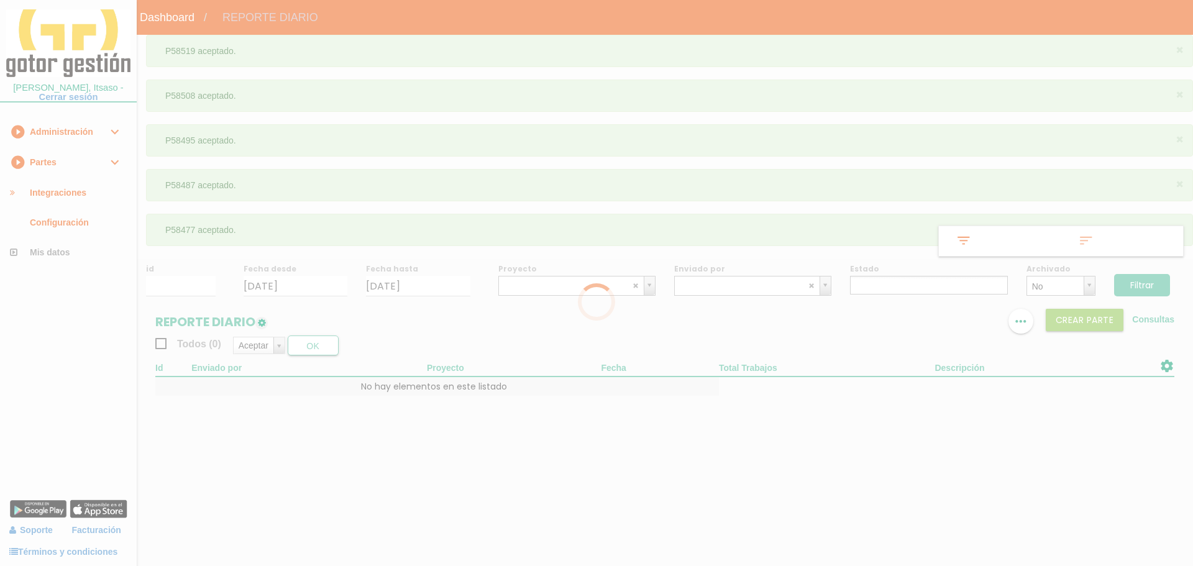
click at [1148, 286] on div at bounding box center [596, 283] width 1193 height 566
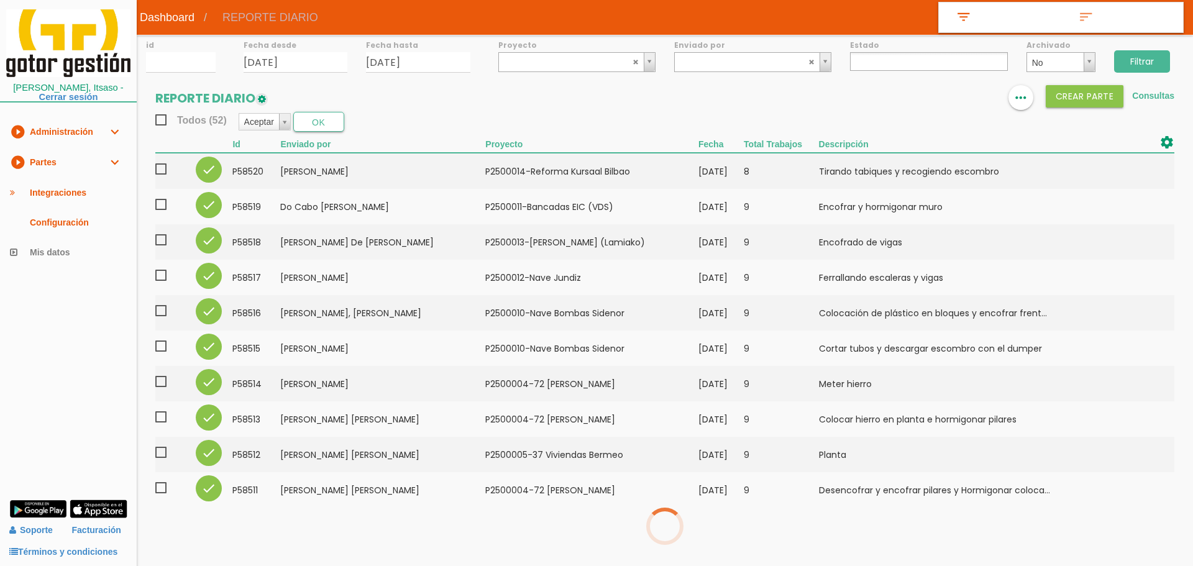
select select
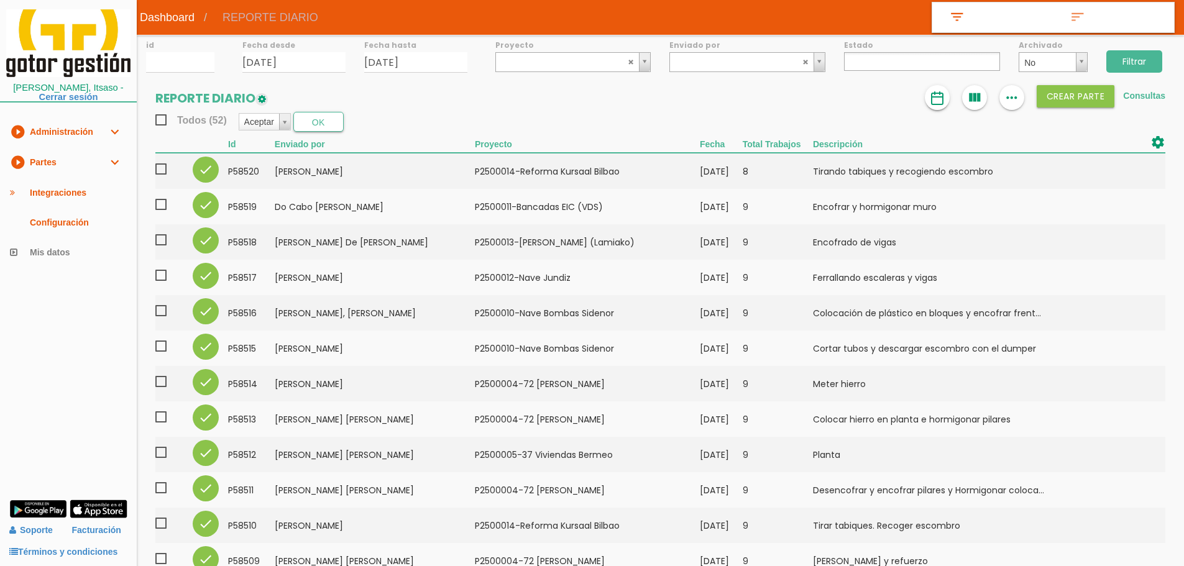
click at [936, 95] on img at bounding box center [937, 98] width 15 height 15
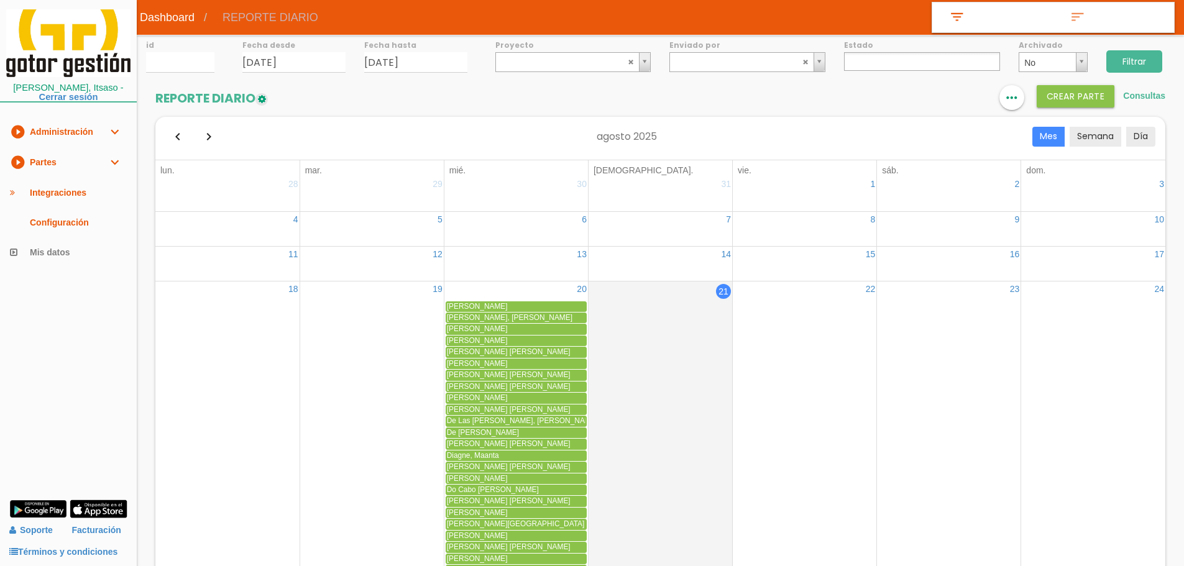
click at [50, 160] on link "play_circle_filled Partes expand_more" at bounding box center [68, 162] width 137 height 30
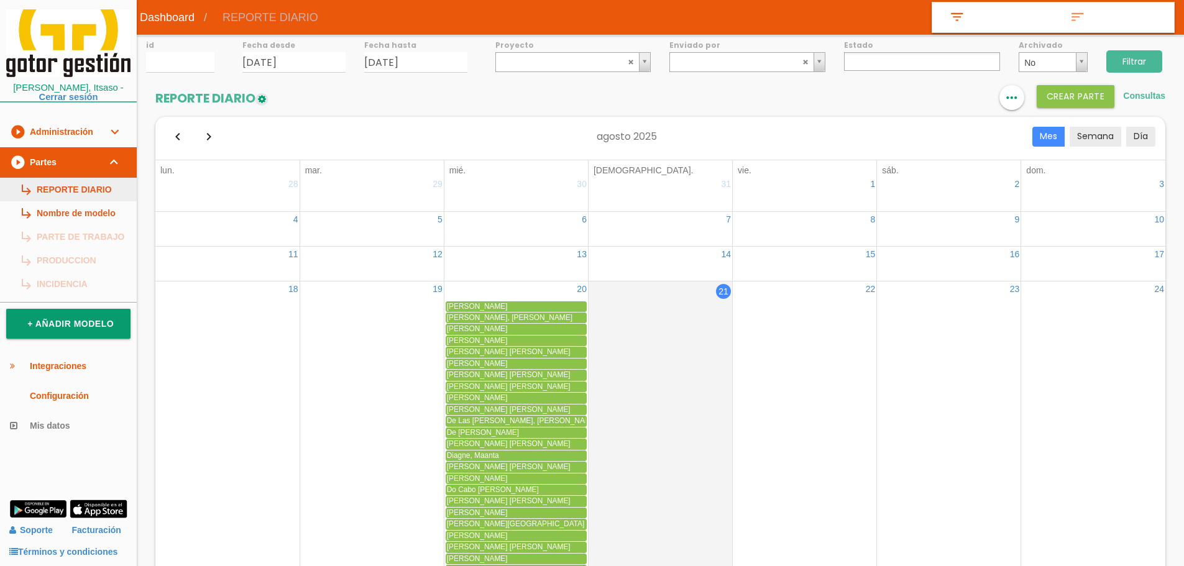
click at [58, 191] on link "subdirectory_arrow_right REPORTE DIARIO" at bounding box center [68, 190] width 137 height 24
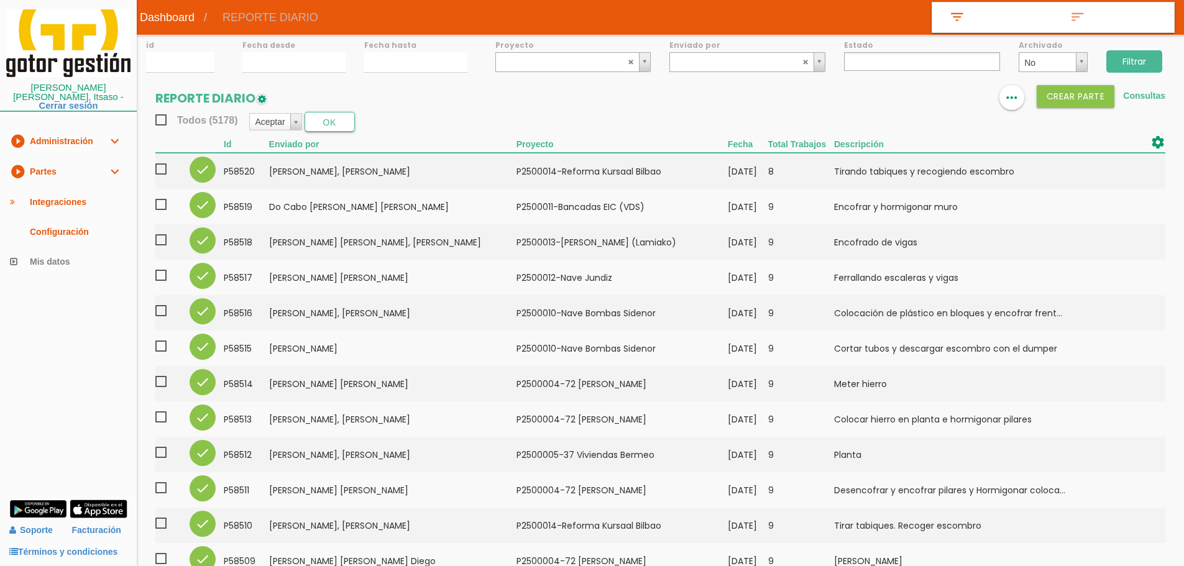
click at [914, 65] on ul at bounding box center [922, 61] width 156 height 19
select select "3"
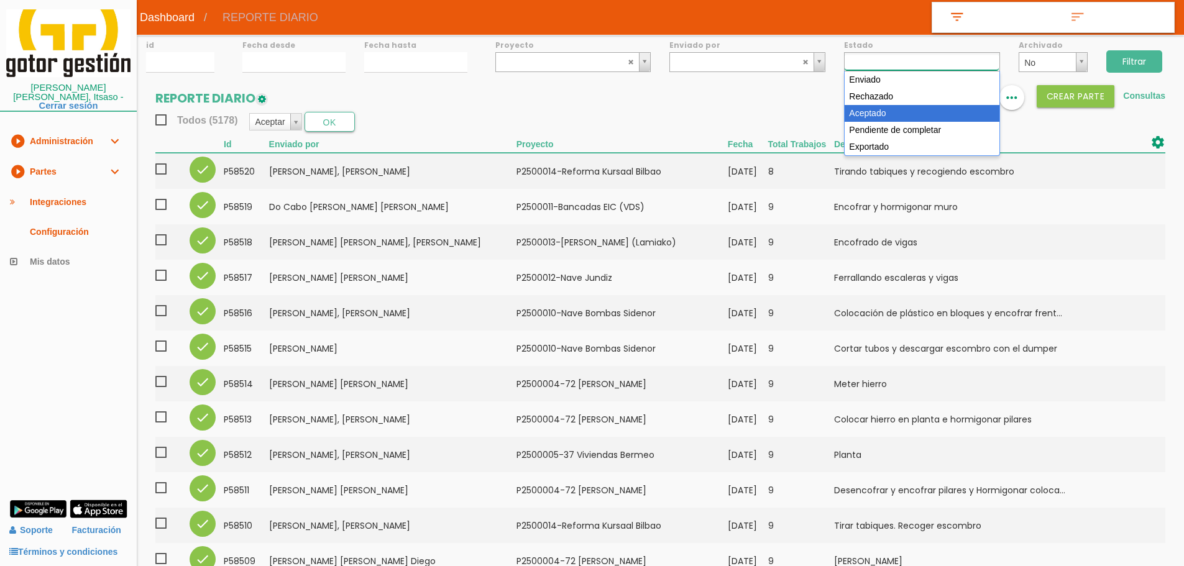
scroll to position [22, 0]
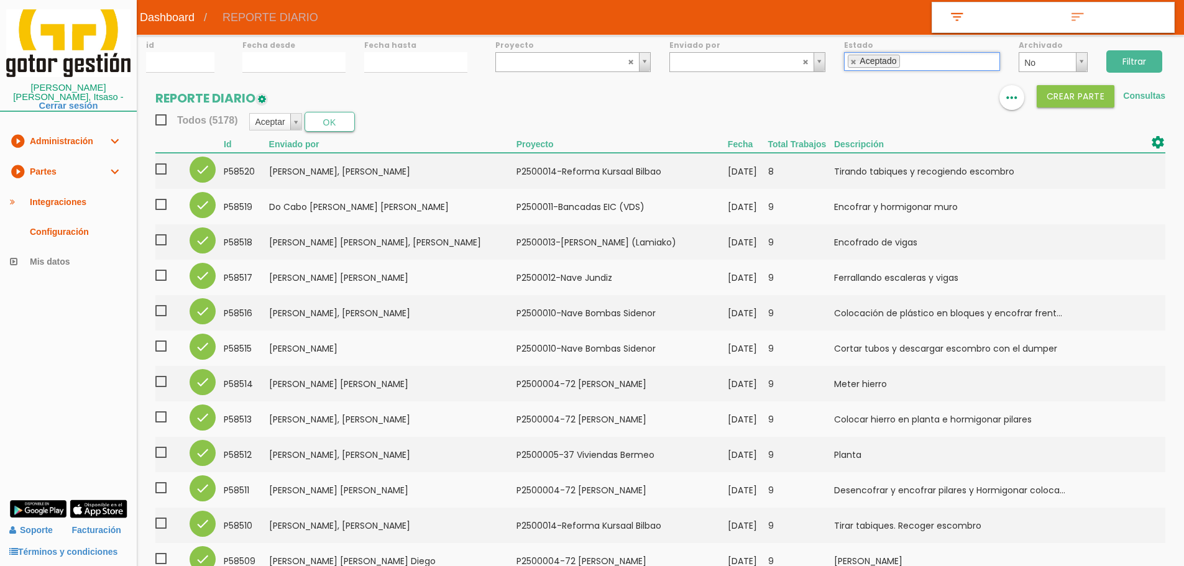
click at [1134, 57] on input "Filtrar" at bounding box center [1134, 61] width 56 height 22
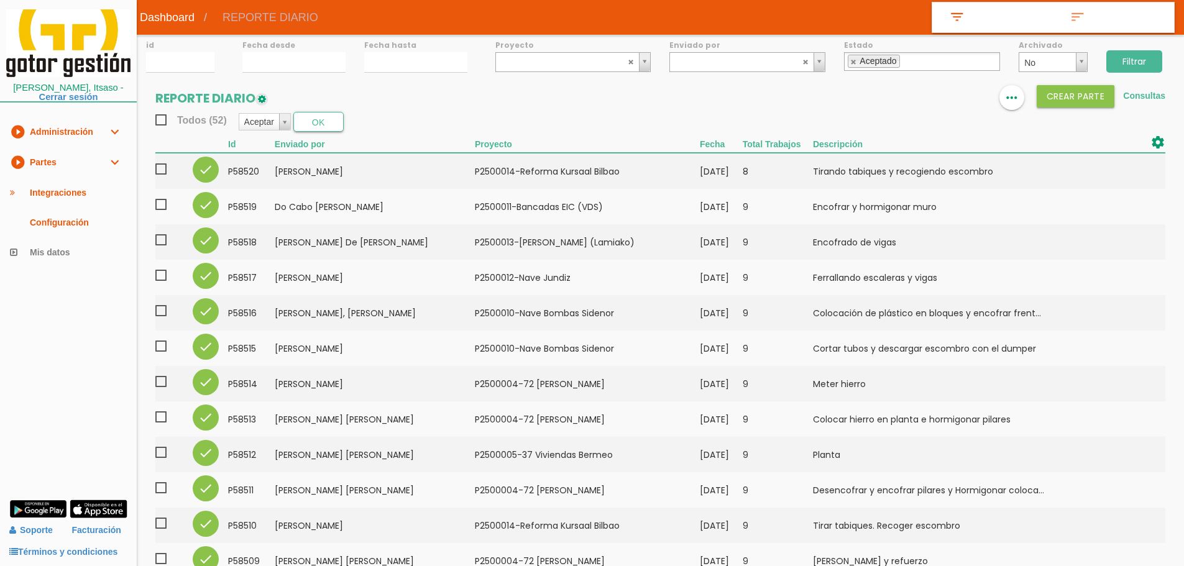
click at [162, 122] on span "Todos (52)" at bounding box center [190, 120] width 71 height 16
click at [0, 0] on input "Todos (52)" at bounding box center [0, 0] width 0 height 0
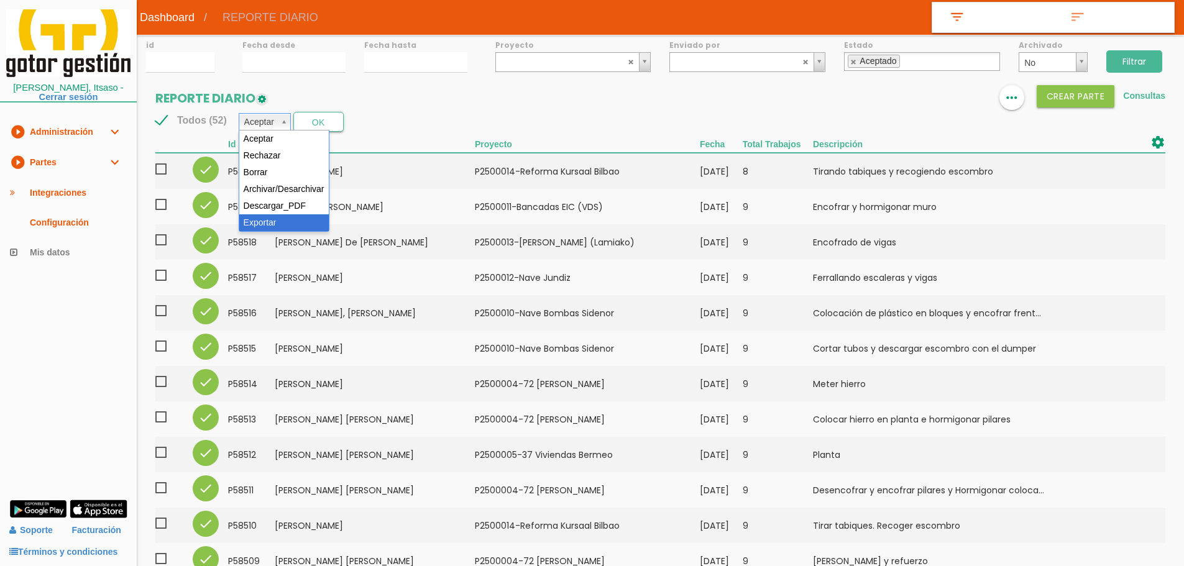
select select "6"
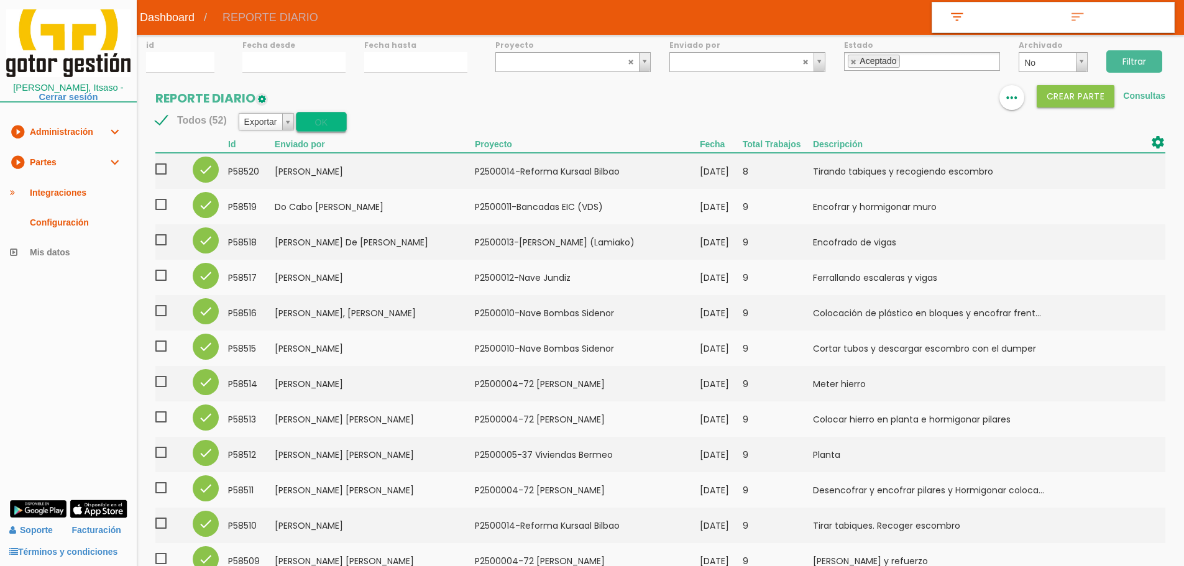
click at [328, 116] on button "OK" at bounding box center [321, 122] width 50 height 20
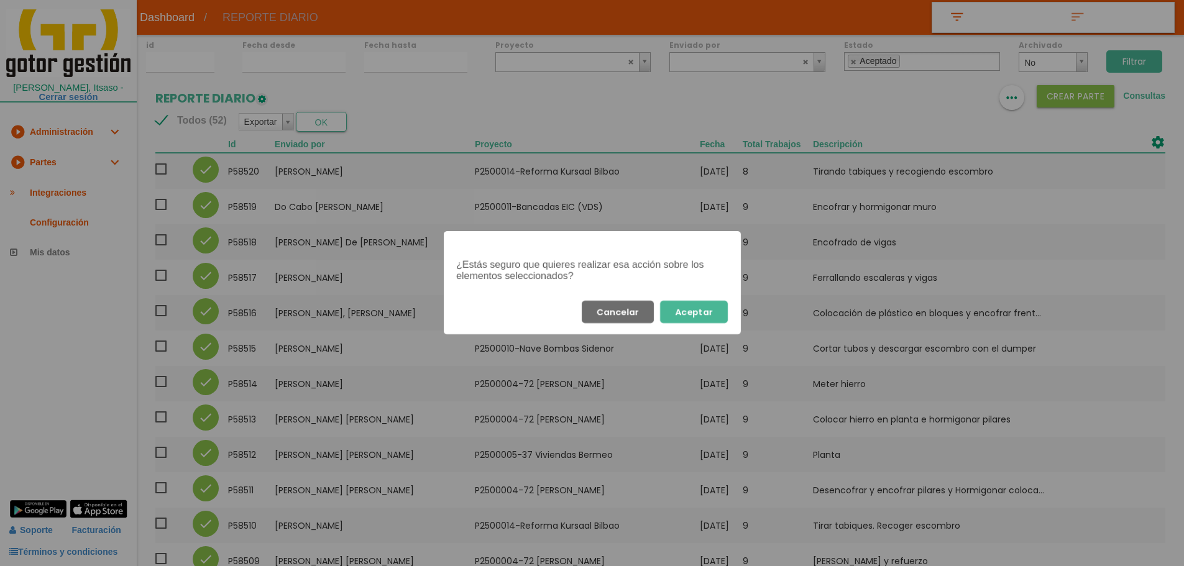
click at [697, 310] on button "Aceptar" at bounding box center [694, 312] width 68 height 22
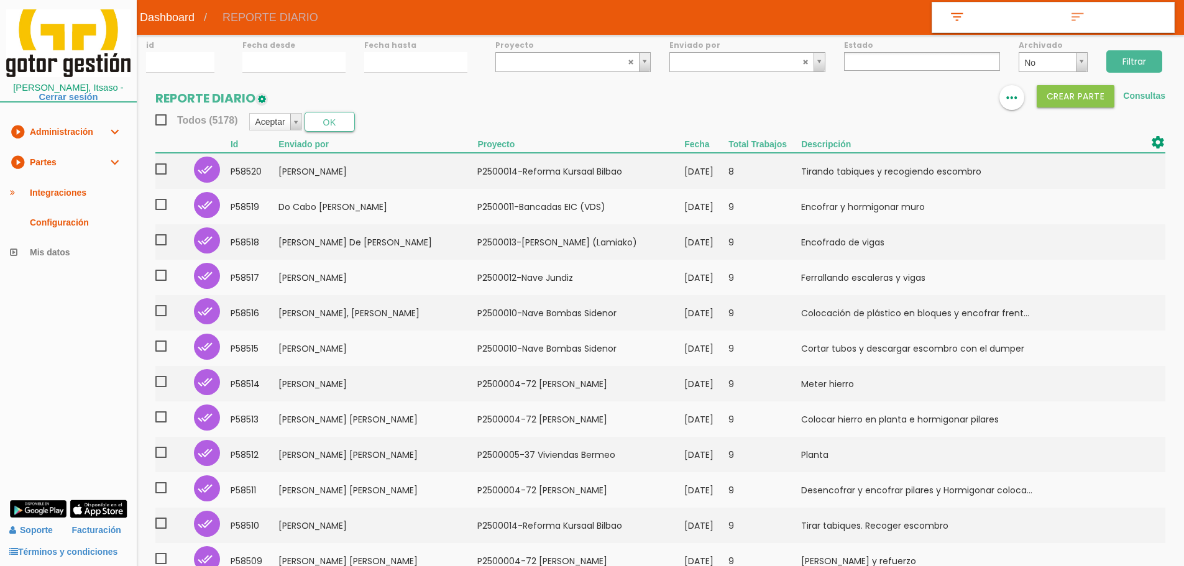
select select
